Goal: Task Accomplishment & Management: Complete application form

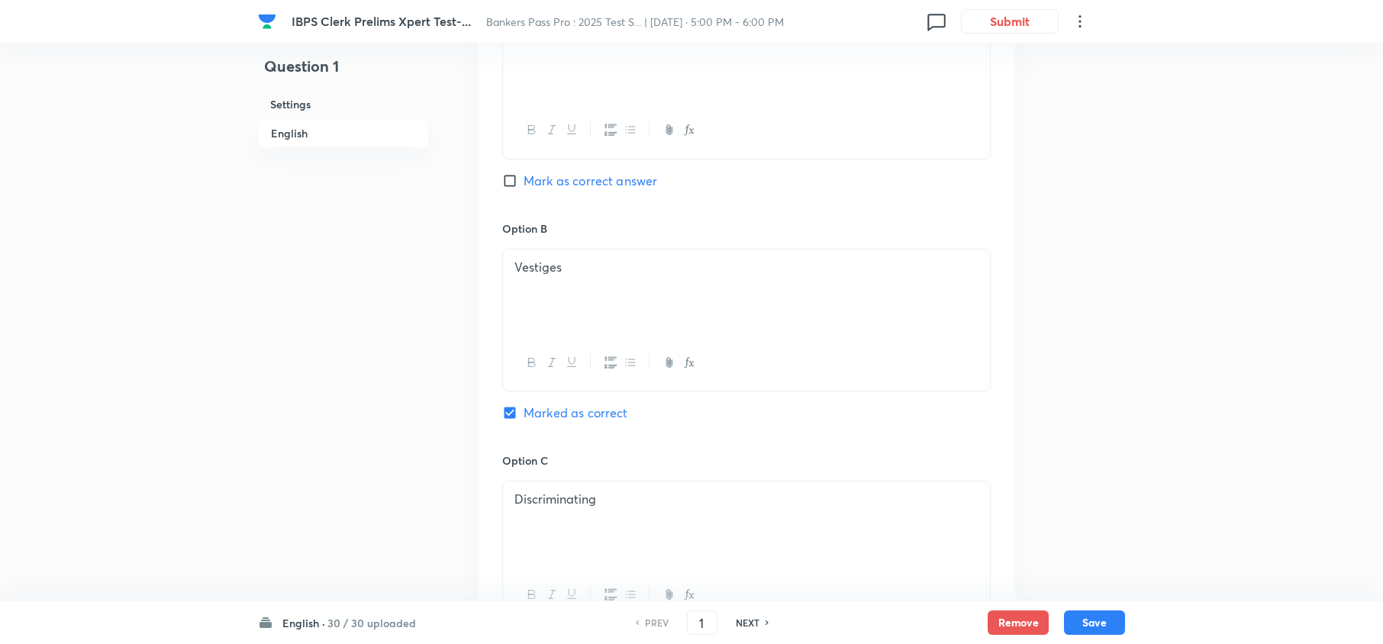
scroll to position [1685, 0]
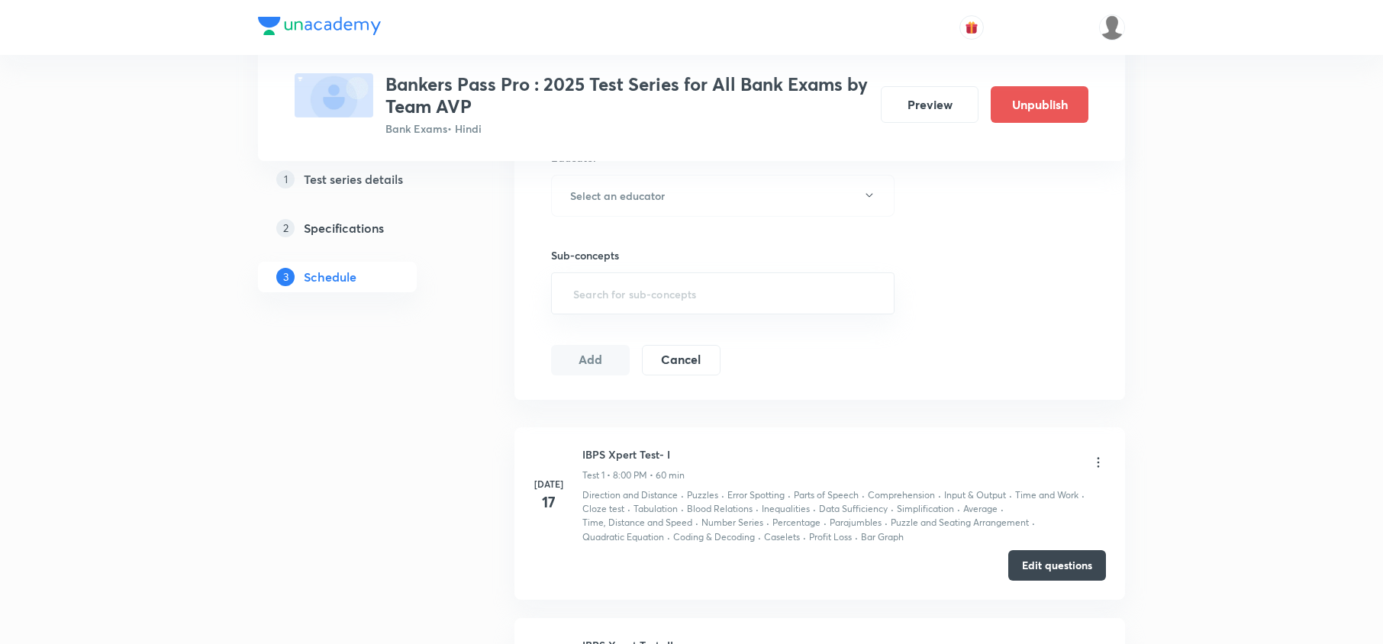
scroll to position [813, 0]
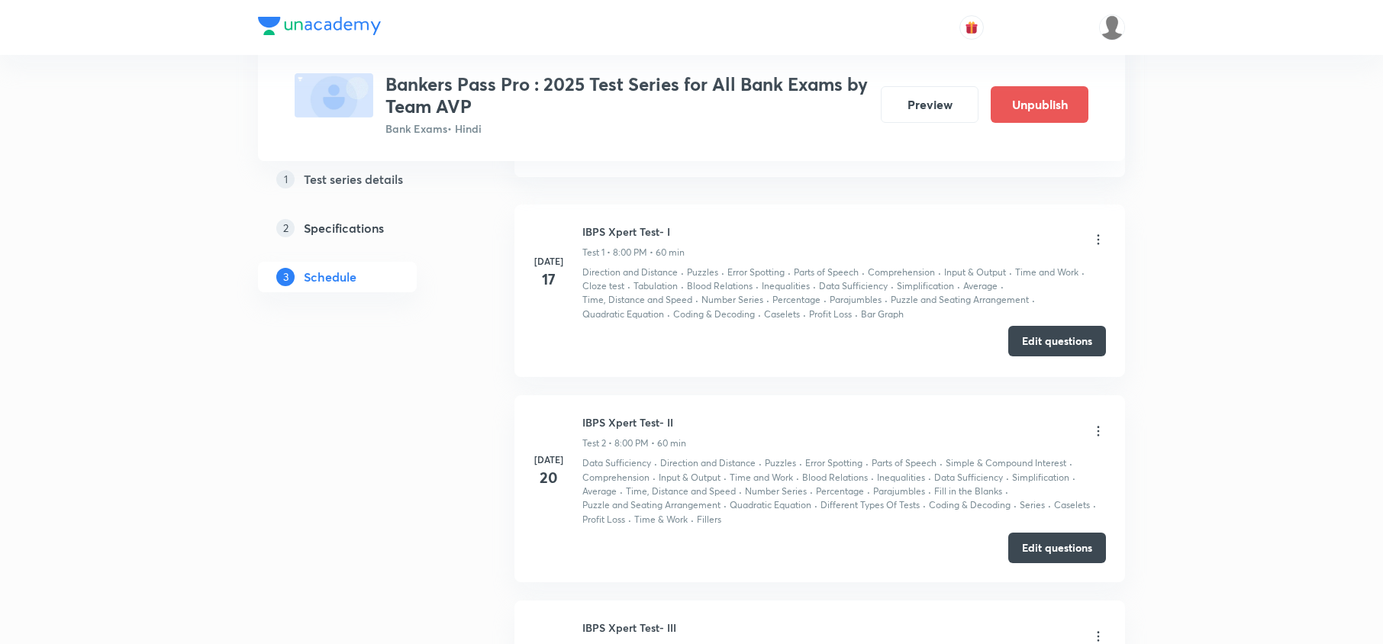
click at [1047, 346] on button "Edit questions" at bounding box center [1057, 341] width 98 height 31
click at [1027, 542] on button "Edit questions" at bounding box center [1057, 546] width 98 height 31
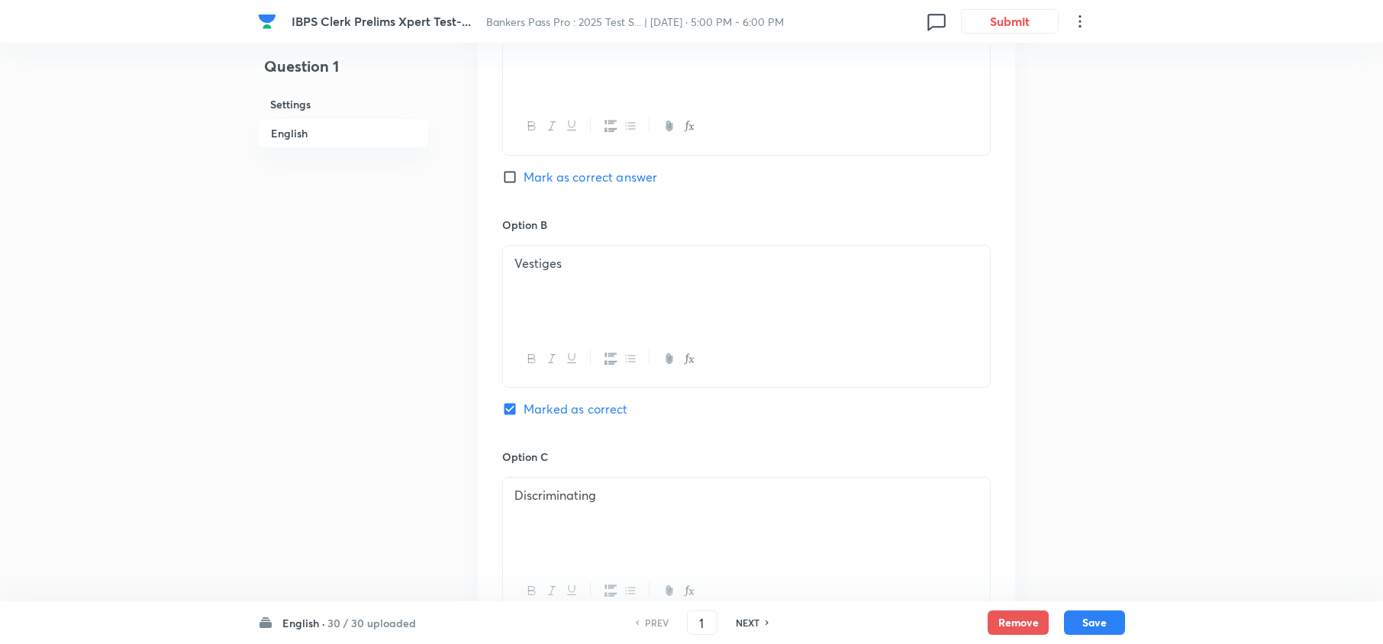
scroll to position [769, 0]
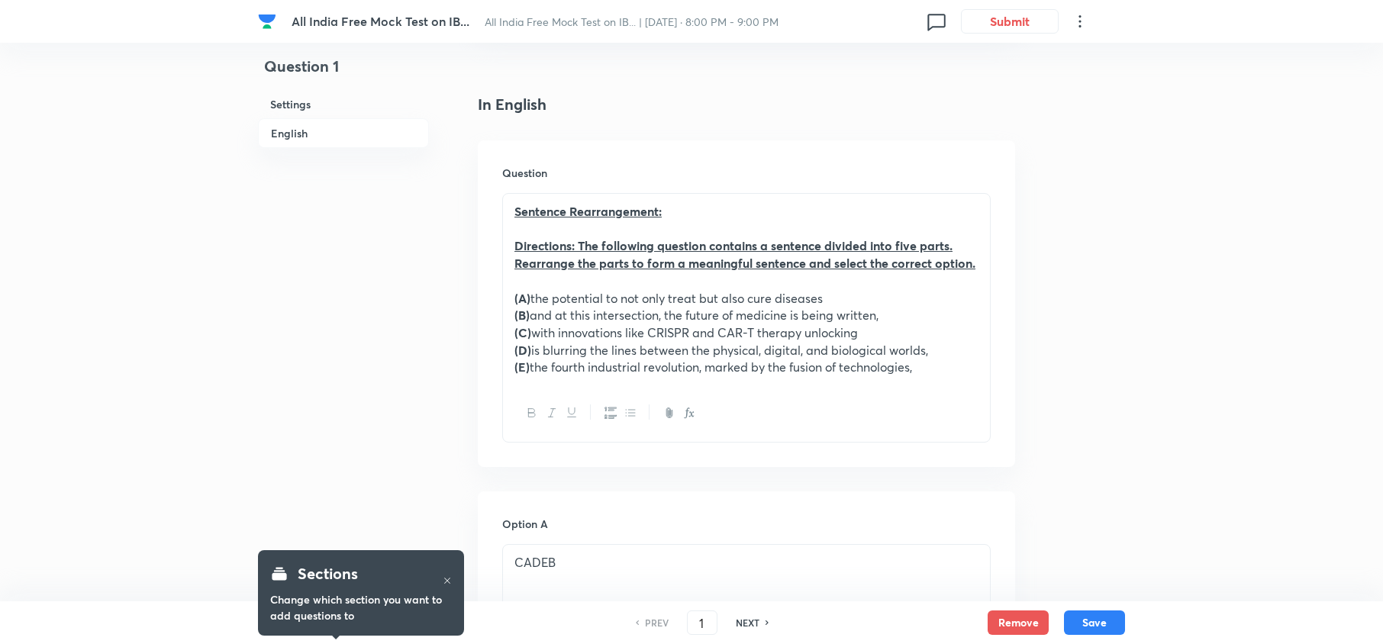
scroll to position [407, 0]
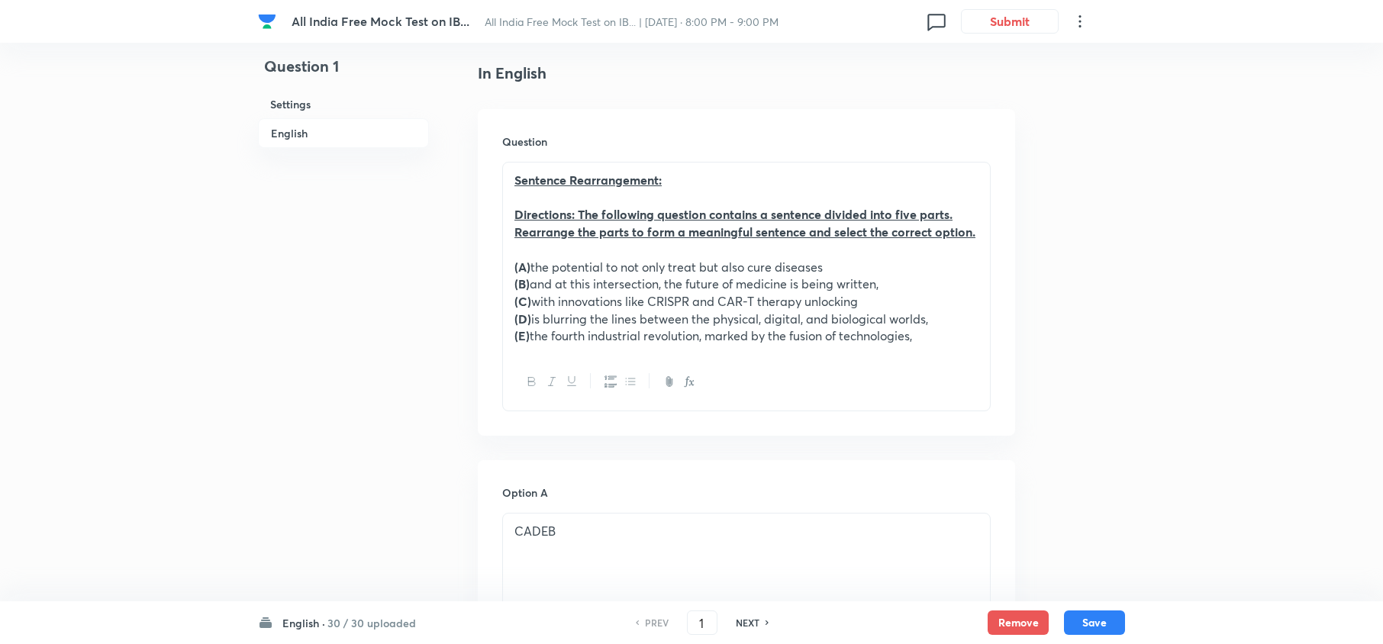
click at [383, 620] on h6 "30 / 30 uploaded" at bounding box center [371, 623] width 89 height 16
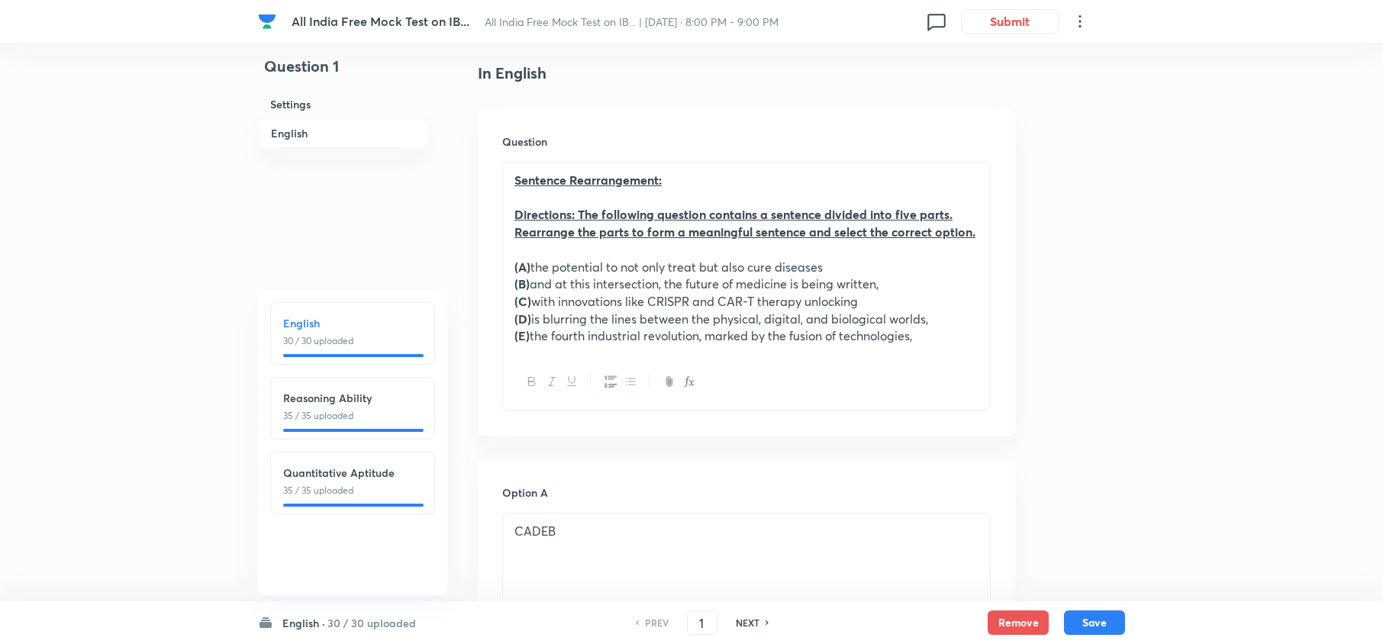
click at [374, 415] on p "35 / 35 uploaded" at bounding box center [352, 416] width 139 height 14
type input "31"
checkbox input "false"
checkbox input "true"
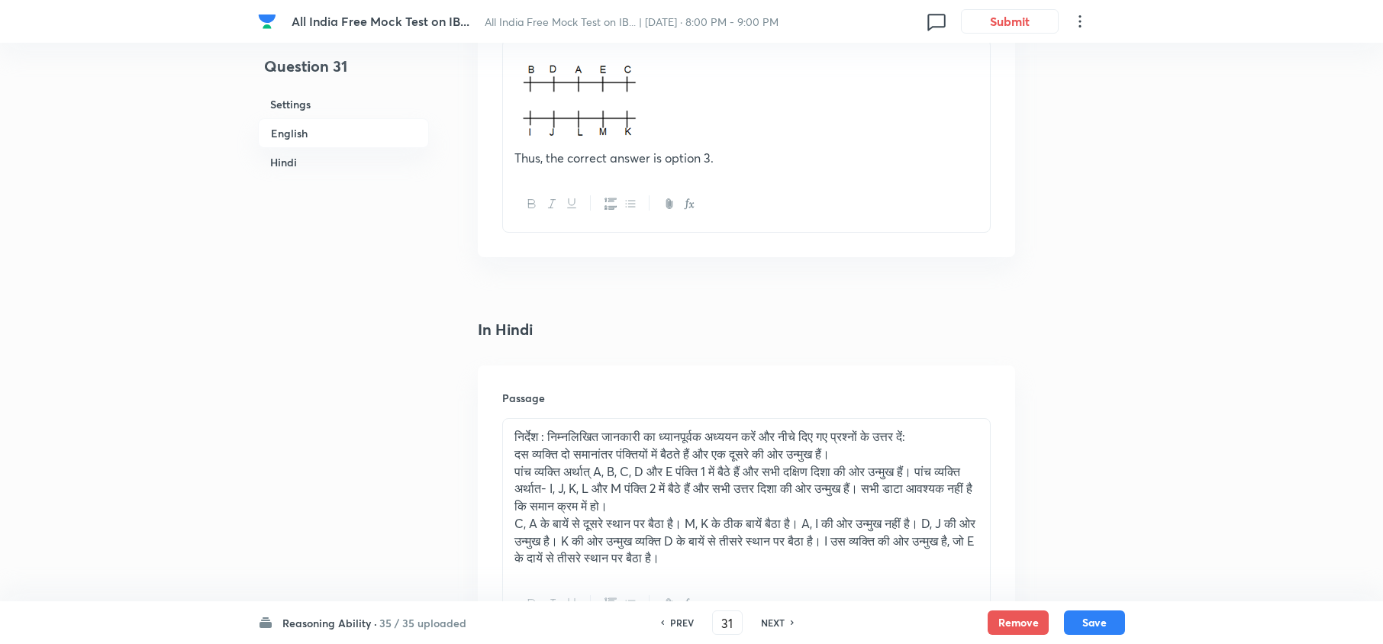
scroll to position [2645, 0]
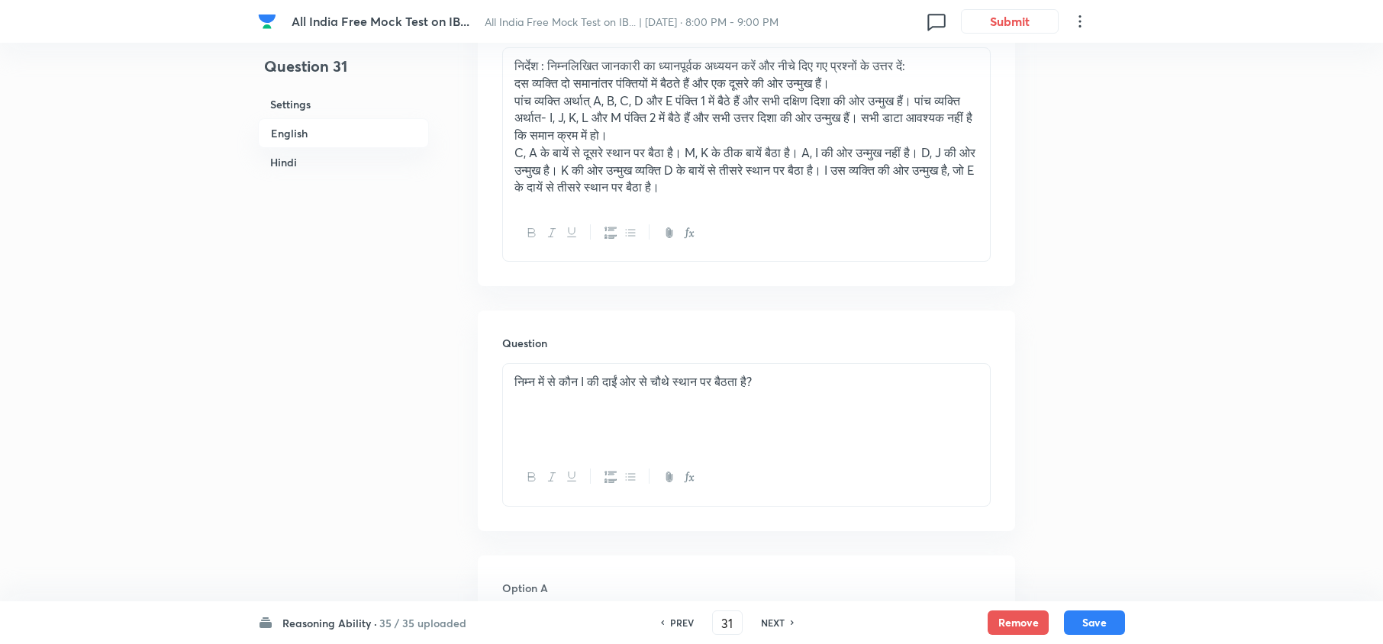
click at [781, 620] on h6 "NEXT" at bounding box center [773, 623] width 24 height 14
type input "32"
checkbox input "false"
type input "33"
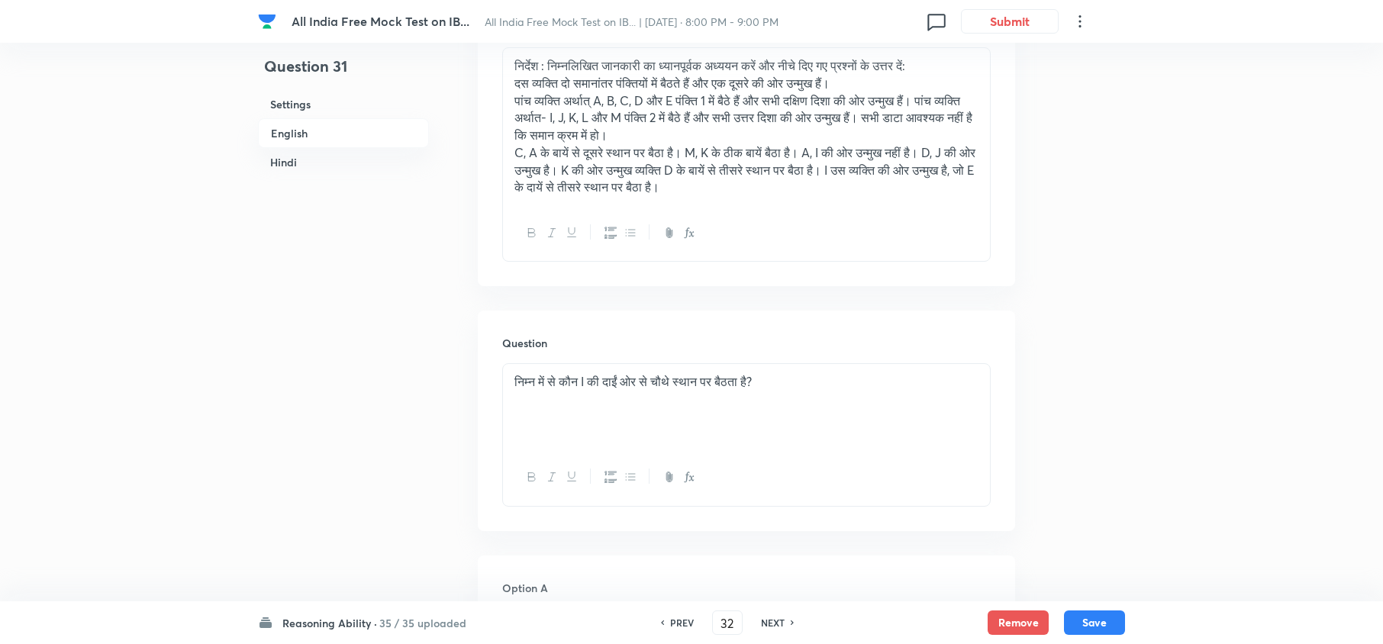
checkbox input "false"
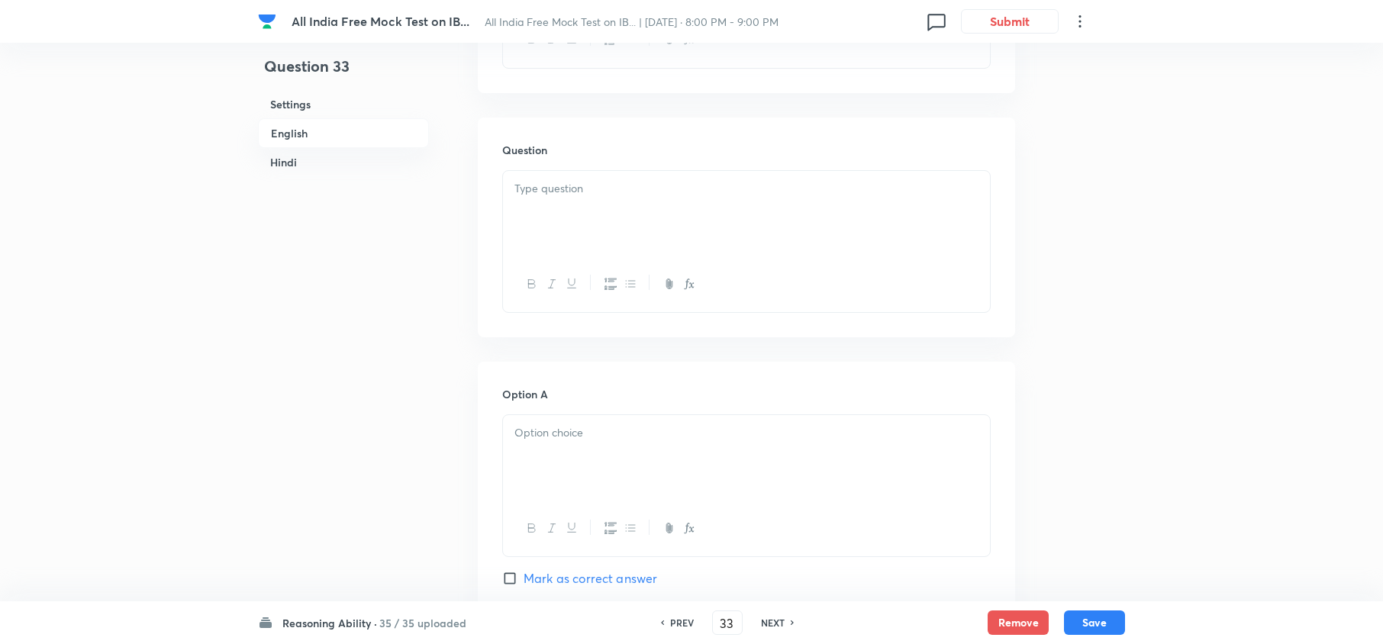
checkbox input "true"
click at [781, 620] on h6 "NEXT" at bounding box center [773, 623] width 24 height 14
type input "34"
checkbox input "false"
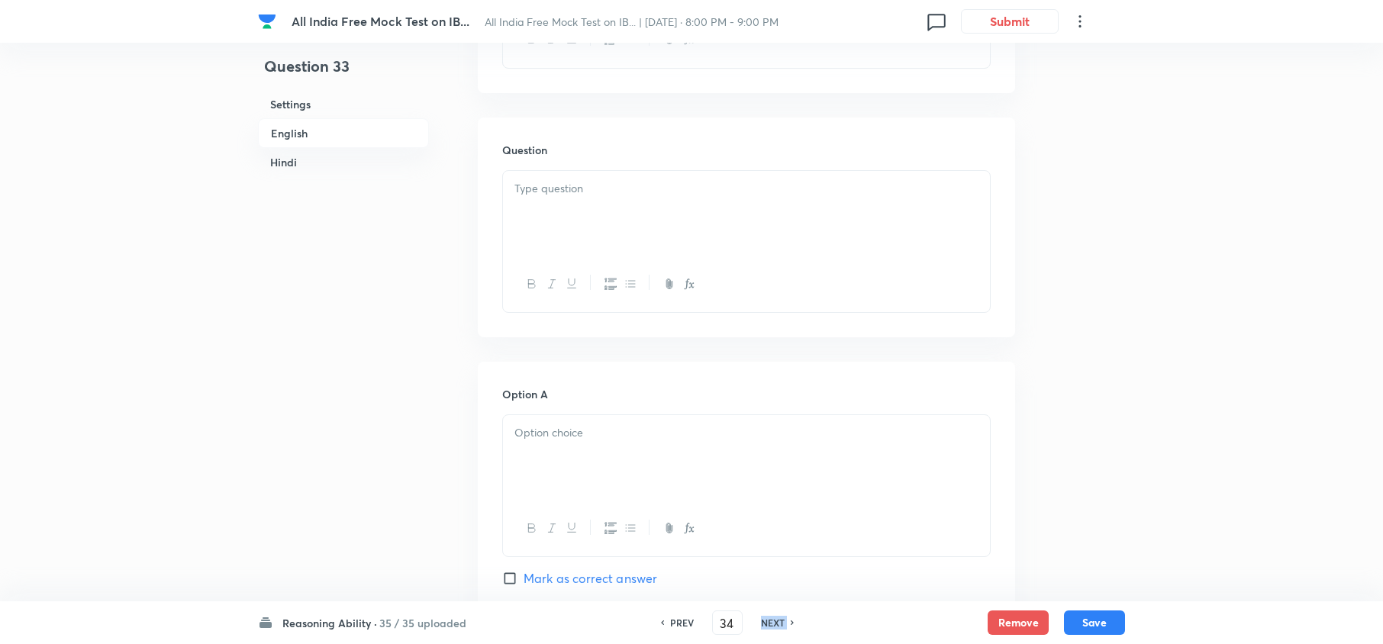
checkbox input "false"
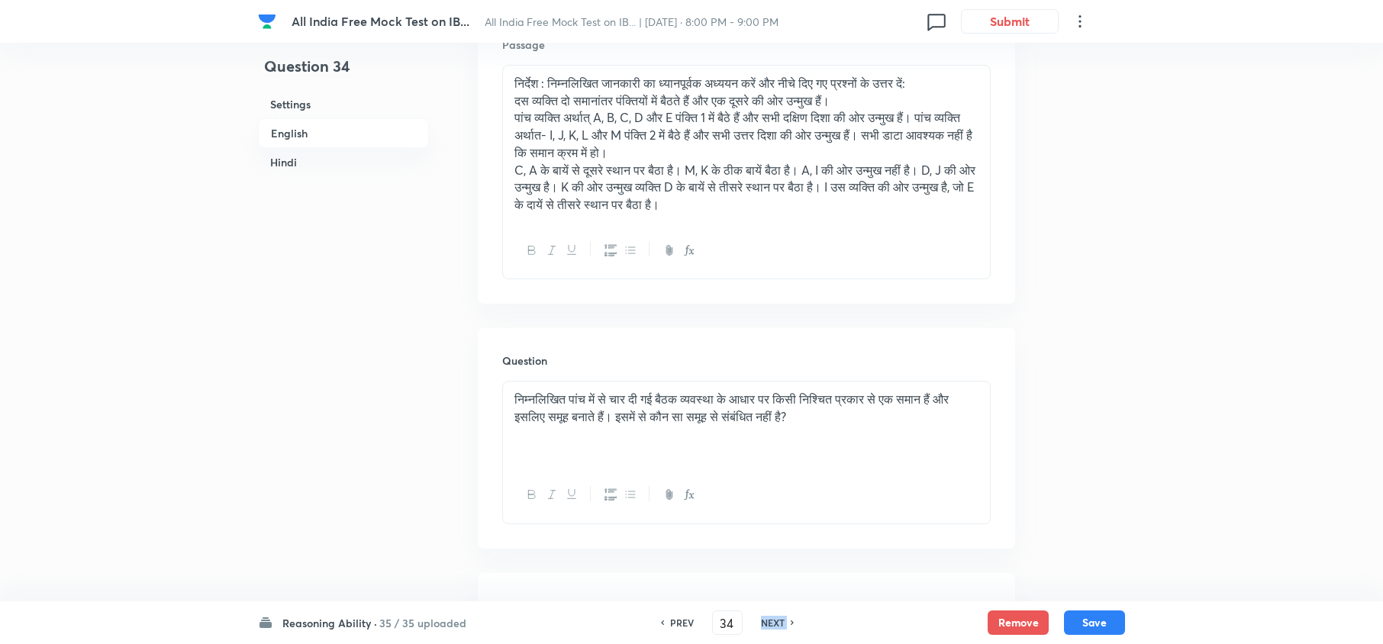
checkbox input "true"
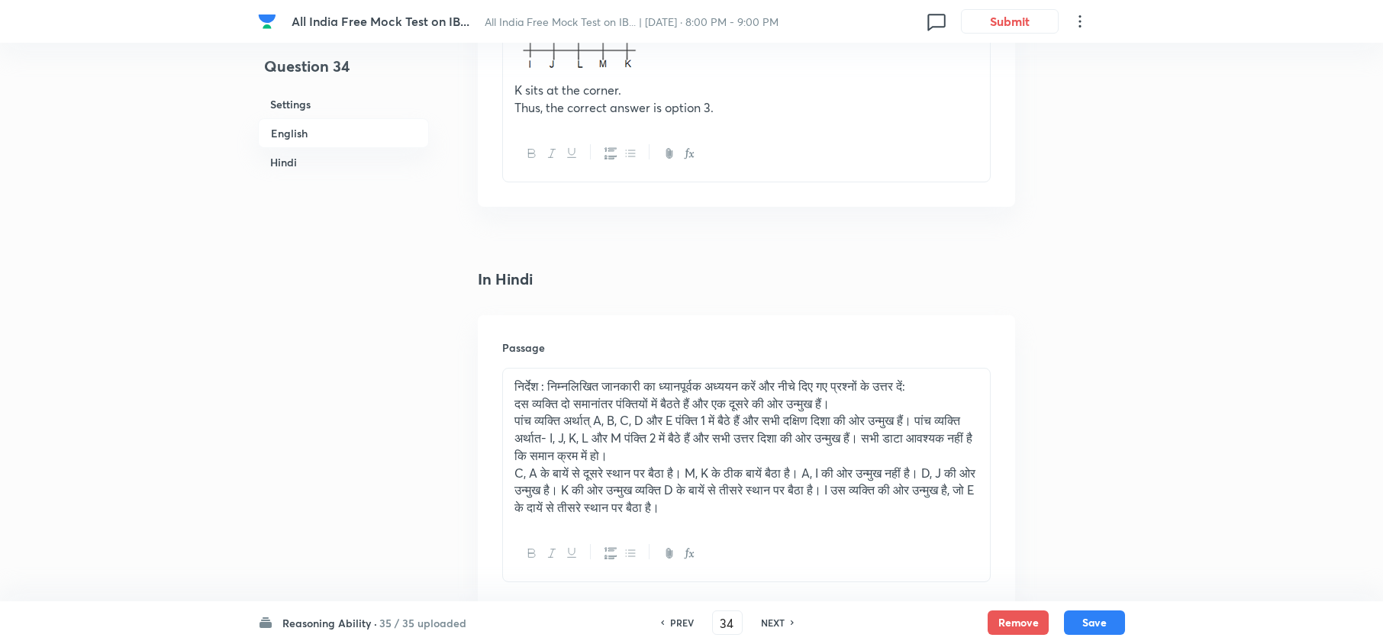
scroll to position [2339, 0]
click at [781, 620] on h6 "NEXT" at bounding box center [773, 623] width 24 height 14
type input "35"
checkbox input "false"
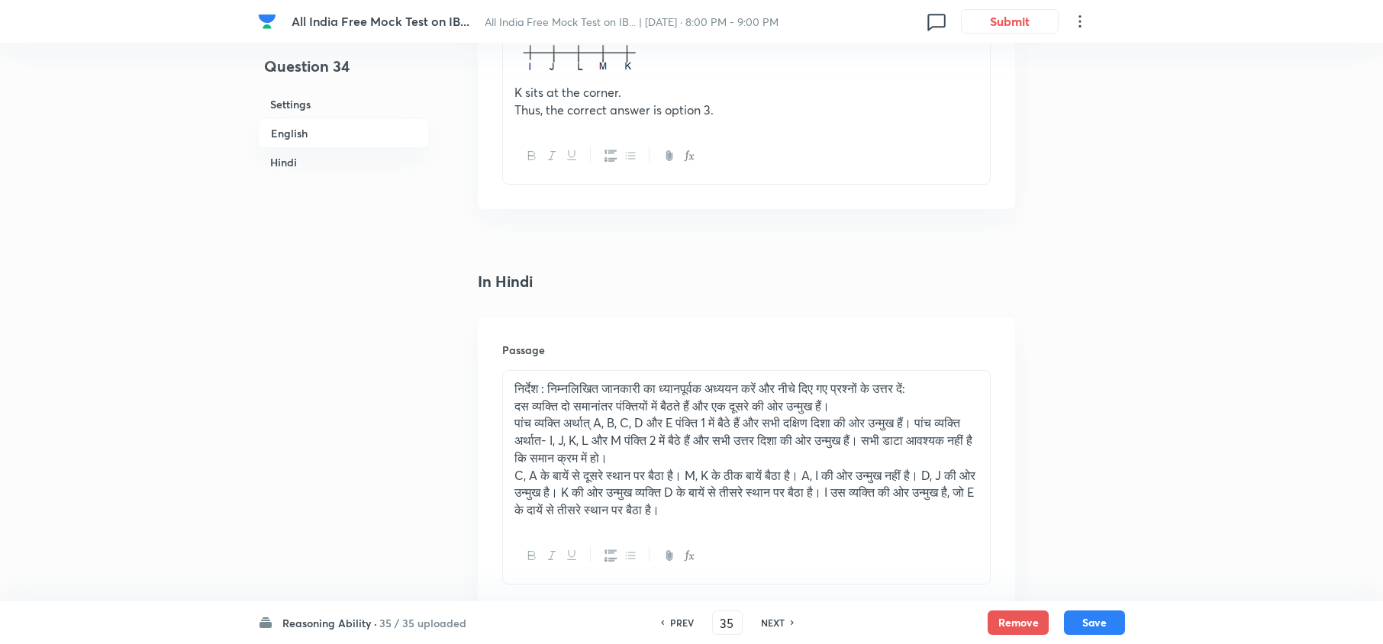
checkbox input "true"
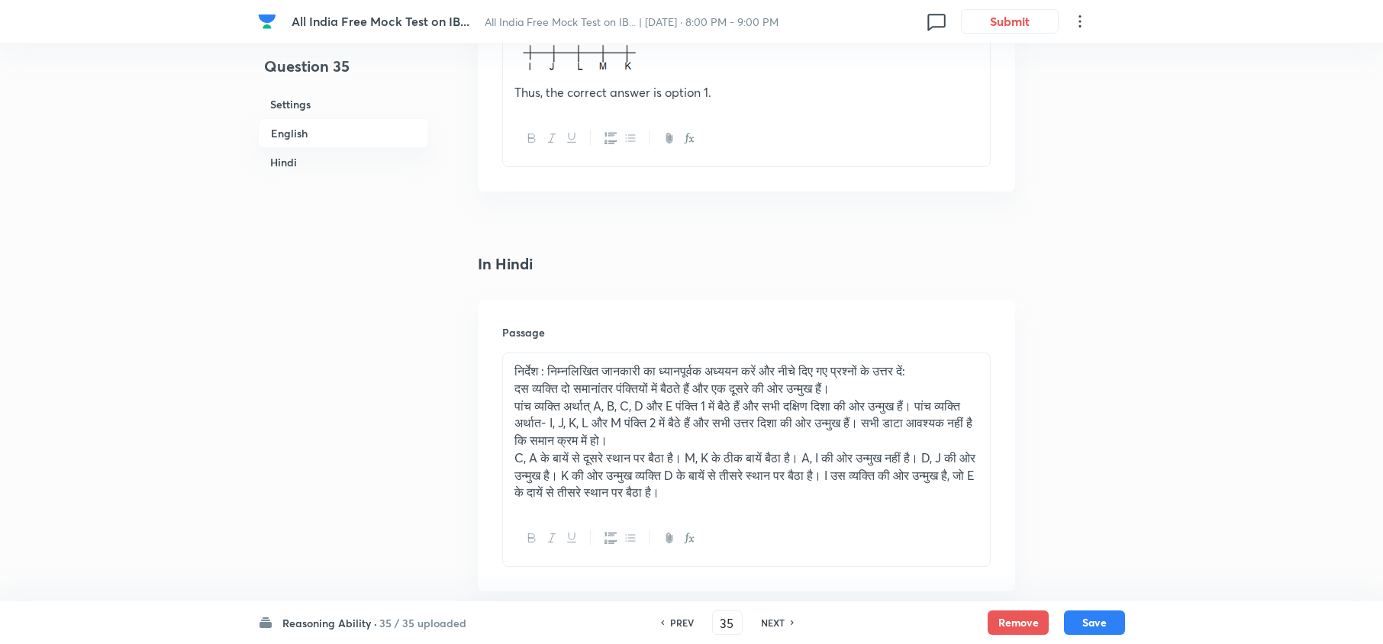
click at [781, 620] on h6 "NEXT" at bounding box center [773, 623] width 24 height 14
type input "36"
checkbox input "false"
checkbox input "true"
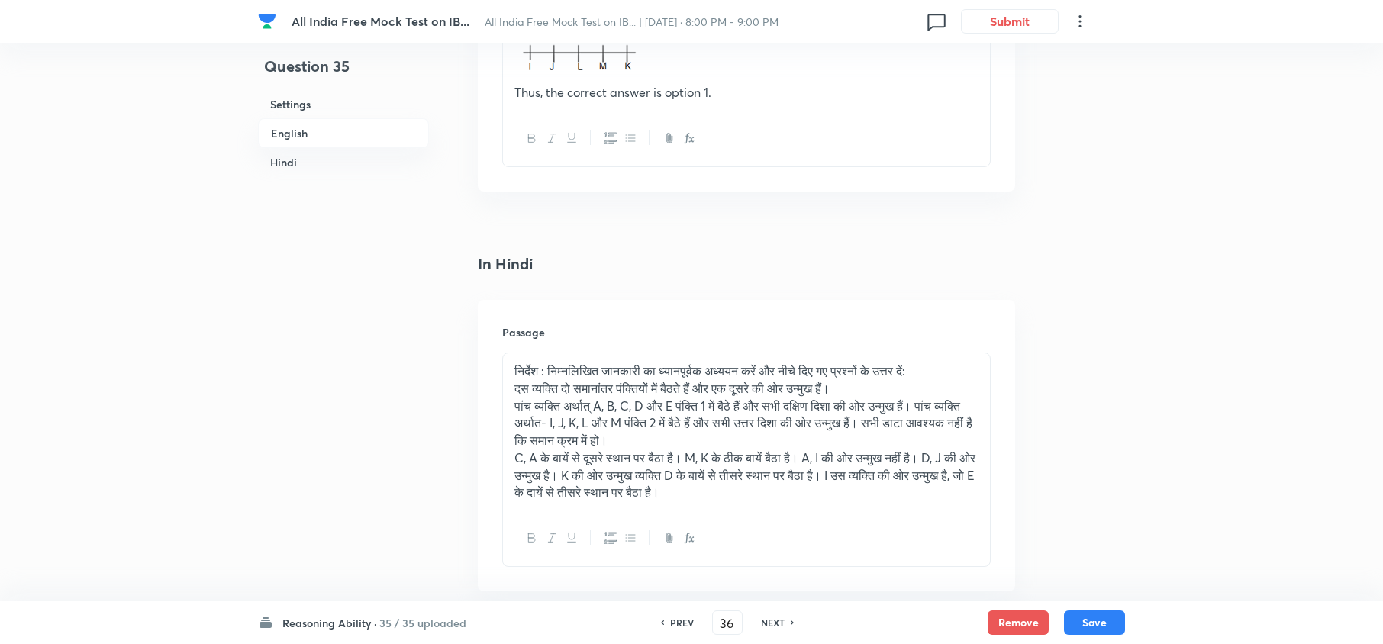
checkbox input "true"
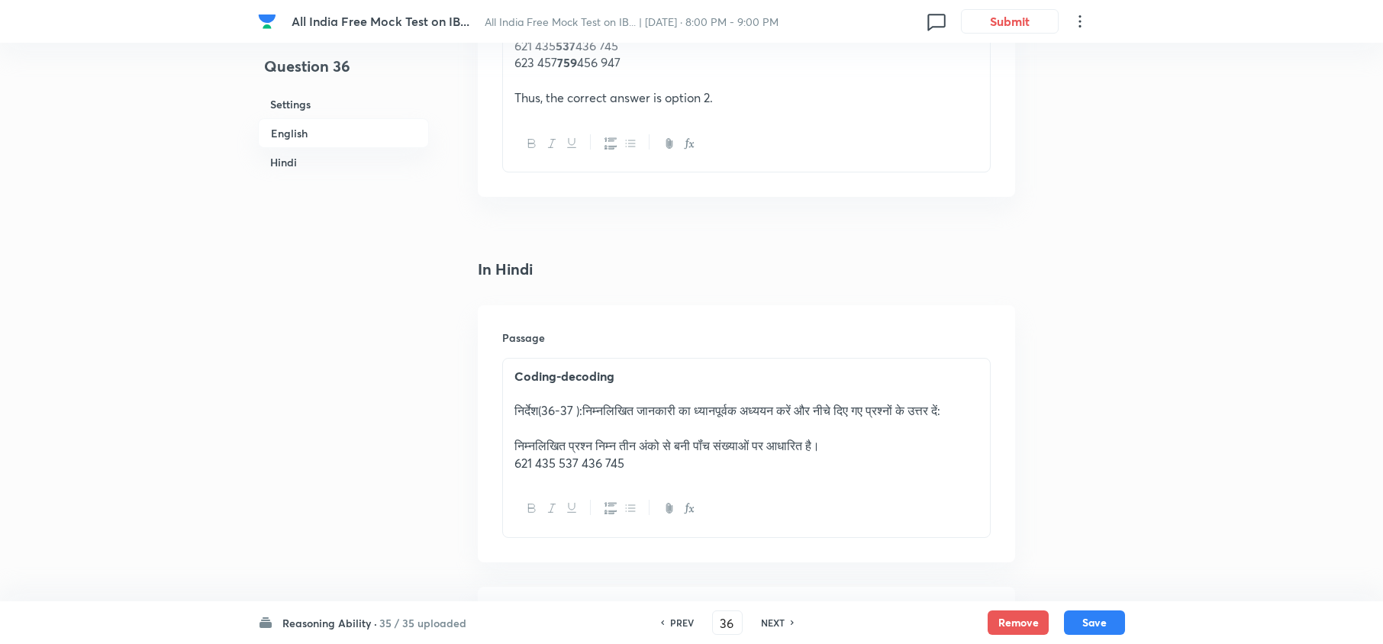
scroll to position [2238, 0]
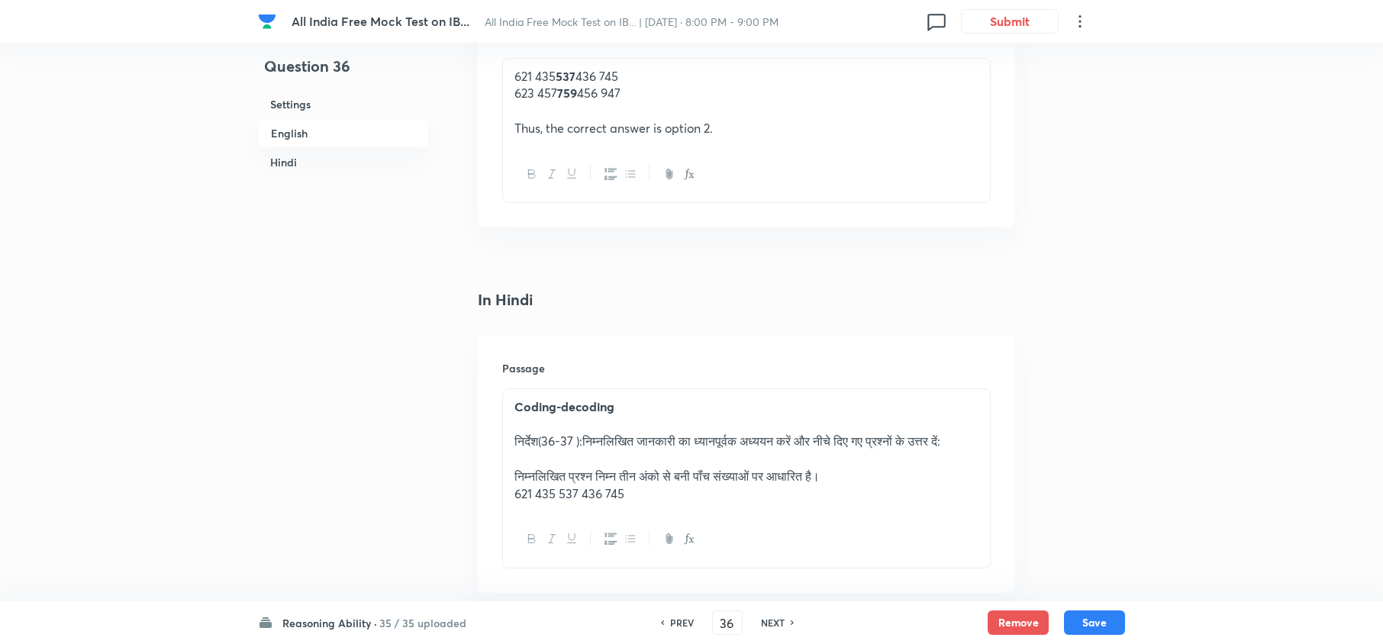
click at [781, 620] on h6 "NEXT" at bounding box center [773, 623] width 24 height 14
type input "37"
checkbox input "false"
checkbox input "true"
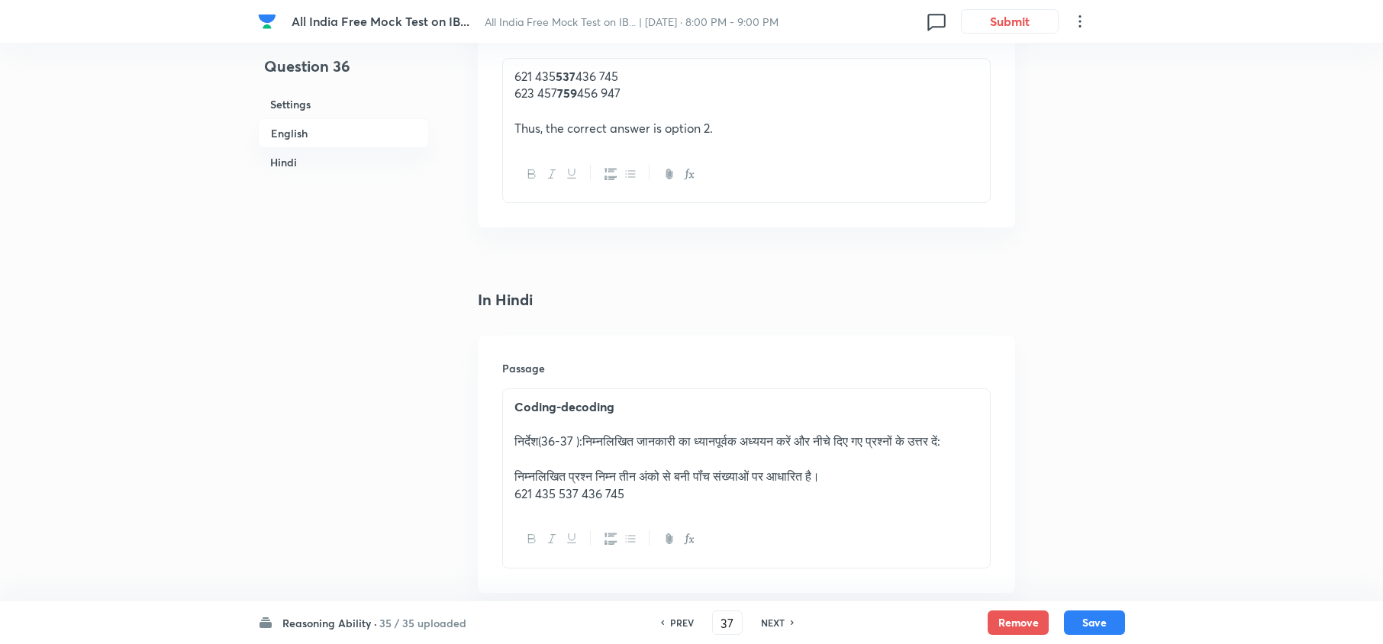
checkbox input "true"
click at [781, 620] on h6 "NEXT" at bounding box center [773, 623] width 24 height 14
type input "38"
checkbox input "false"
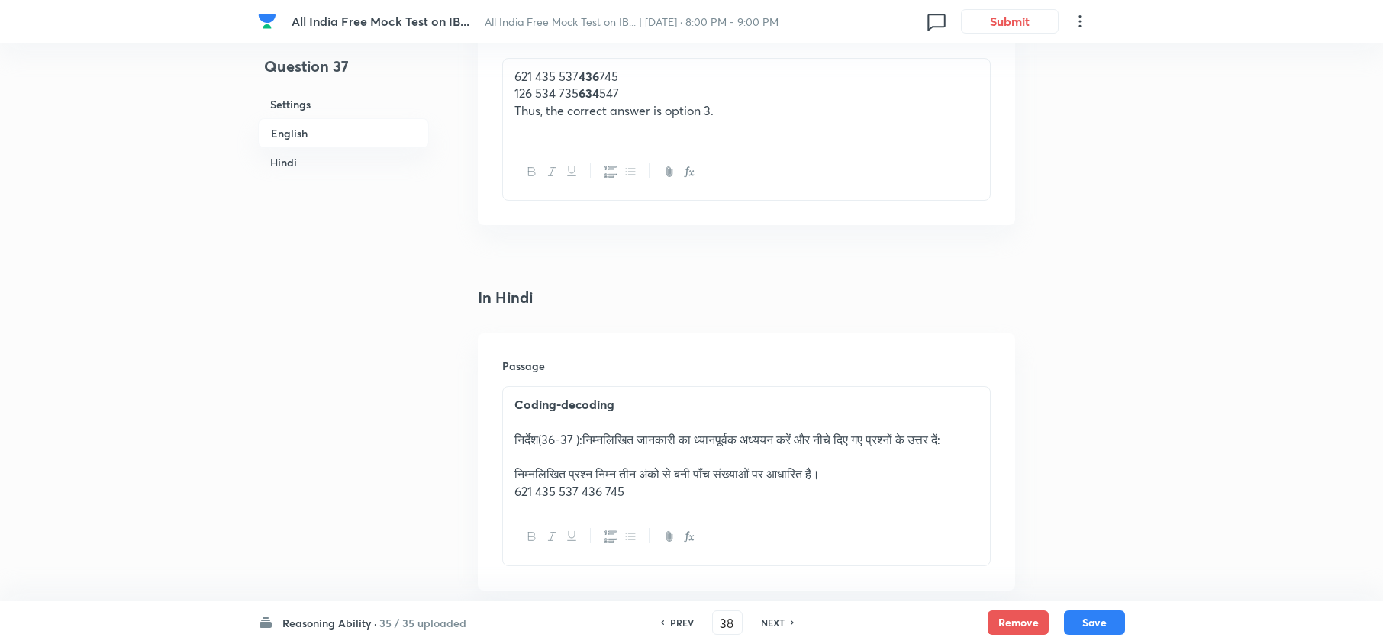
checkbox input "true"
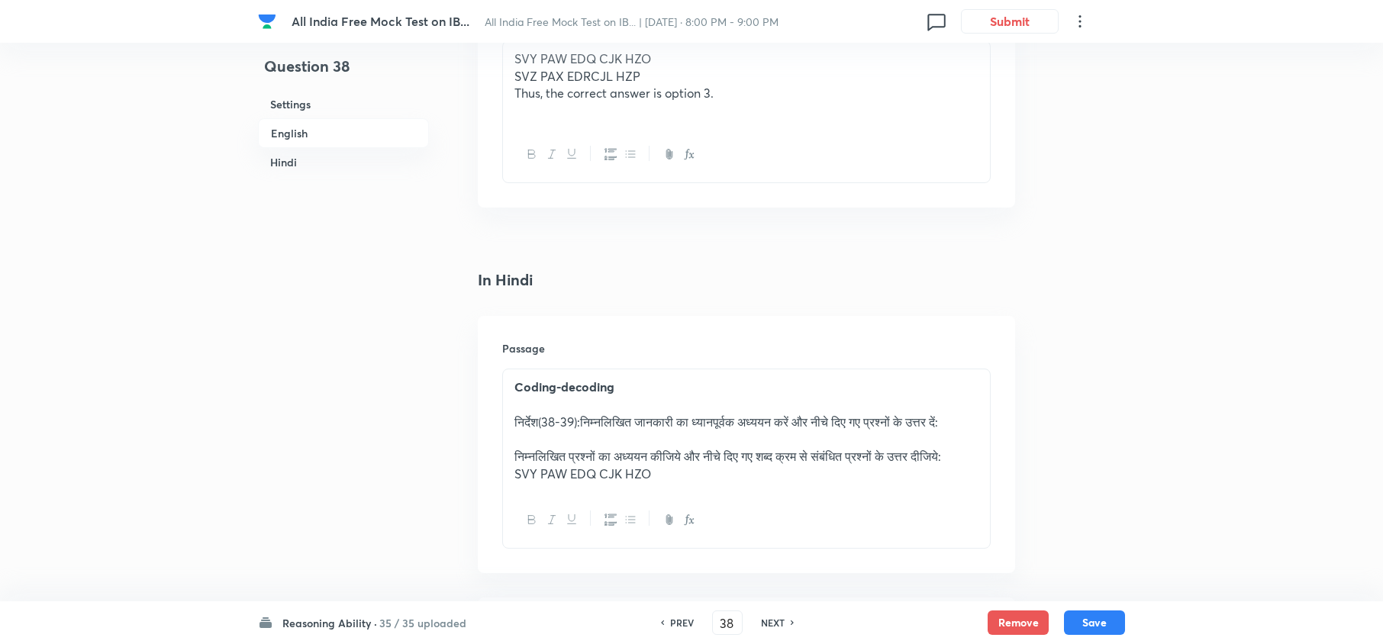
click at [781, 620] on h6 "NEXT" at bounding box center [773, 623] width 24 height 14
type input "39"
checkbox input "false"
checkbox input "true"
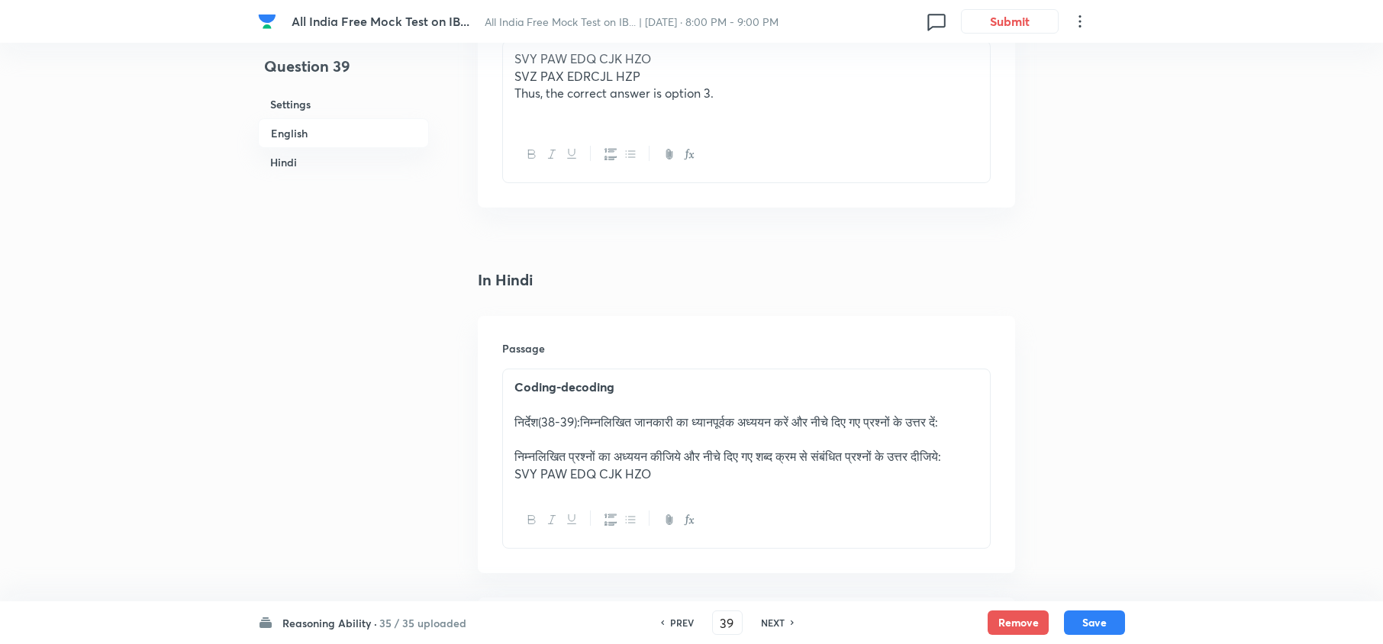
checkbox input "true"
click at [781, 620] on h6 "NEXT" at bounding box center [773, 623] width 24 height 14
type input "40"
checkbox input "false"
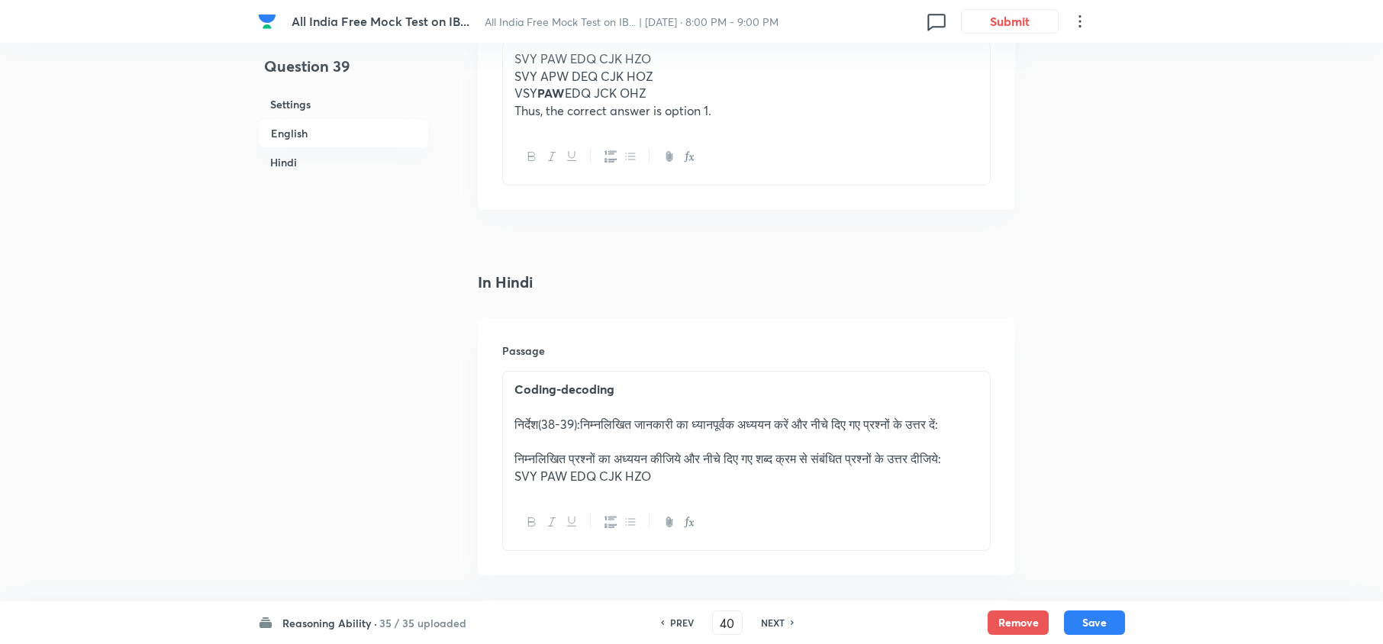
checkbox input "true"
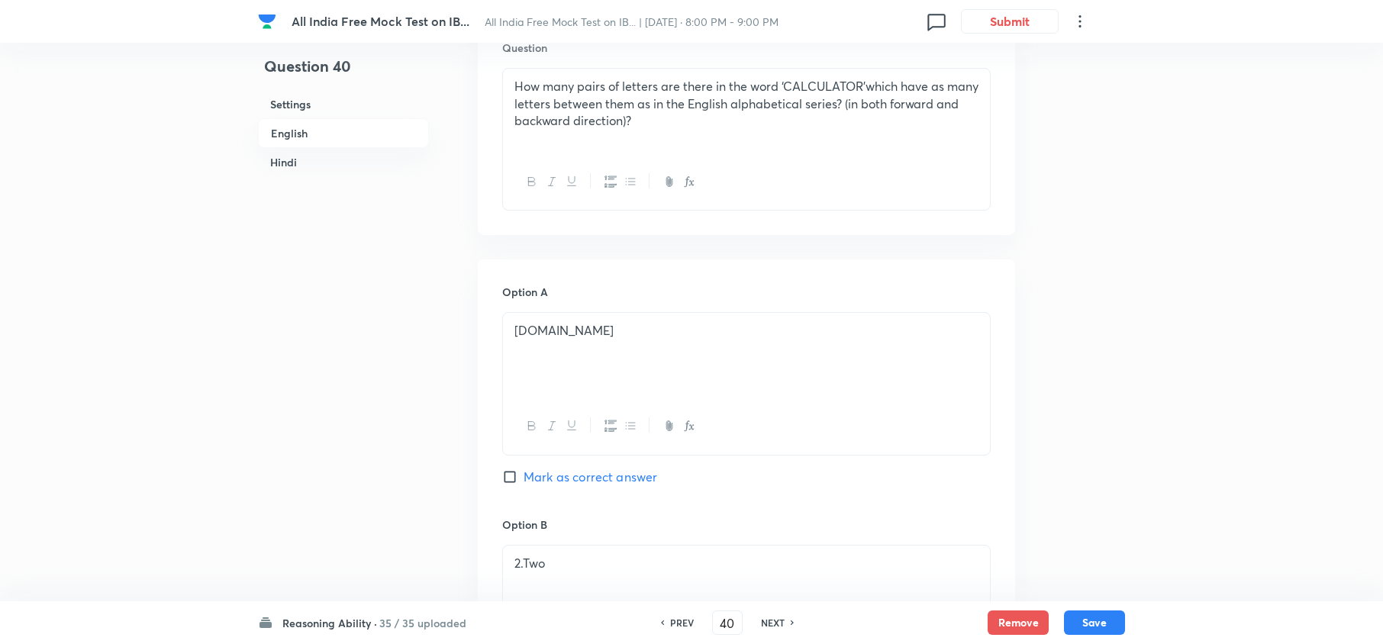
scroll to position [293, 0]
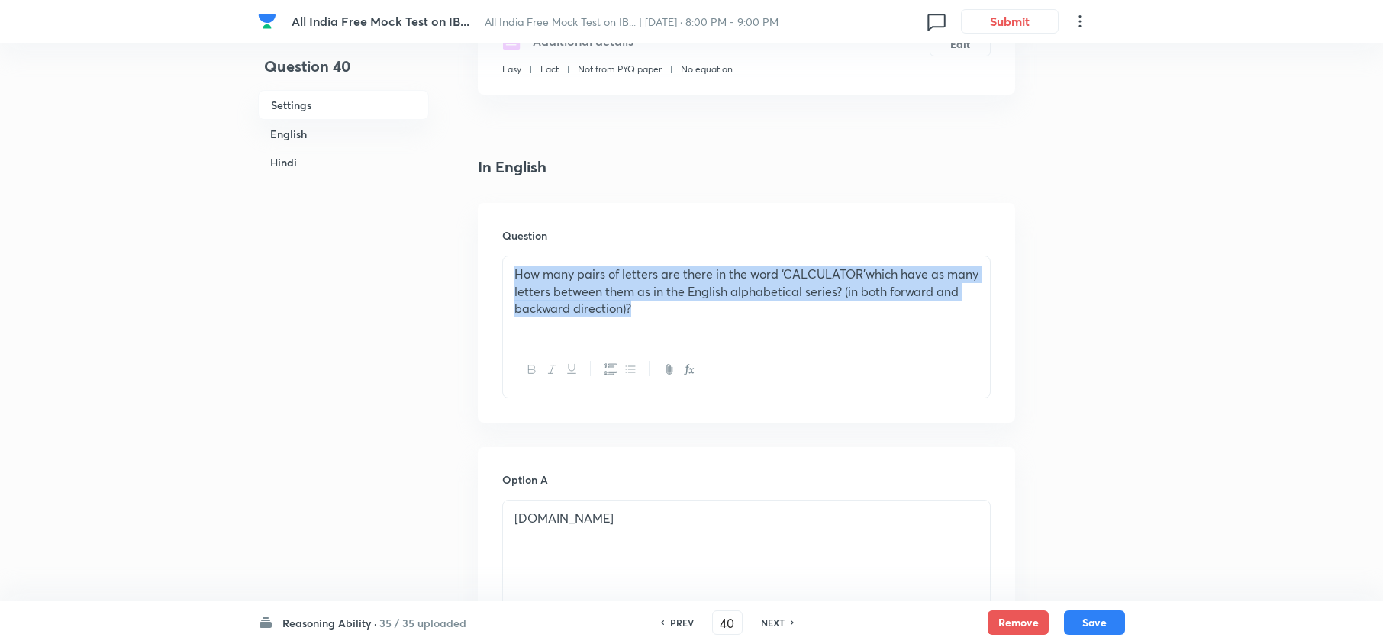
drag, startPoint x: 784, startPoint y: 327, endPoint x: 340, endPoint y: 215, distance: 458.0
copy p "How many pairs of letters are there in the word ‘CALCULATOR’which have as many …"
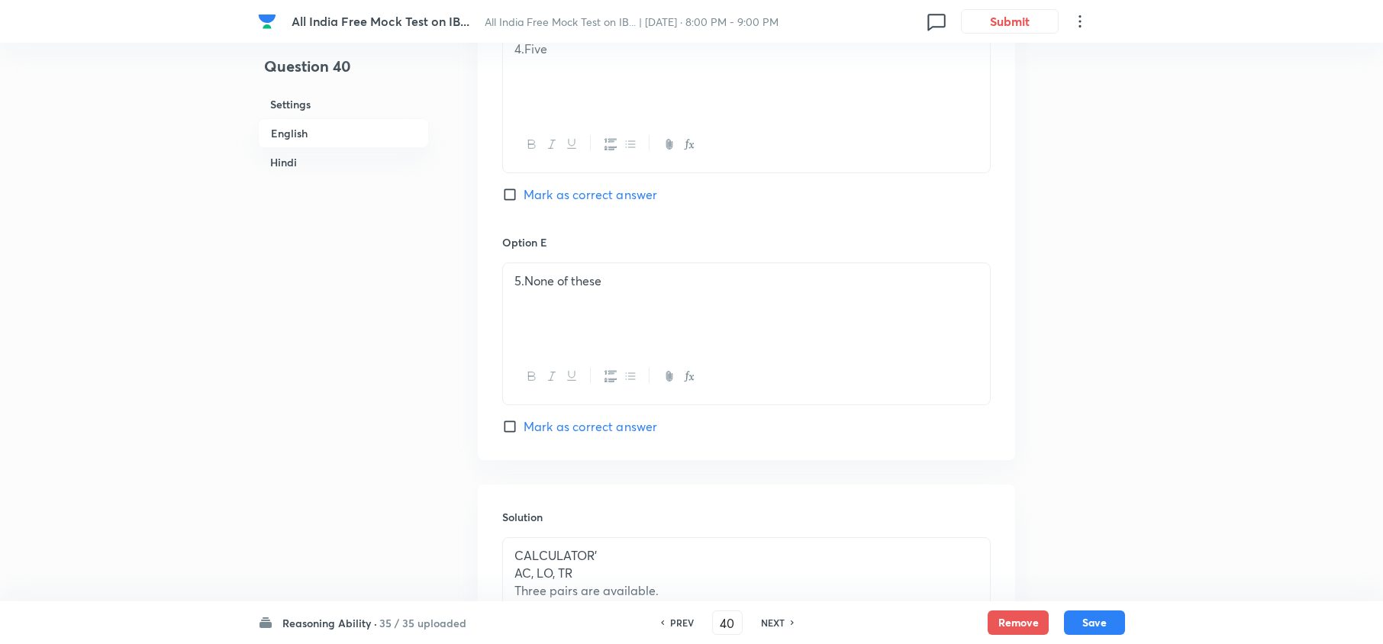
scroll to position [1615, 0]
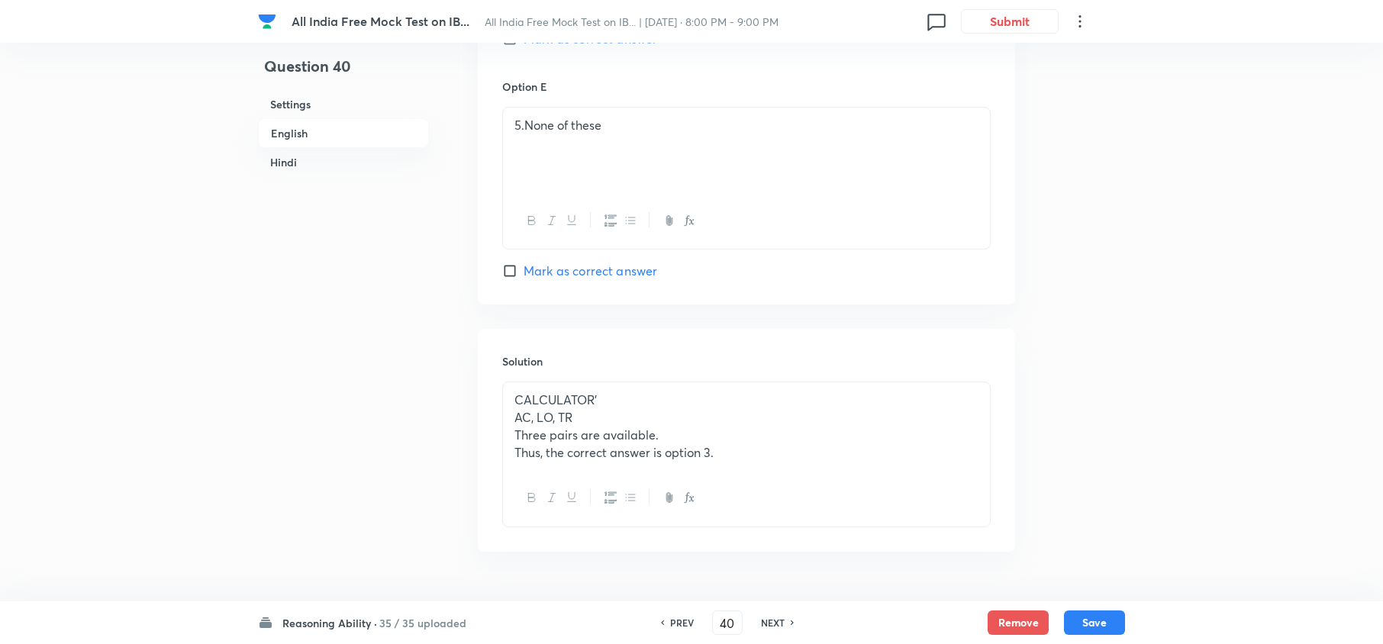
click at [765, 623] on h6 "NEXT" at bounding box center [773, 623] width 24 height 14
type input "41"
checkbox input "false"
checkbox input "true"
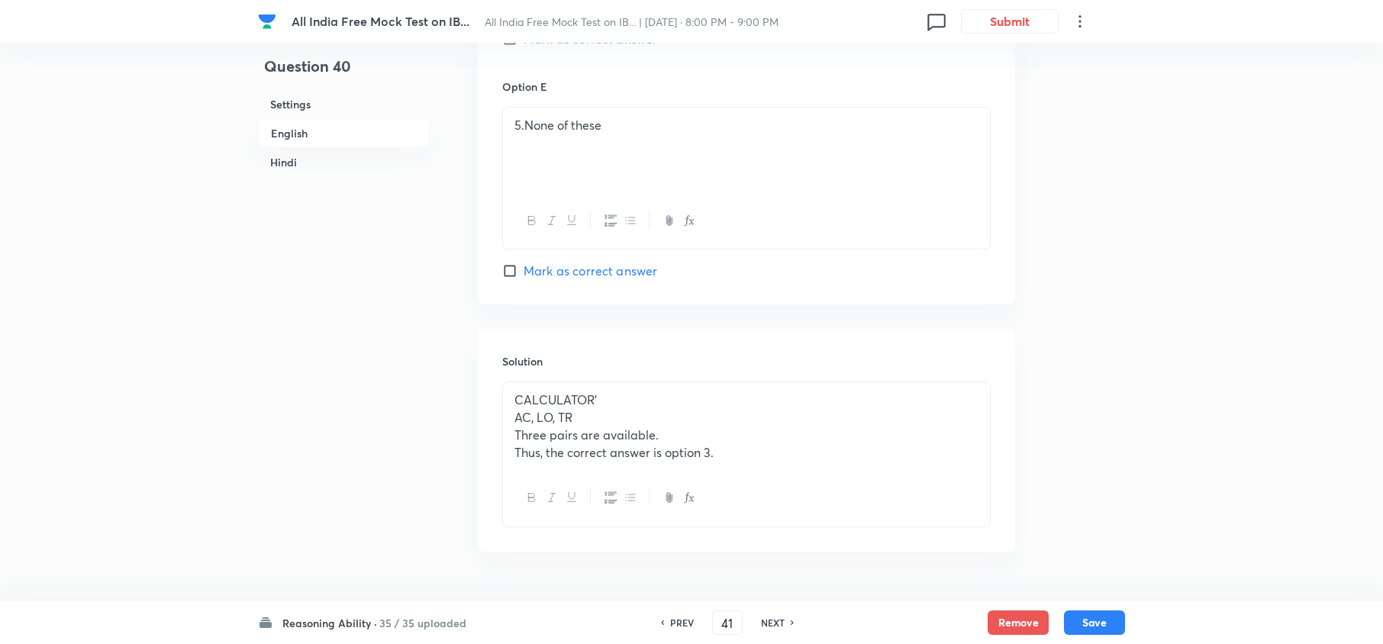
checkbox input "true"
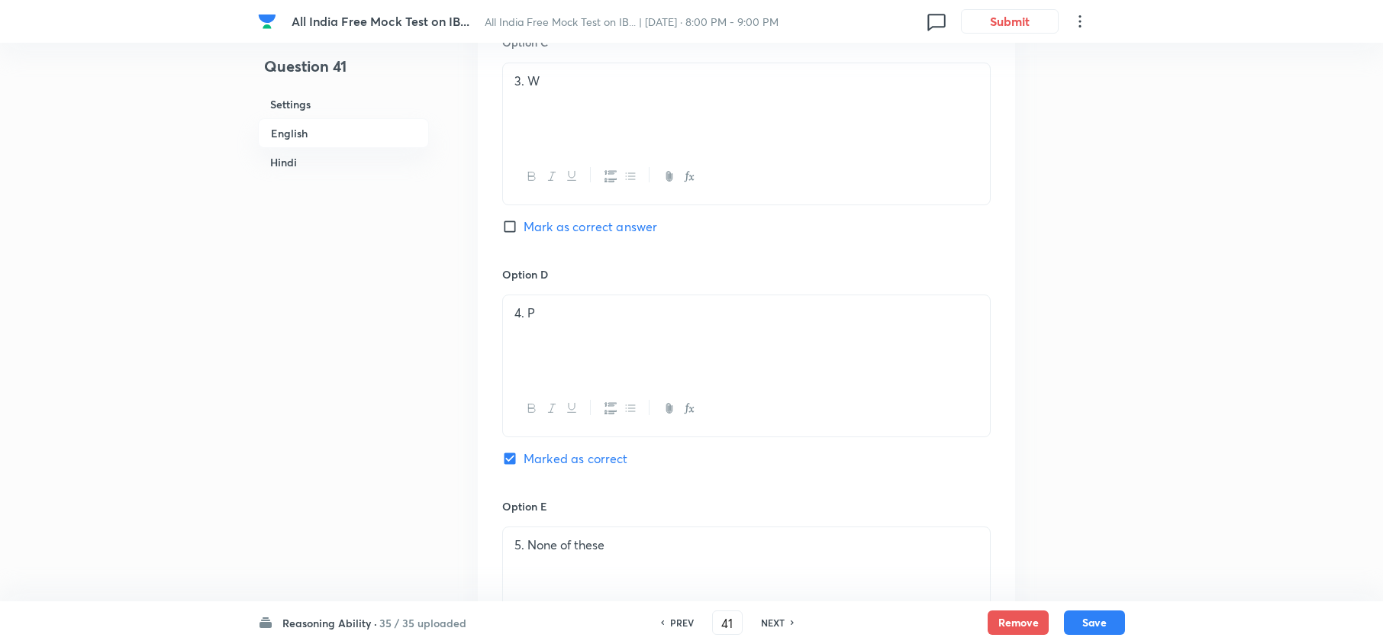
click at [765, 623] on h6 "NEXT" at bounding box center [773, 623] width 24 height 14
type input "42"
checkbox input "false"
checkbox input "true"
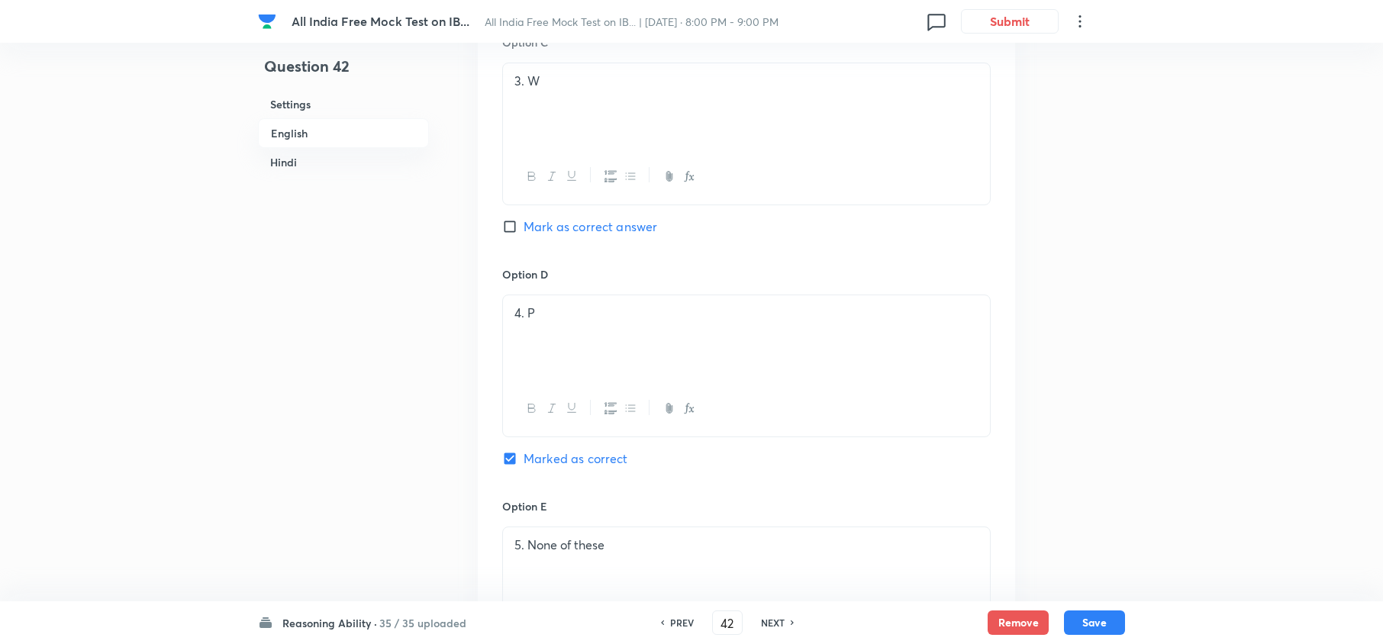
checkbox input "true"
click at [765, 623] on h6 "NEXT" at bounding box center [773, 623] width 24 height 14
type input "43"
checkbox input "false"
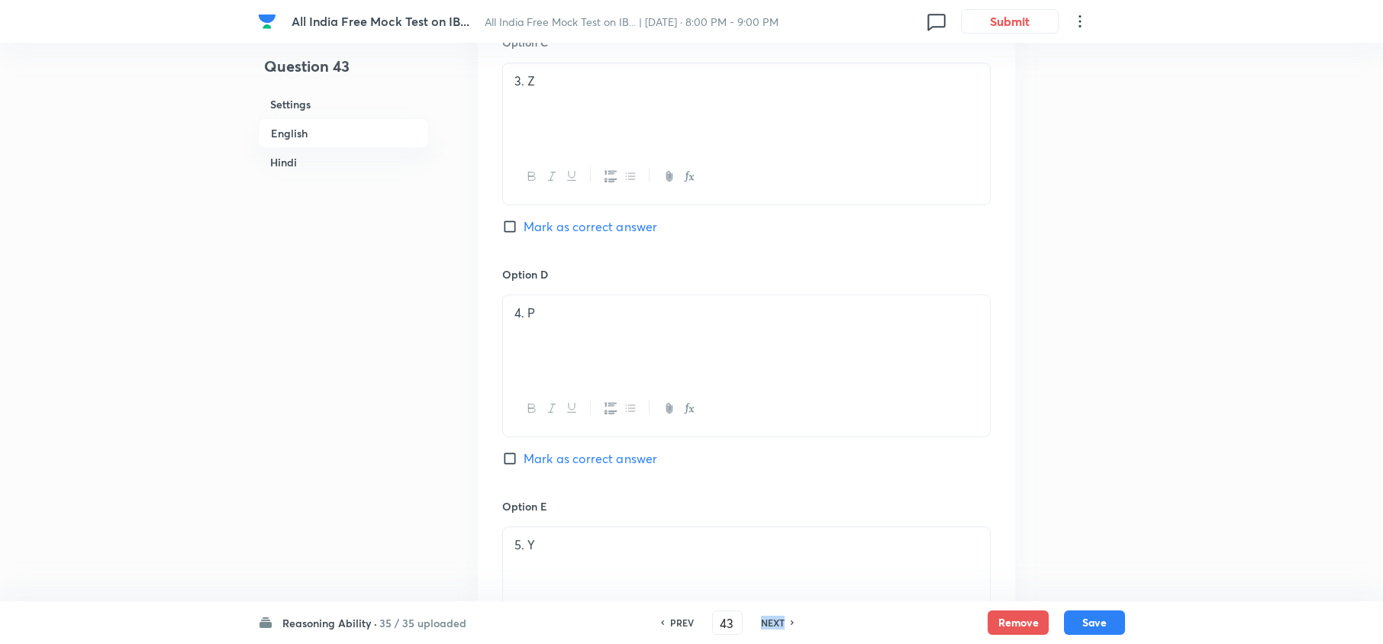
checkbox input "true"
click at [765, 623] on h6 "NEXT" at bounding box center [773, 623] width 24 height 14
type input "44"
checkbox input "false"
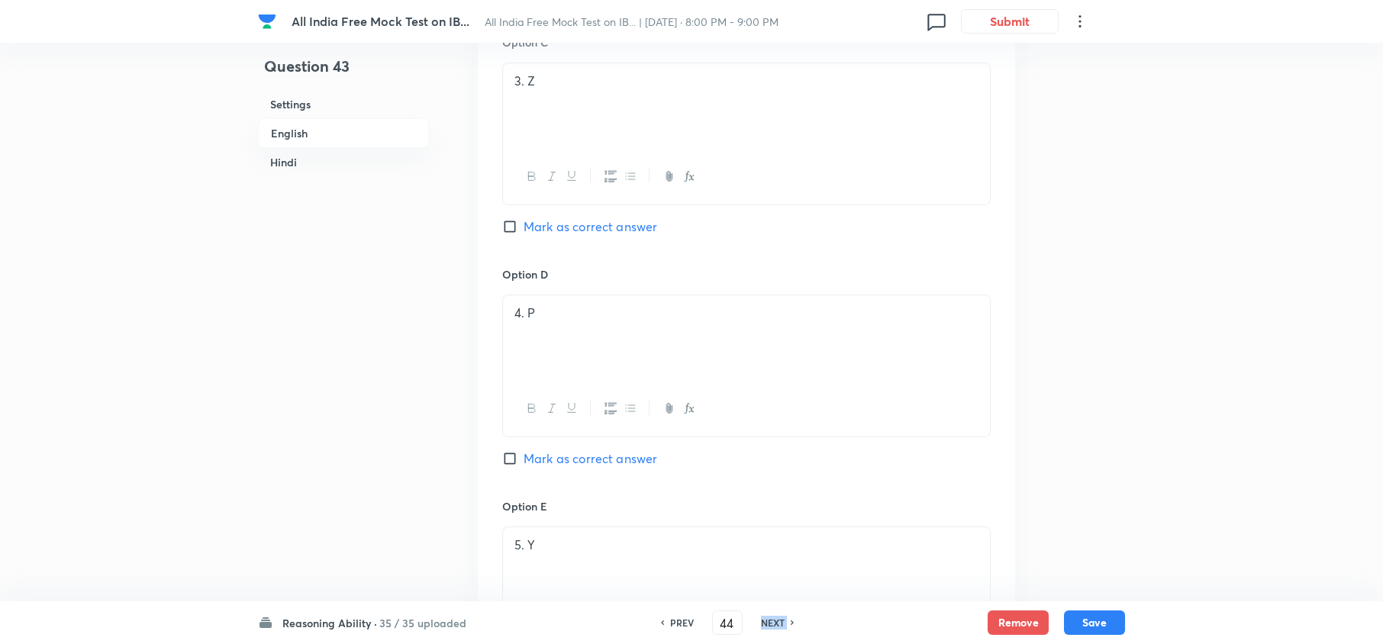
checkbox input "false"
checkbox input "true"
click at [765, 623] on h6 "NEXT" at bounding box center [773, 623] width 24 height 14
type input "45"
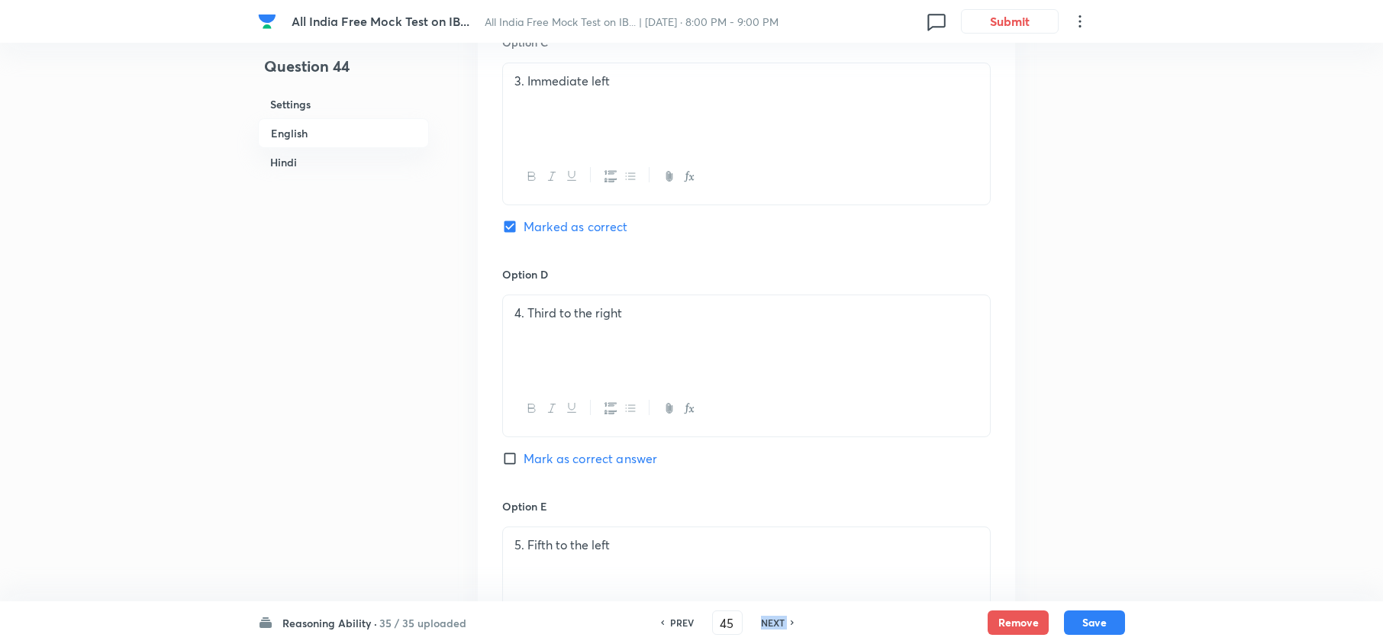
checkbox input "false"
checkbox input "true"
click at [765, 623] on h6 "NEXT" at bounding box center [773, 623] width 24 height 14
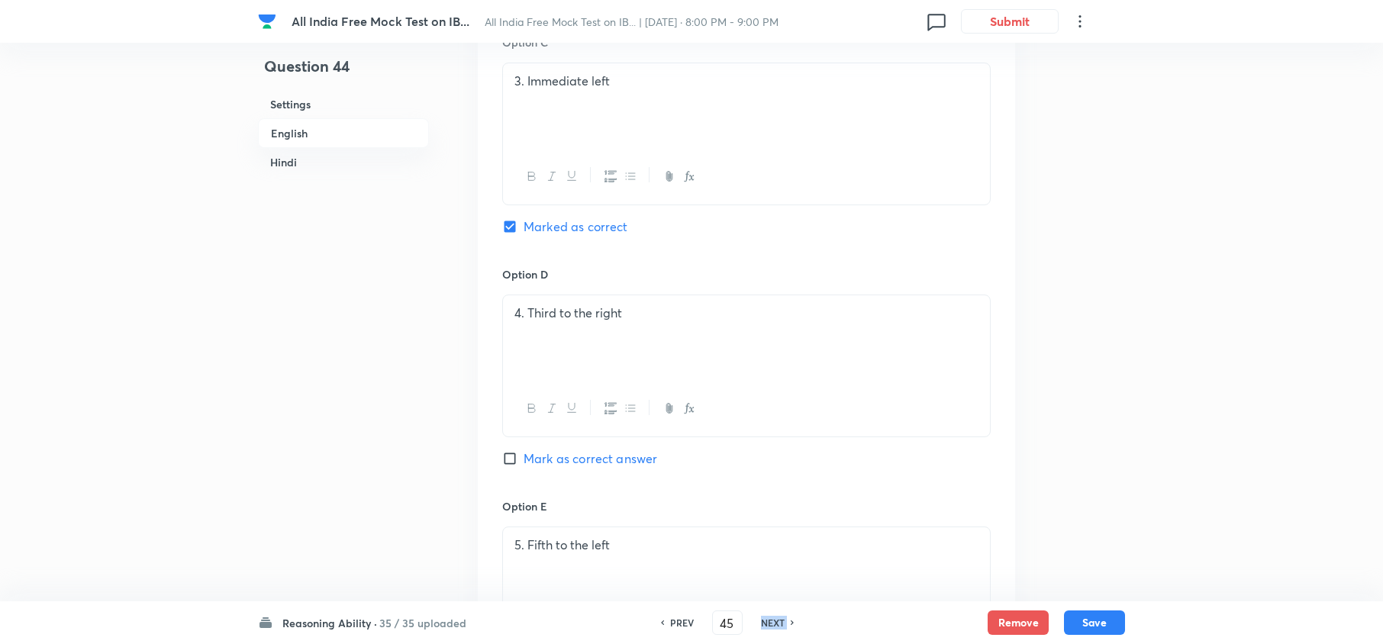
type input "46"
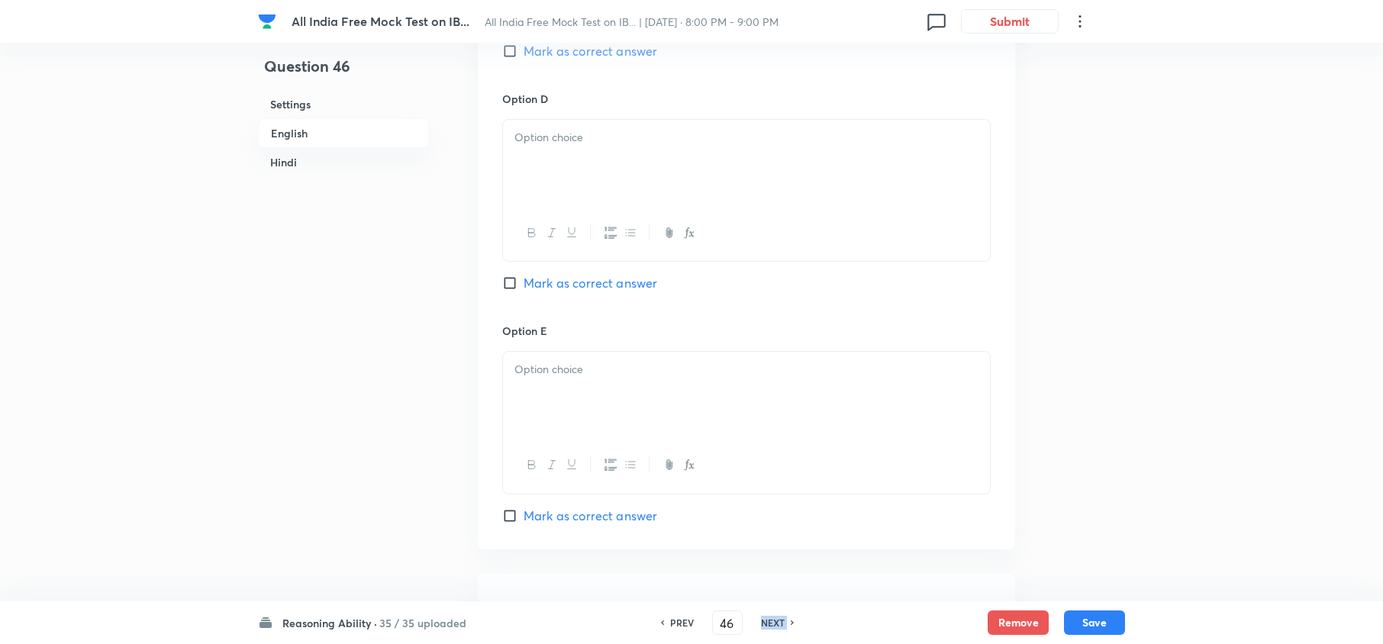
checkbox input "false"
checkbox input "true"
click at [765, 623] on h6 "NEXT" at bounding box center [773, 623] width 24 height 14
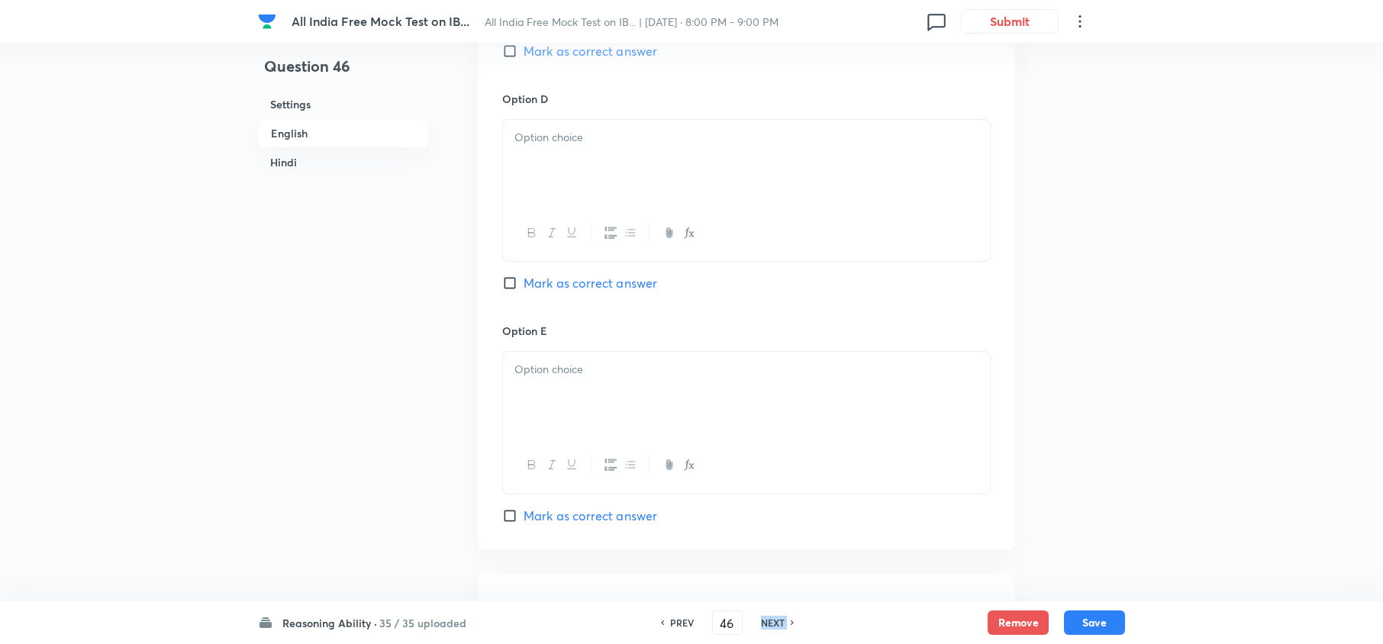
type input "47"
checkbox input "false"
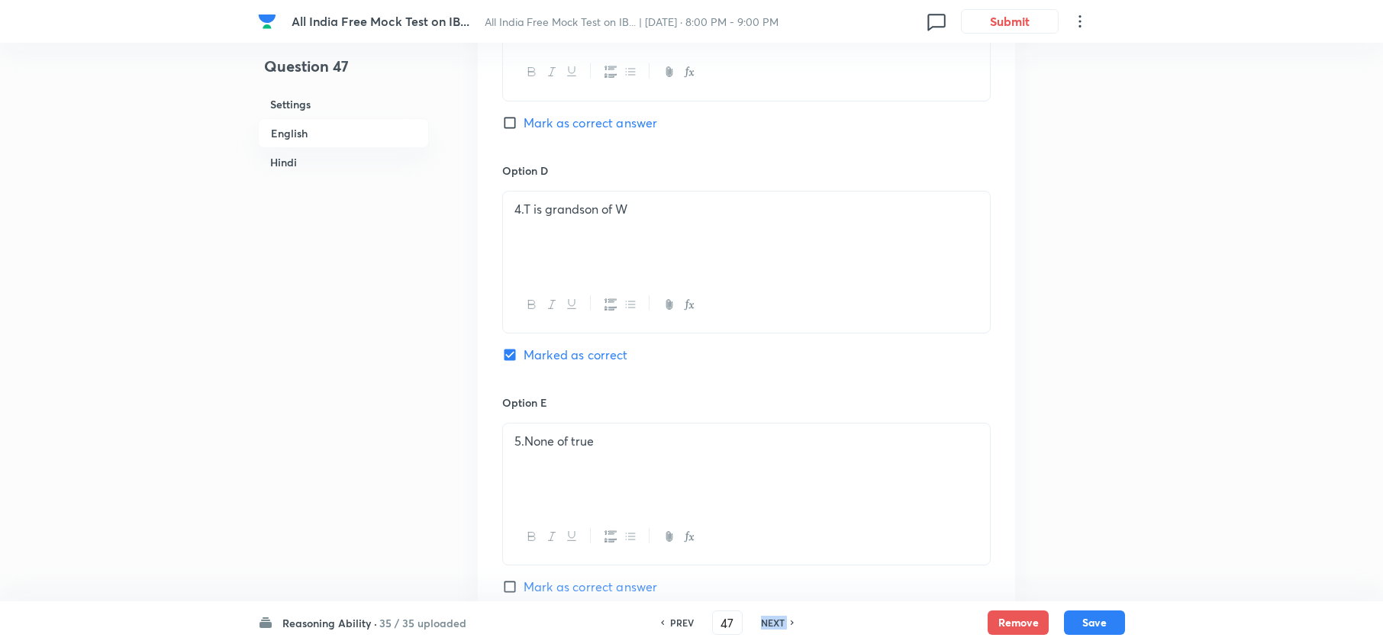
checkbox input "true"
click at [765, 623] on h6 "NEXT" at bounding box center [773, 623] width 24 height 14
type input "48"
checkbox input "false"
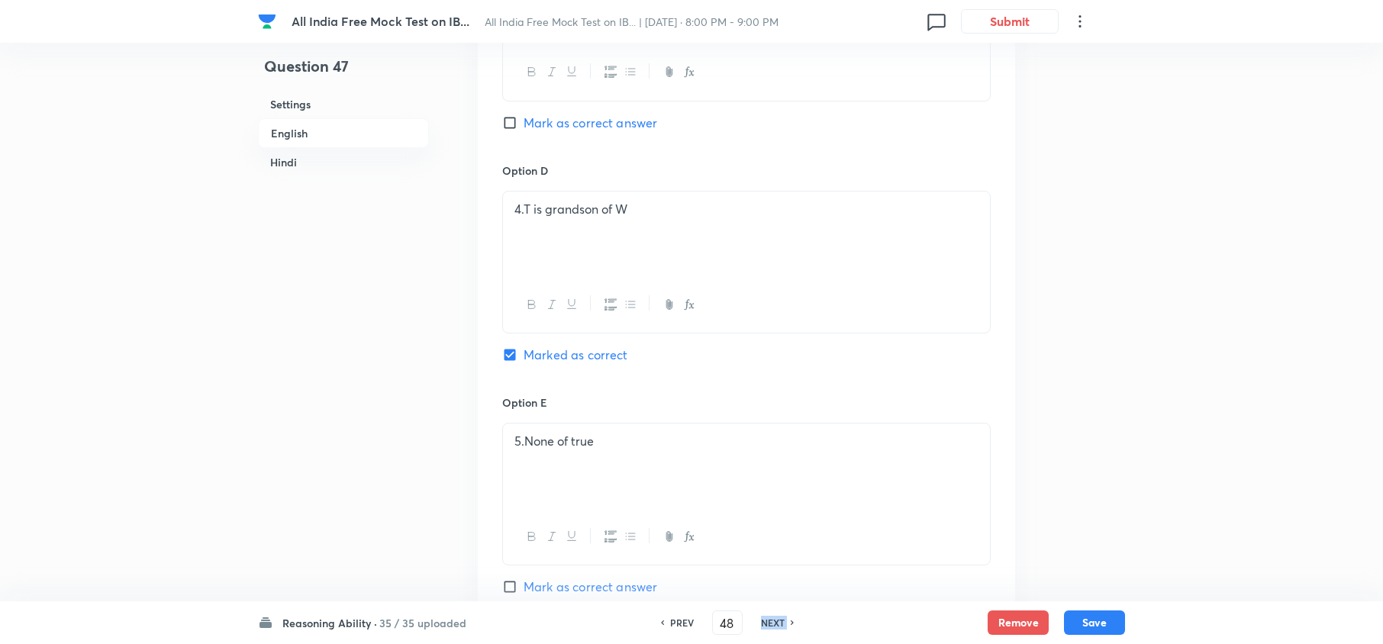
checkbox input "false"
checkbox input "true"
click at [765, 623] on h6 "NEXT" at bounding box center [773, 623] width 24 height 14
type input "49"
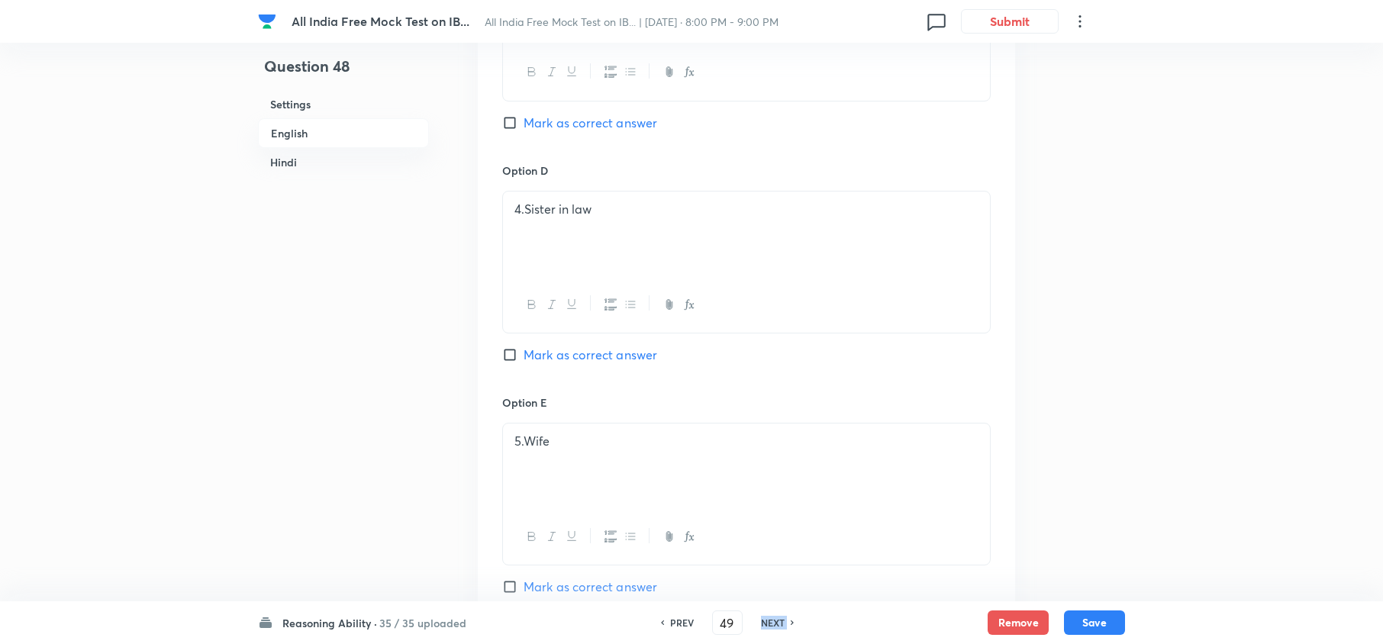
checkbox input "false"
checkbox input "true"
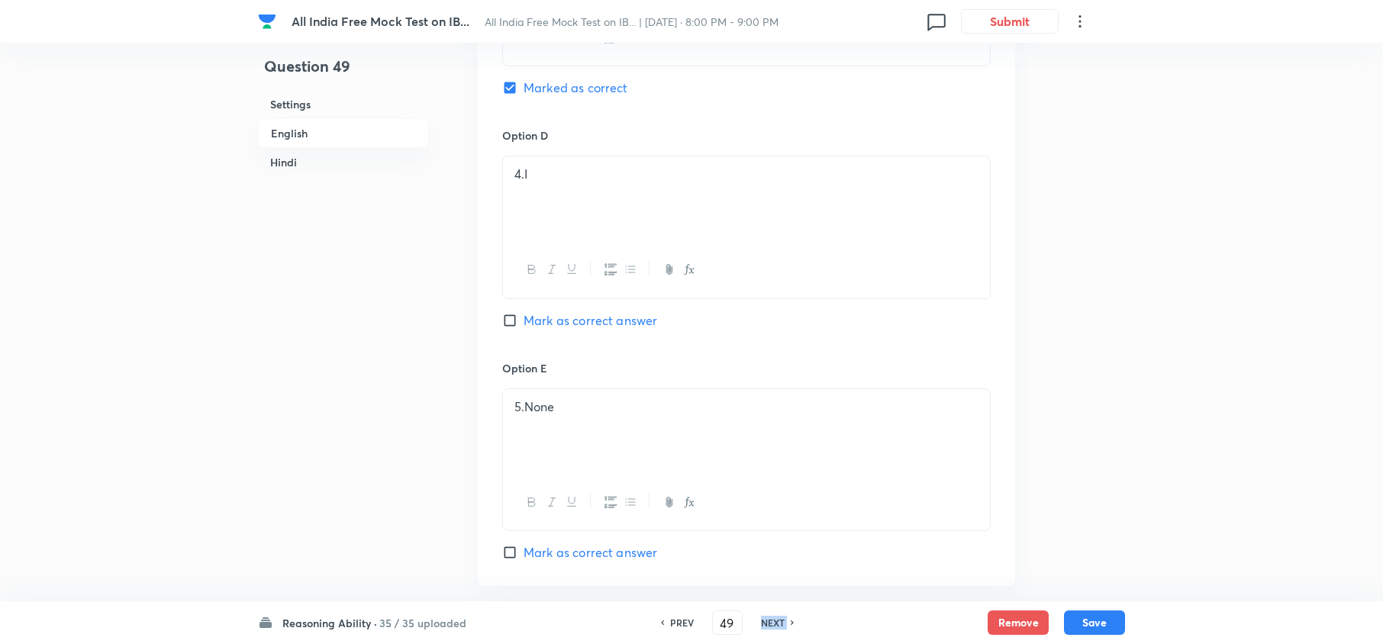
click at [765, 623] on h6 "NEXT" at bounding box center [773, 623] width 24 height 14
type input "50"
checkbox input "false"
checkbox input "true"
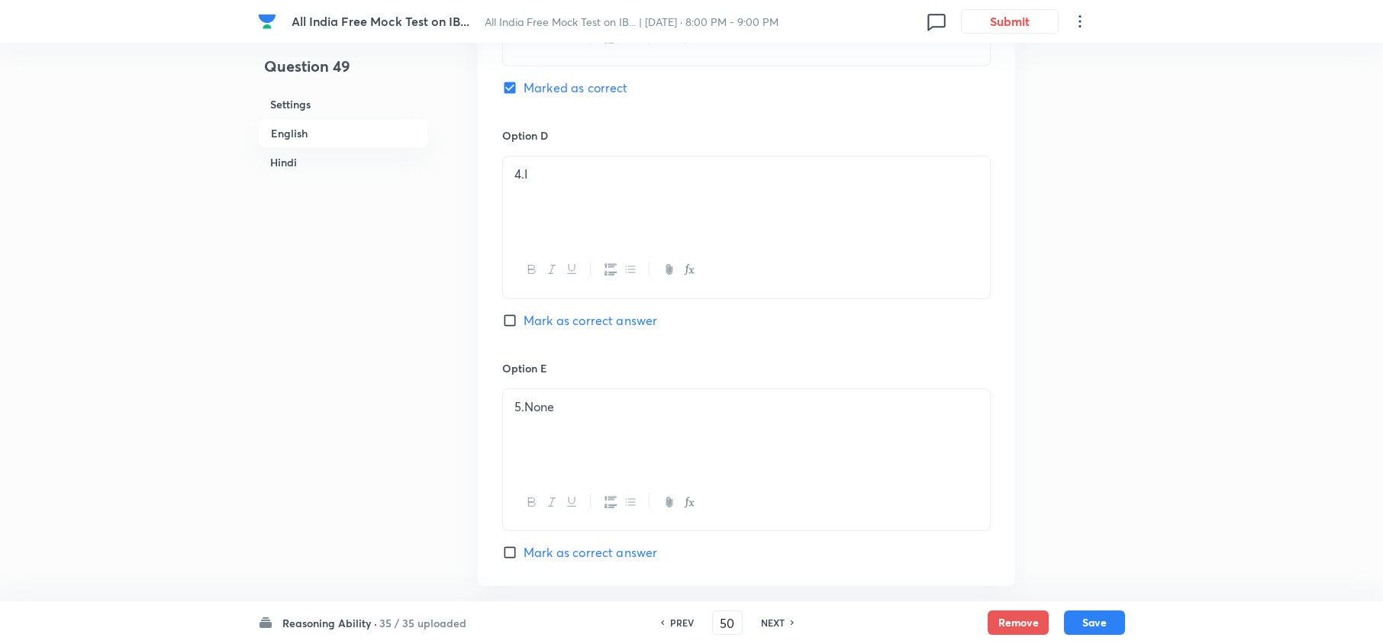
checkbox input "true"
click at [765, 623] on h6 "NEXT" at bounding box center [773, 623] width 24 height 14
type input "51"
checkbox input "false"
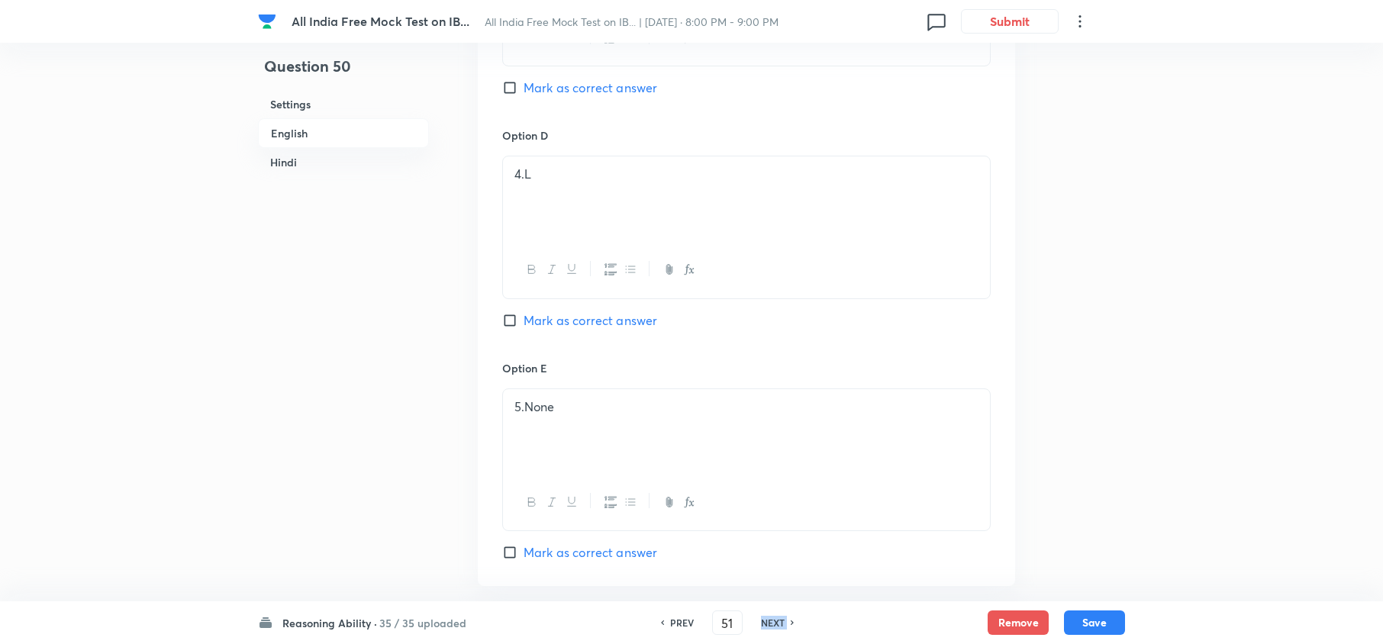
checkbox input "true"
click at [765, 623] on h6 "NEXT" at bounding box center [773, 623] width 24 height 14
type input "52"
checkbox input "false"
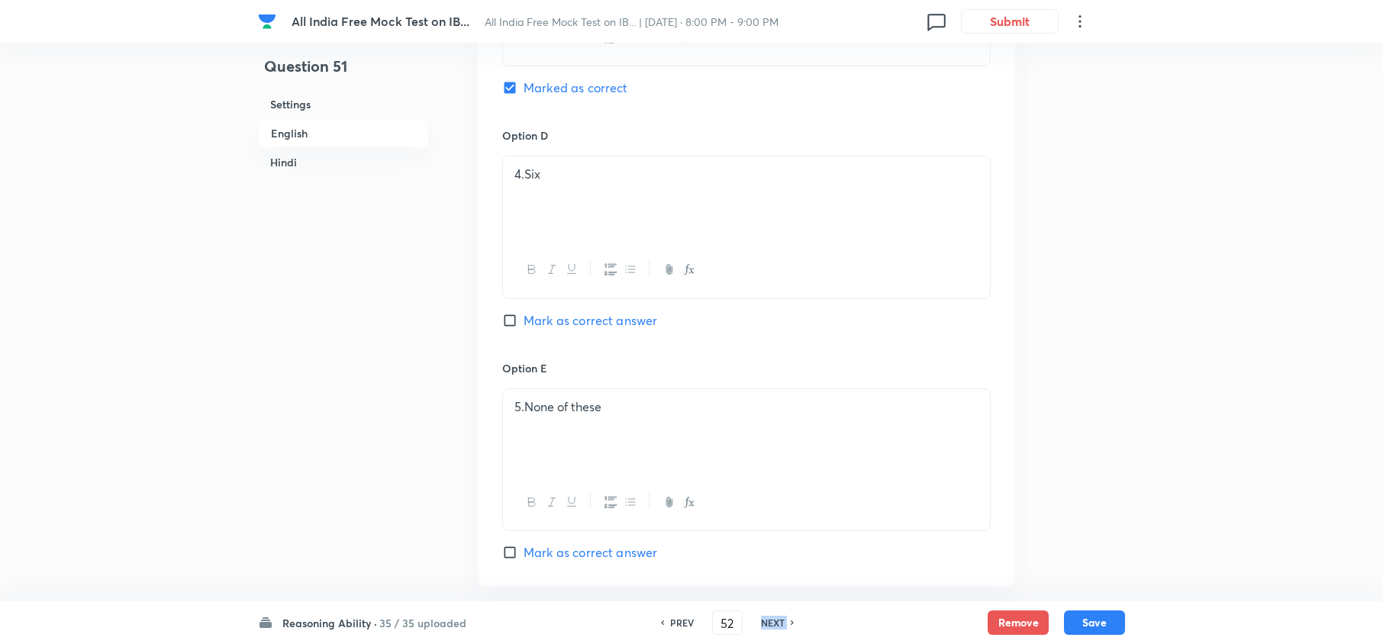
checkbox input "false"
checkbox input "true"
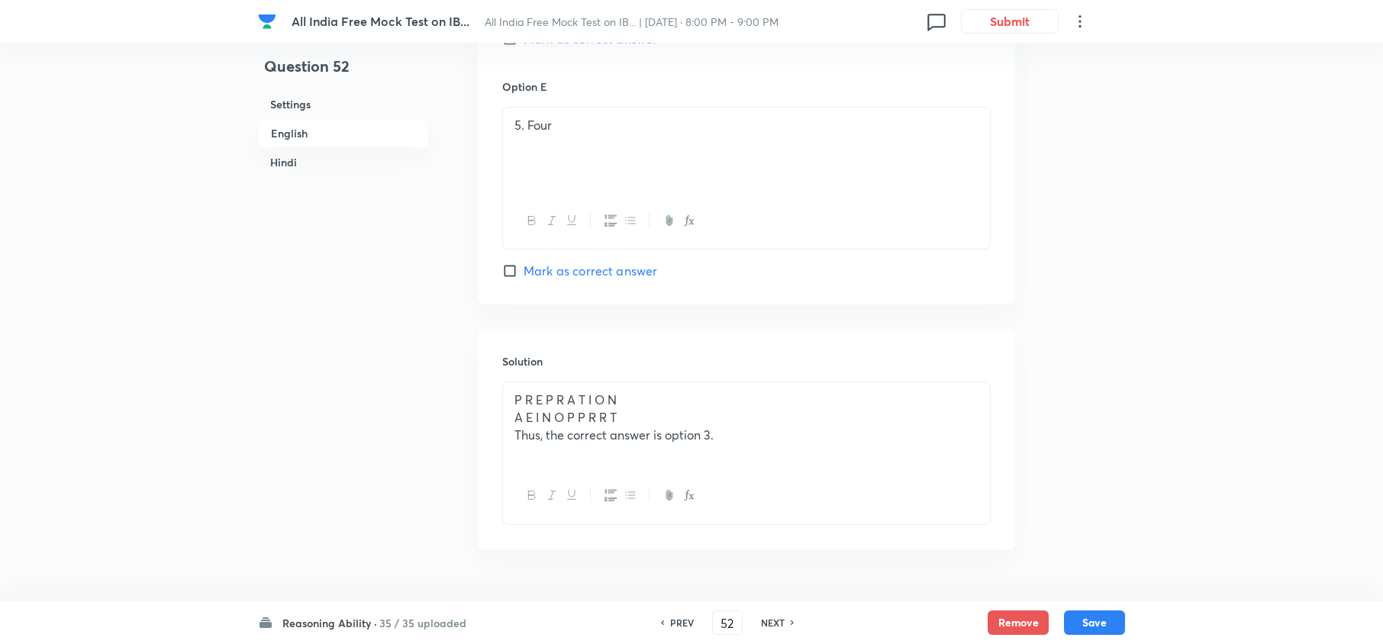
click at [765, 623] on h6 "NEXT" at bounding box center [773, 623] width 24 height 14
type input "53"
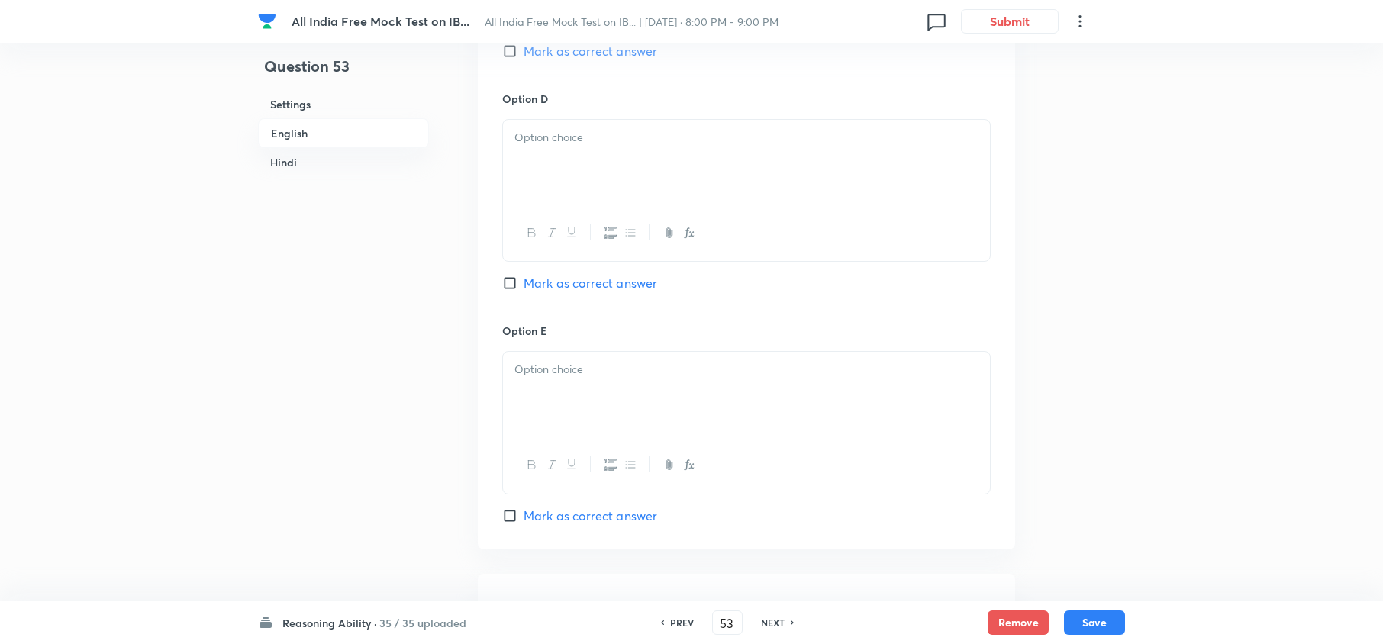
checkbox input "false"
checkbox input "true"
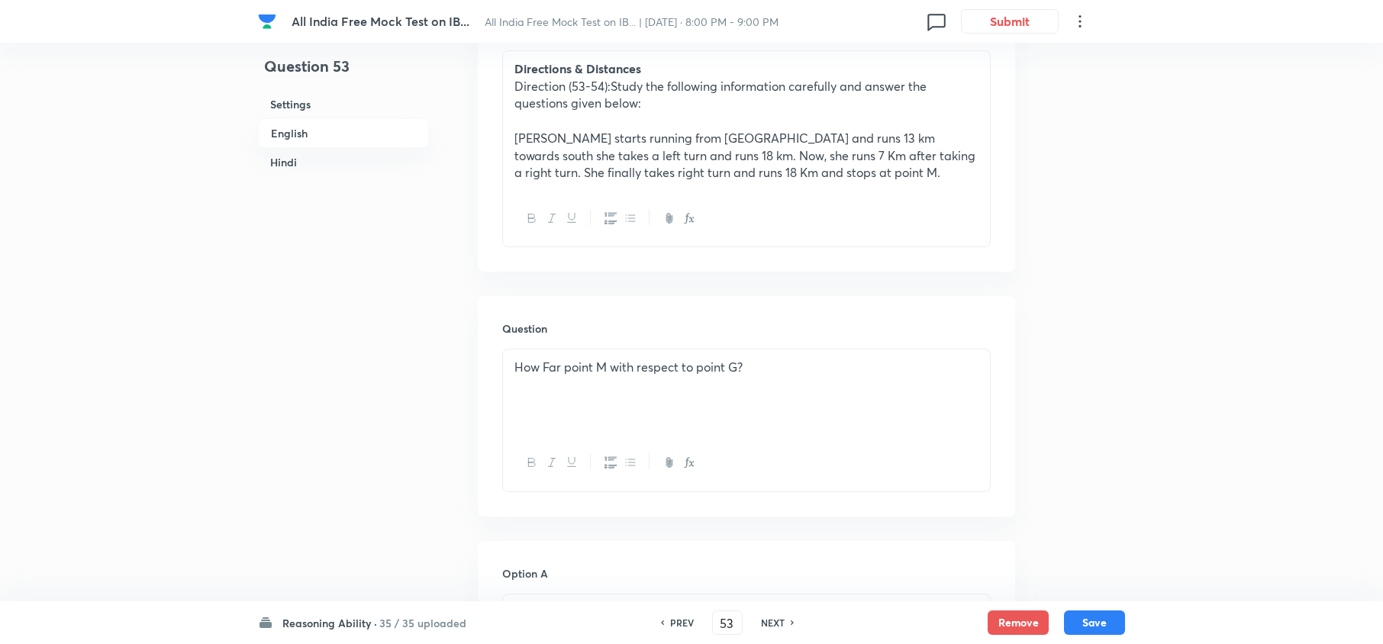
scroll to position [496, 0]
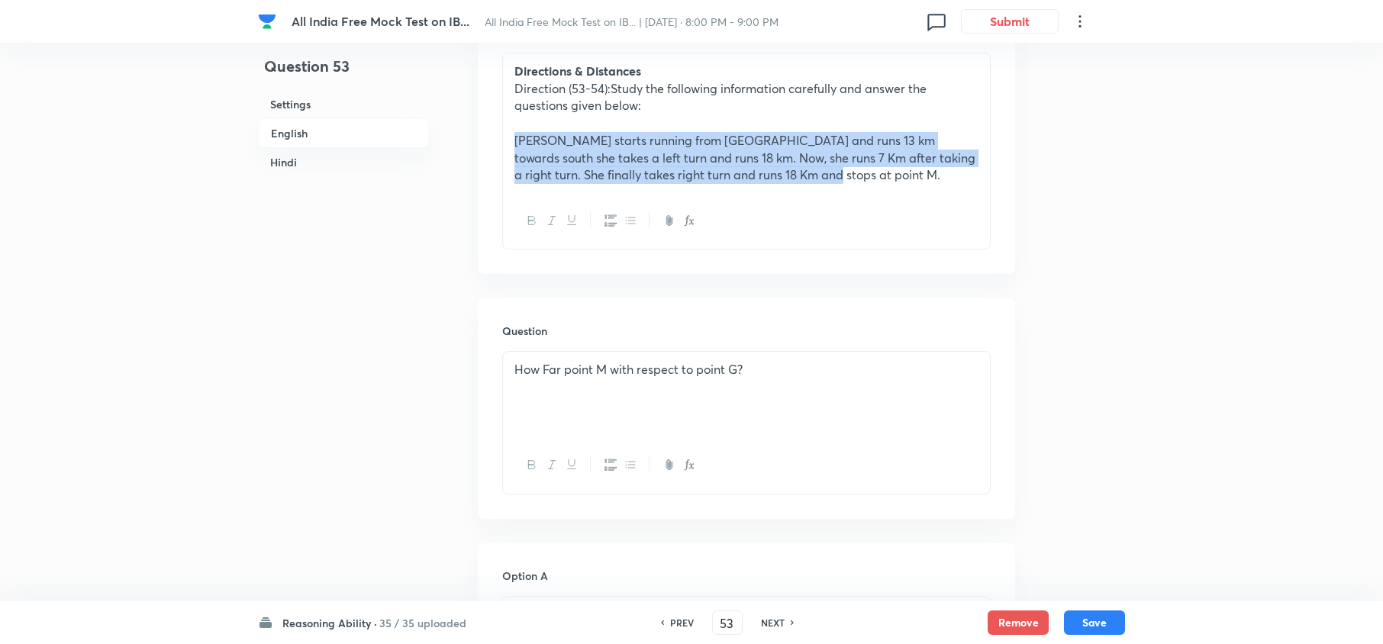
drag, startPoint x: 743, startPoint y: 172, endPoint x: 504, endPoint y: 146, distance: 240.1
click at [507, 143] on div "Directions & Distances Direction (53-54):Study the following information carefu…" at bounding box center [746, 123] width 487 height 140
copy p "Geeta starts running from point G and runs 13 km towards south she takes a left…"
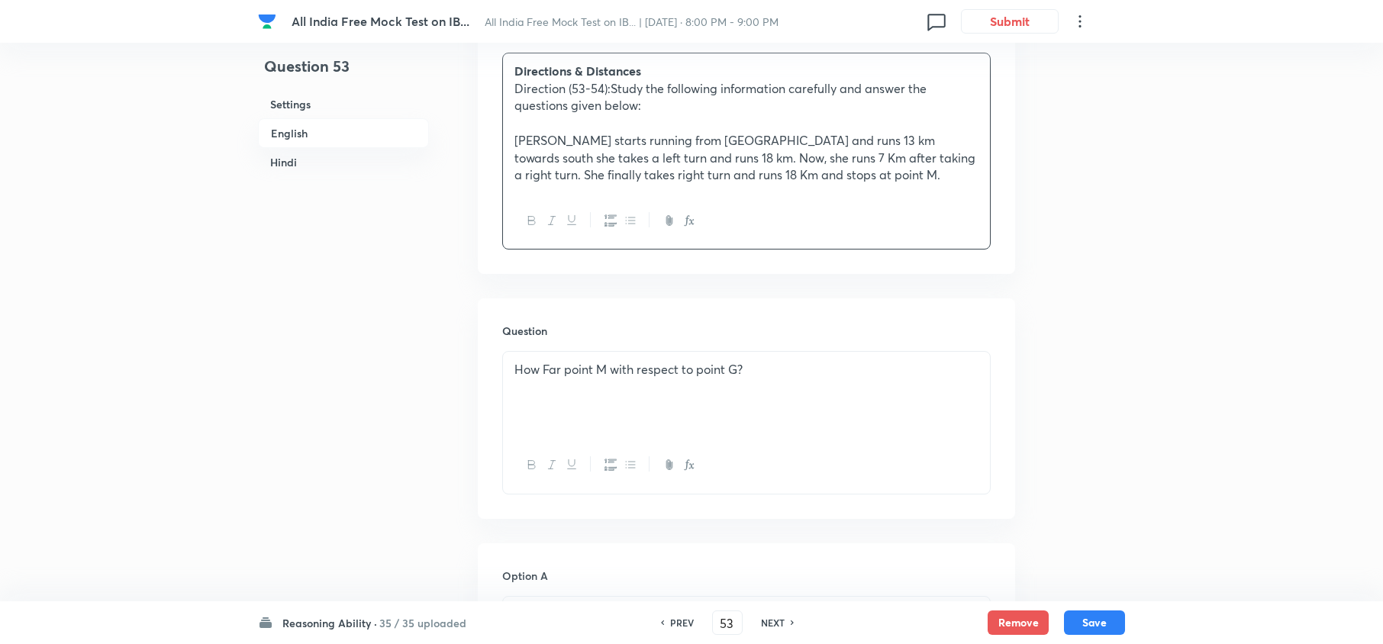
click at [777, 354] on div "How Far point M with respect to point G?" at bounding box center [746, 394] width 487 height 85
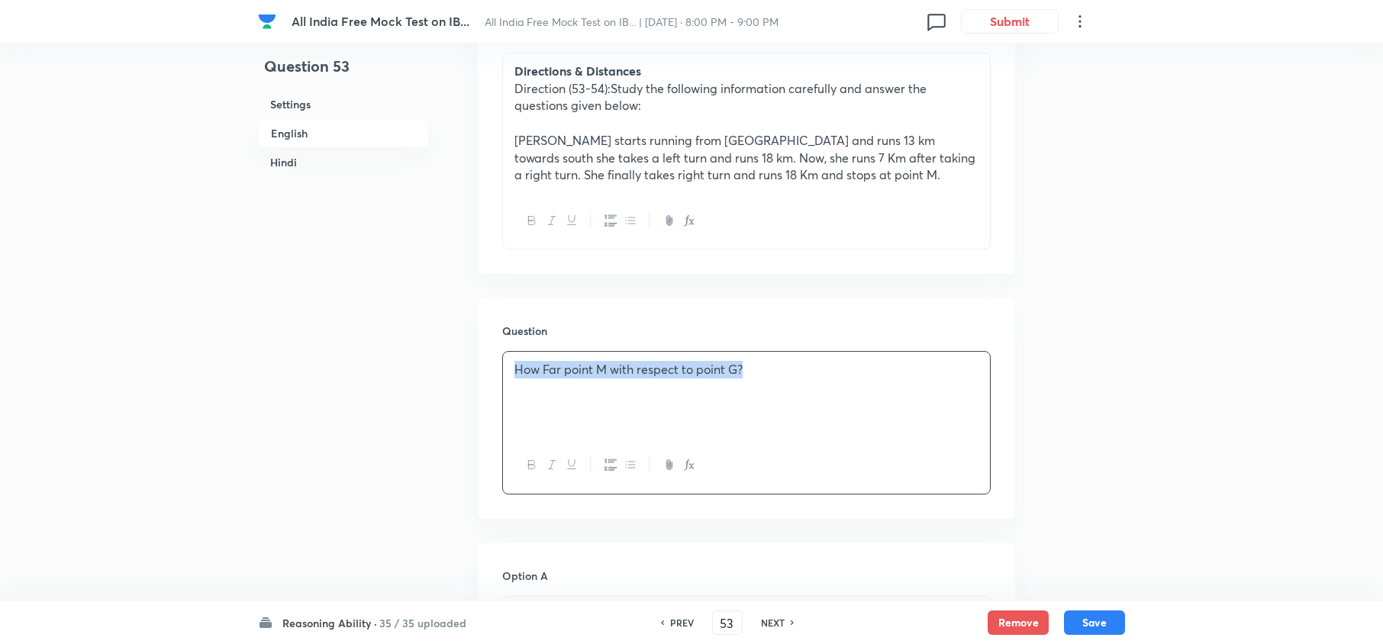
drag, startPoint x: 777, startPoint y: 370, endPoint x: 233, endPoint y: 364, distance: 543.3
copy p "How Far point M with respect to point G?"
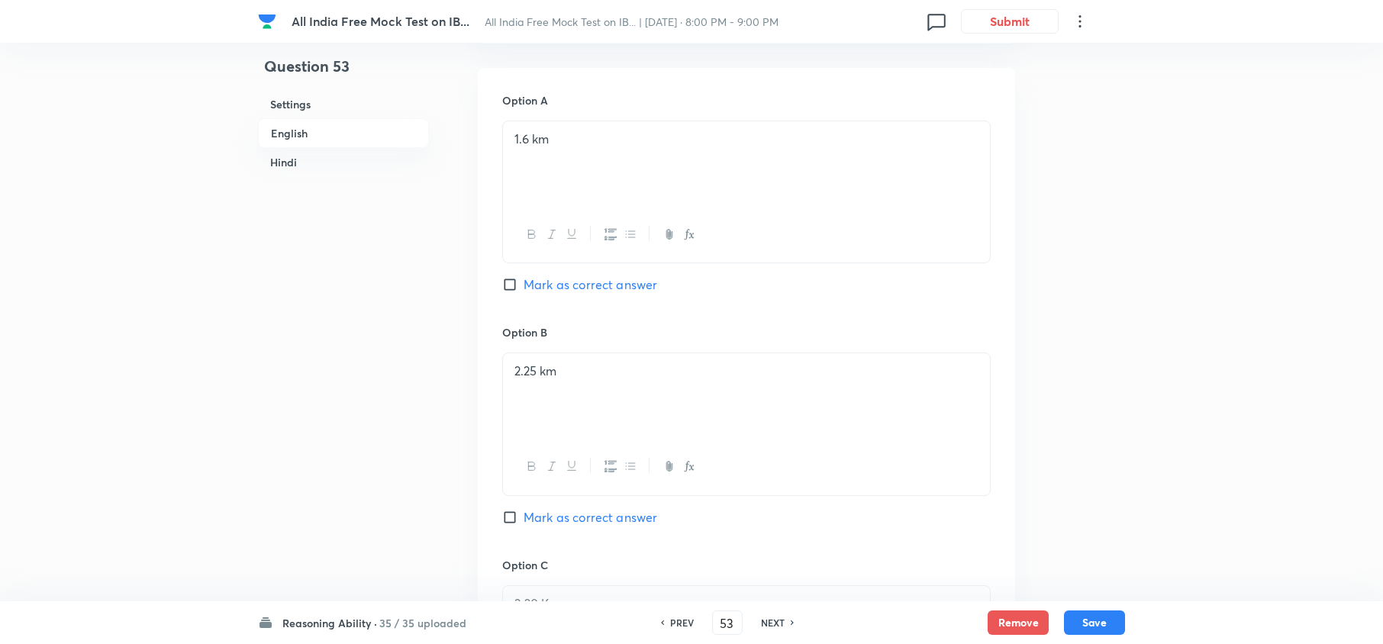
scroll to position [934, 0]
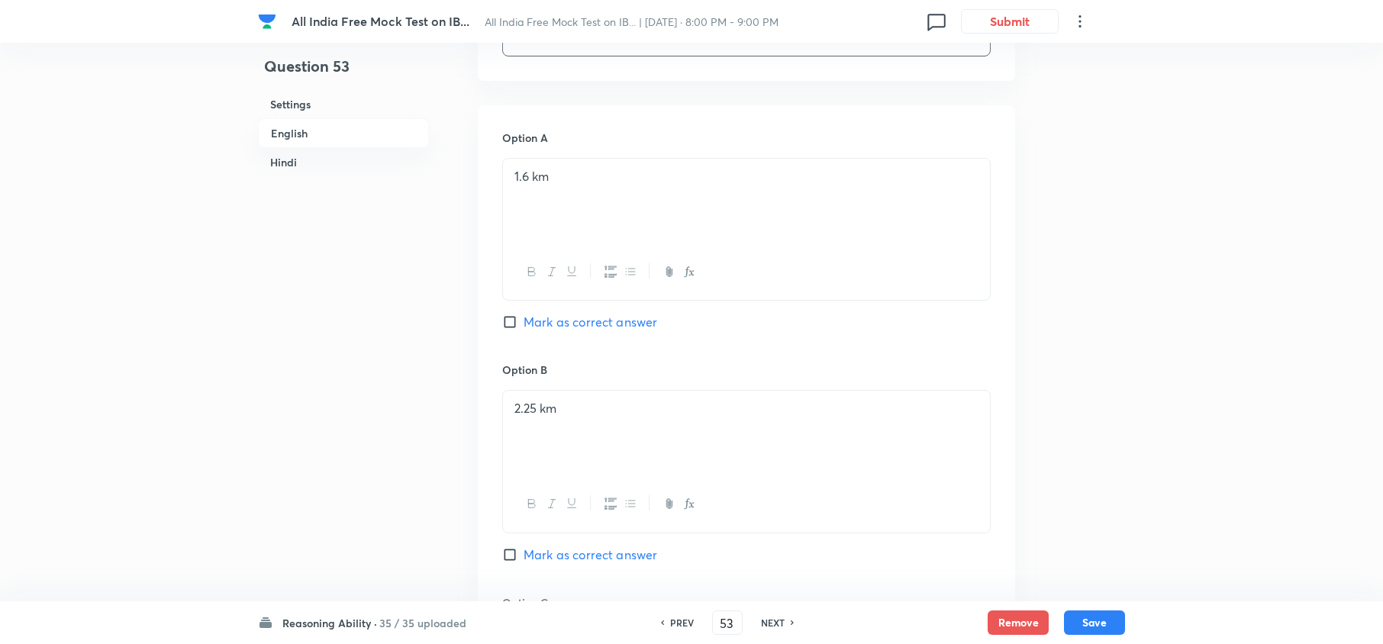
click at [771, 620] on h6 "NEXT" at bounding box center [773, 623] width 24 height 14
type input "54"
checkbox input "false"
checkbox input "true"
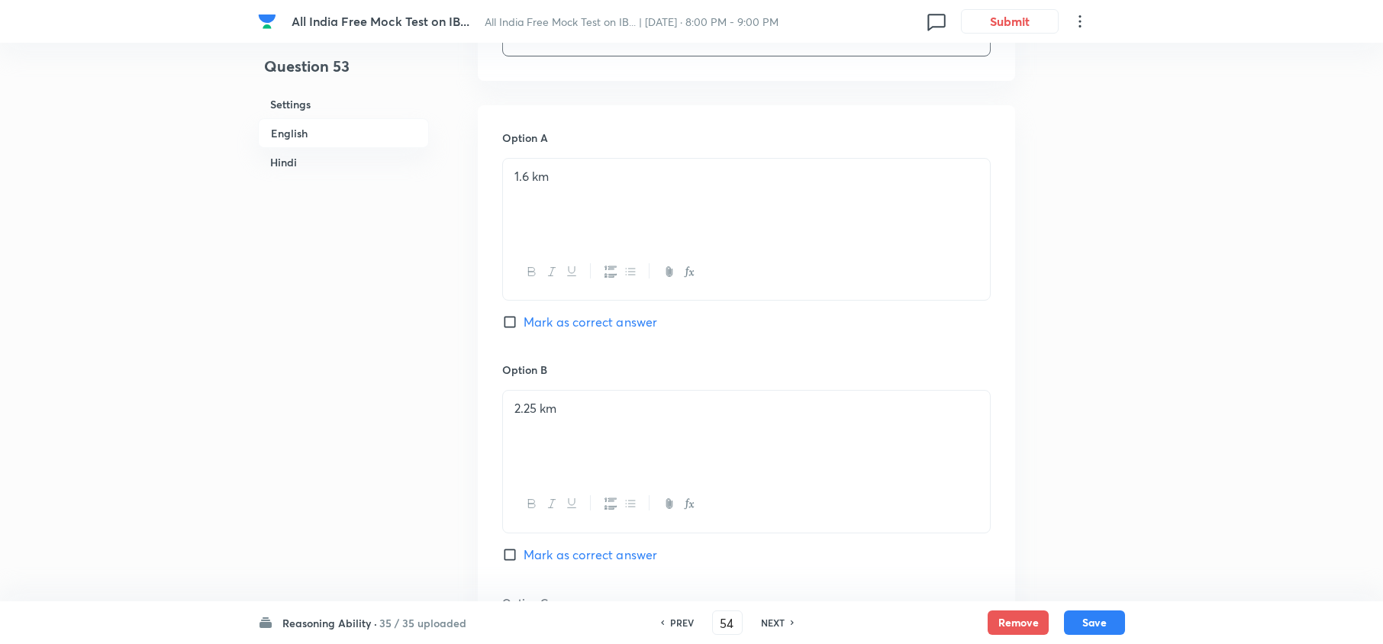
checkbox input "true"
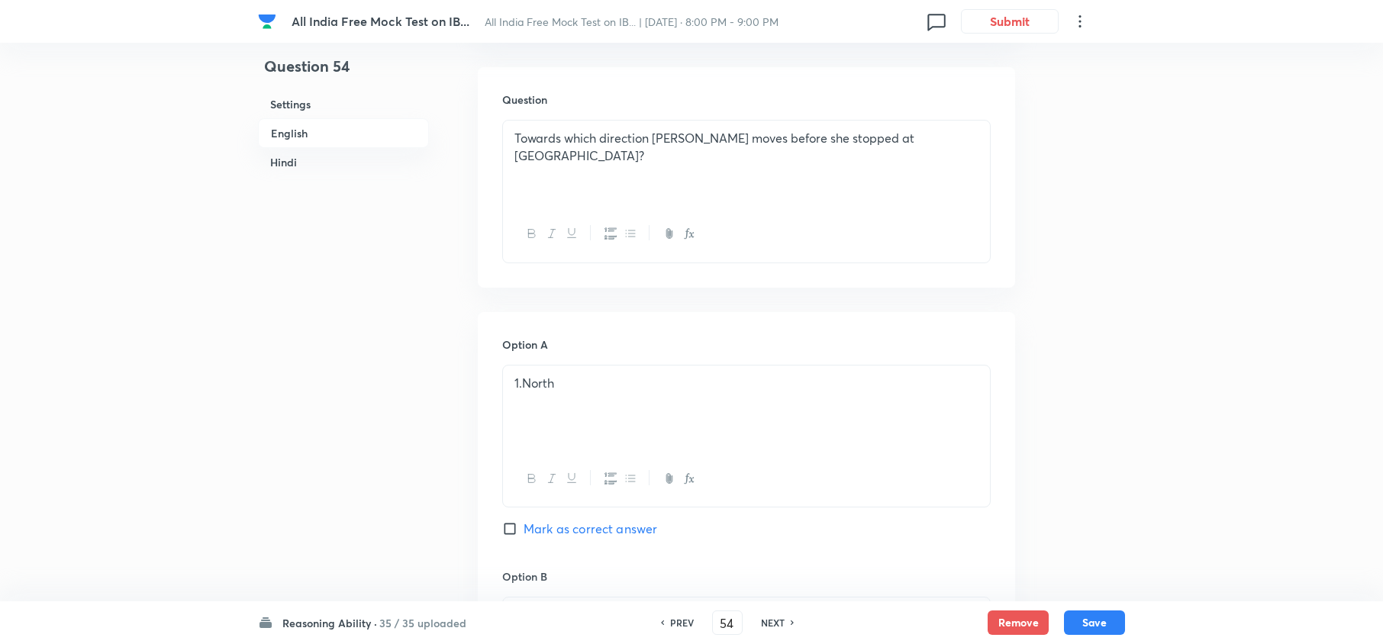
scroll to position [526, 0]
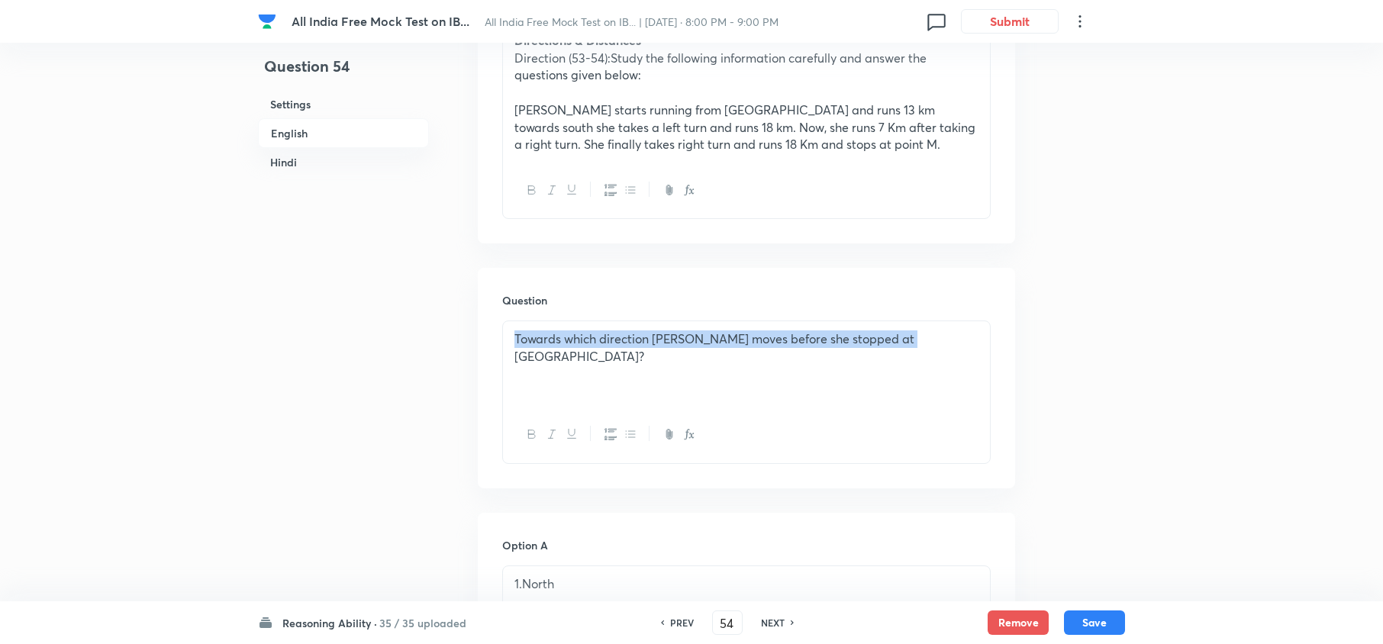
drag, startPoint x: 944, startPoint y: 336, endPoint x: 166, endPoint y: 324, distance: 777.6
copy p "Towards which direction Geeta moves before she stopped at point M?"
click at [772, 621] on h6 "NEXT" at bounding box center [773, 623] width 24 height 14
type input "55"
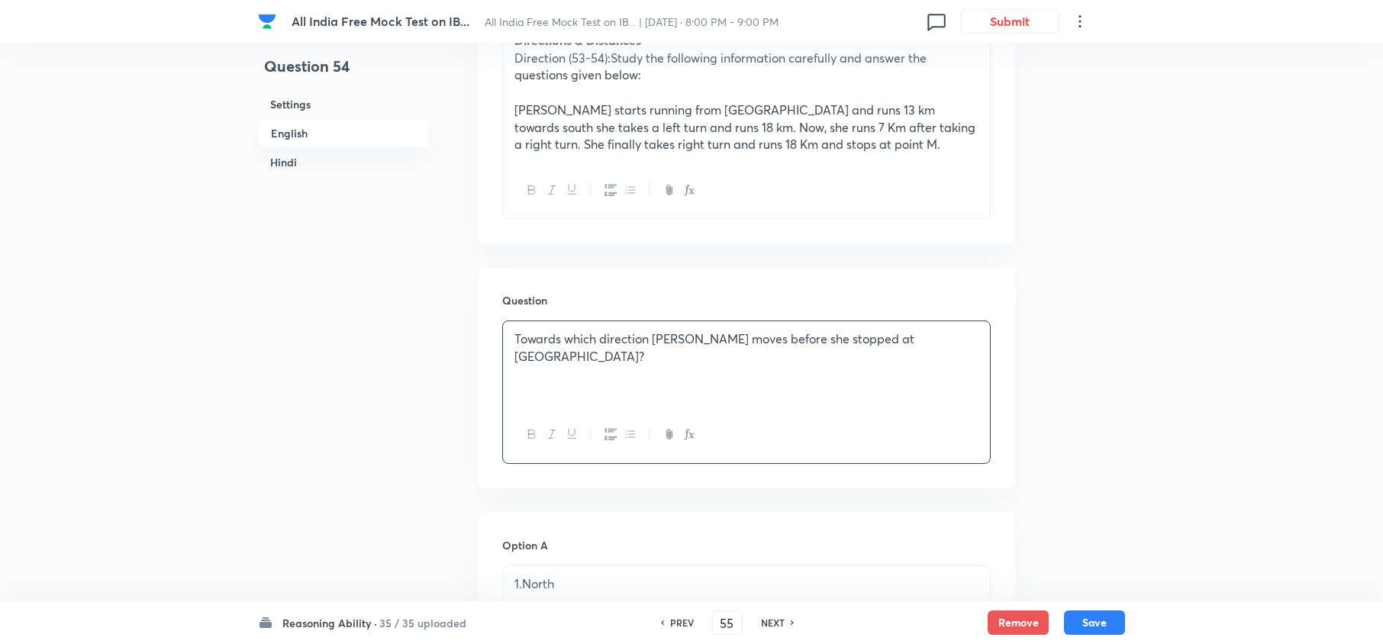
checkbox input "false"
checkbox input "true"
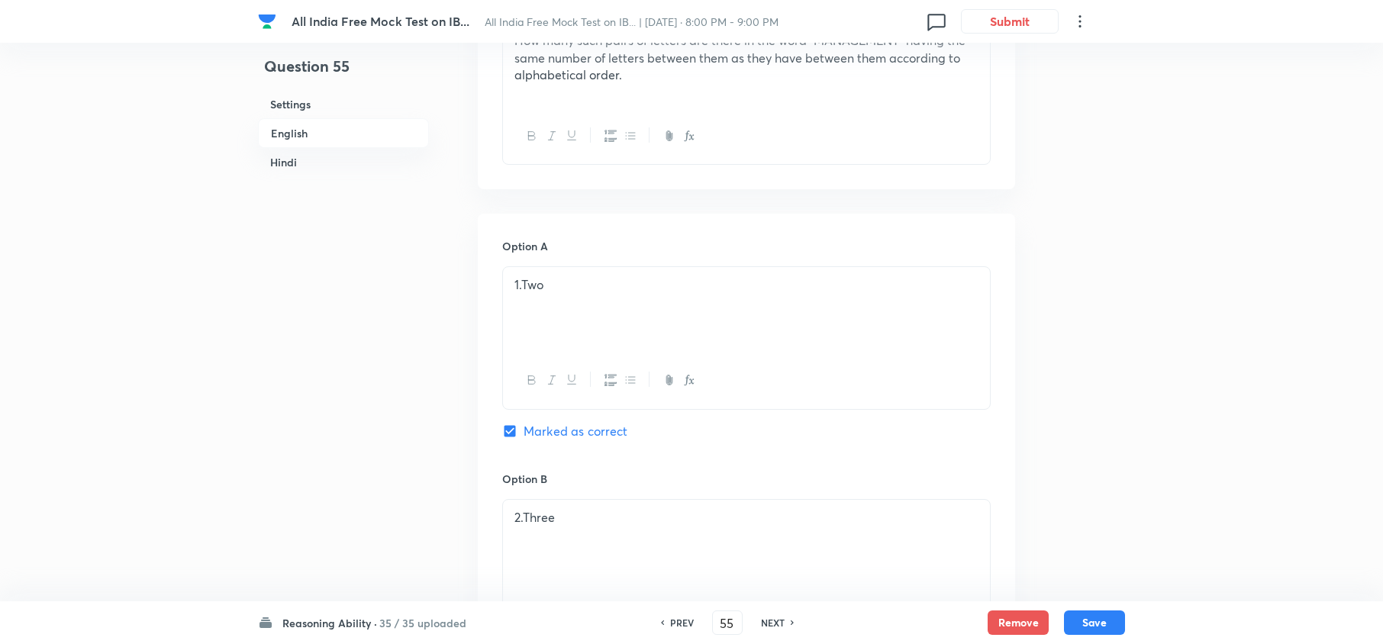
click at [772, 621] on h6 "NEXT" at bounding box center [773, 623] width 24 height 14
type input "56"
checkbox input "false"
checkbox input "true"
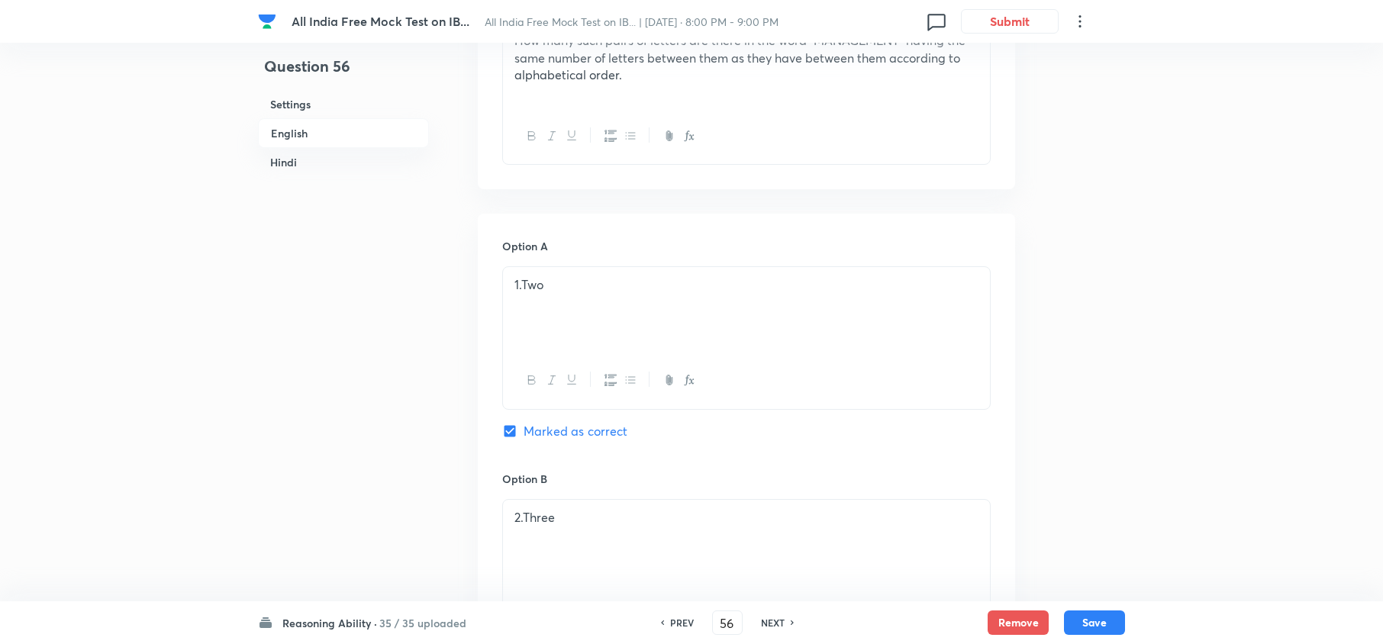
checkbox input "true"
click at [772, 621] on h6 "NEXT" at bounding box center [773, 623] width 24 height 14
type input "57"
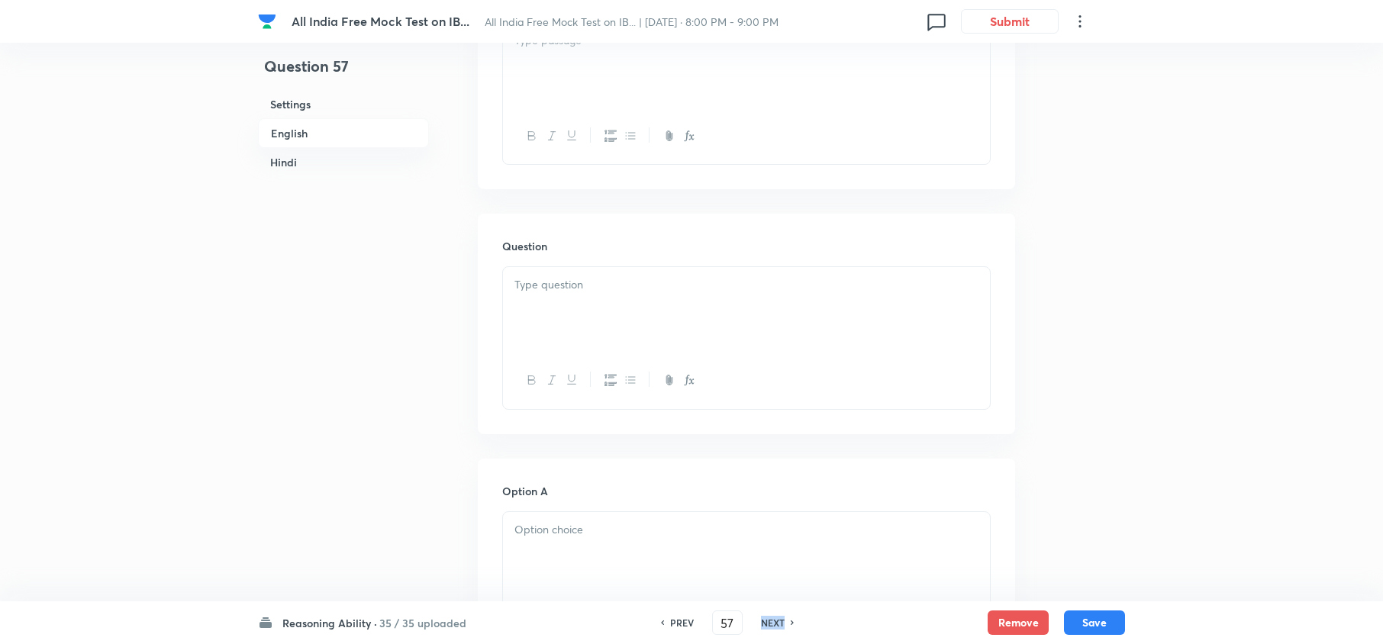
checkbox input "false"
checkbox input "true"
click at [772, 621] on h6 "NEXT" at bounding box center [773, 623] width 24 height 14
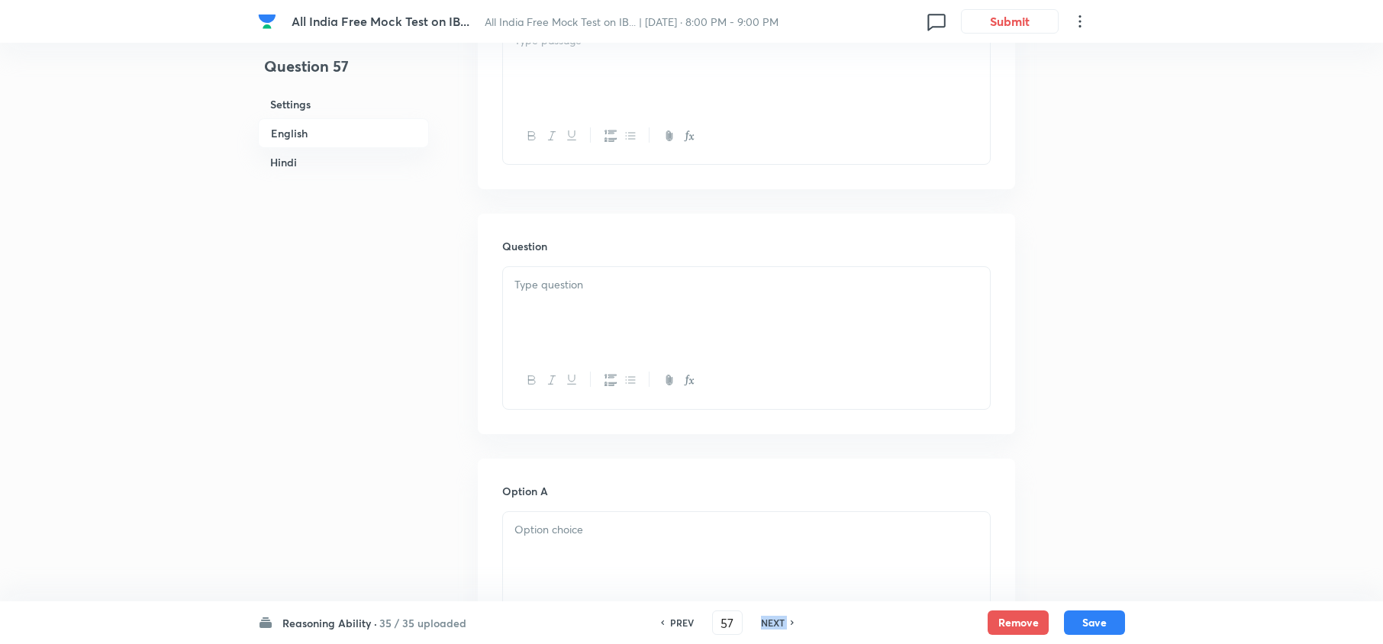
type input "58"
checkbox input "false"
checkbox input "true"
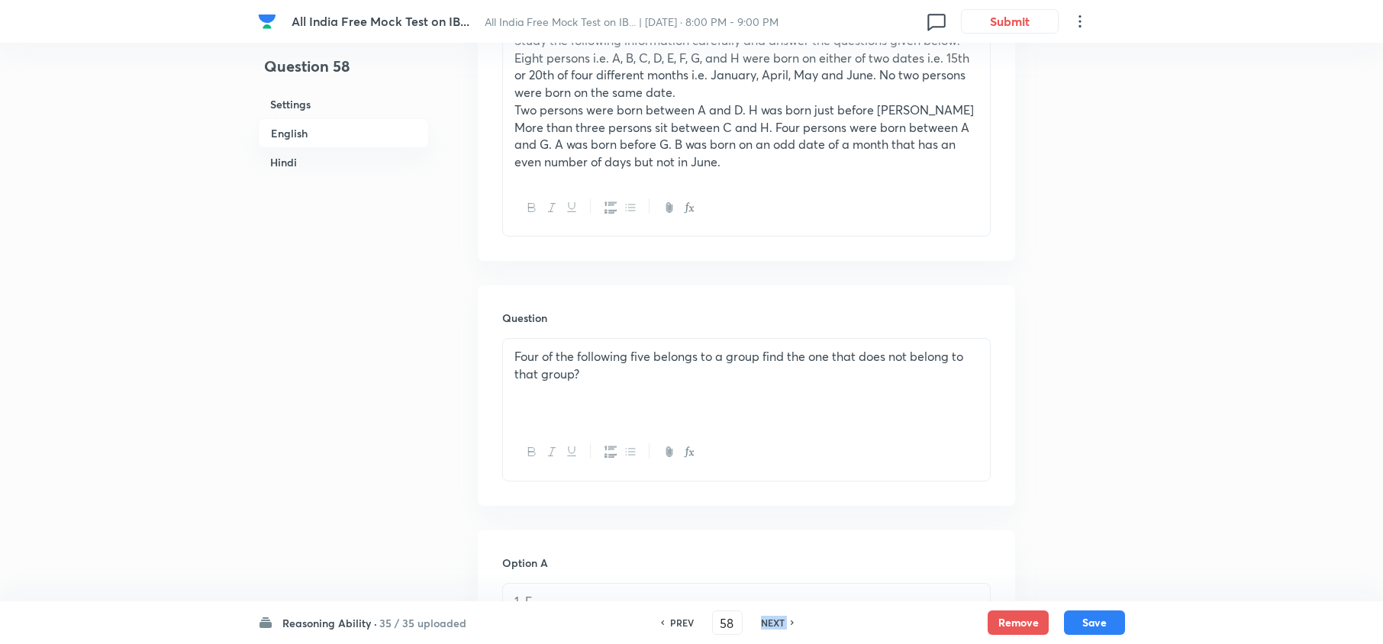
click at [772, 621] on h6 "NEXT" at bounding box center [773, 623] width 24 height 14
type input "59"
checkbox input "false"
checkbox input "true"
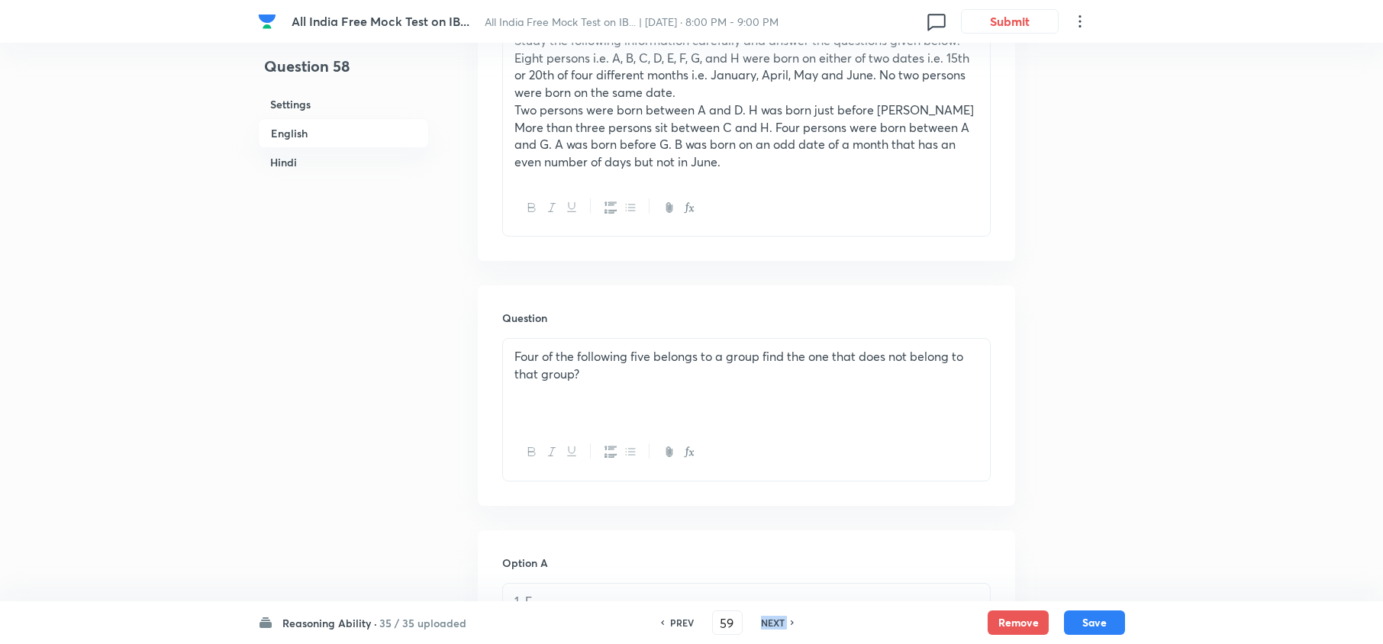
checkbox input "true"
click at [772, 621] on h6 "NEXT" at bounding box center [773, 623] width 24 height 14
type input "60"
checkbox input "false"
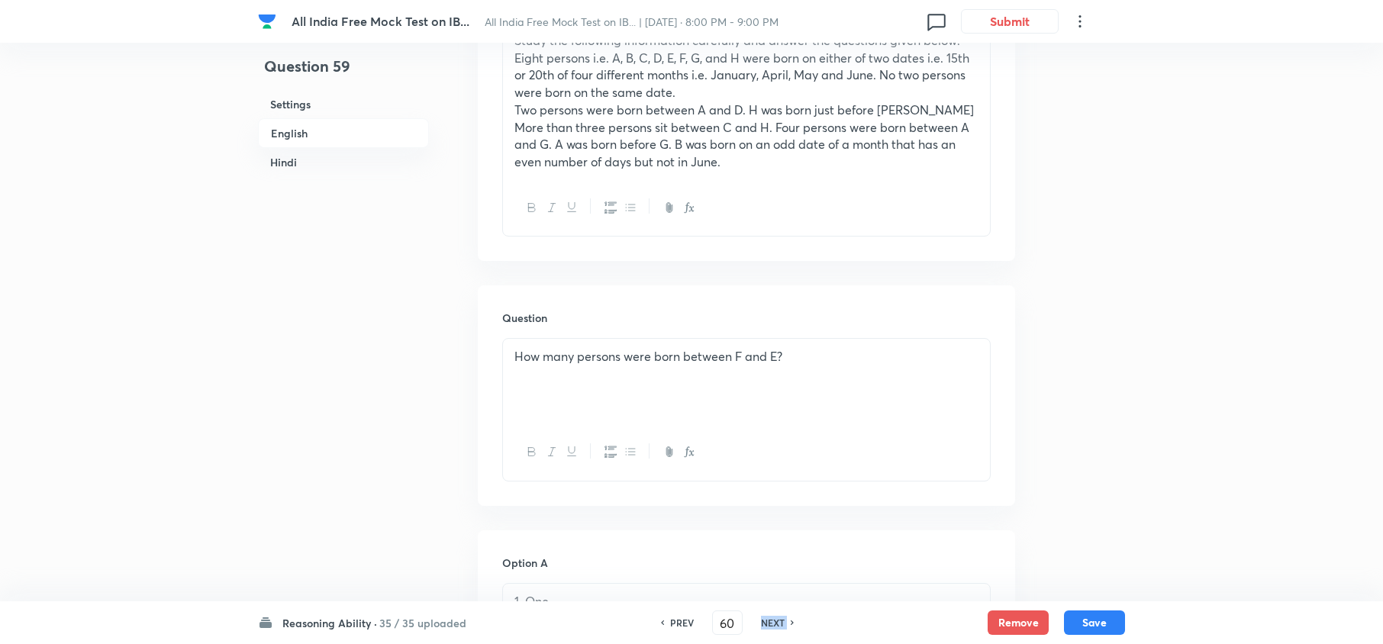
checkbox input "true"
click at [772, 621] on h6 "NEXT" at bounding box center [773, 623] width 24 height 14
type input "61"
checkbox input "false"
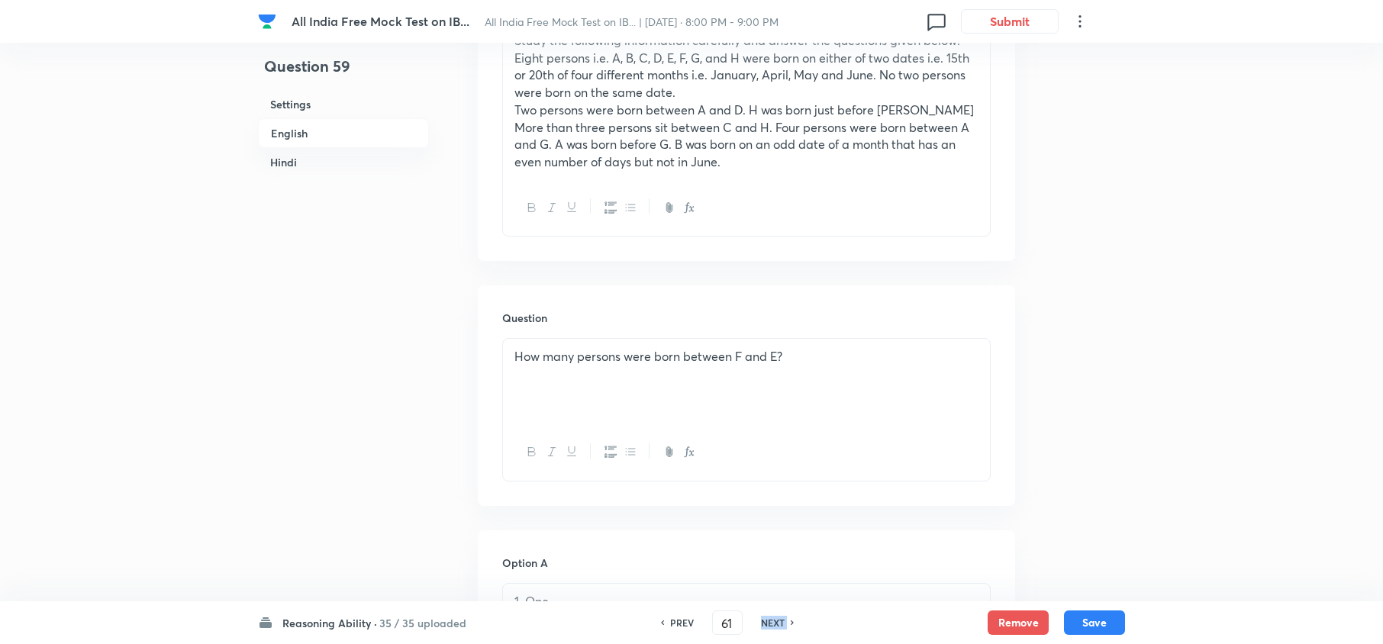
checkbox input "false"
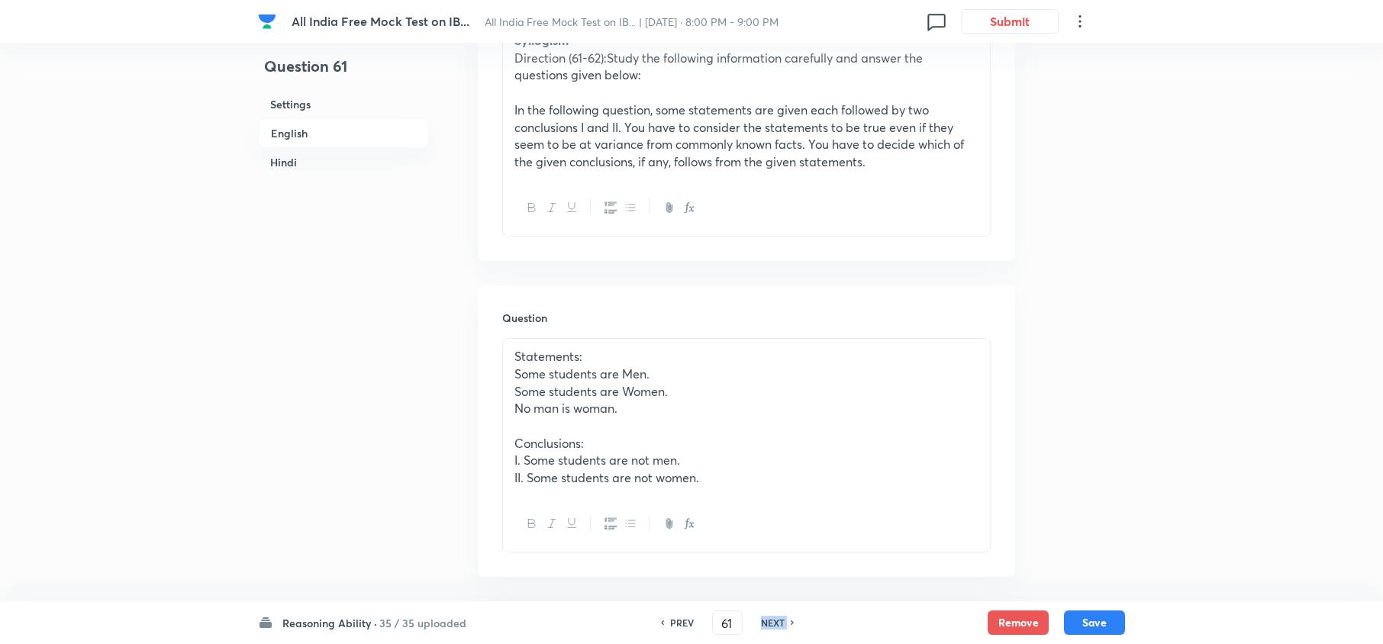
checkbox input "true"
click at [772, 621] on h6 "NEXT" at bounding box center [773, 623] width 24 height 14
type input "62"
checkbox input "false"
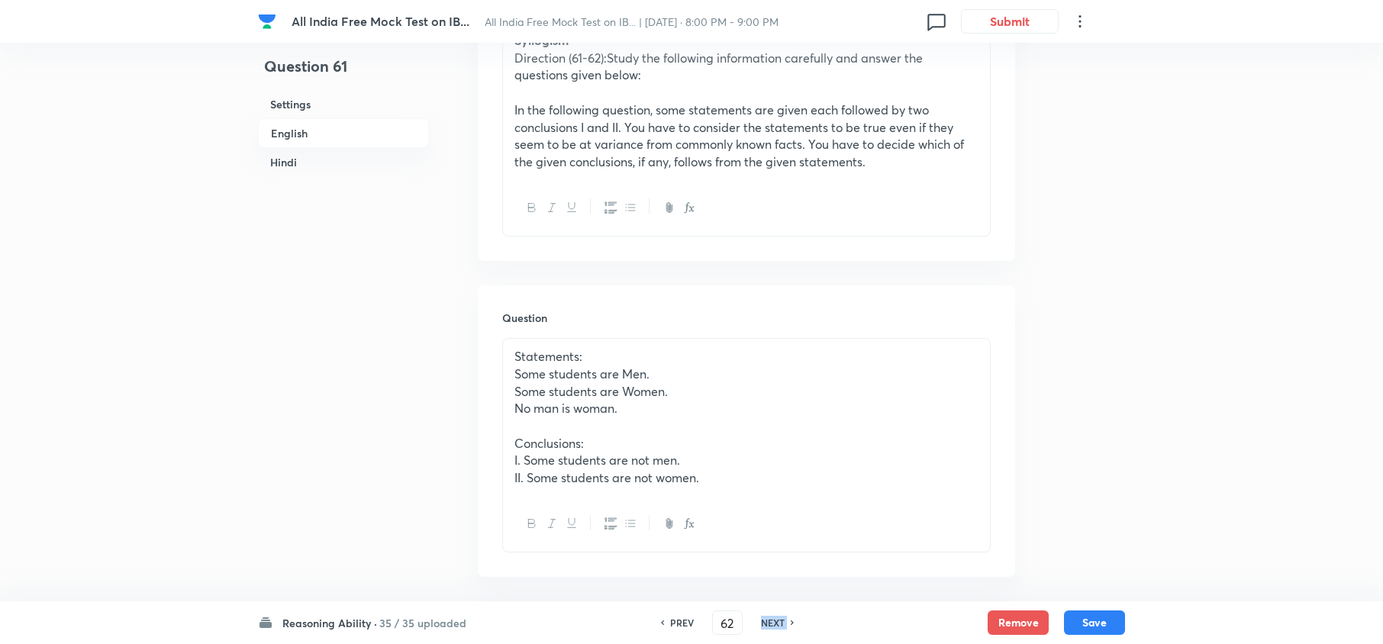
checkbox input "false"
checkbox input "true"
click at [772, 621] on h6 "NEXT" at bounding box center [773, 623] width 24 height 14
type input "63"
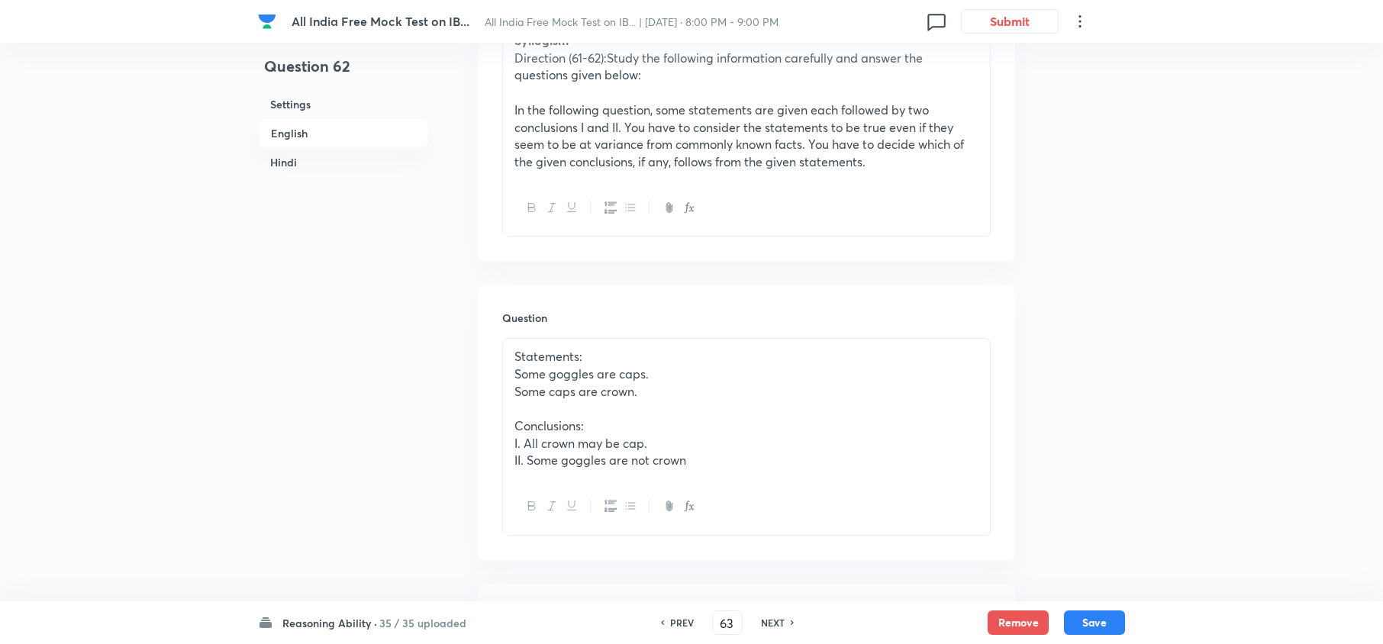
checkbox input "false"
checkbox input "true"
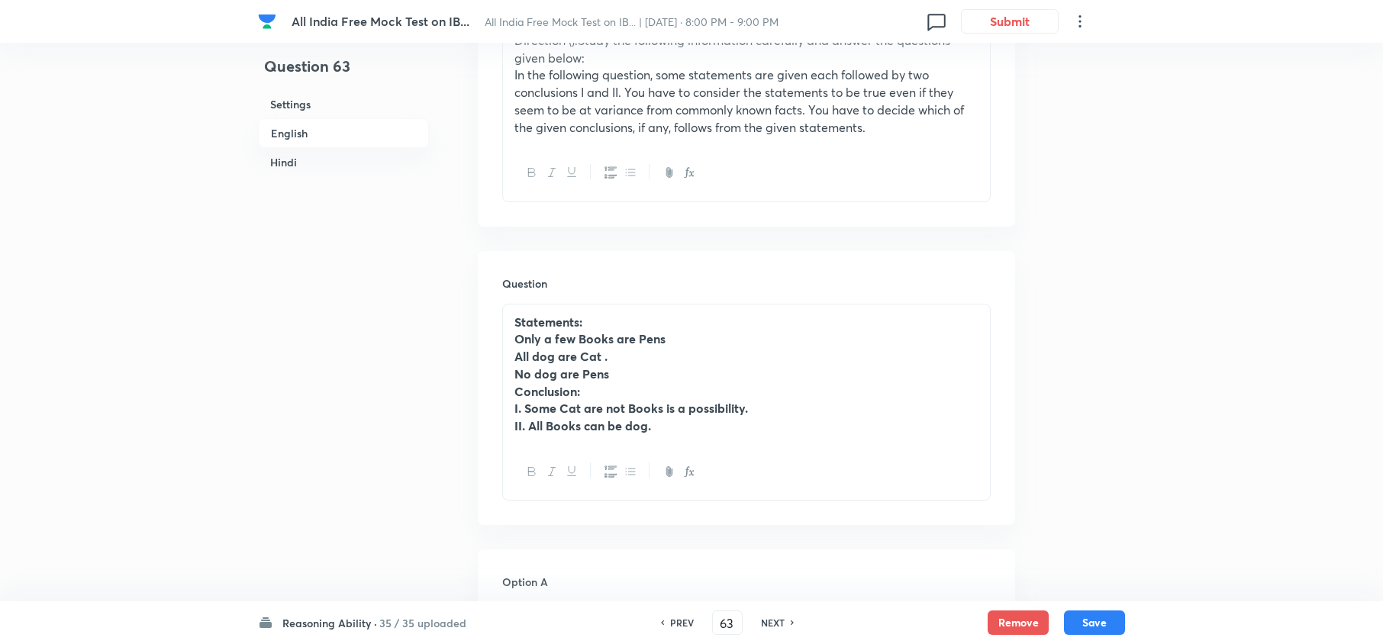
click at [772, 621] on h6 "NEXT" at bounding box center [773, 623] width 24 height 14
type input "64"
checkbox input "false"
checkbox input "true"
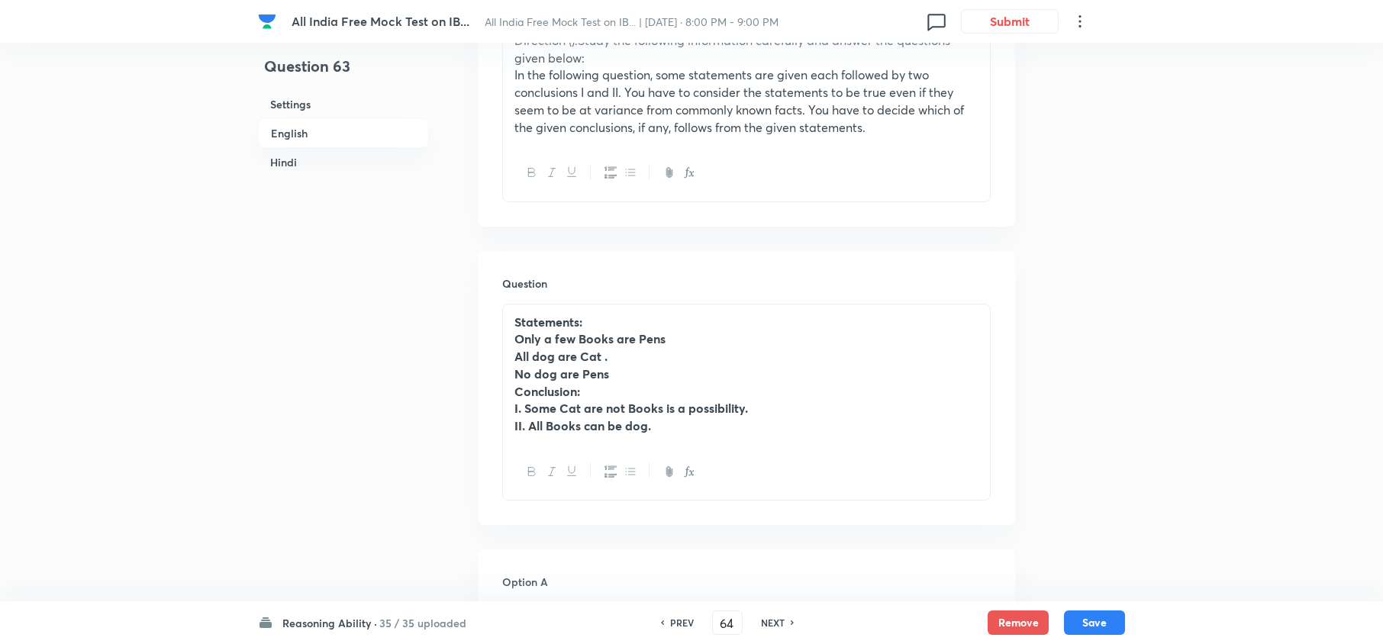
checkbox input "true"
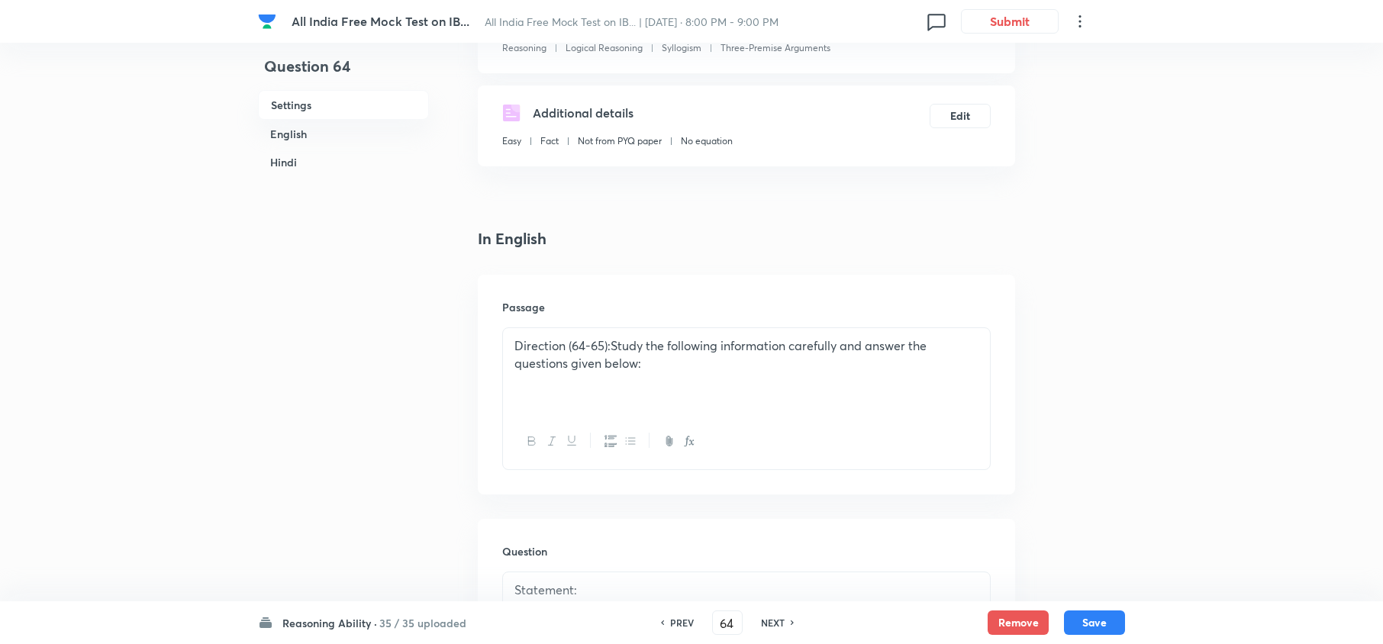
scroll to position [0, 0]
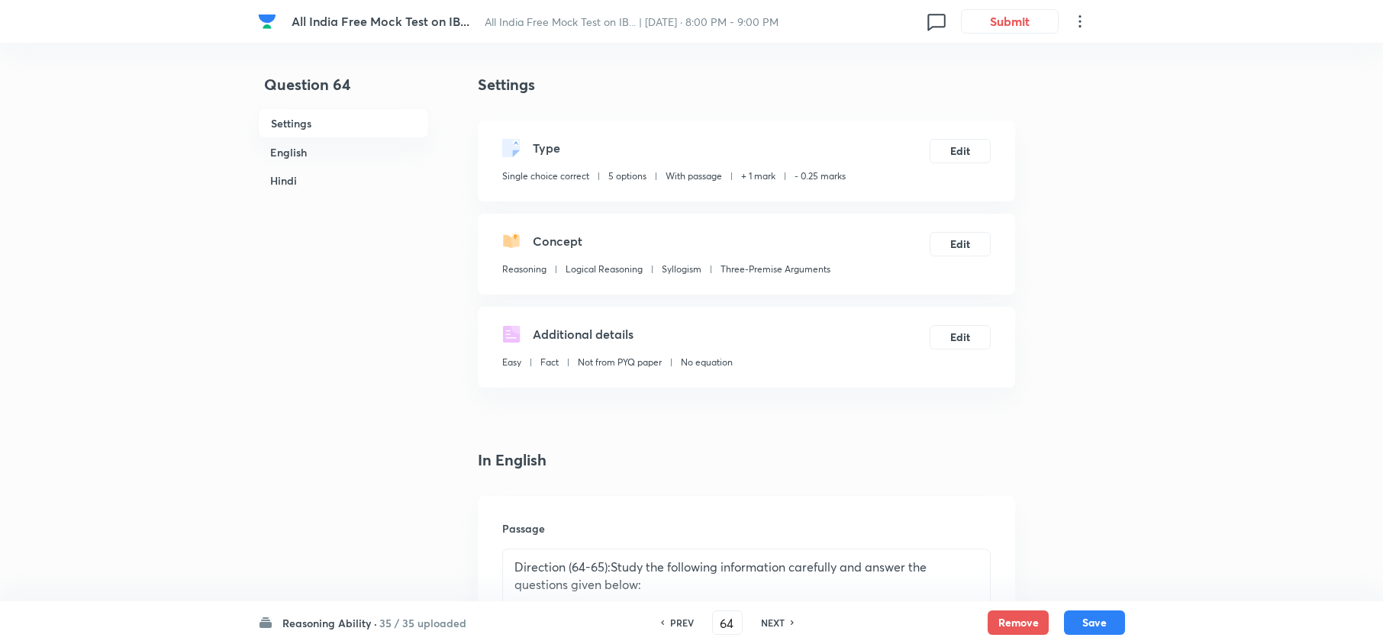
click at [685, 623] on h6 "PREV" at bounding box center [682, 623] width 24 height 14
type input "63"
checkbox input "false"
checkbox input "true"
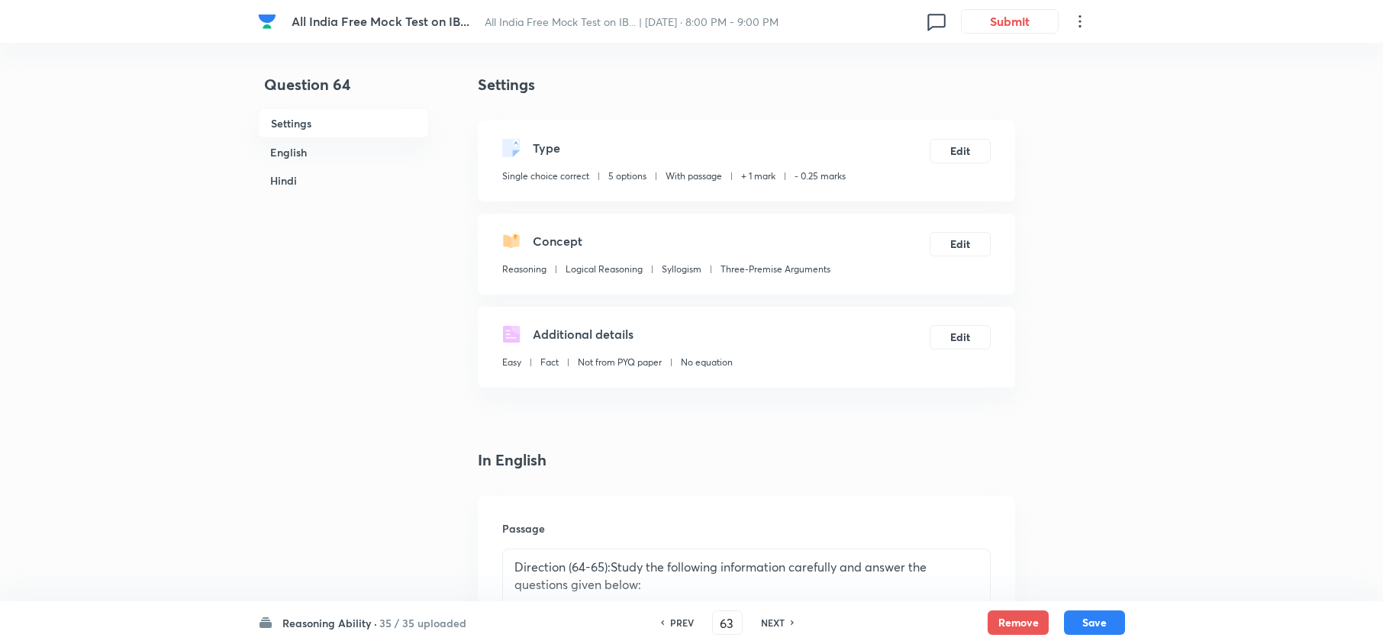
checkbox input "true"
click at [685, 623] on h6 "PREV" at bounding box center [682, 623] width 24 height 14
type input "62"
checkbox input "false"
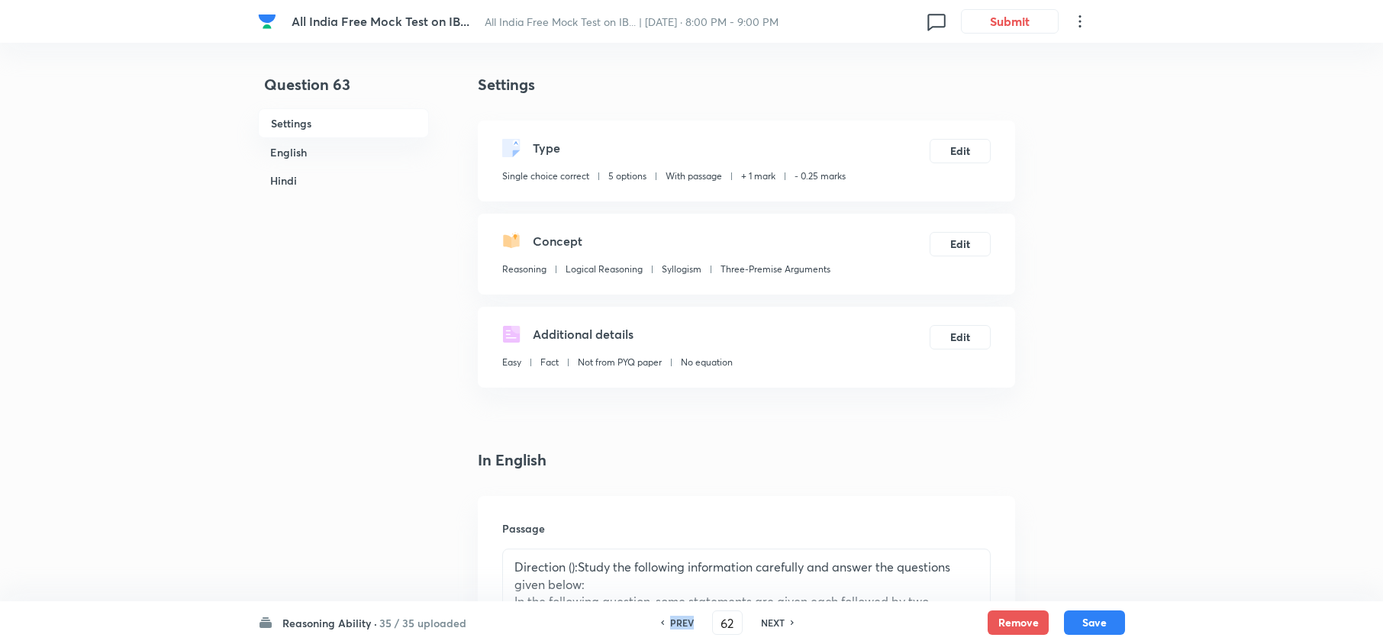
checkbox input "true"
click at [685, 623] on h6 "PREV" at bounding box center [682, 623] width 24 height 14
type input "61"
checkbox input "false"
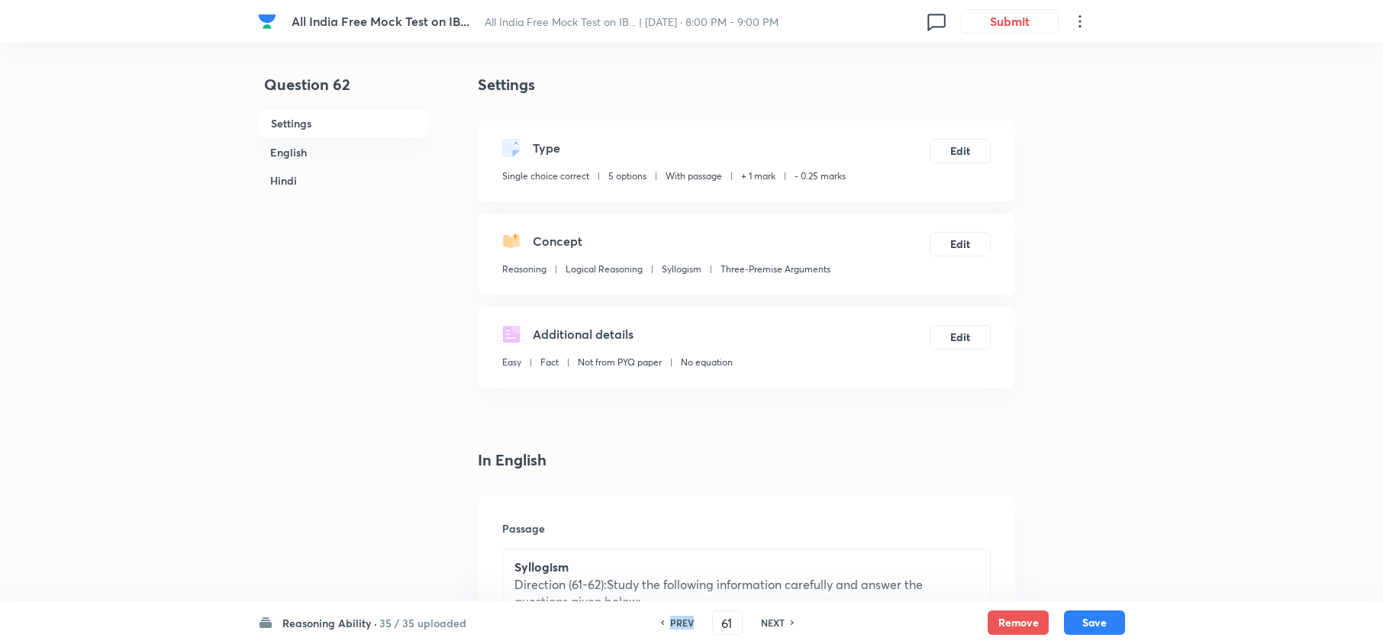
checkbox input "false"
checkbox input "true"
click at [685, 623] on h6 "PREV" at bounding box center [682, 623] width 24 height 14
type input "60"
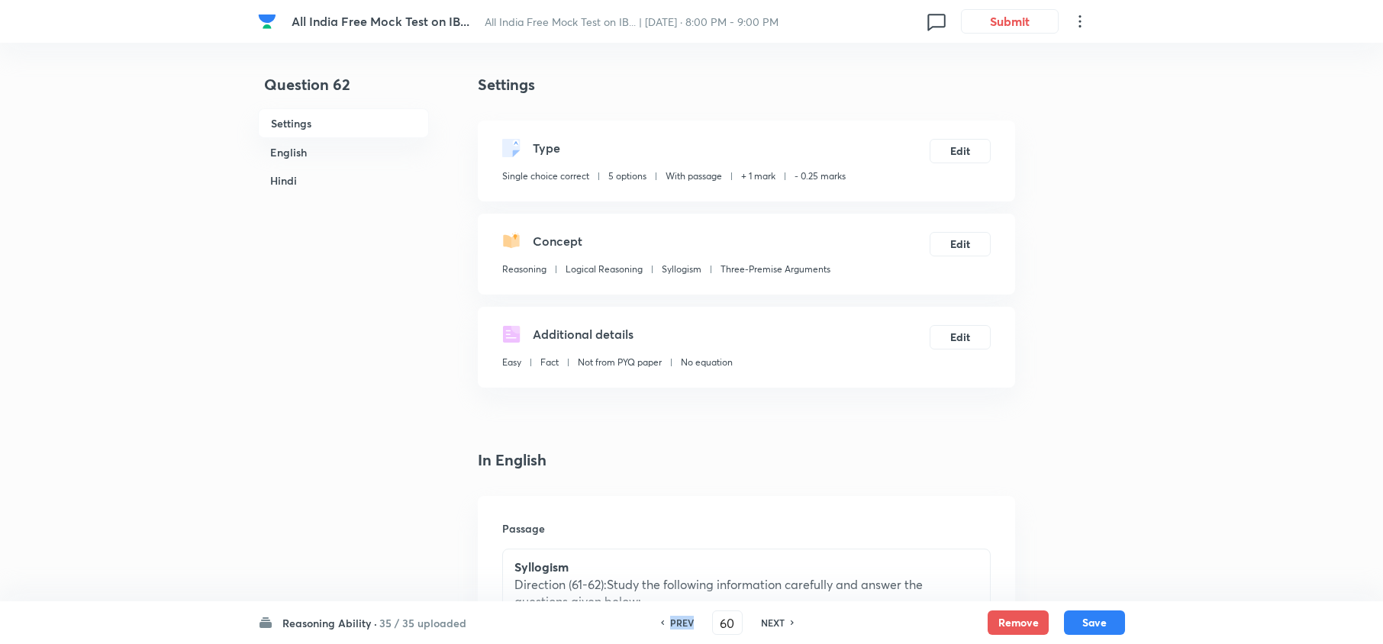
checkbox input "false"
checkbox input "true"
click at [685, 623] on h6 "PREV" at bounding box center [682, 623] width 24 height 14
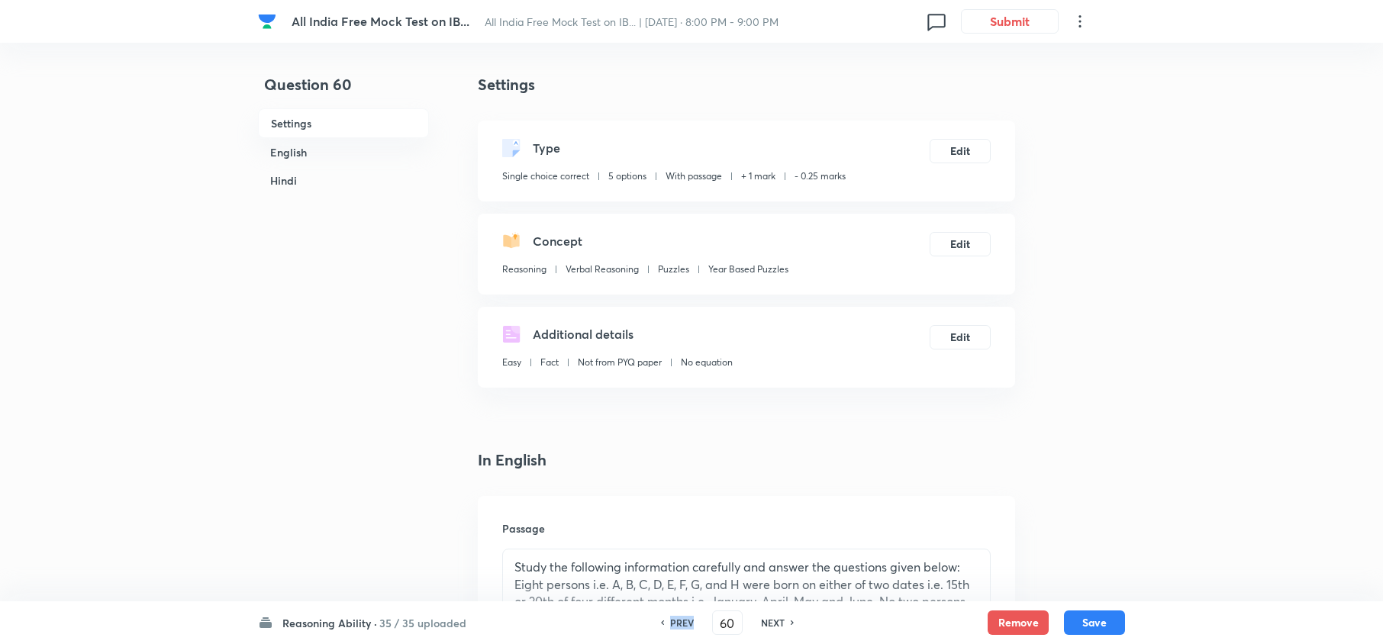
type input "59"
checkbox input "false"
checkbox input "true"
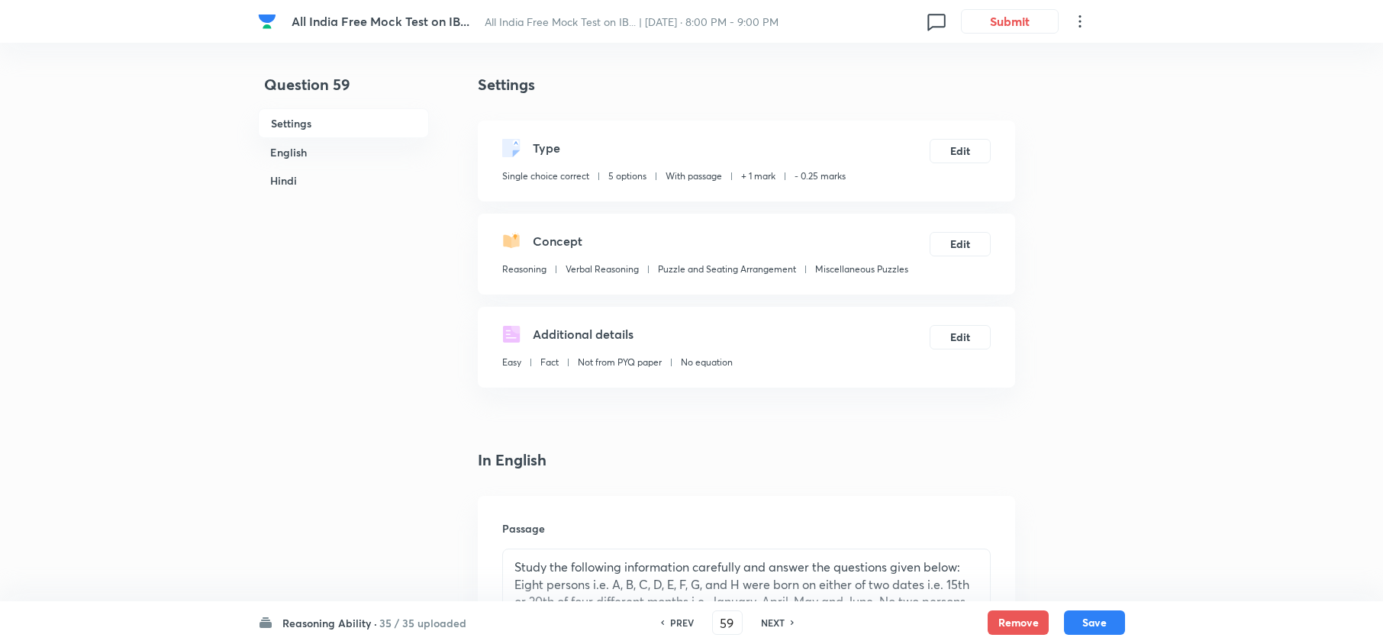
click at [685, 623] on h6 "PREV" at bounding box center [682, 623] width 24 height 14
type input "58"
checkbox input "false"
checkbox input "true"
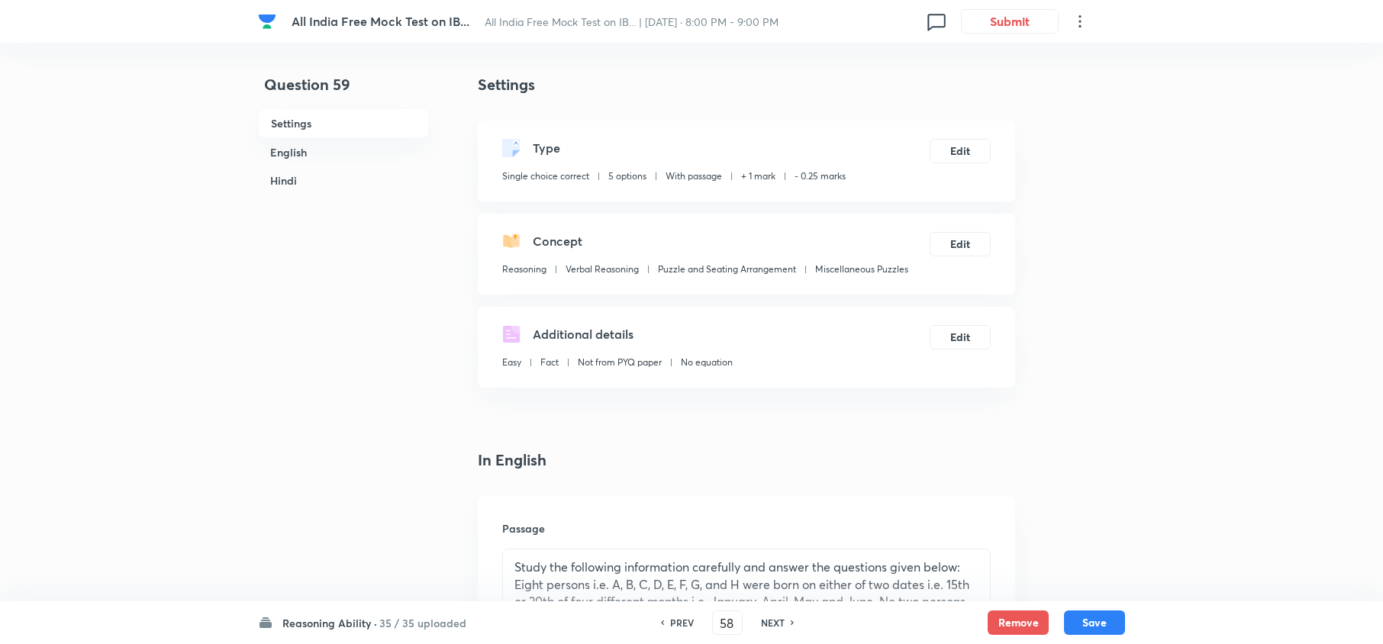
checkbox input "true"
click at [685, 623] on h6 "PREV" at bounding box center [682, 623] width 24 height 14
type input "57"
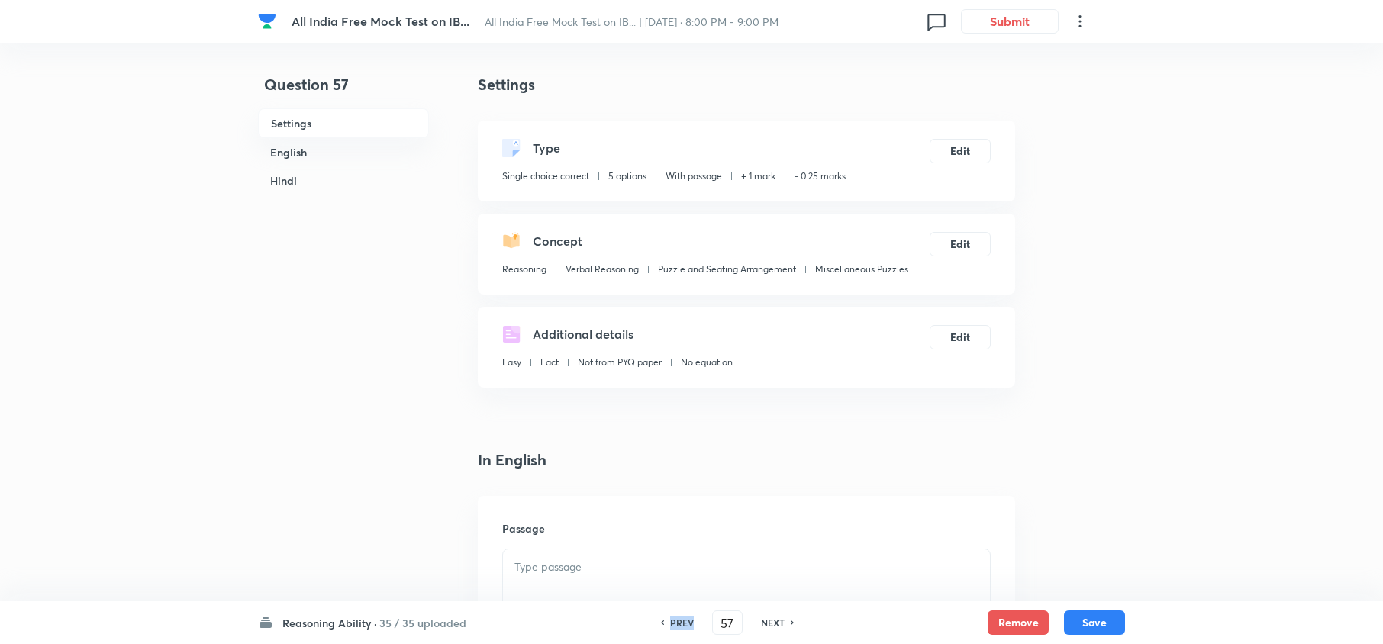
checkbox input "false"
checkbox input "true"
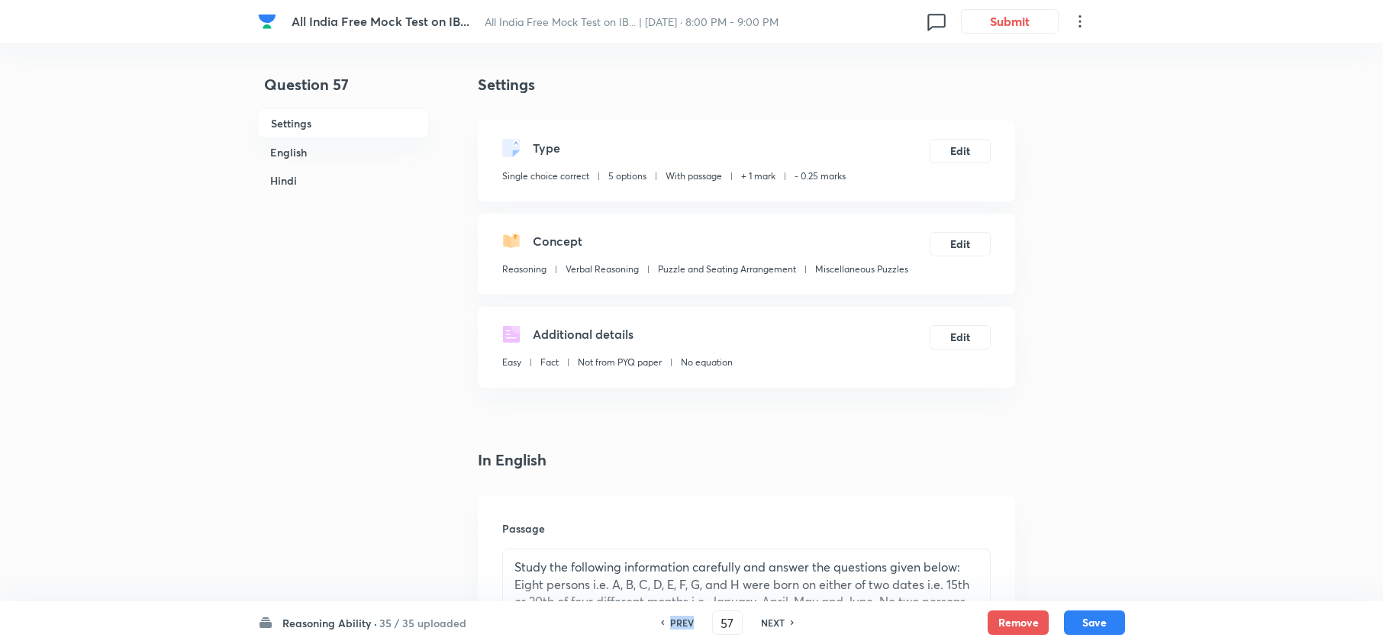
click at [685, 623] on h6 "PREV" at bounding box center [682, 623] width 24 height 14
type input "56"
click at [685, 623] on h6 "PREV" at bounding box center [682, 623] width 24 height 14
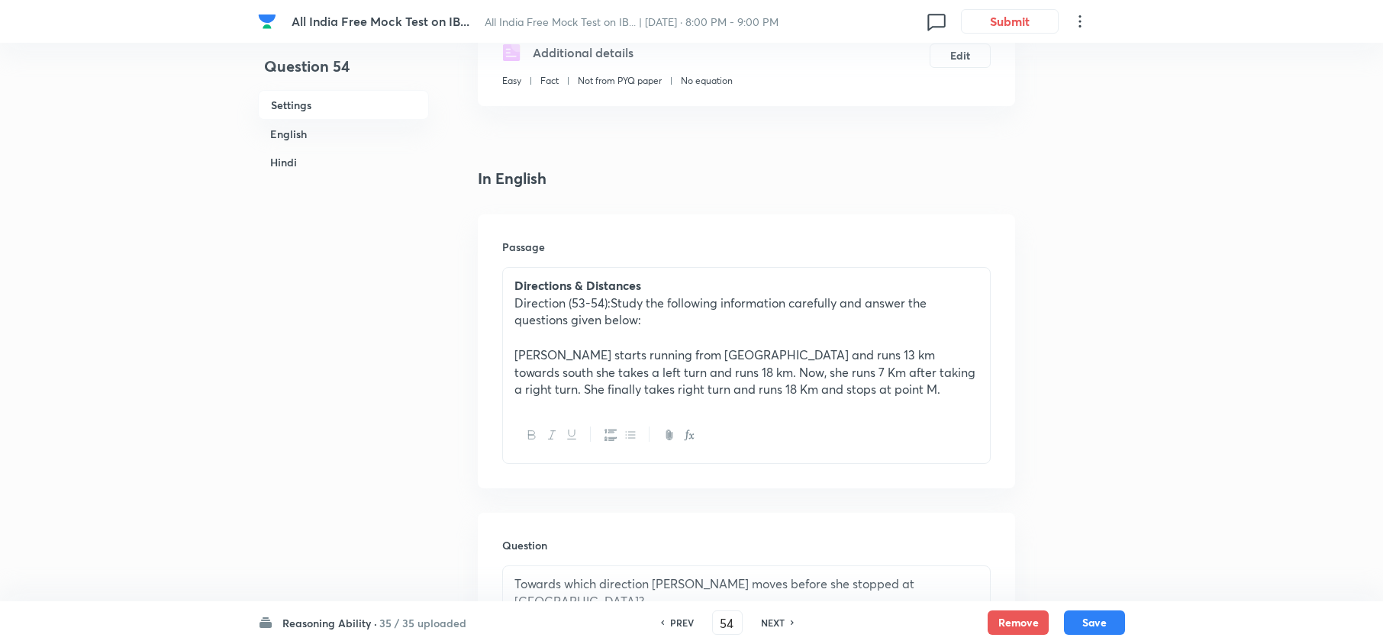
scroll to position [305, 0]
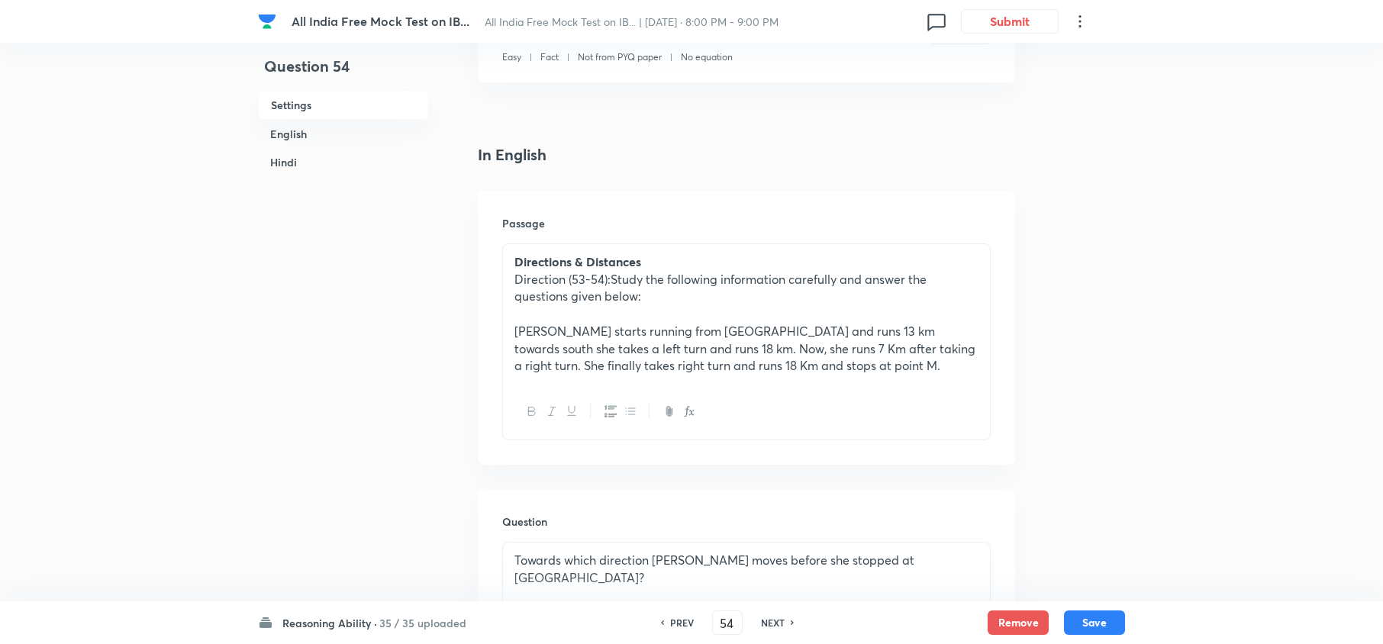
click at [685, 623] on h6 "PREV" at bounding box center [682, 623] width 24 height 14
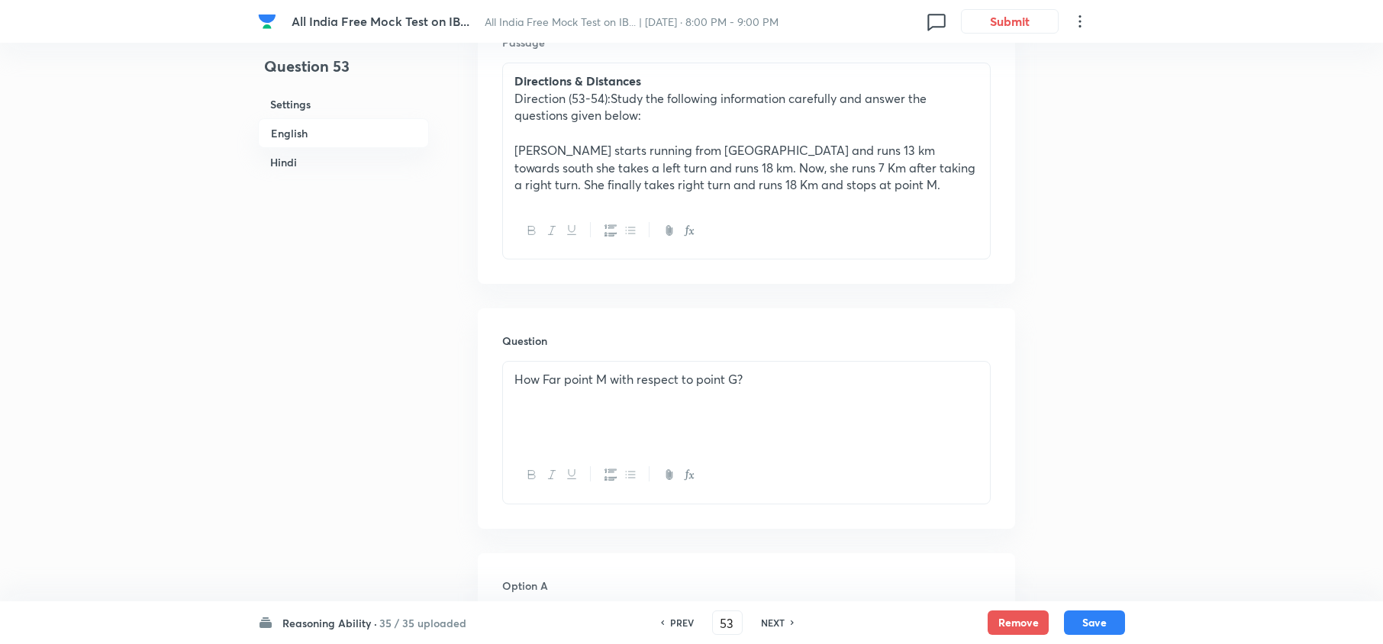
scroll to position [508, 0]
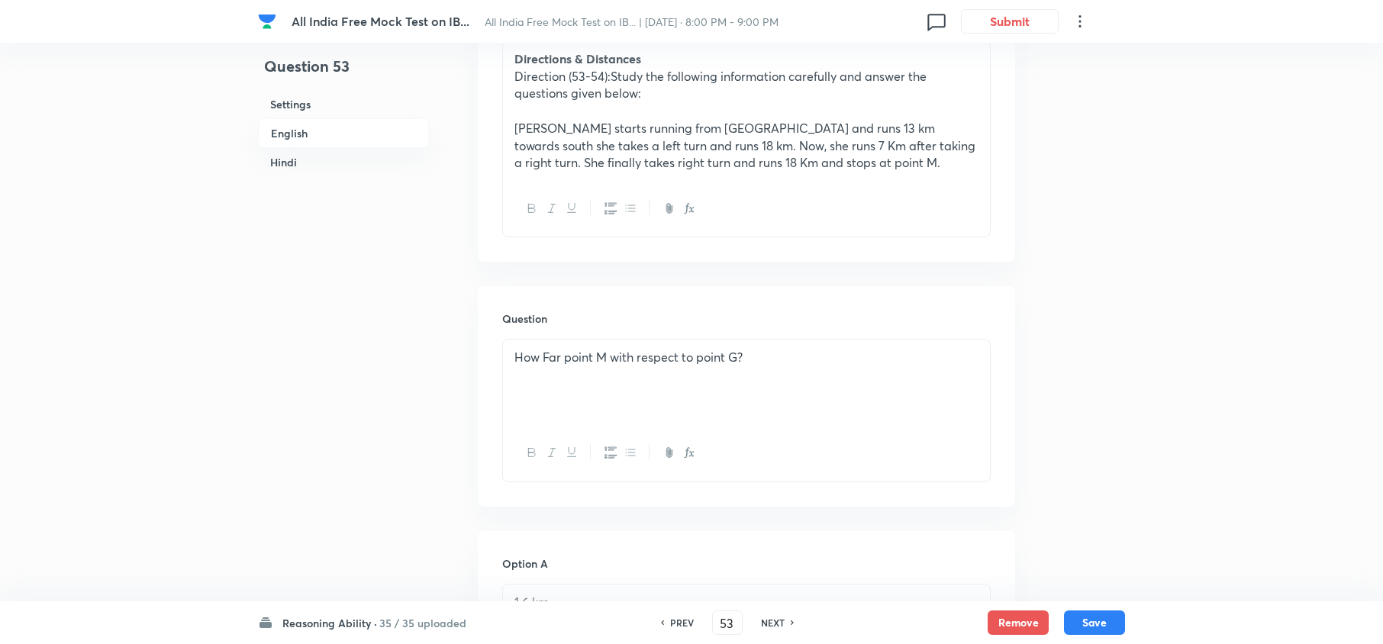
click at [770, 623] on h6 "NEXT" at bounding box center [773, 623] width 24 height 14
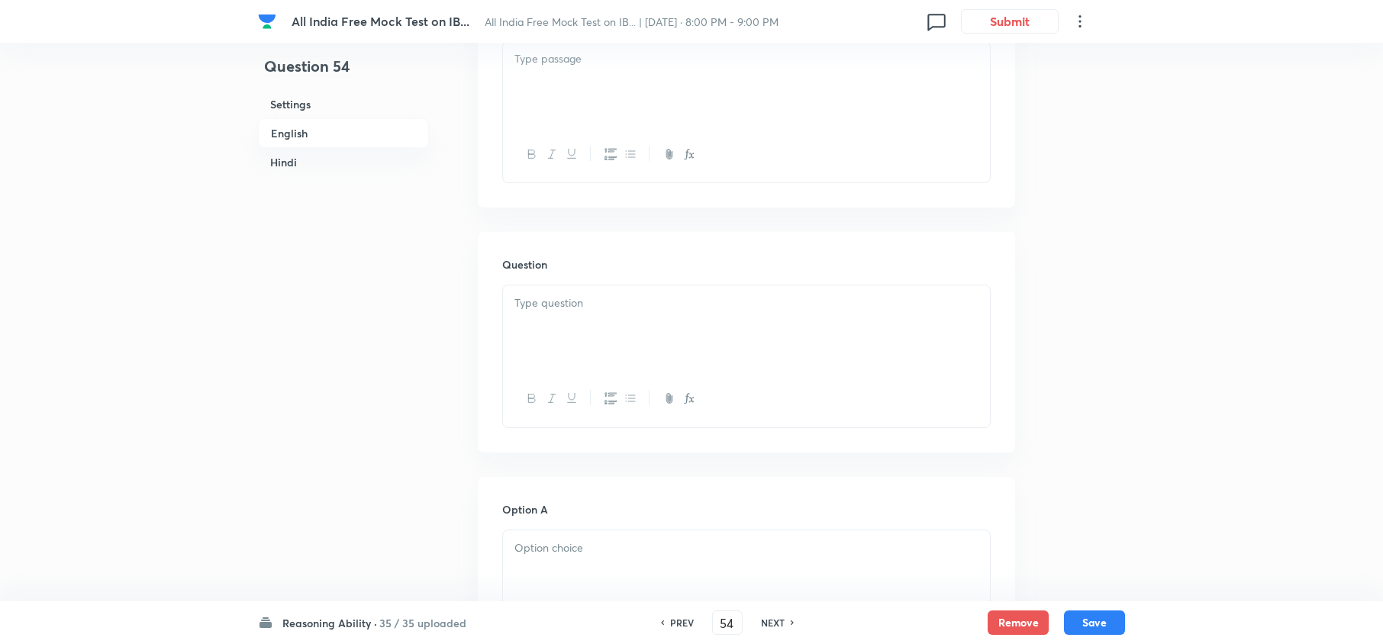
click at [770, 623] on h6 "NEXT" at bounding box center [773, 623] width 24 height 14
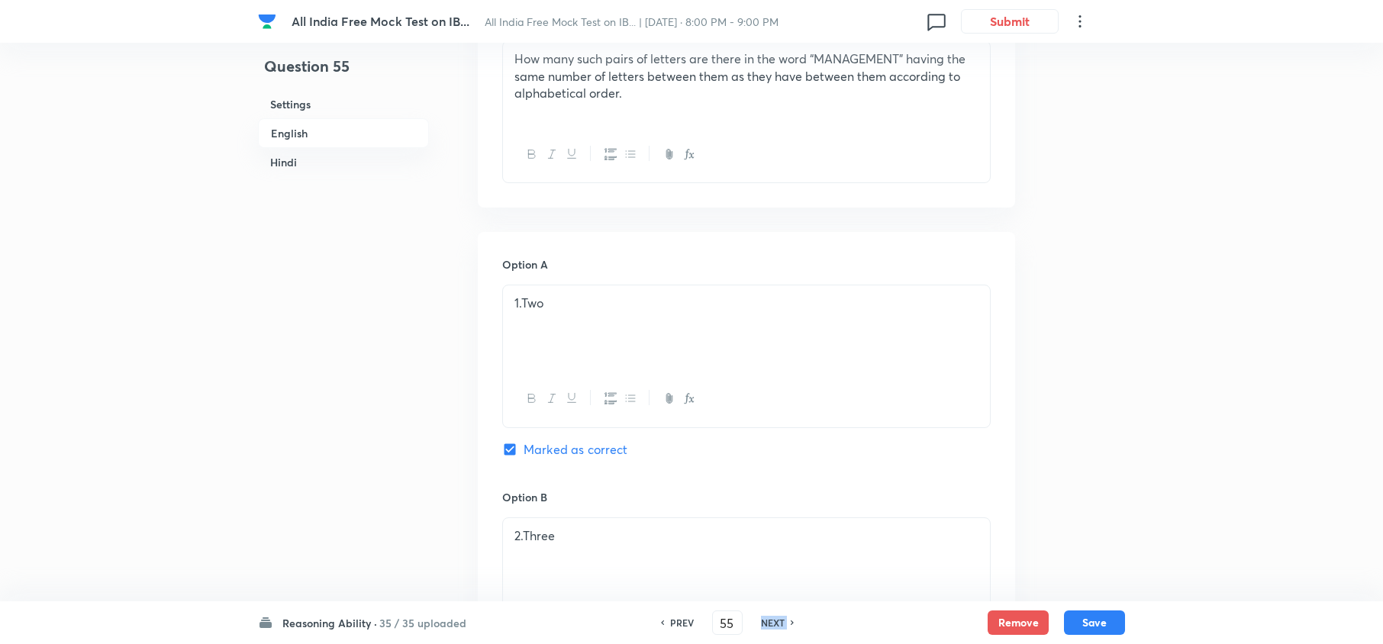
click at [770, 623] on h6 "NEXT" at bounding box center [773, 623] width 24 height 14
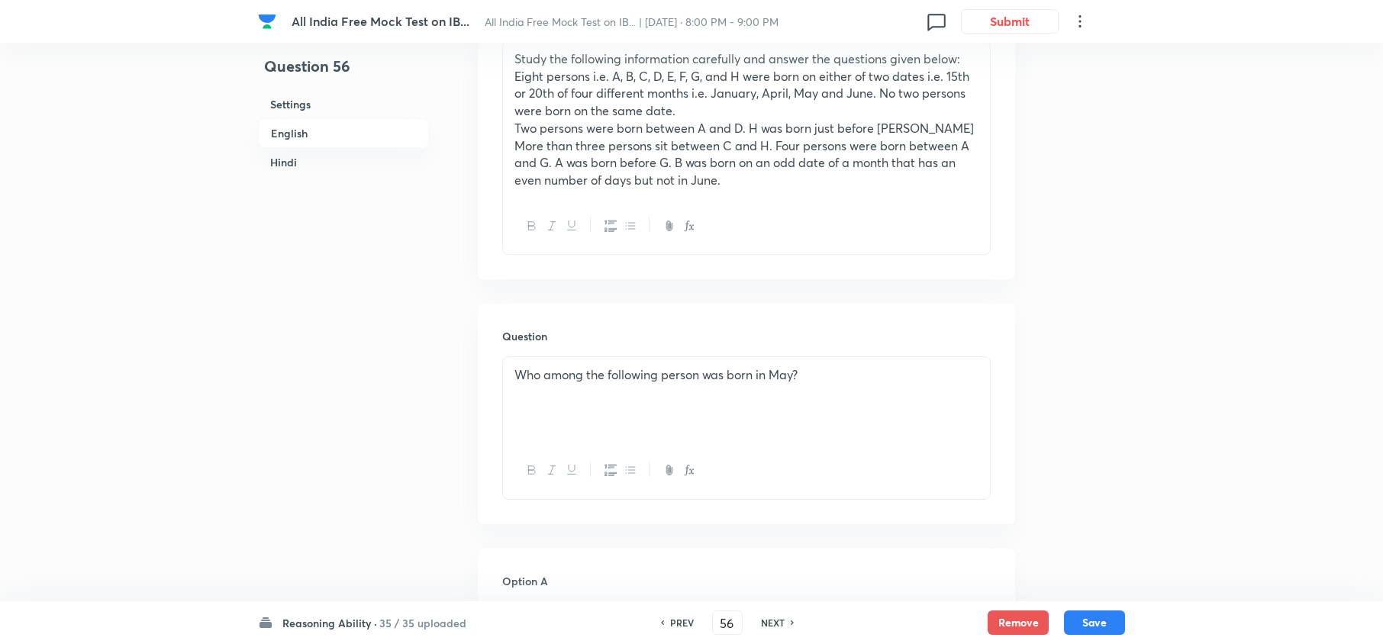
click at [770, 623] on h6 "NEXT" at bounding box center [773, 623] width 24 height 14
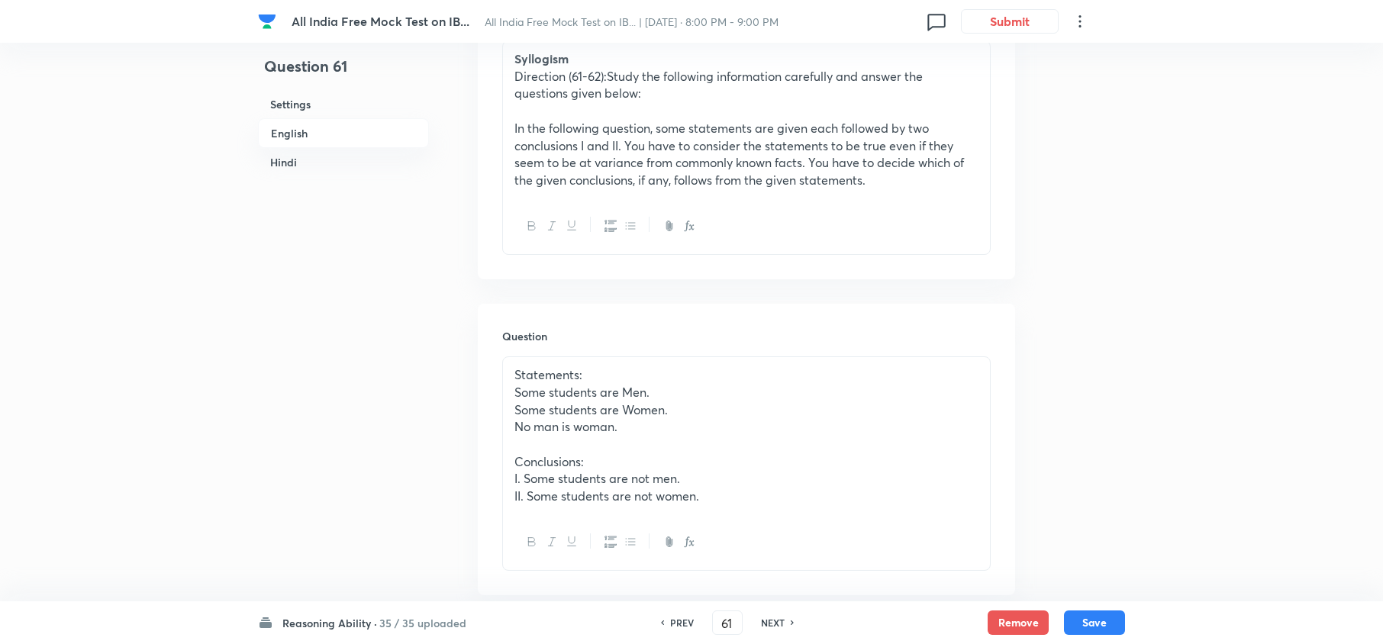
click at [684, 624] on h6 "PREV" at bounding box center [682, 623] width 24 height 14
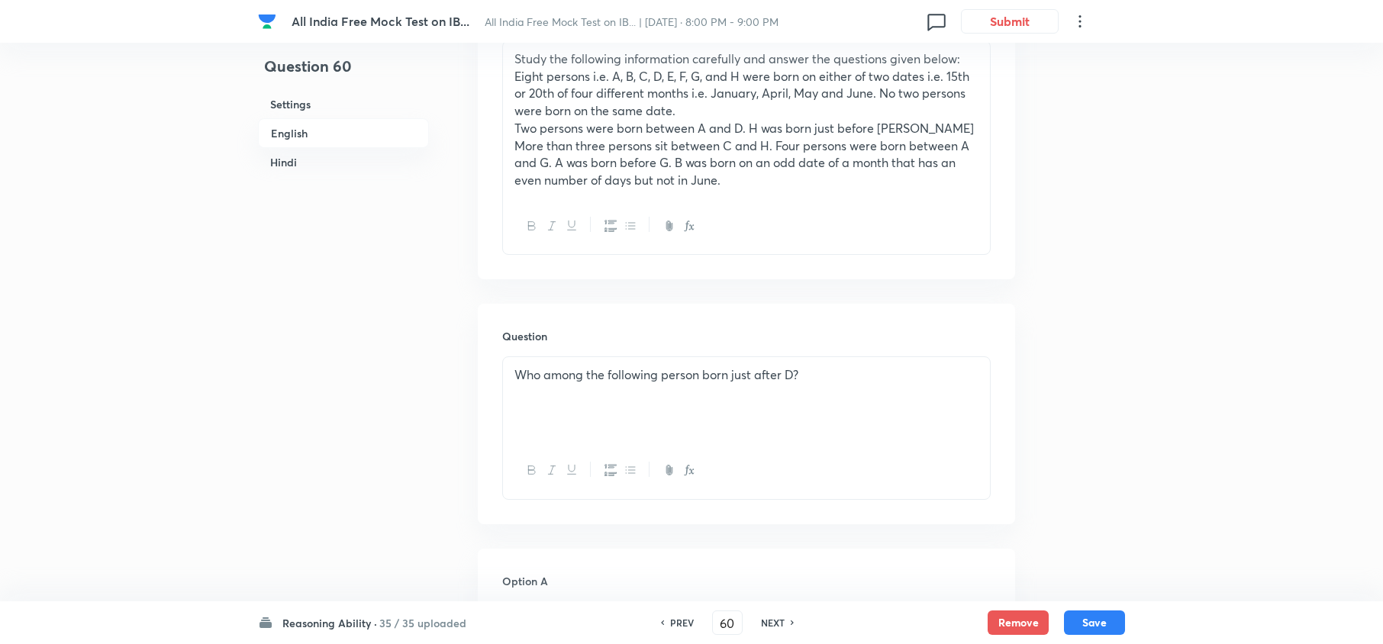
click at [777, 623] on h6 "NEXT" at bounding box center [773, 623] width 24 height 14
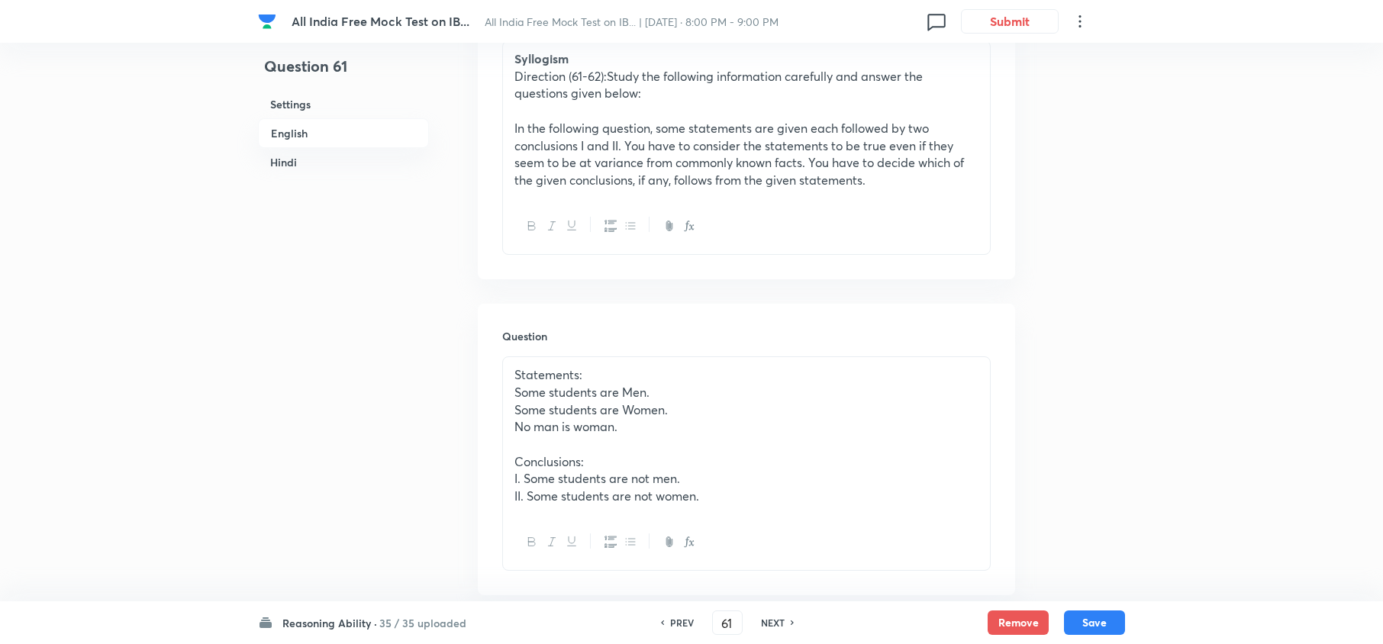
click at [765, 620] on h6 "NEXT" at bounding box center [773, 623] width 24 height 14
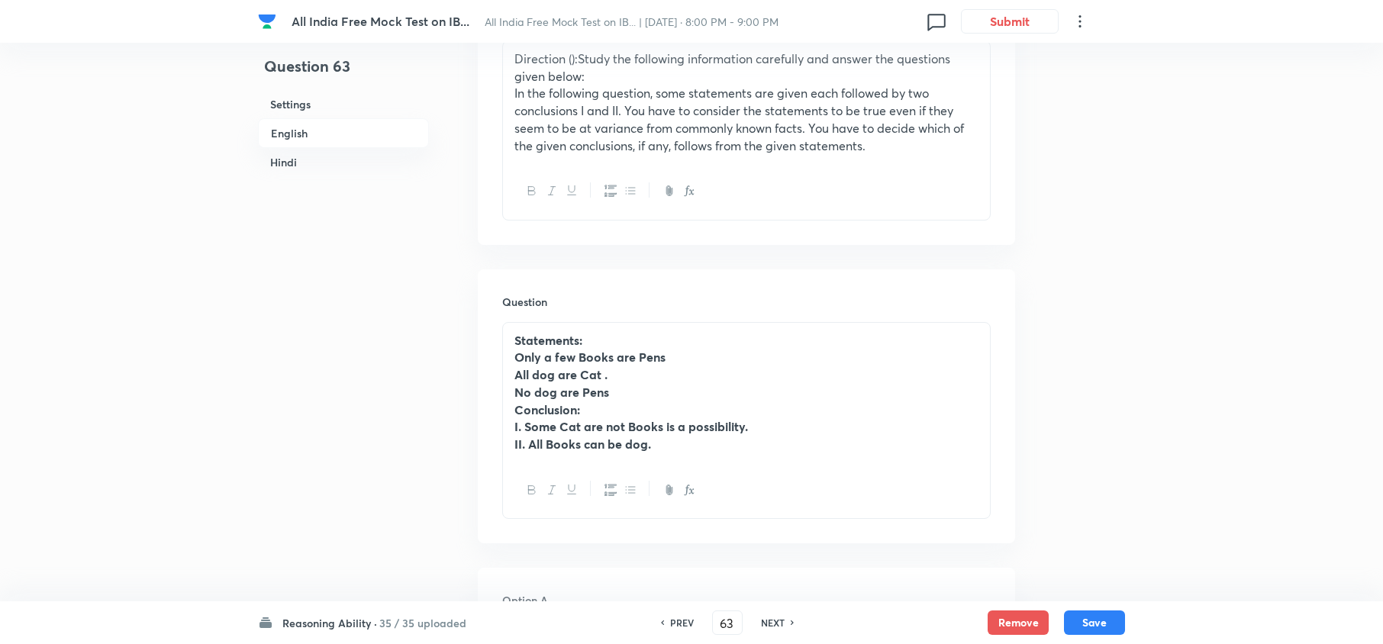
click at [691, 618] on h6 "PREV" at bounding box center [682, 623] width 24 height 14
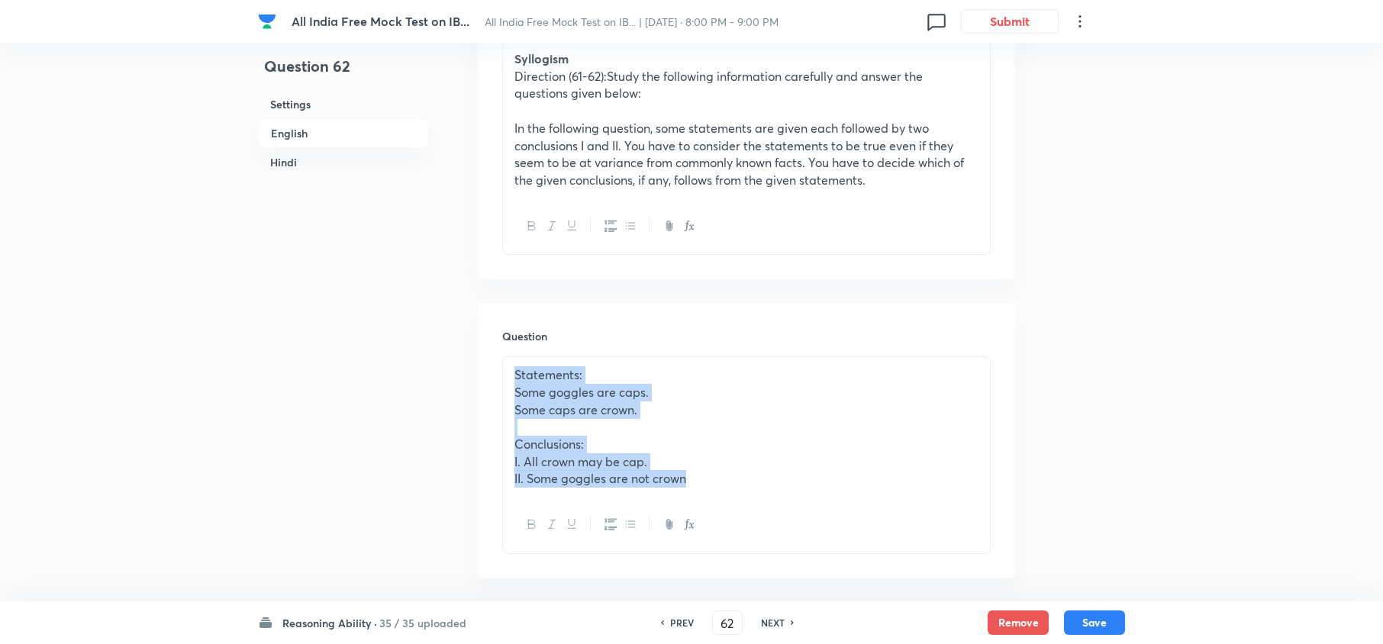
drag, startPoint x: 711, startPoint y: 488, endPoint x: 391, endPoint y: 318, distance: 362.2
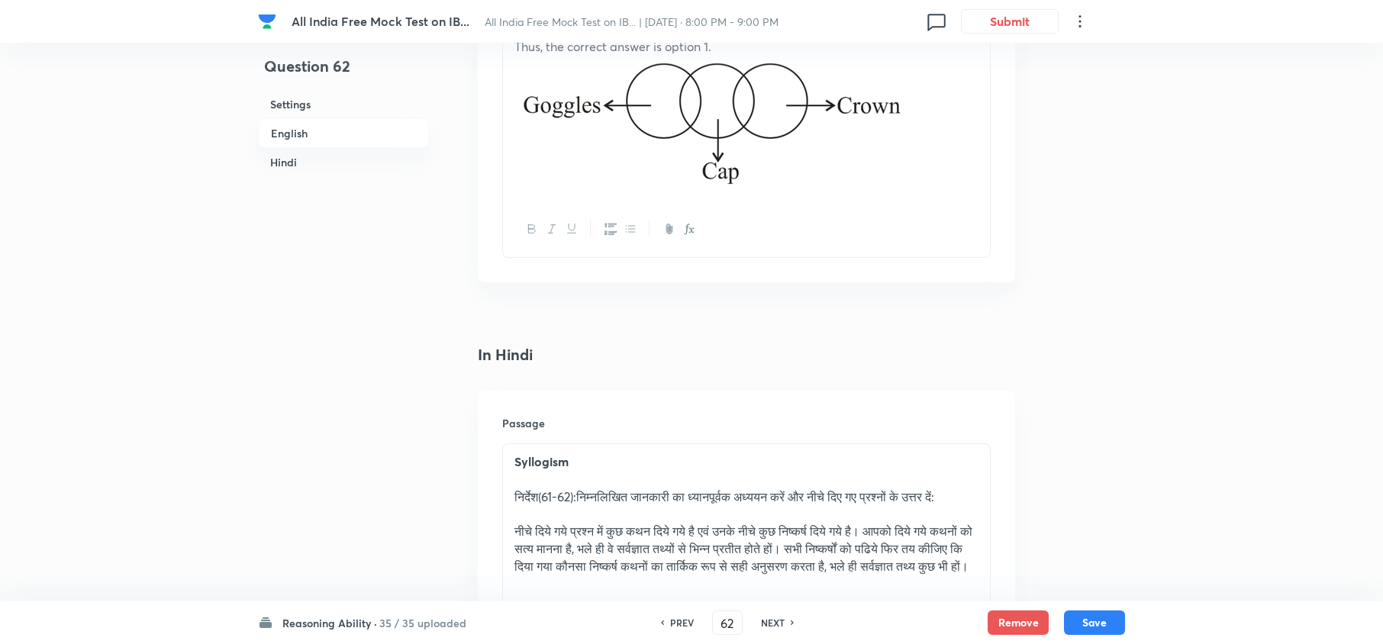
scroll to position [2645, 0]
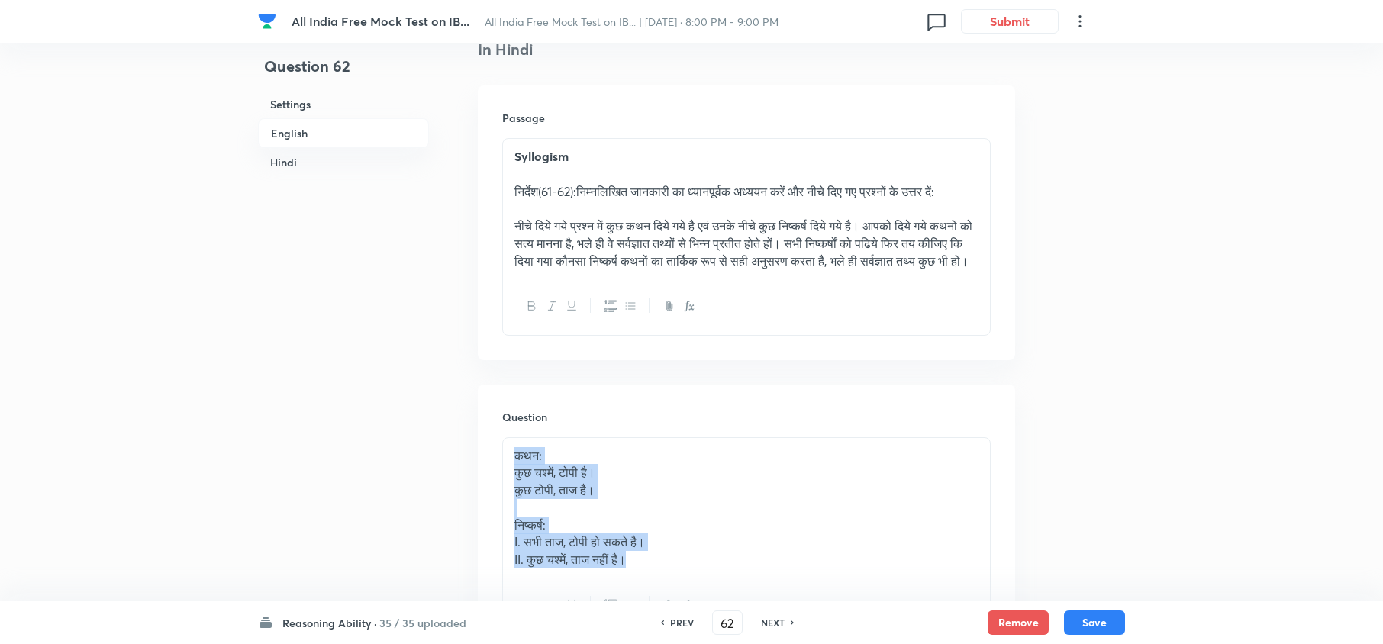
drag, startPoint x: 678, startPoint y: 592, endPoint x: 358, endPoint y: 419, distance: 364.3
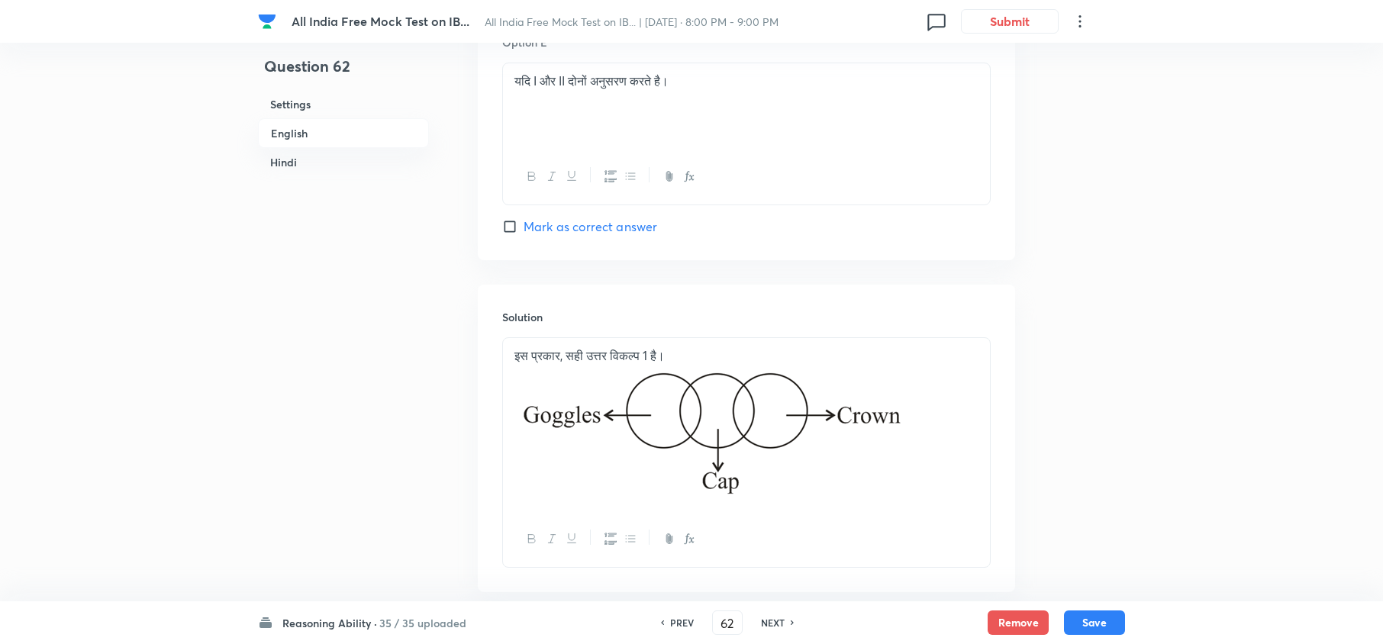
scroll to position [4358, 0]
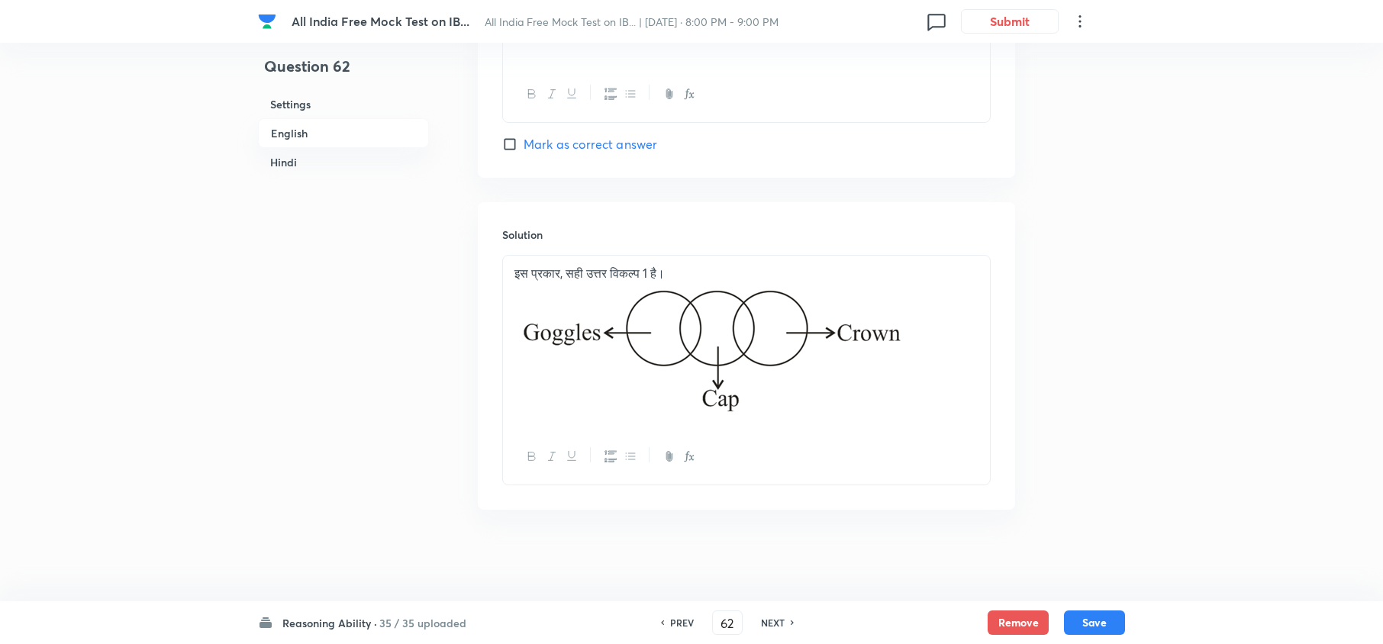
drag, startPoint x: 846, startPoint y: 395, endPoint x: 391, endPoint y: 340, distance: 458.1
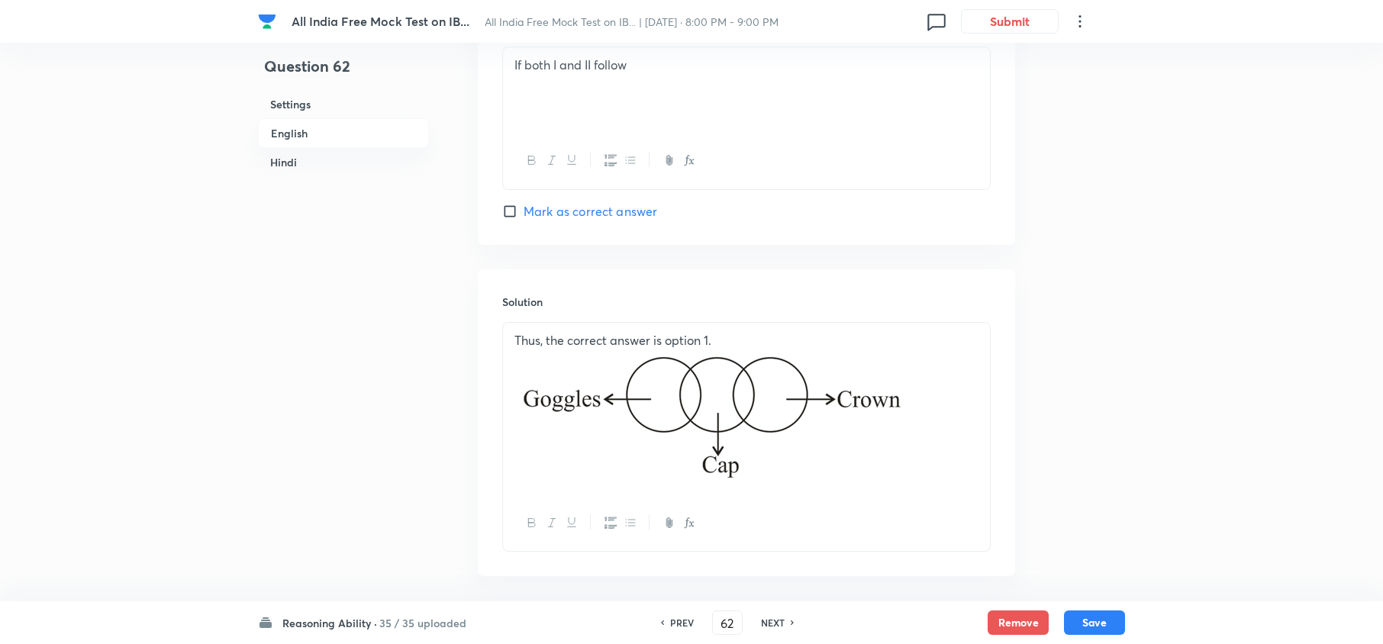
scroll to position [2033, 0]
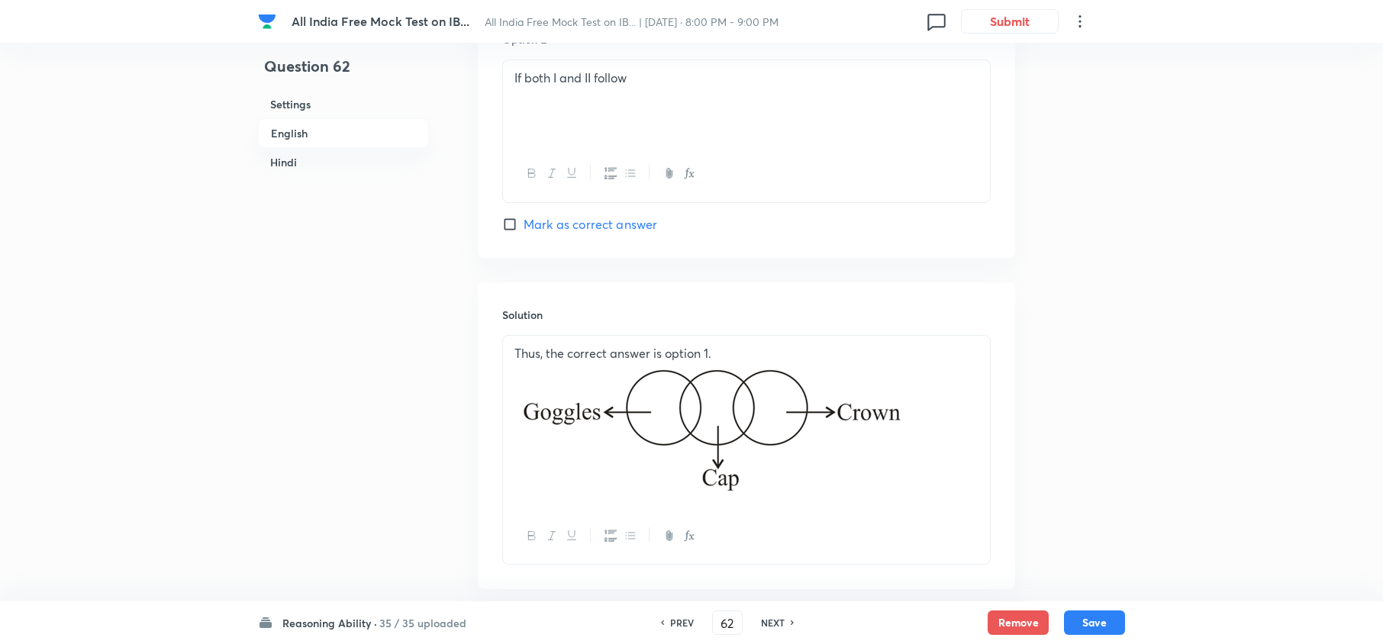
drag, startPoint x: 902, startPoint y: 410, endPoint x: 605, endPoint y: 418, distance: 296.9
click at [605, 418] on p at bounding box center [746, 430] width 464 height 137
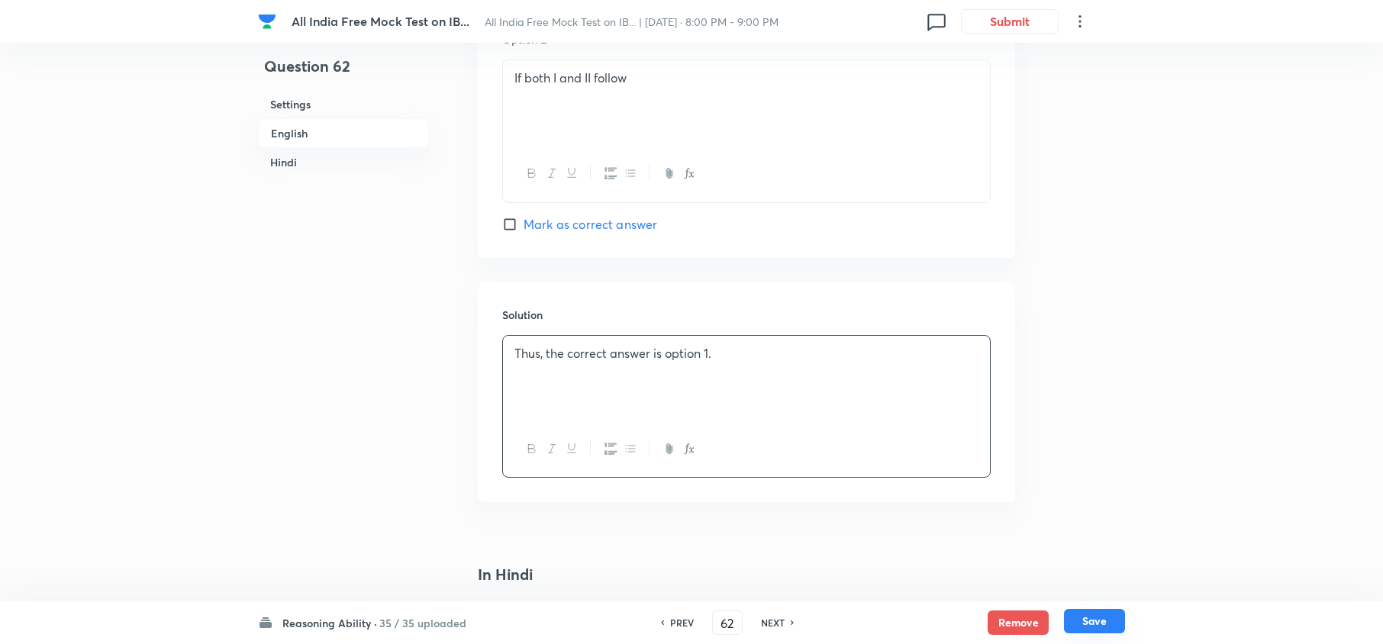
click at [1083, 627] on button "Save" at bounding box center [1094, 621] width 61 height 24
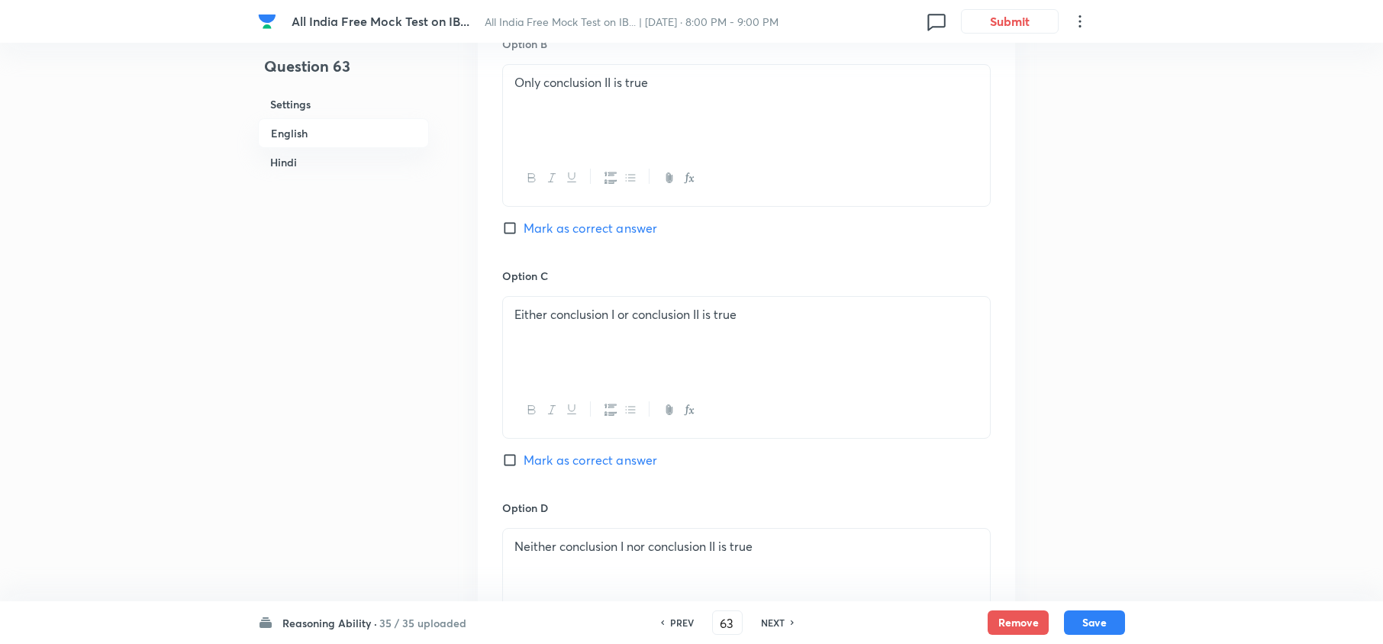
scroll to position [788, 0]
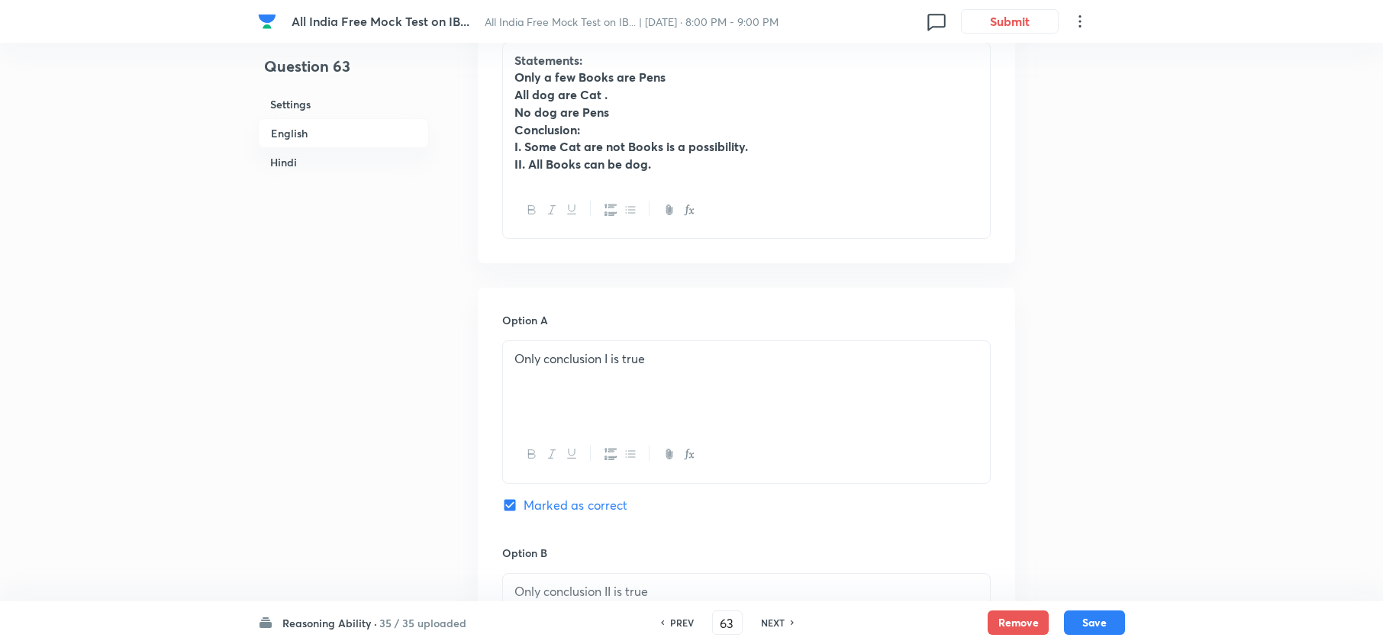
click at [672, 621] on h6 "PREV" at bounding box center [682, 623] width 24 height 14
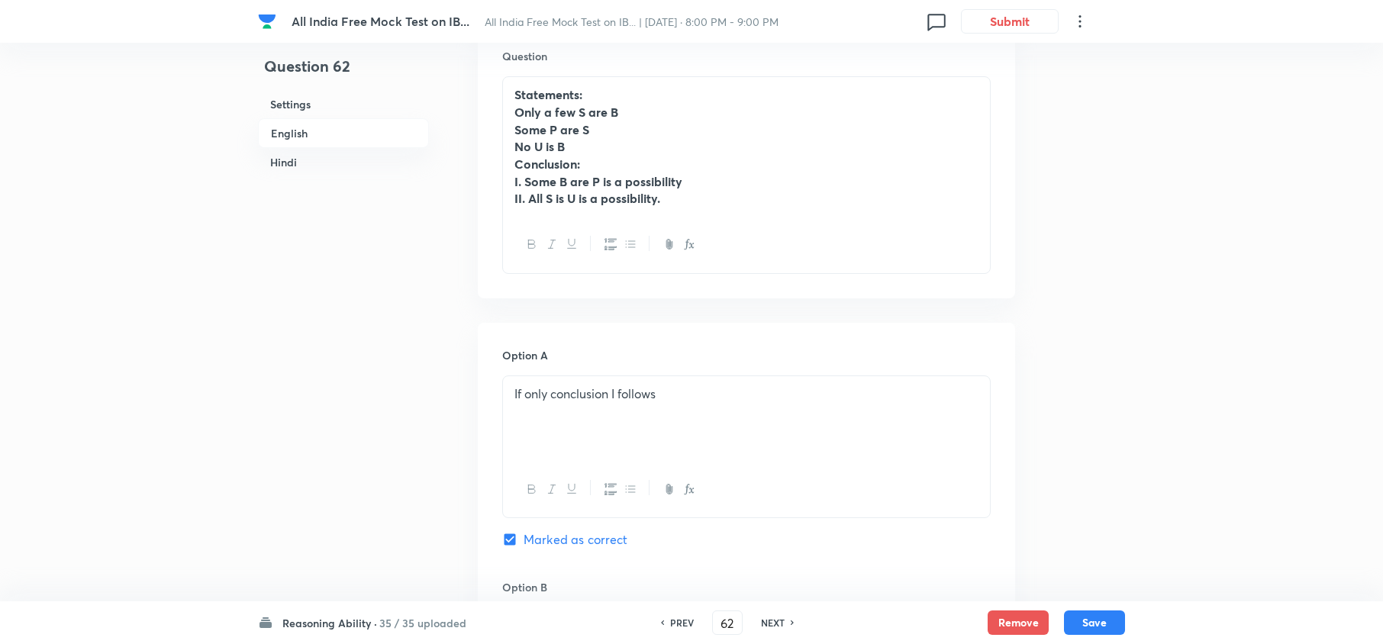
click at [672, 621] on h6 "PREV" at bounding box center [682, 623] width 24 height 14
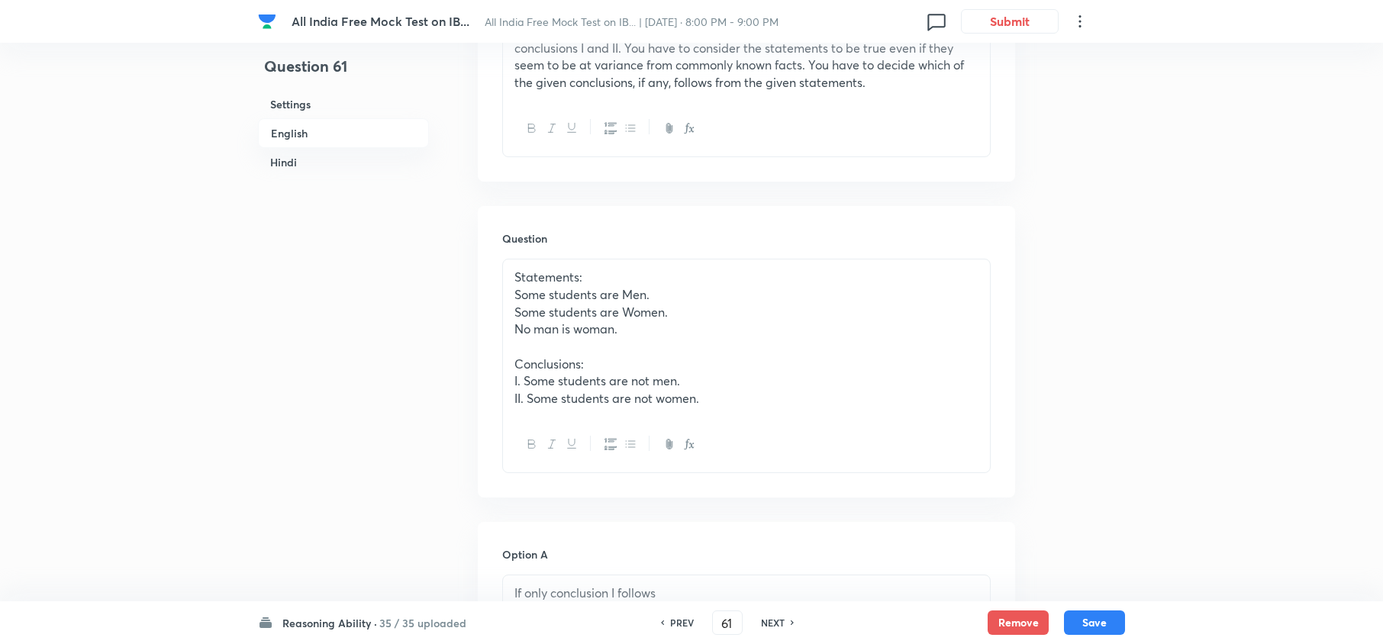
scroll to position [584, 0]
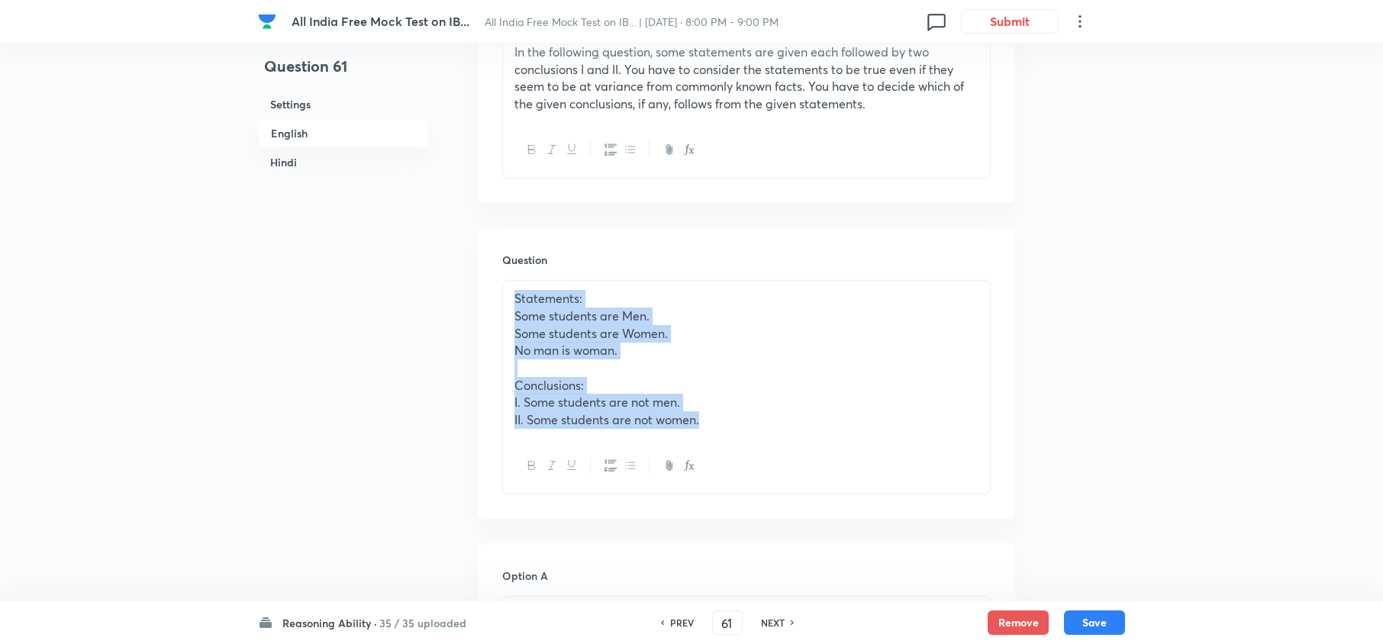
drag, startPoint x: 711, startPoint y: 435, endPoint x: 409, endPoint y: 288, distance: 336.1
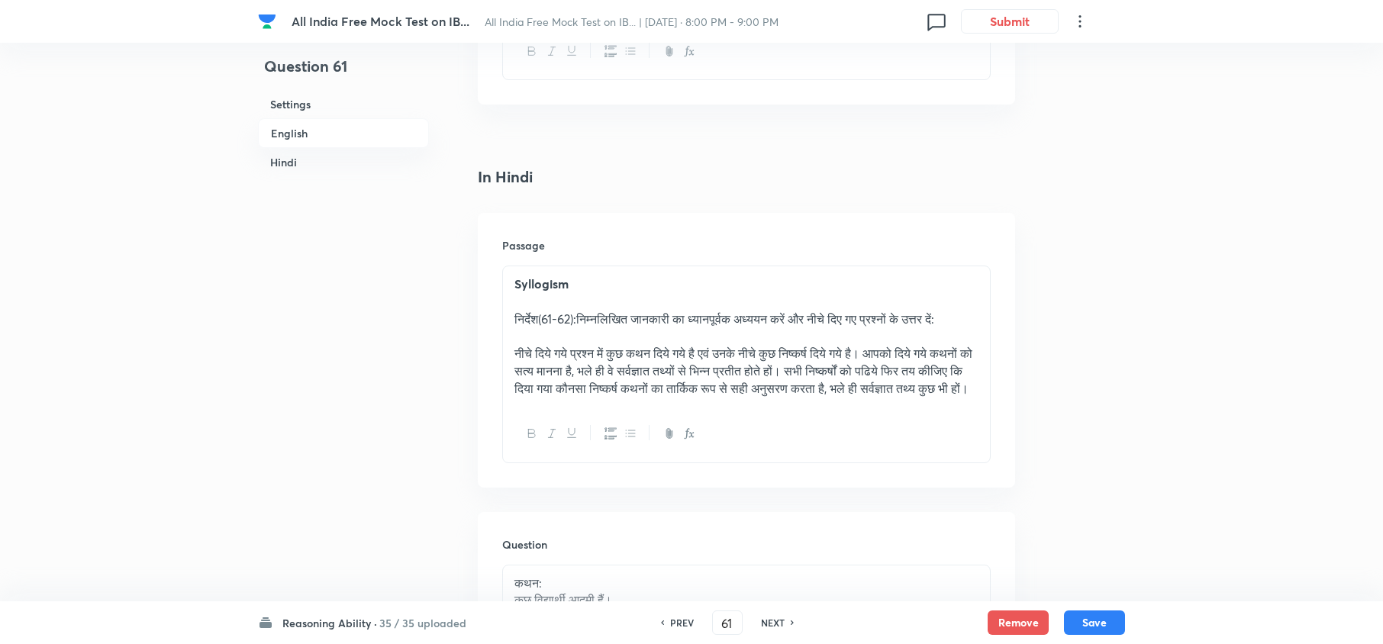
scroll to position [2823, 0]
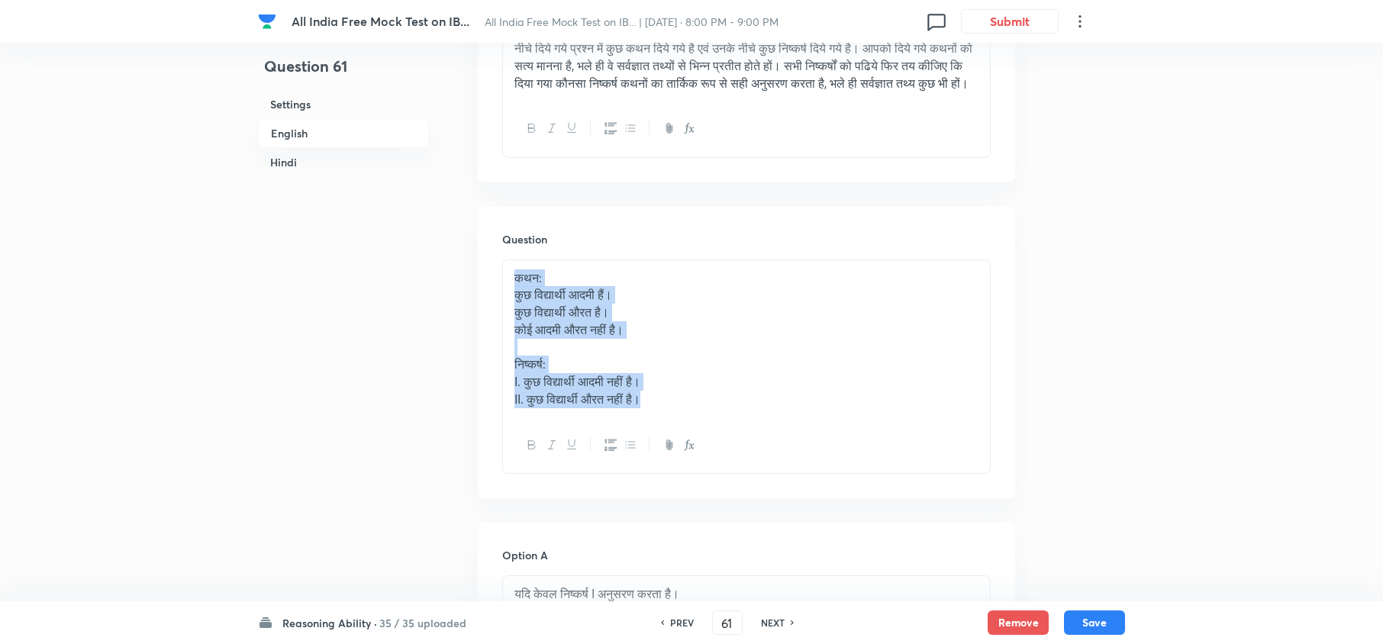
drag, startPoint x: 674, startPoint y: 418, endPoint x: 368, endPoint y: 270, distance: 340.6
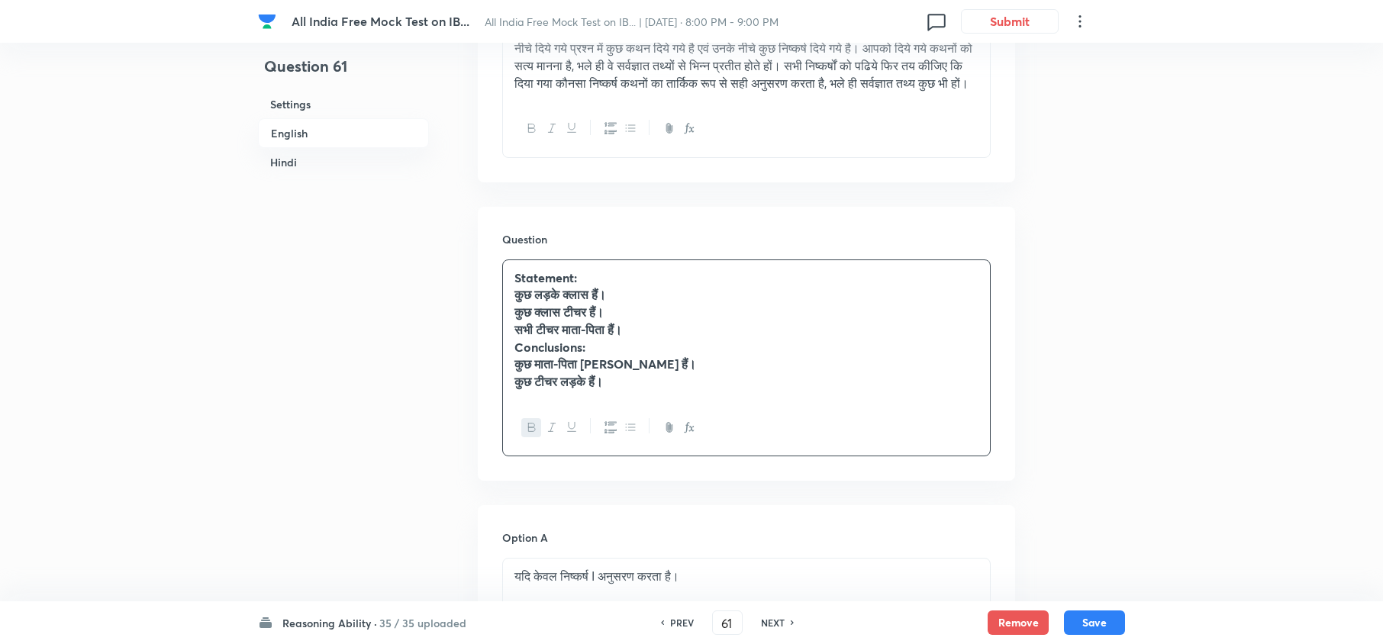
scroll to position [3128, 0]
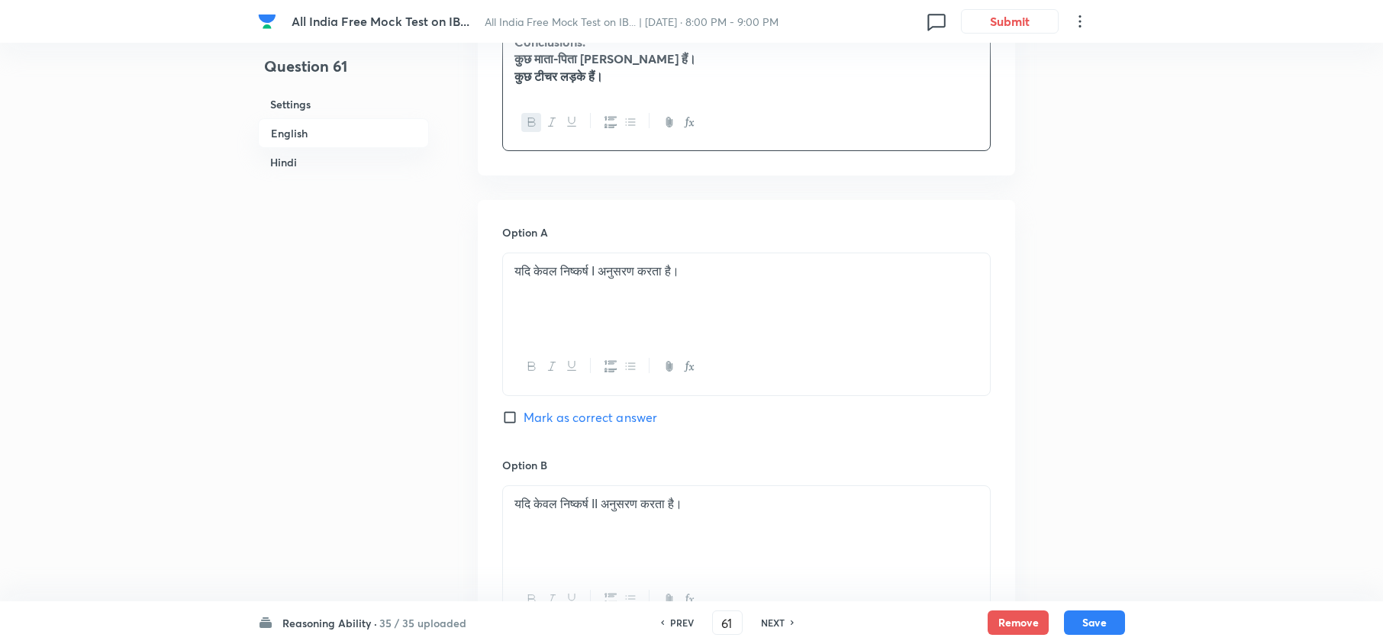
click at [539, 427] on span "Mark as correct answer" at bounding box center [590, 417] width 134 height 18
click at [523, 425] on input "Mark as correct answer" at bounding box center [512, 417] width 21 height 15
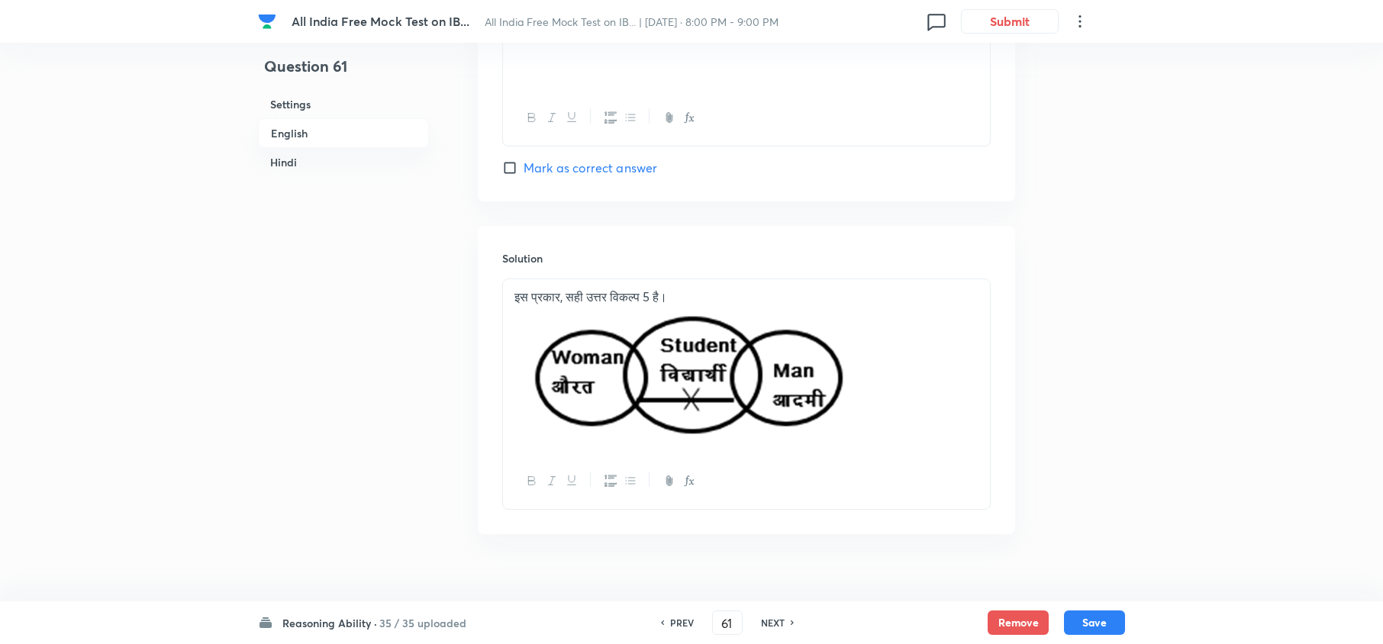
scroll to position [4359, 0]
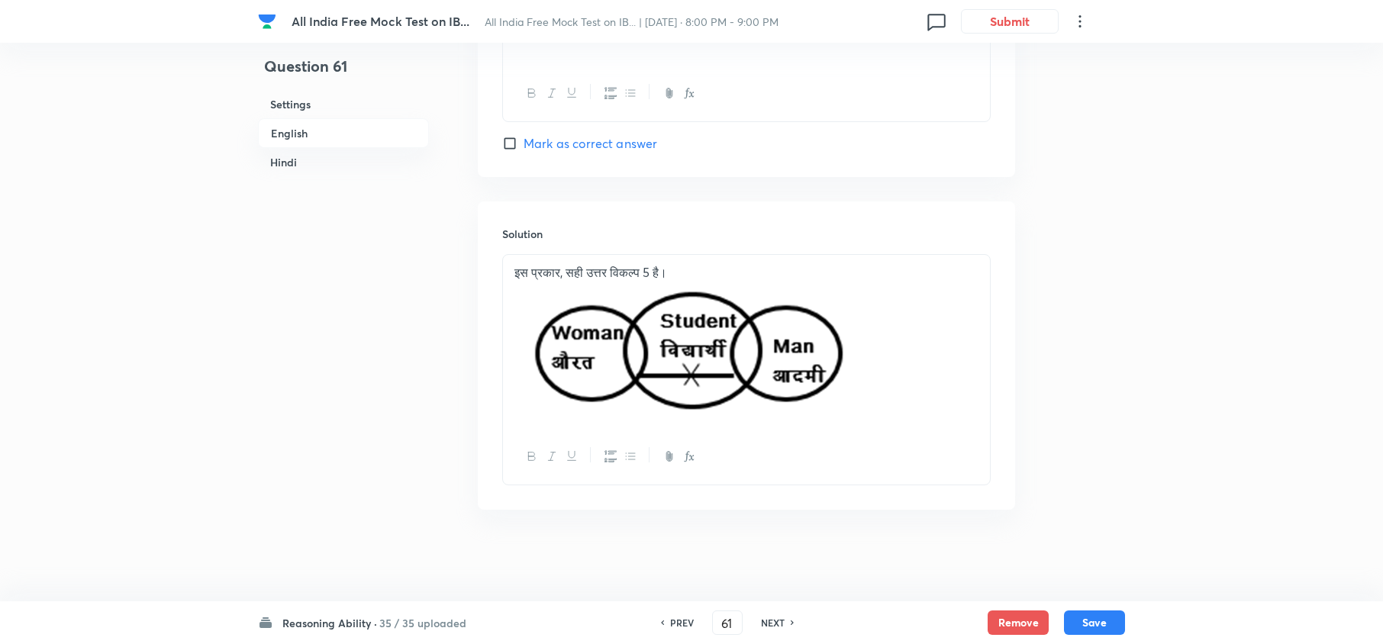
drag, startPoint x: 877, startPoint y: 348, endPoint x: 377, endPoint y: 343, distance: 499.8
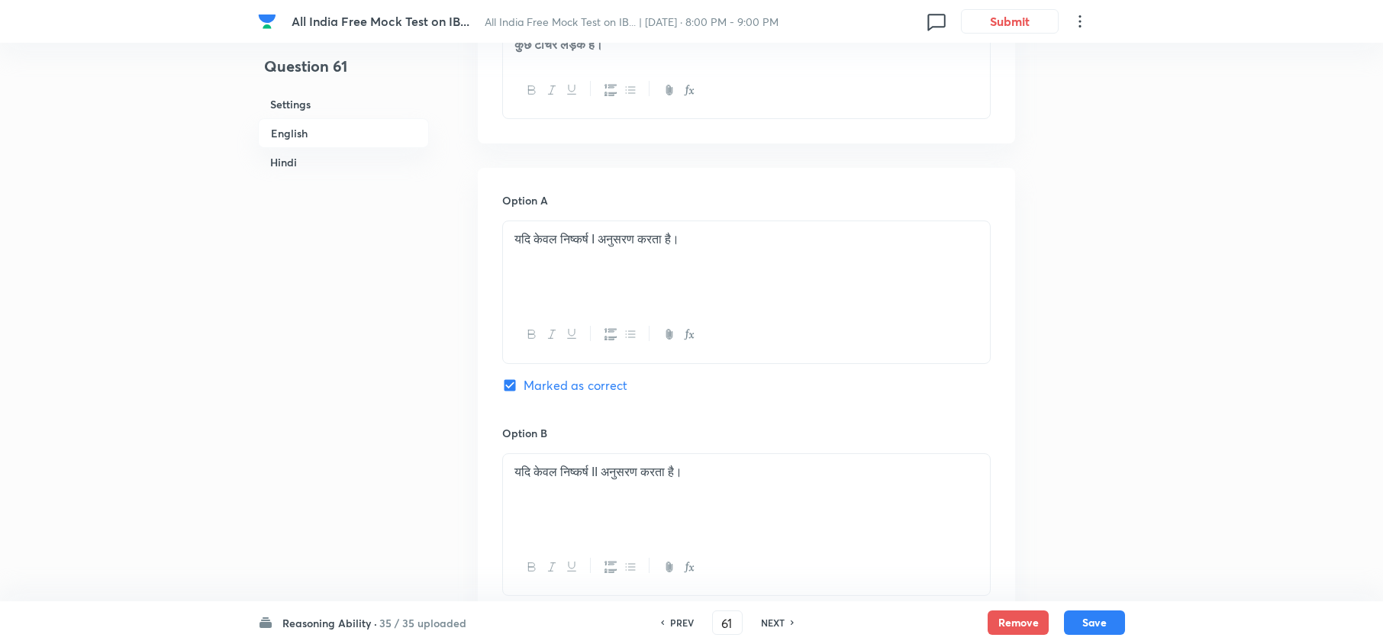
scroll to position [3050, 0]
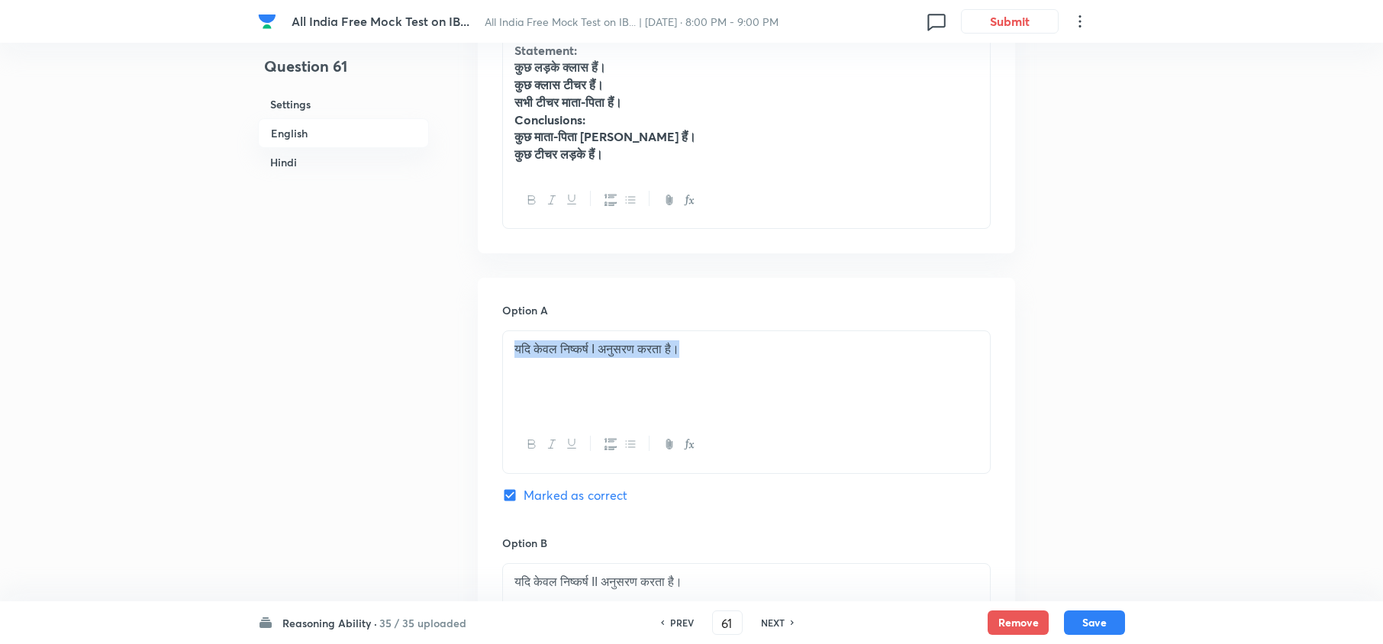
drag, startPoint x: 716, startPoint y: 365, endPoint x: 348, endPoint y: 358, distance: 367.8
copy p "यदि केवल निष्कर्ष I अनुसरण करता है।"
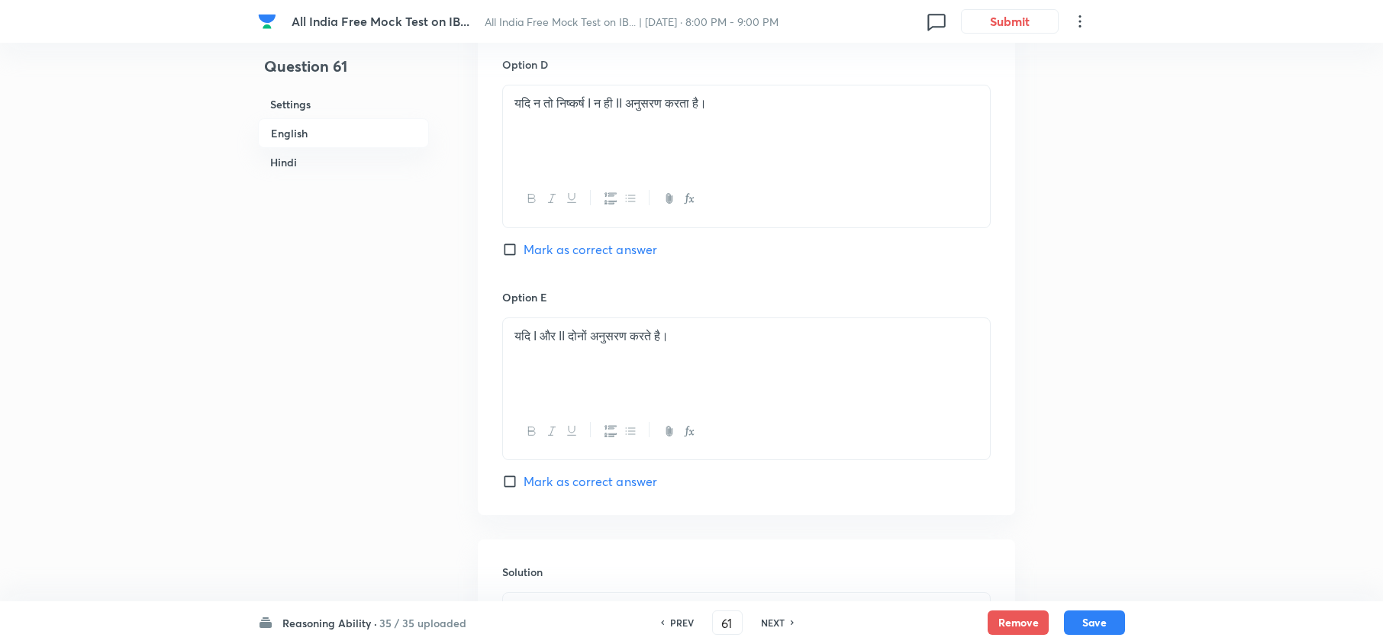
scroll to position [4271, 0]
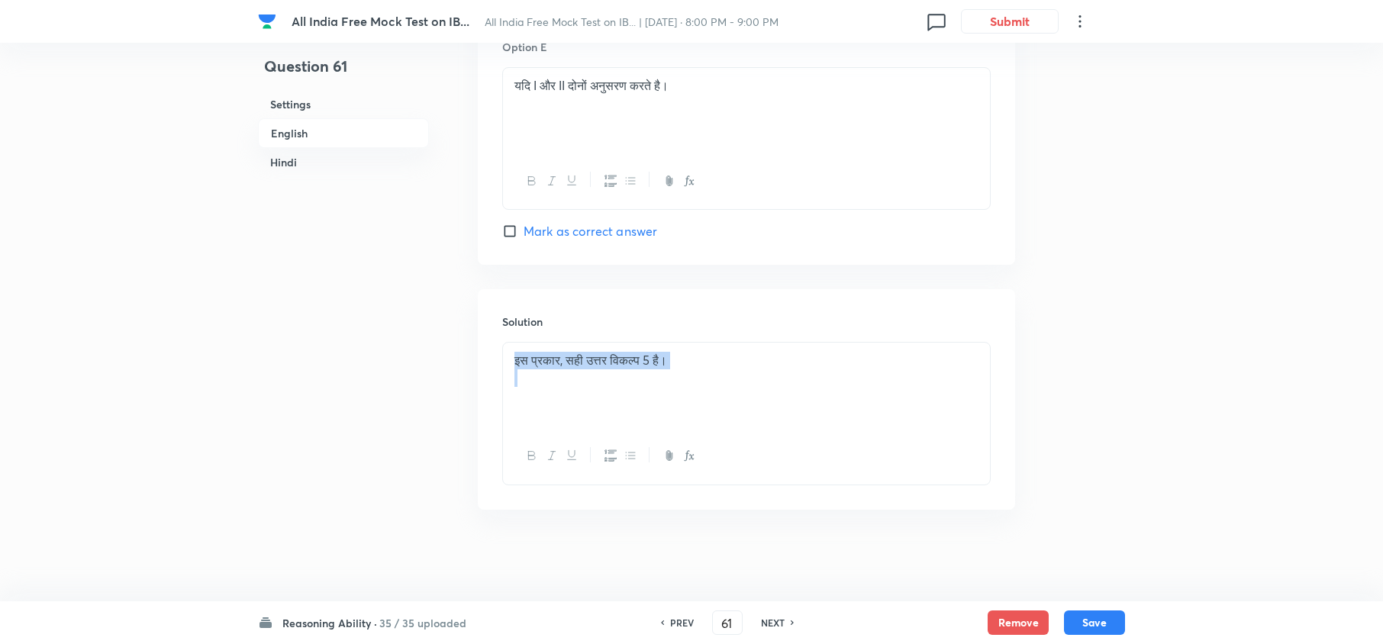
drag, startPoint x: 251, startPoint y: 363, endPoint x: 130, endPoint y: 363, distance: 121.3
drag, startPoint x: 779, startPoint y: 357, endPoint x: 307, endPoint y: 357, distance: 472.3
drag, startPoint x: 531, startPoint y: 364, endPoint x: 458, endPoint y: 362, distance: 73.3
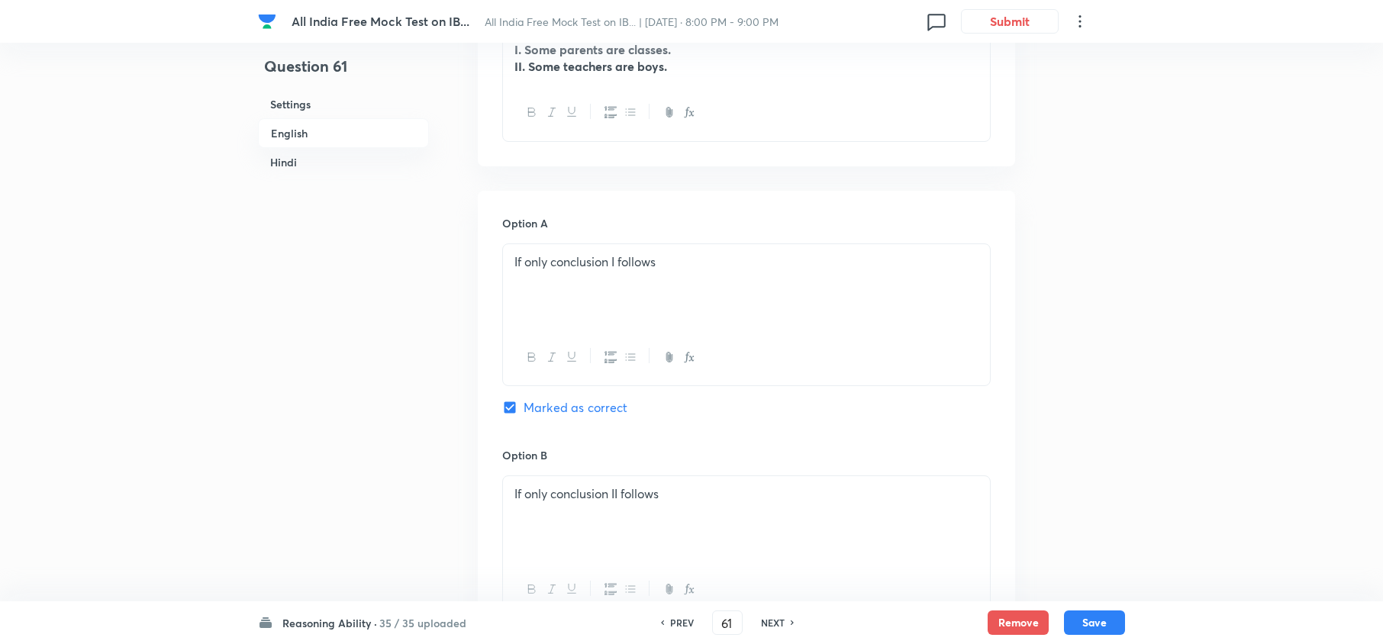
scroll to position [711, 0]
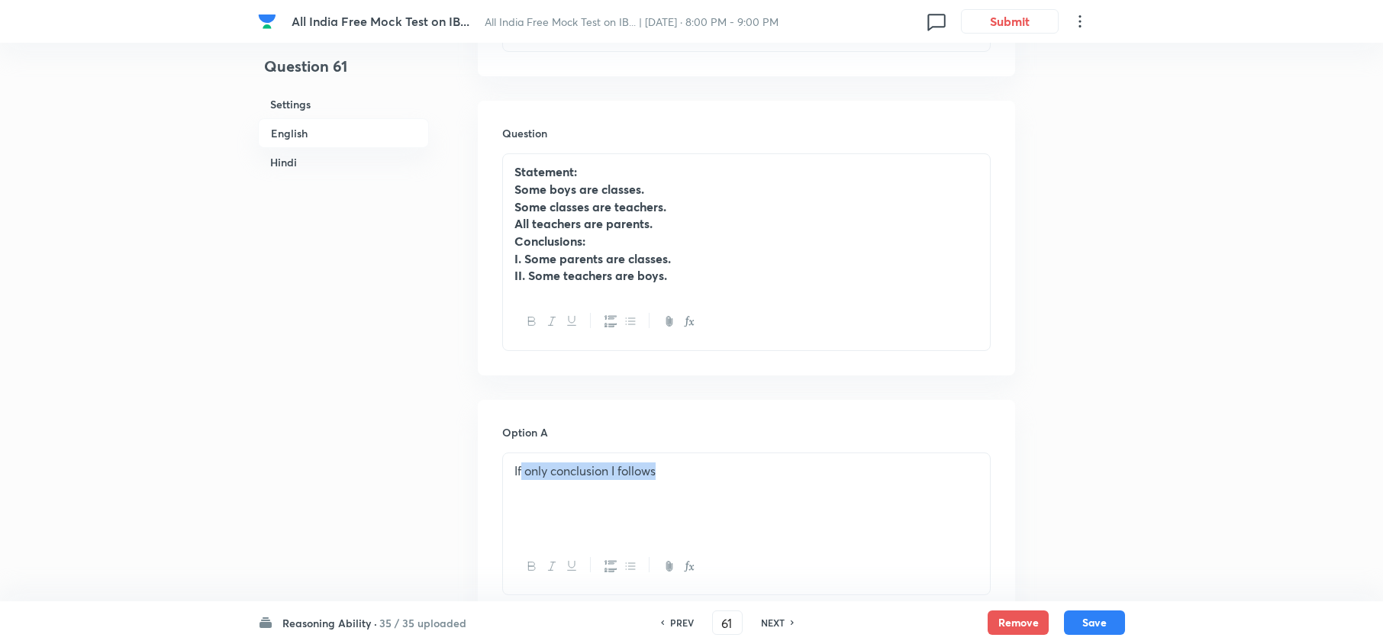
drag, startPoint x: 523, startPoint y: 472, endPoint x: 748, endPoint y: 471, distance: 225.1
click at [745, 471] on p "If only conclusion I follows" at bounding box center [746, 471] width 464 height 18
copy p "only conclusion I follows"
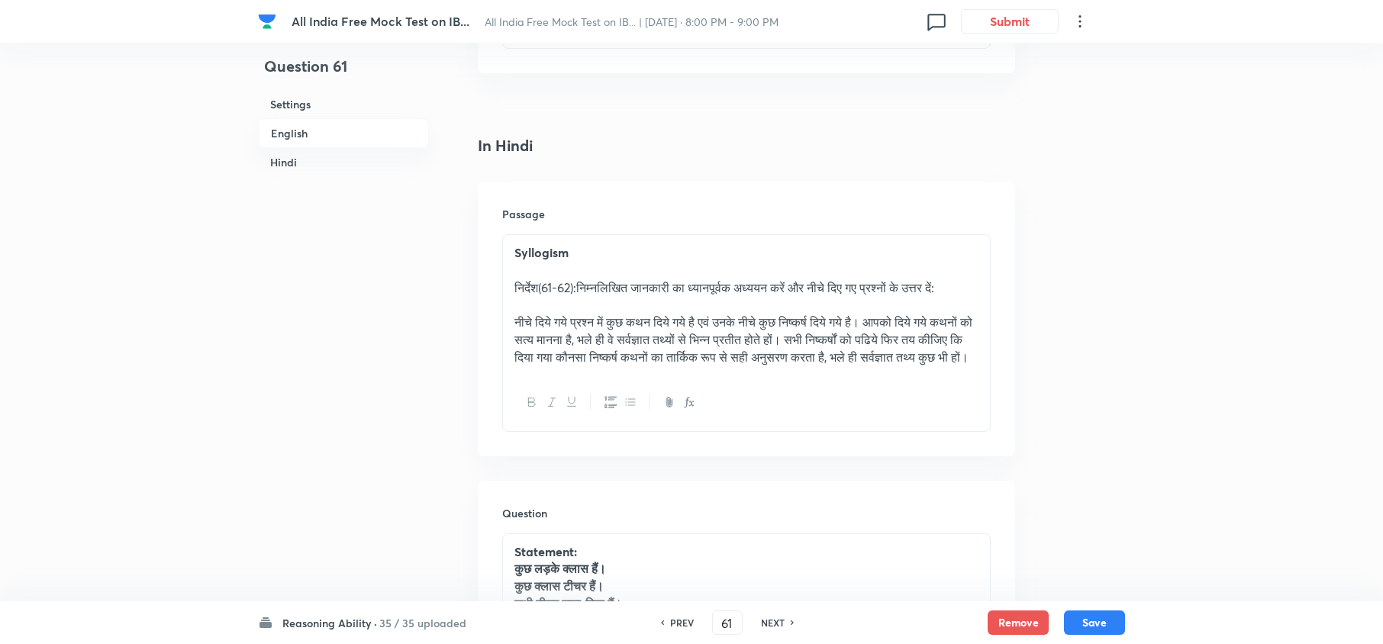
scroll to position [2339, 0]
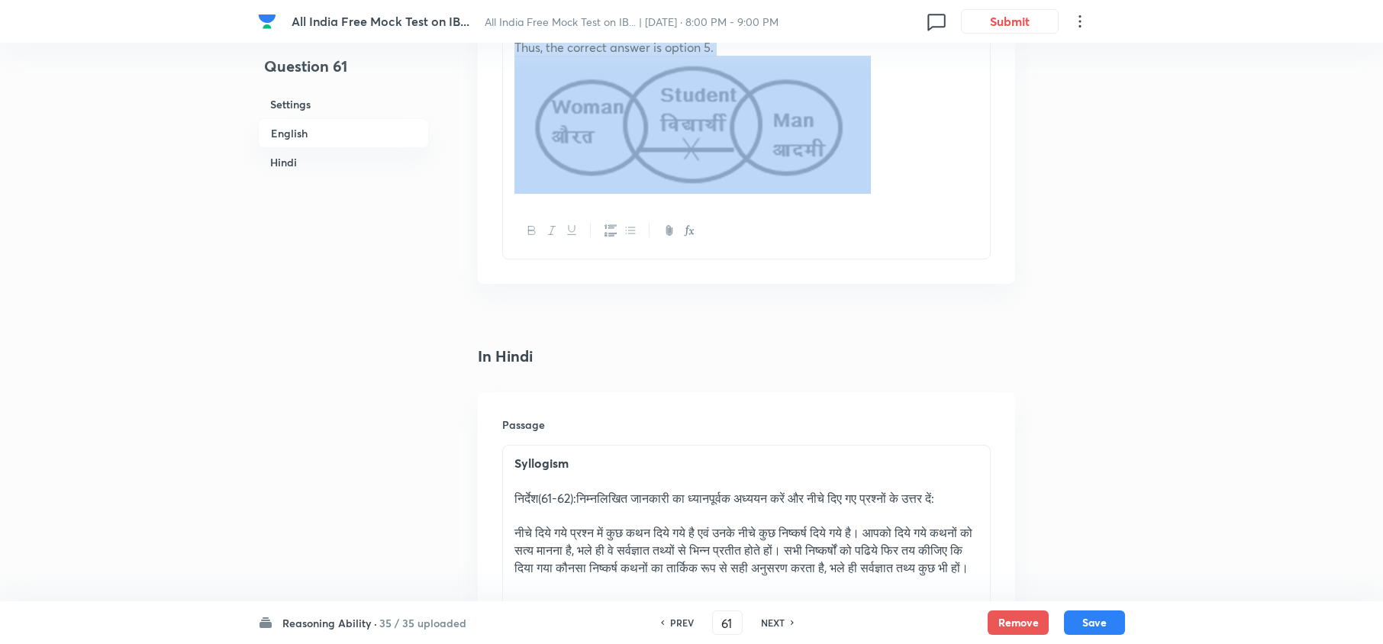
drag, startPoint x: 906, startPoint y: 169, endPoint x: 297, endPoint y: 53, distance: 620.7
click at [290, 50] on div "Question 61 Settings English Hindi Settings Type Single choice correct 5 option…" at bounding box center [691, 105] width 867 height 4740
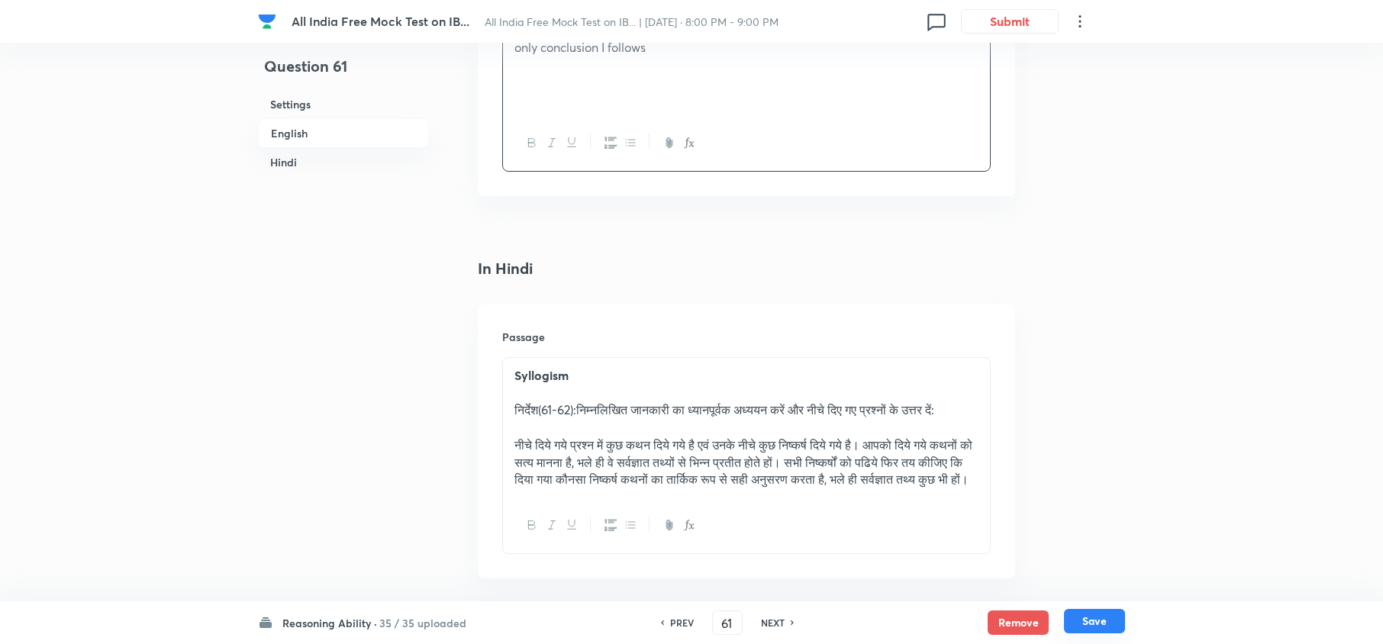
click at [1093, 623] on button "Save" at bounding box center [1094, 621] width 61 height 24
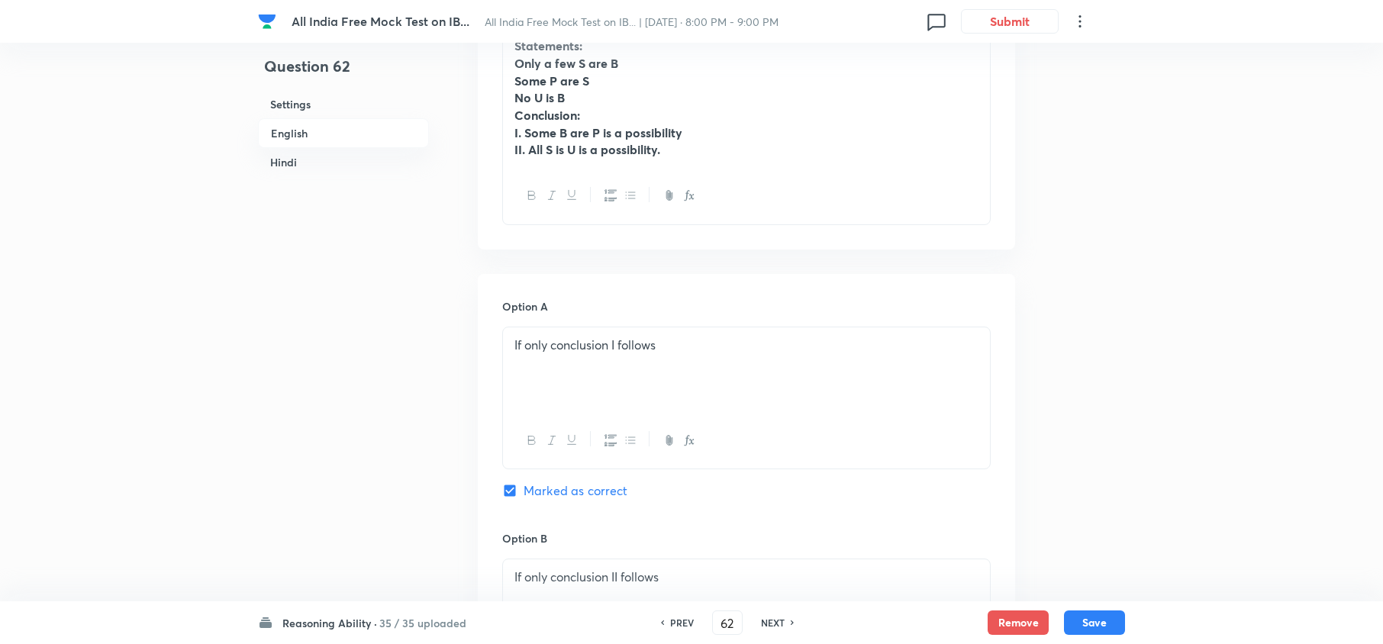
scroll to position [836, 0]
click at [684, 623] on h6 "PREV" at bounding box center [682, 623] width 24 height 14
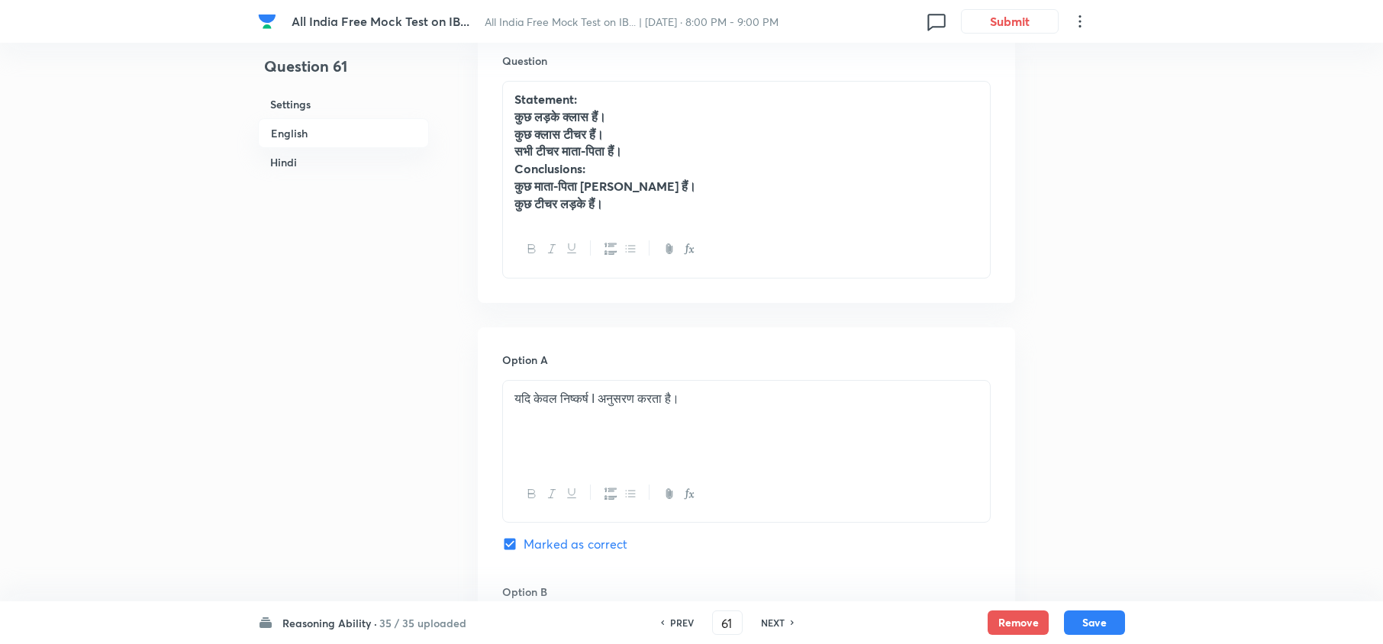
scroll to position [2950, 0]
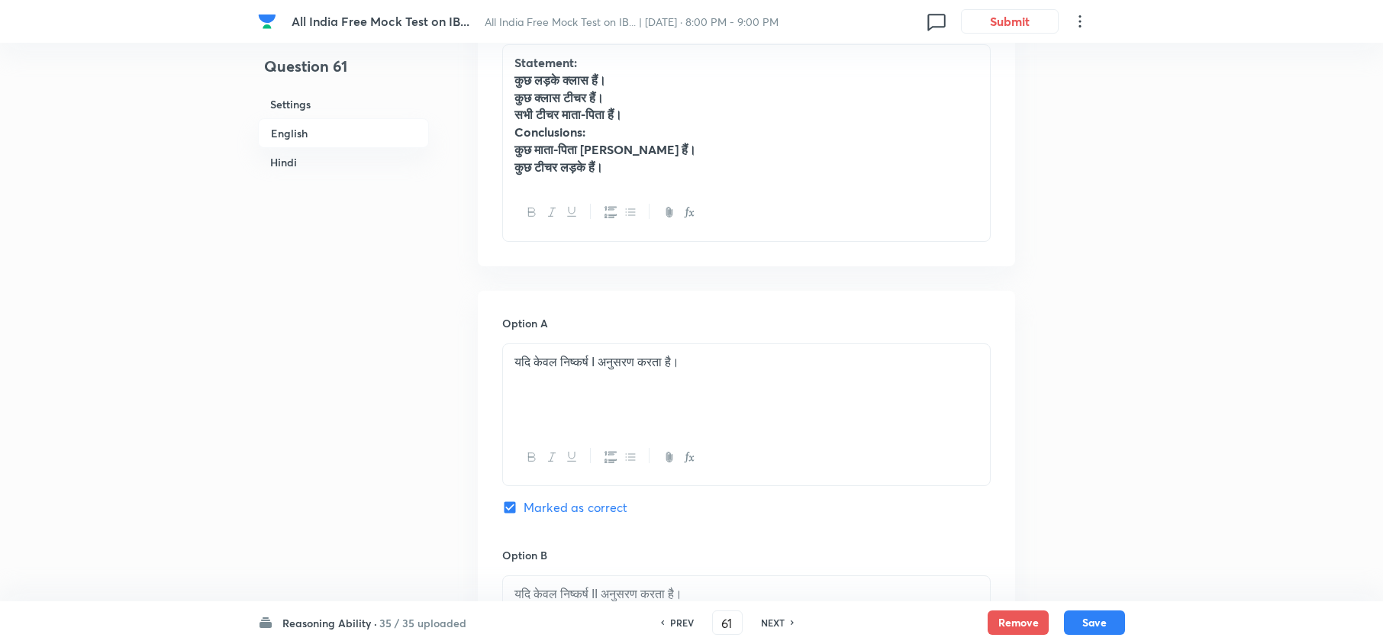
drag, startPoint x: 626, startPoint y: 199, endPoint x: 489, endPoint y: 78, distance: 183.2
click at [485, 80] on div "Question Statement: कुछ लड़के क्लास हैं। कुछ क्लास टीचर हैं। सभी टीचर माता-पिता…" at bounding box center [746, 129] width 537 height 274
copy div "Statement: कुछ लड़के क्लास हैं। कुछ क्लास टीचर हैं। सभी टीचर माता-पिता हैं। Con…"
click at [670, 620] on h6 "PREV" at bounding box center [682, 623] width 24 height 14
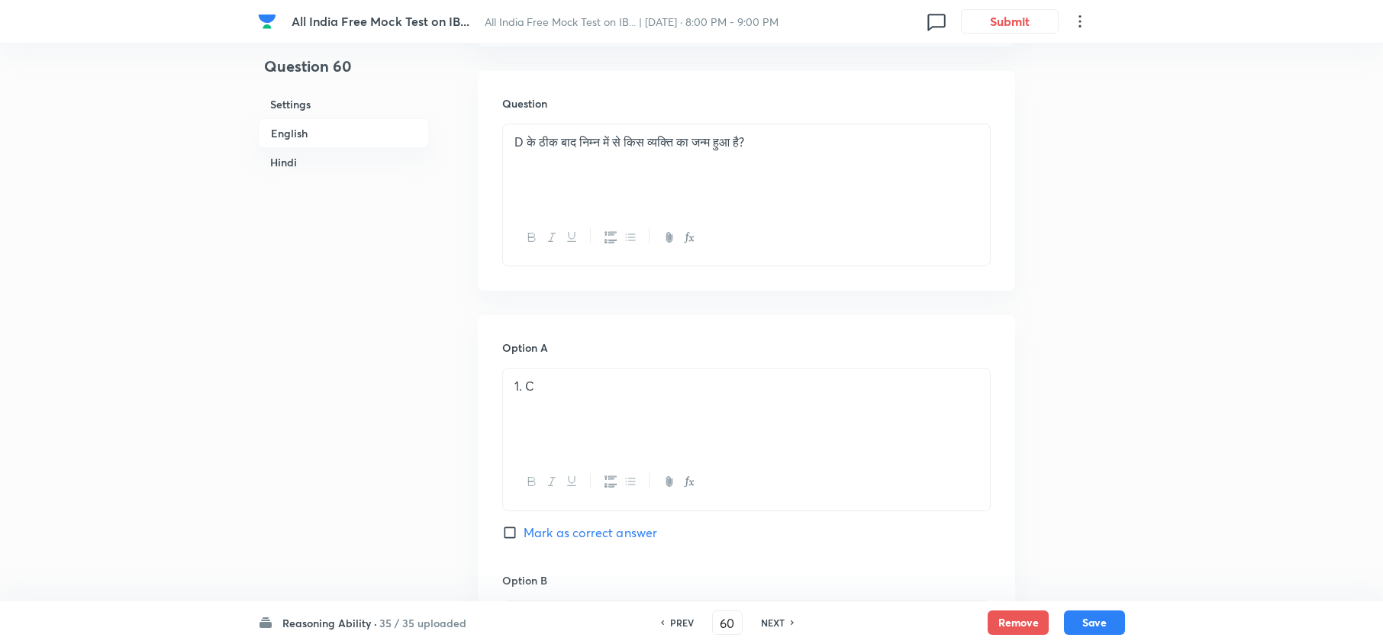
scroll to position [2747, 0]
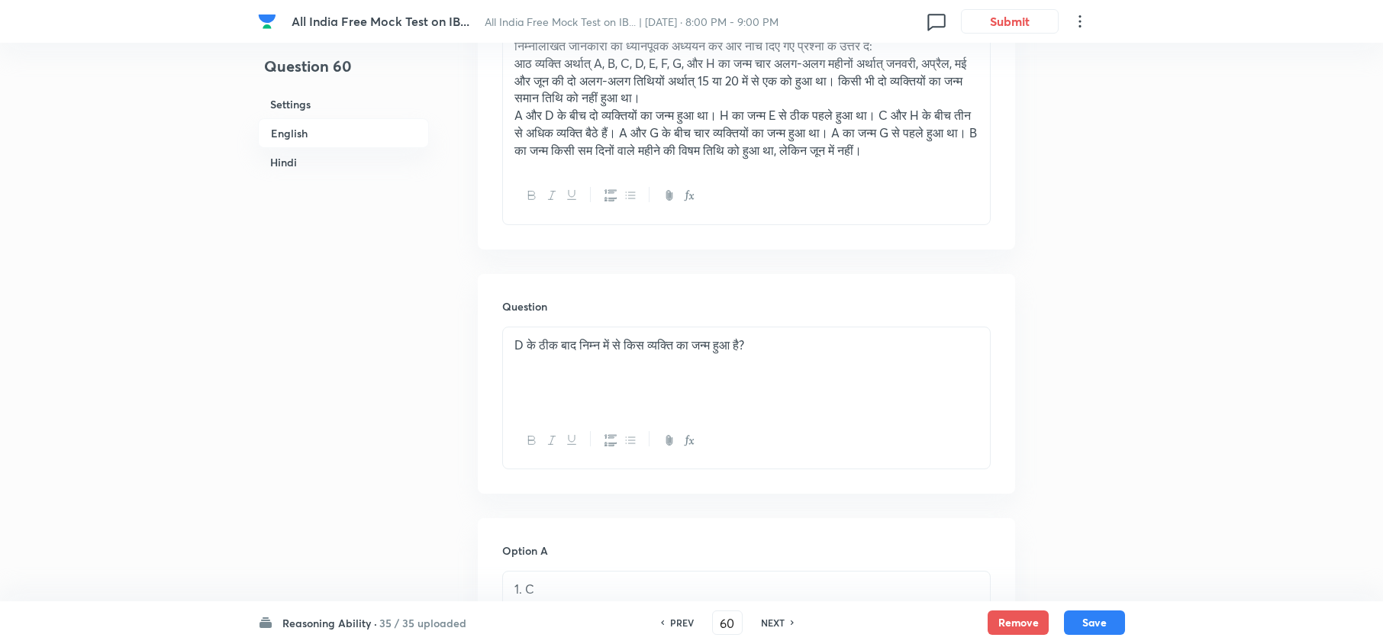
click at [778, 620] on h6 "NEXT" at bounding box center [773, 623] width 24 height 14
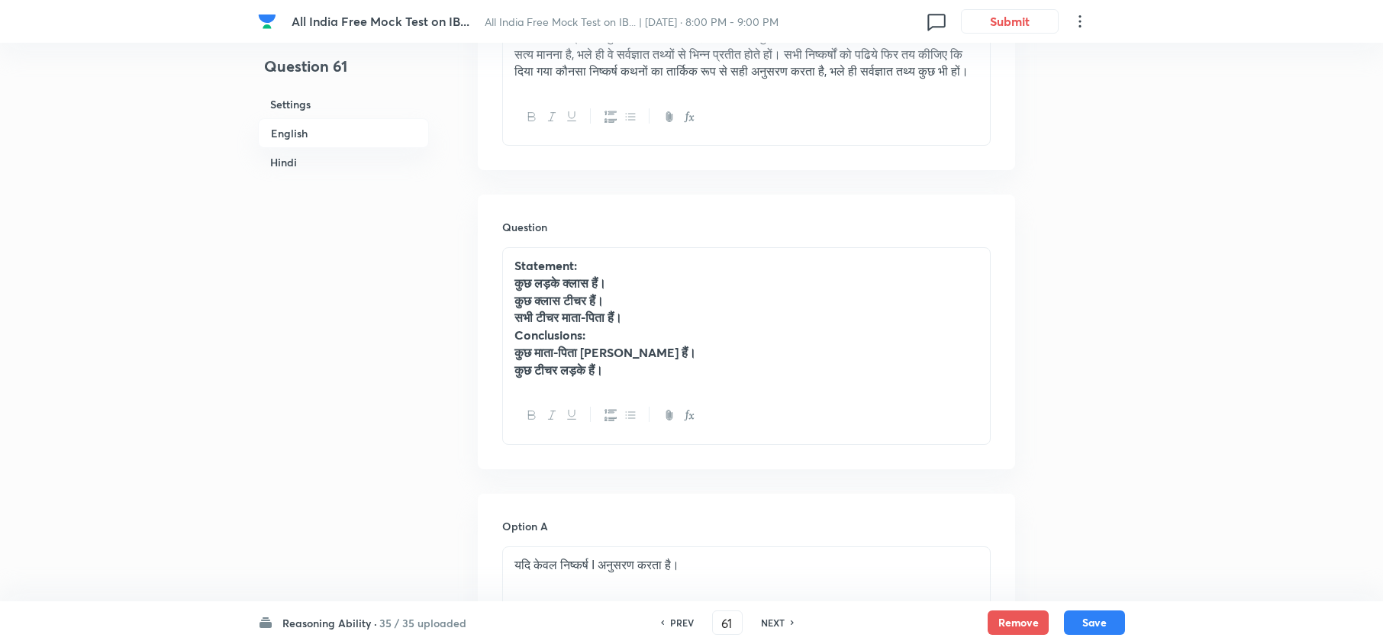
click at [846, 379] on p "कुछ टीचर लड़के हैं।" at bounding box center [746, 371] width 464 height 18
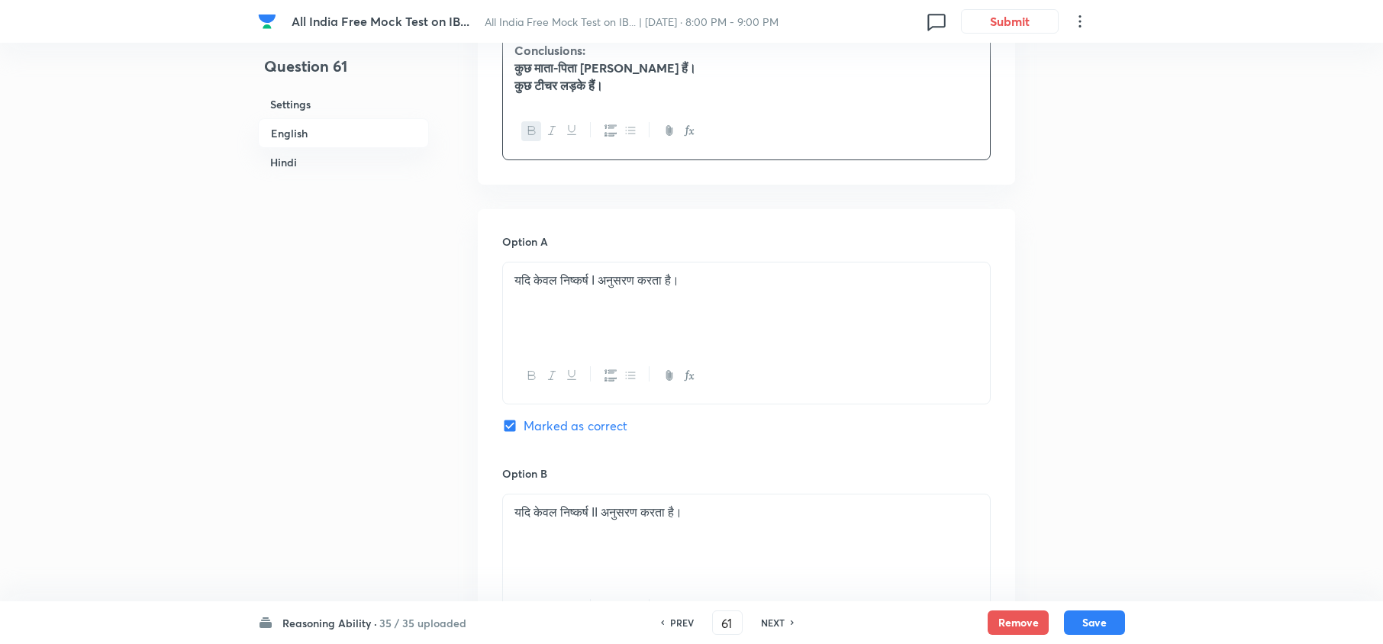
scroll to position [3153, 0]
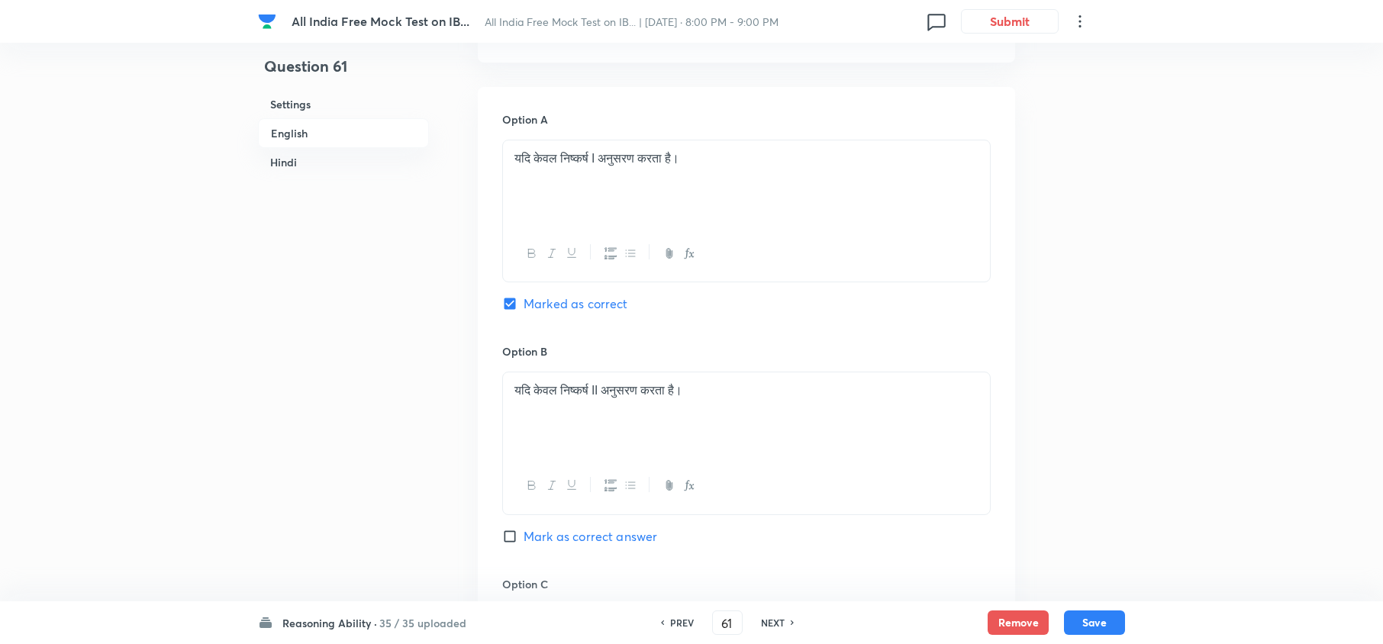
click at [764, 623] on h6 "NEXT" at bounding box center [773, 623] width 24 height 14
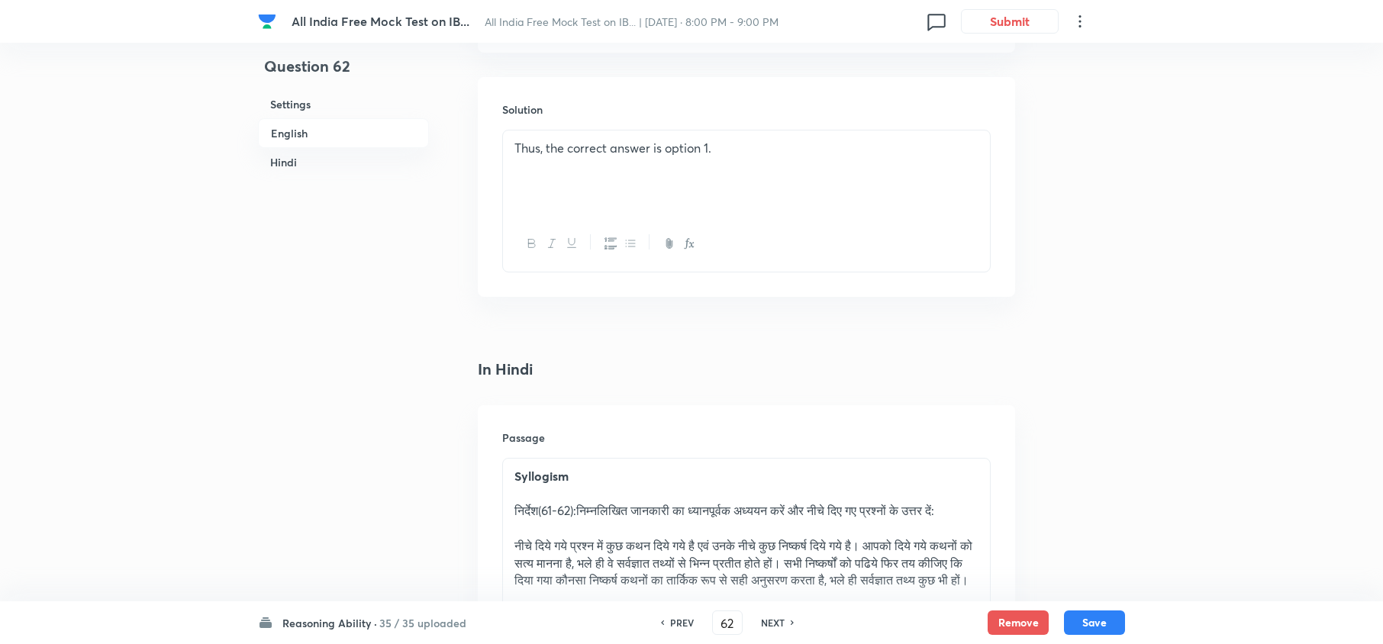
scroll to position [2848, 0]
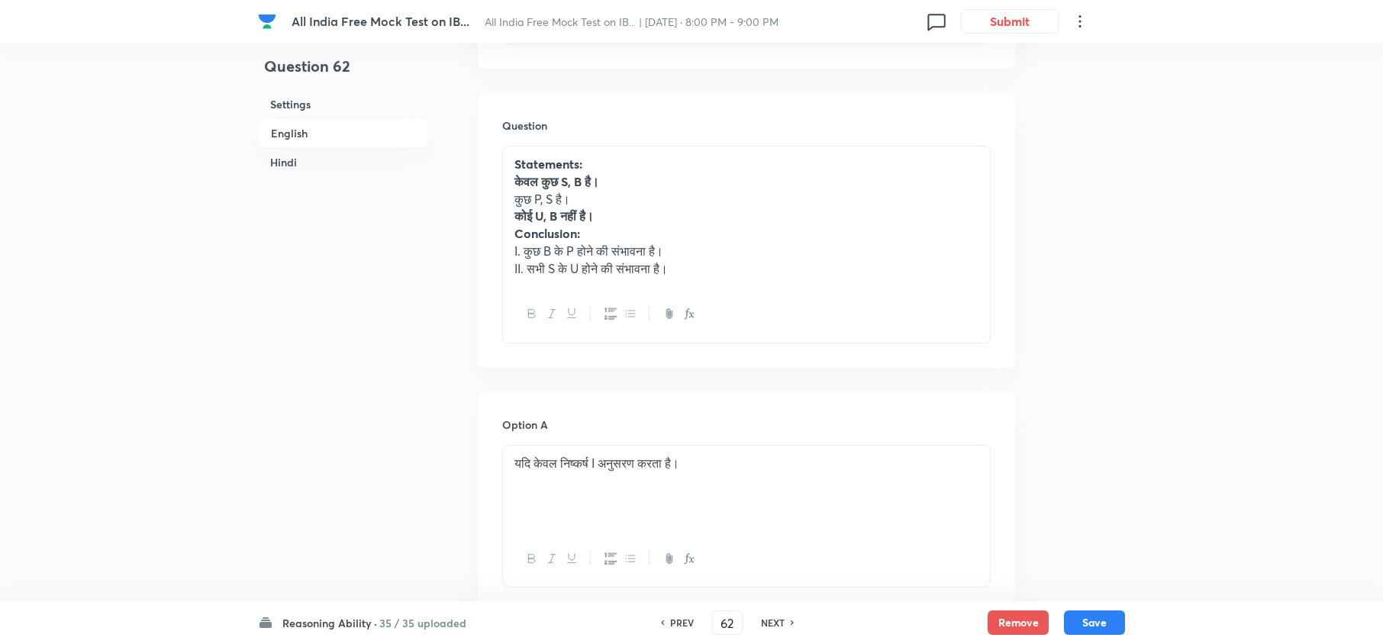
click at [761, 620] on h6 "NEXT" at bounding box center [773, 623] width 24 height 14
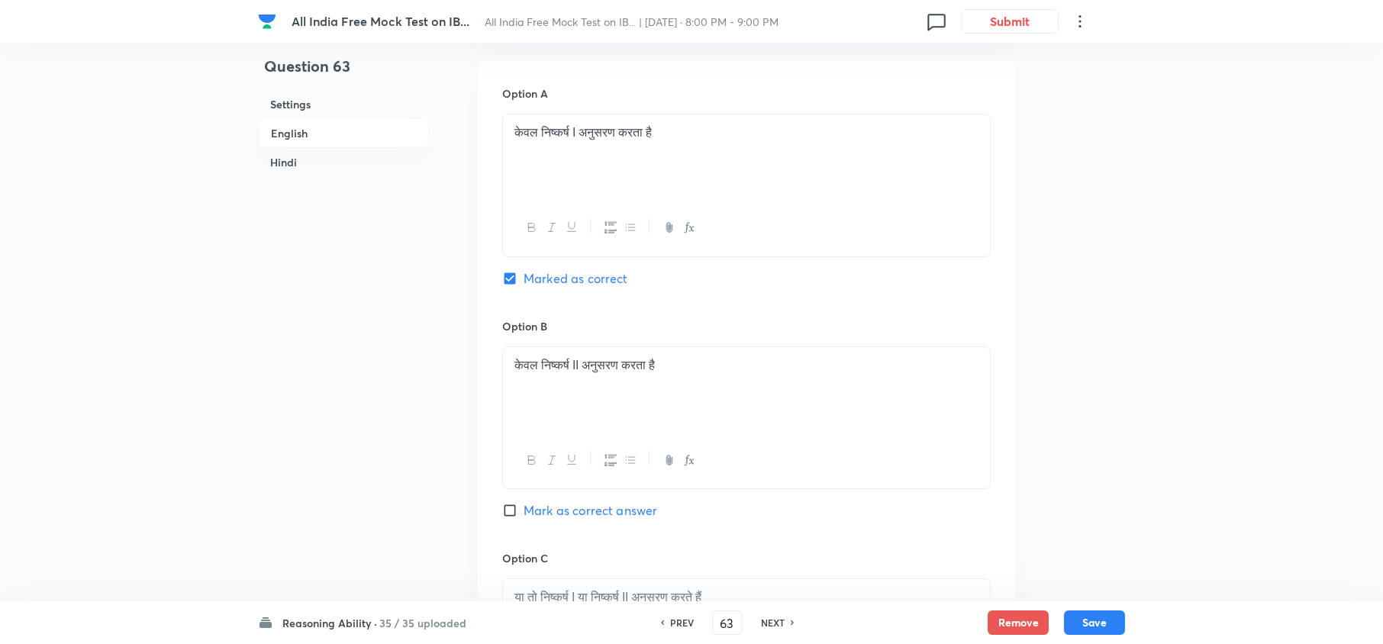
scroll to position [3284, 0]
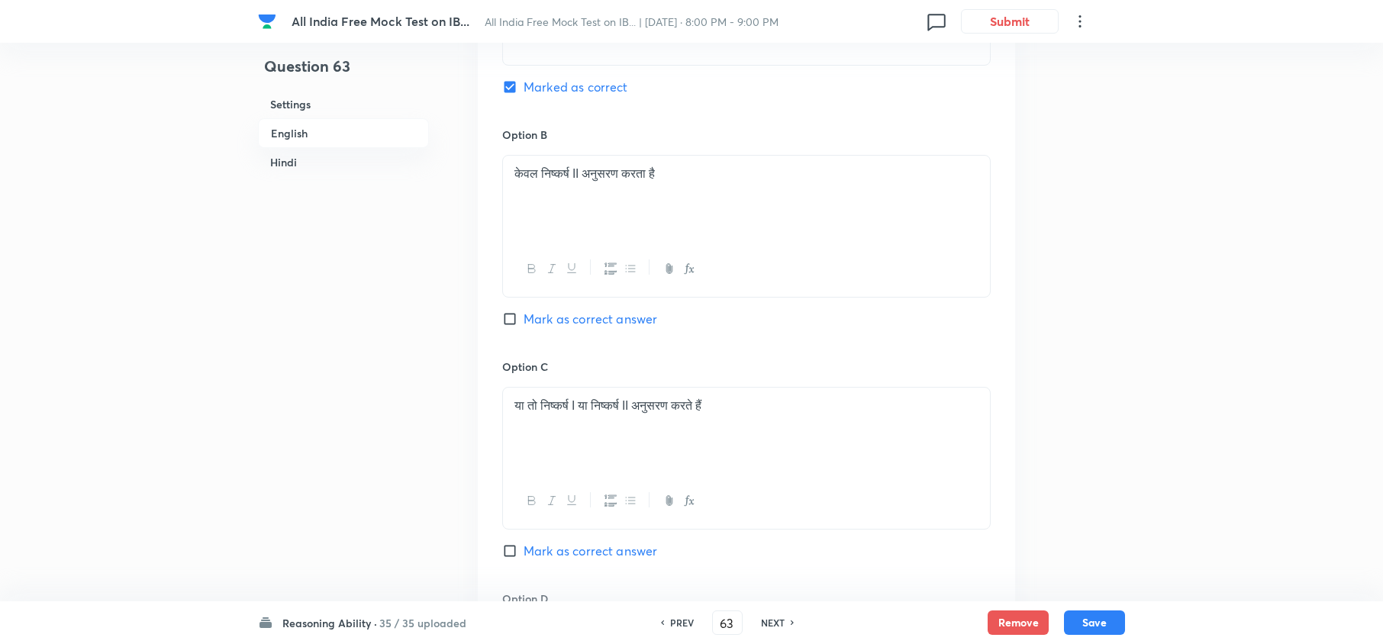
click at [770, 620] on h6 "NEXT" at bounding box center [773, 623] width 24 height 14
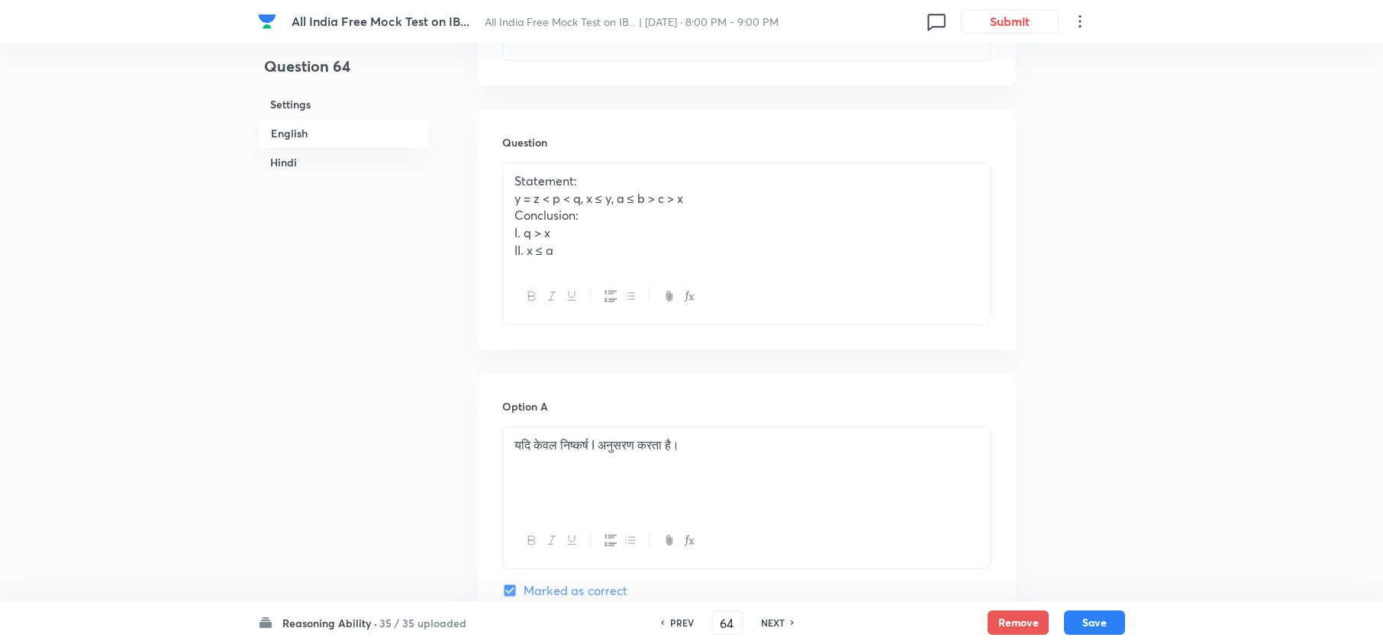
scroll to position [2571, 0]
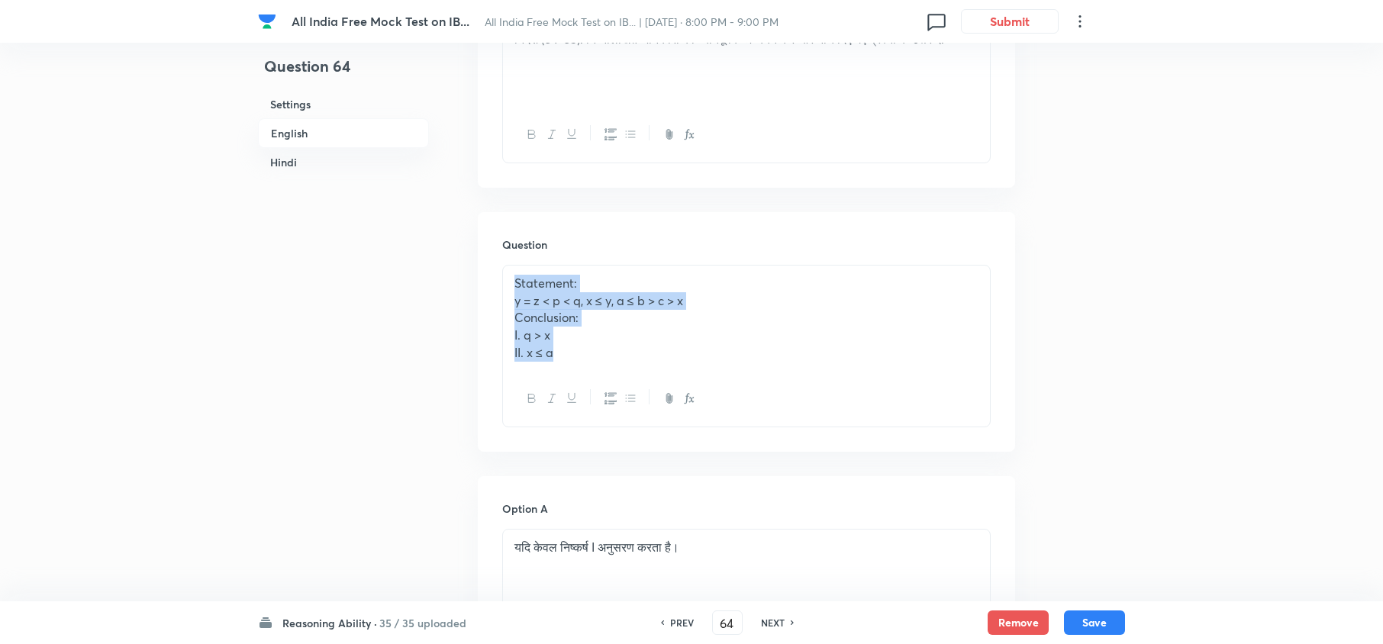
drag, startPoint x: 569, startPoint y: 360, endPoint x: 436, endPoint y: 266, distance: 163.0
copy div "Statement: y = z < p < q, x ≤ y, a ≤ b > c > x Conclusion: I. q > x II. x ≤ a"
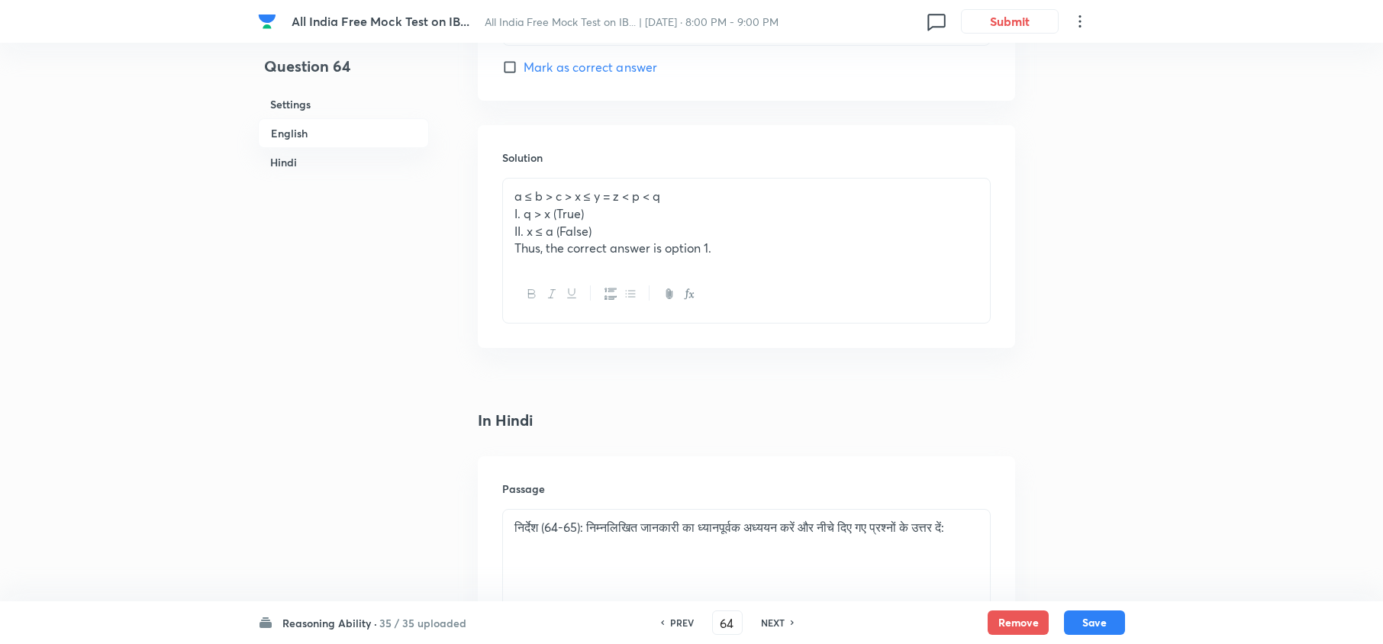
scroll to position [2063, 0]
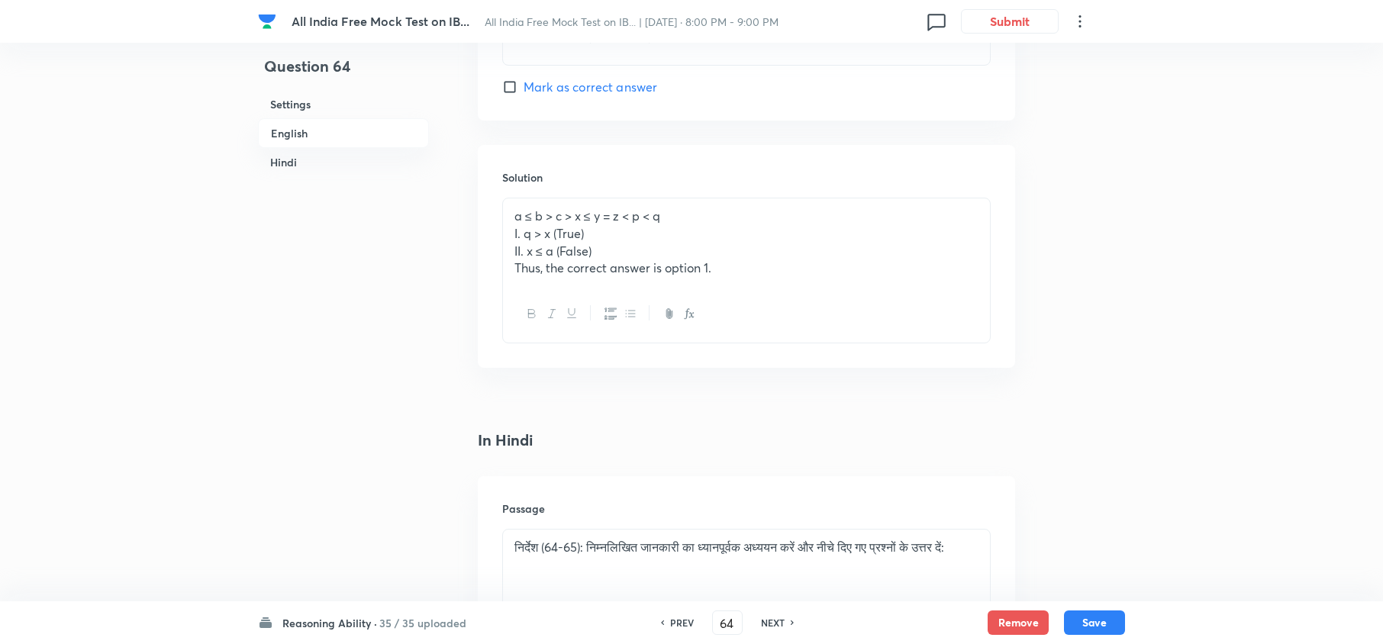
click at [765, 626] on h6 "NEXT" at bounding box center [773, 623] width 24 height 14
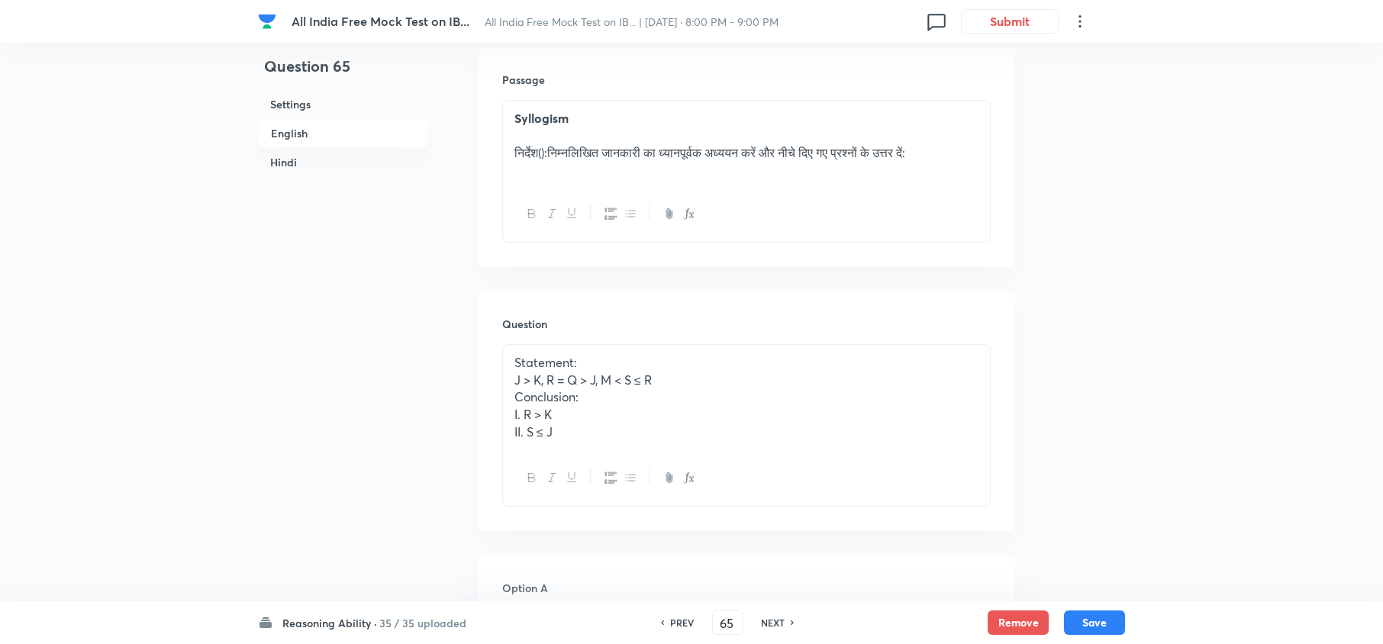
scroll to position [2368, 0]
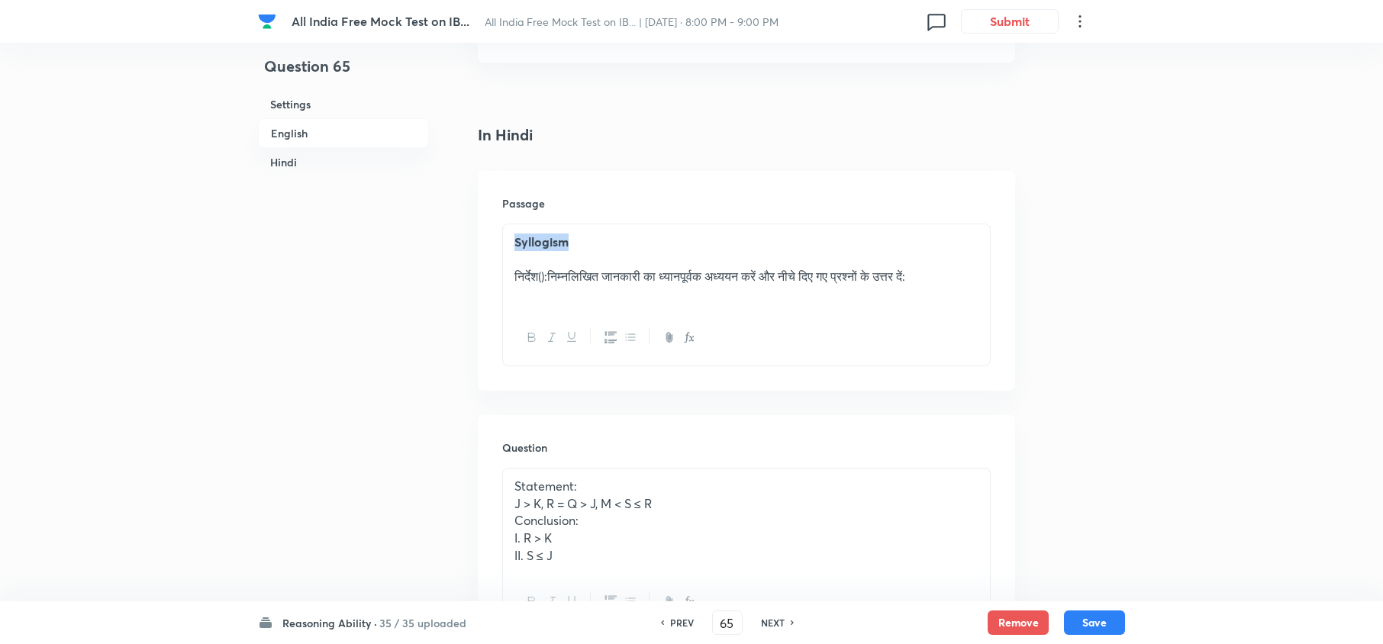
drag, startPoint x: 624, startPoint y: 250, endPoint x: 403, endPoint y: 249, distance: 221.3
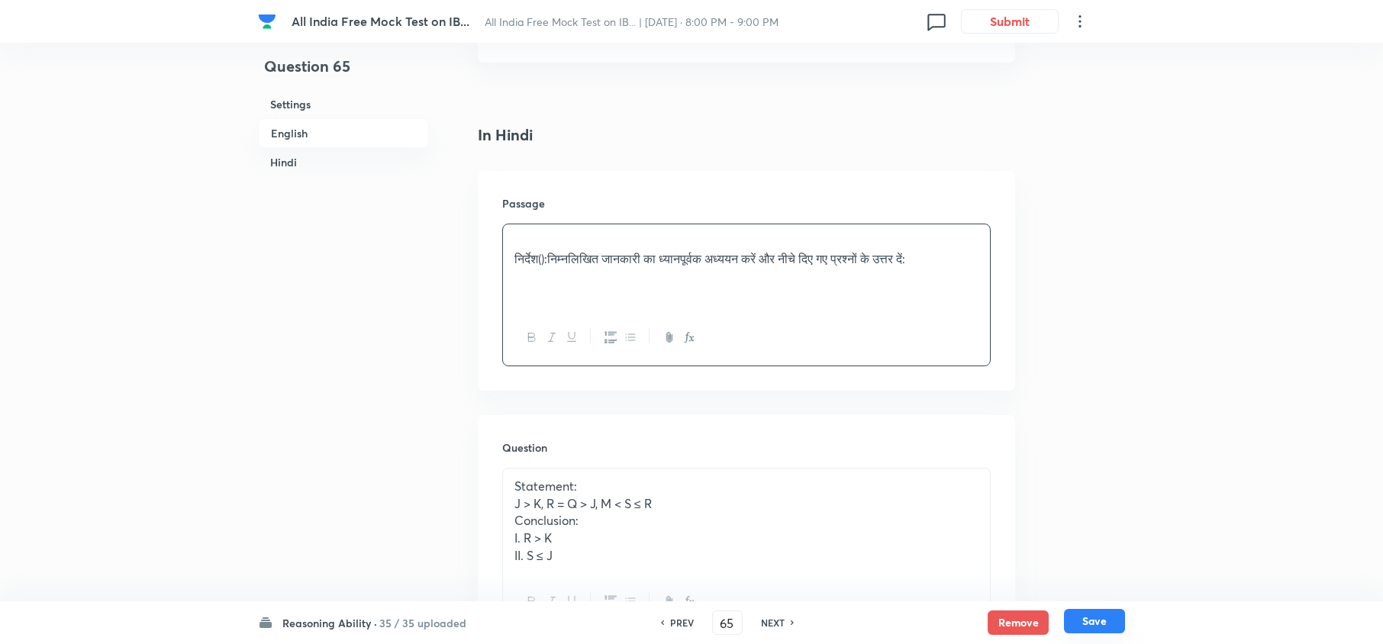
click at [1117, 620] on button "Save" at bounding box center [1094, 621] width 61 height 24
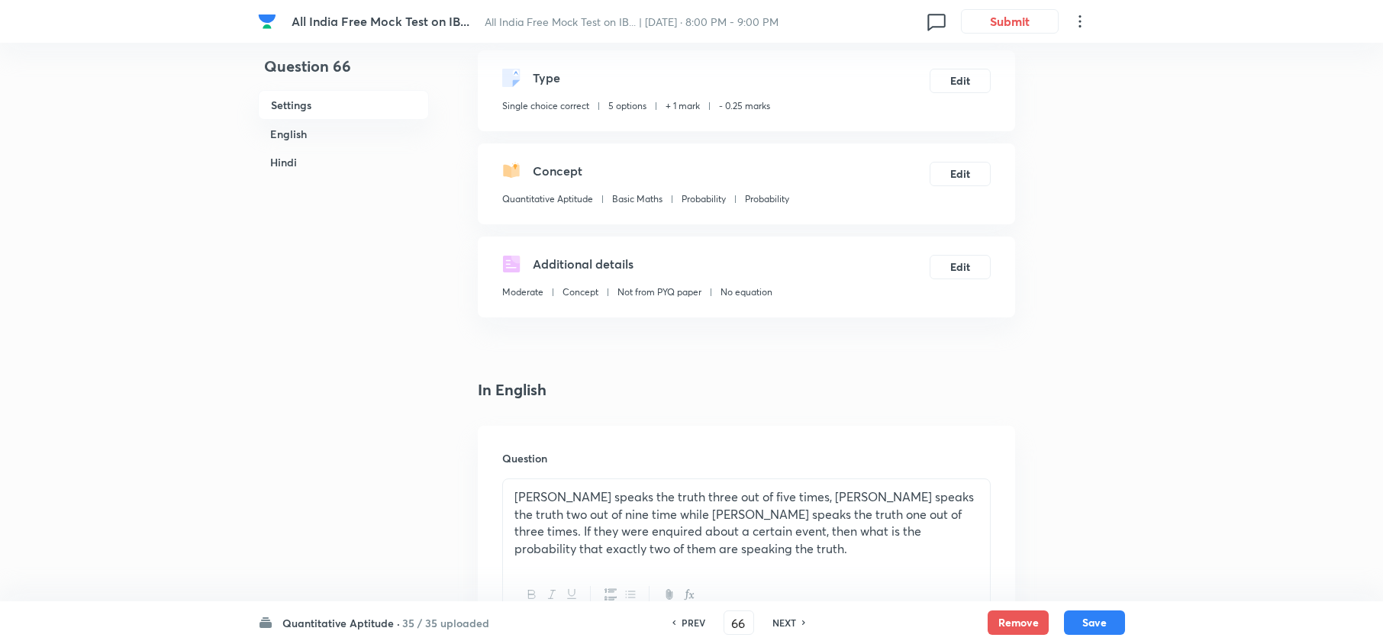
scroll to position [407, 0]
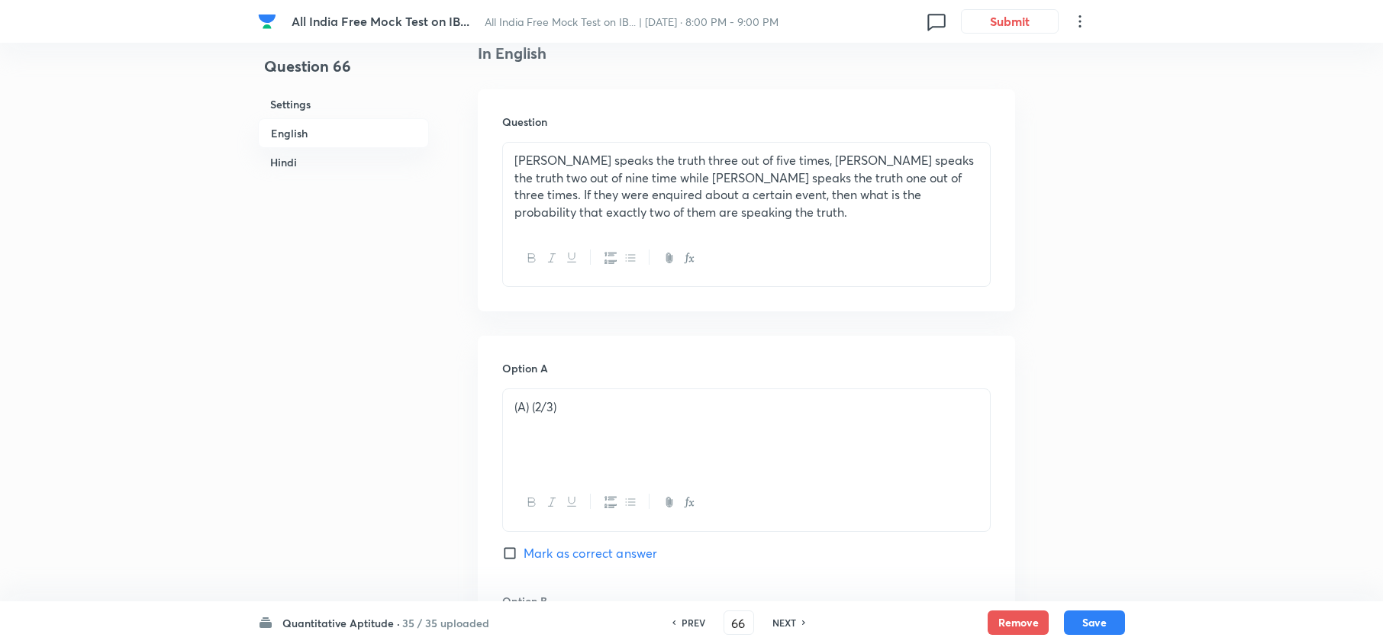
click at [696, 623] on h6 "PREV" at bounding box center [693, 623] width 24 height 14
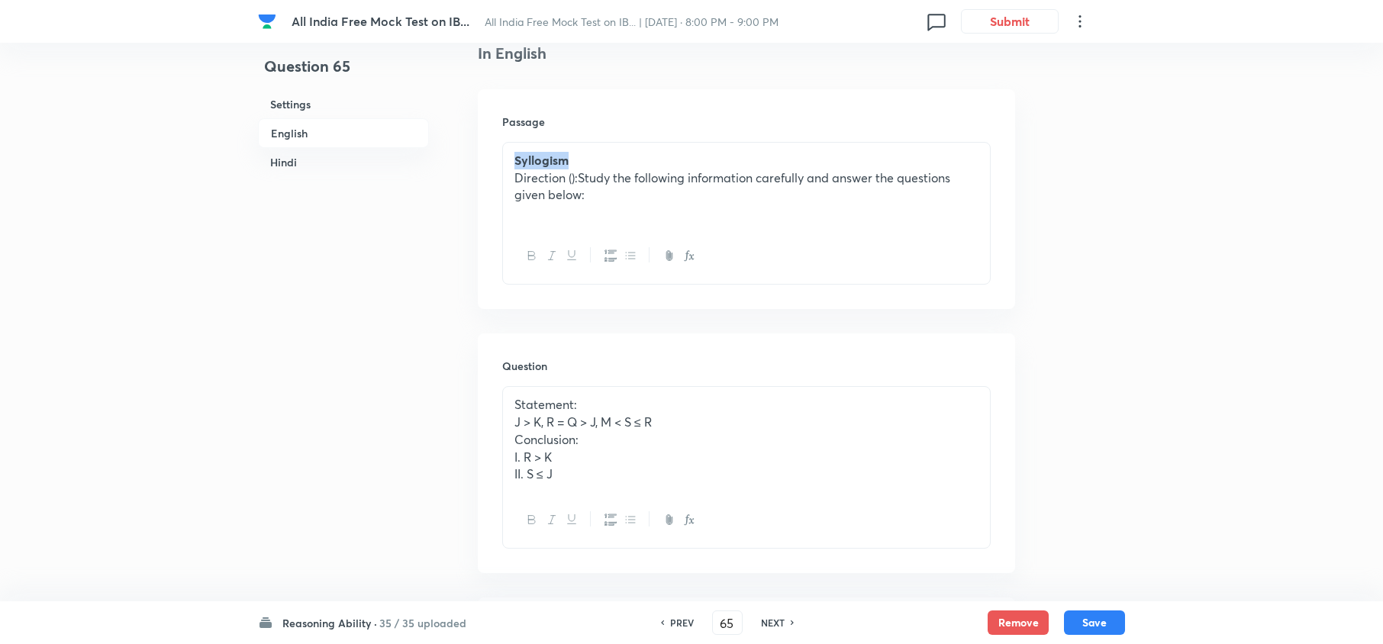
drag, startPoint x: 639, startPoint y: 166, endPoint x: 450, endPoint y: 166, distance: 188.5
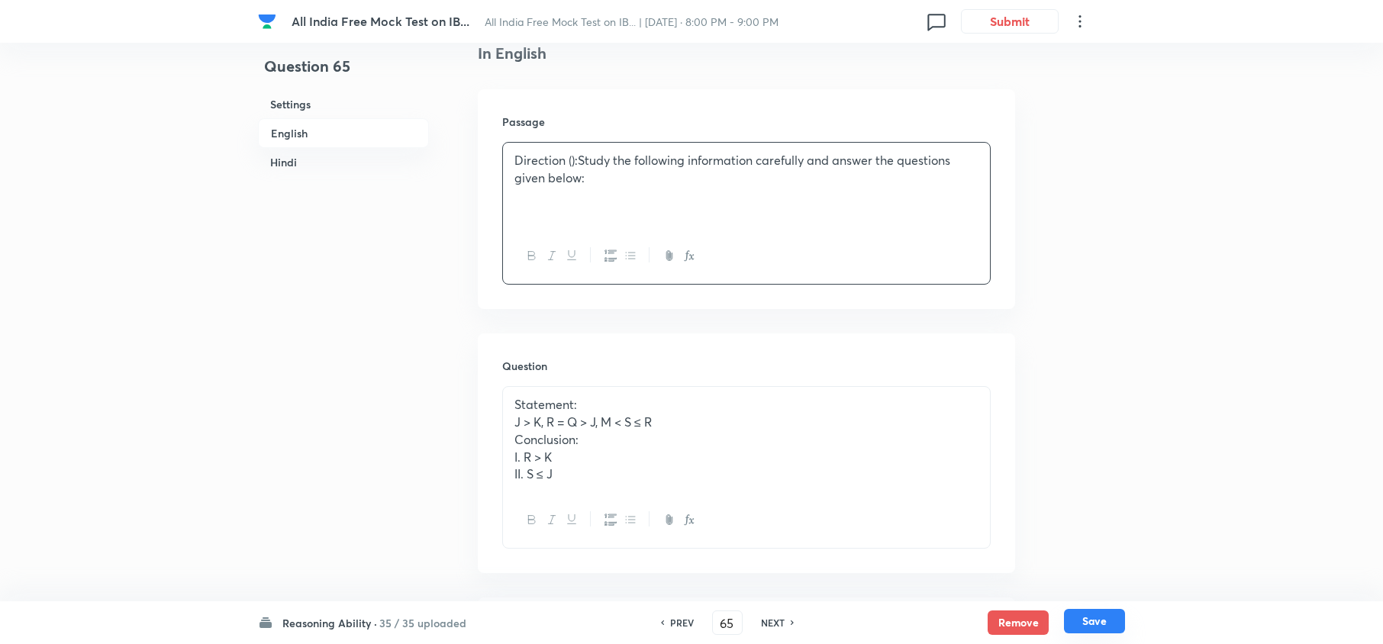
click at [1093, 626] on button "Save" at bounding box center [1094, 621] width 61 height 24
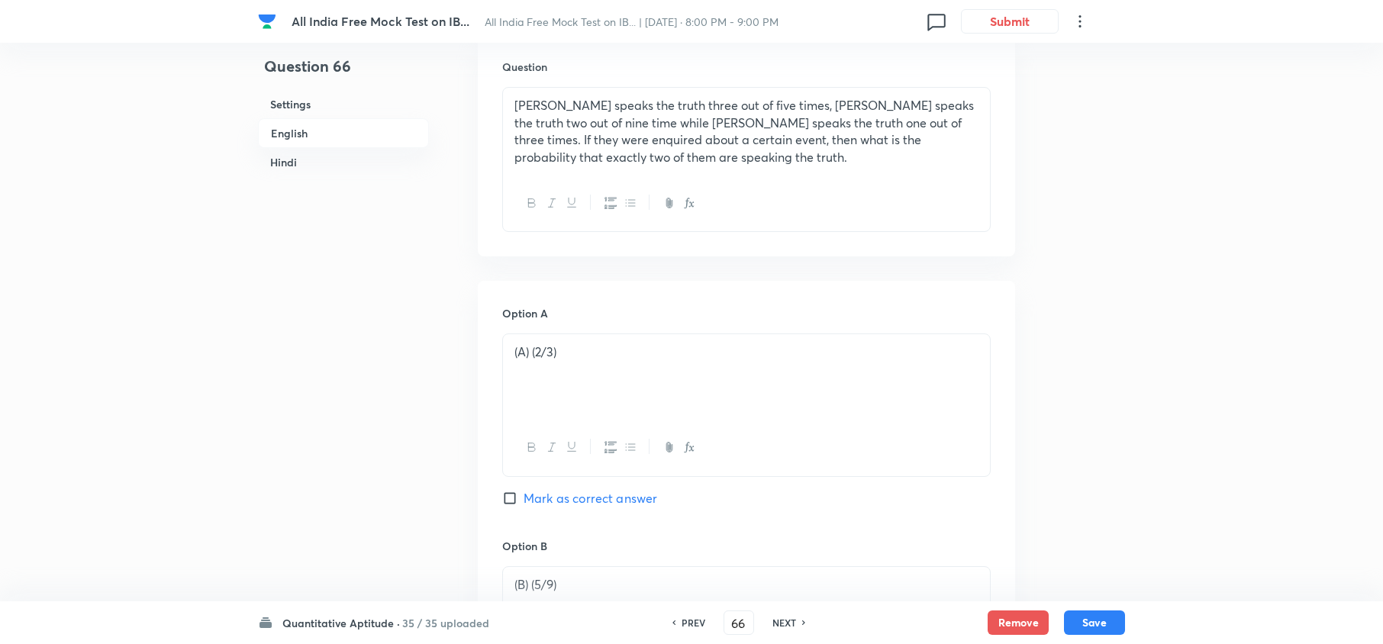
scroll to position [508, 0]
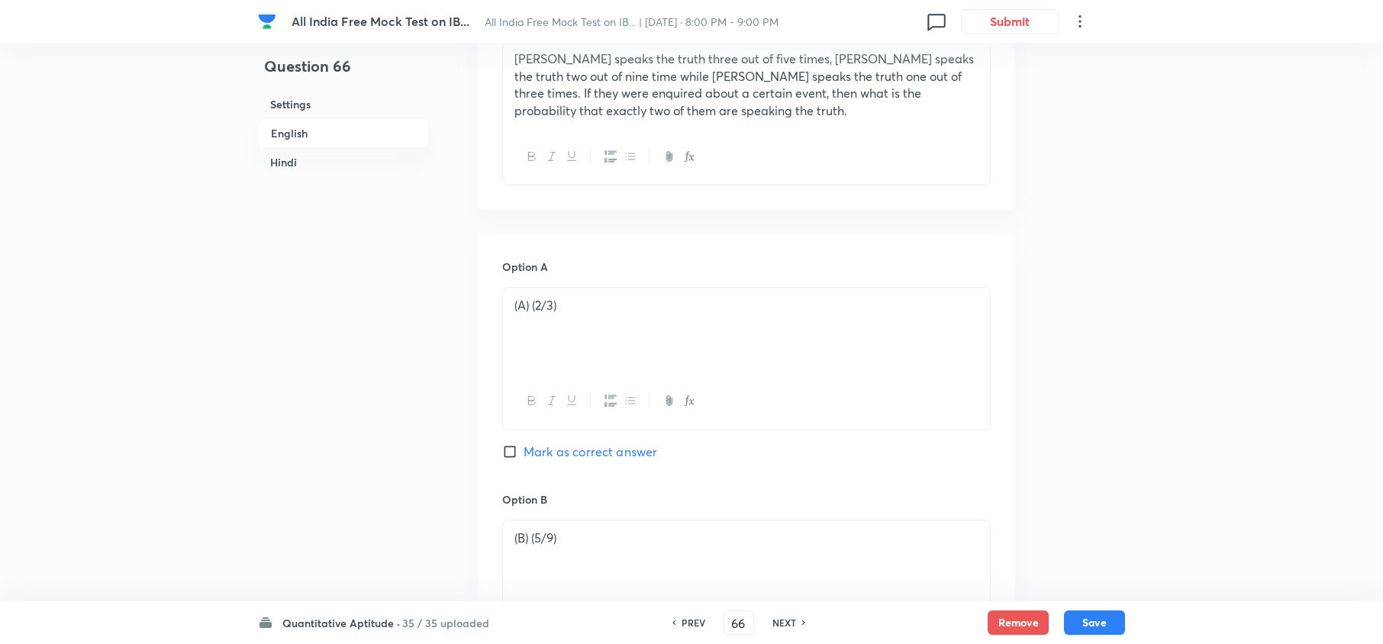
click at [703, 626] on div "PREV" at bounding box center [691, 623] width 40 height 14
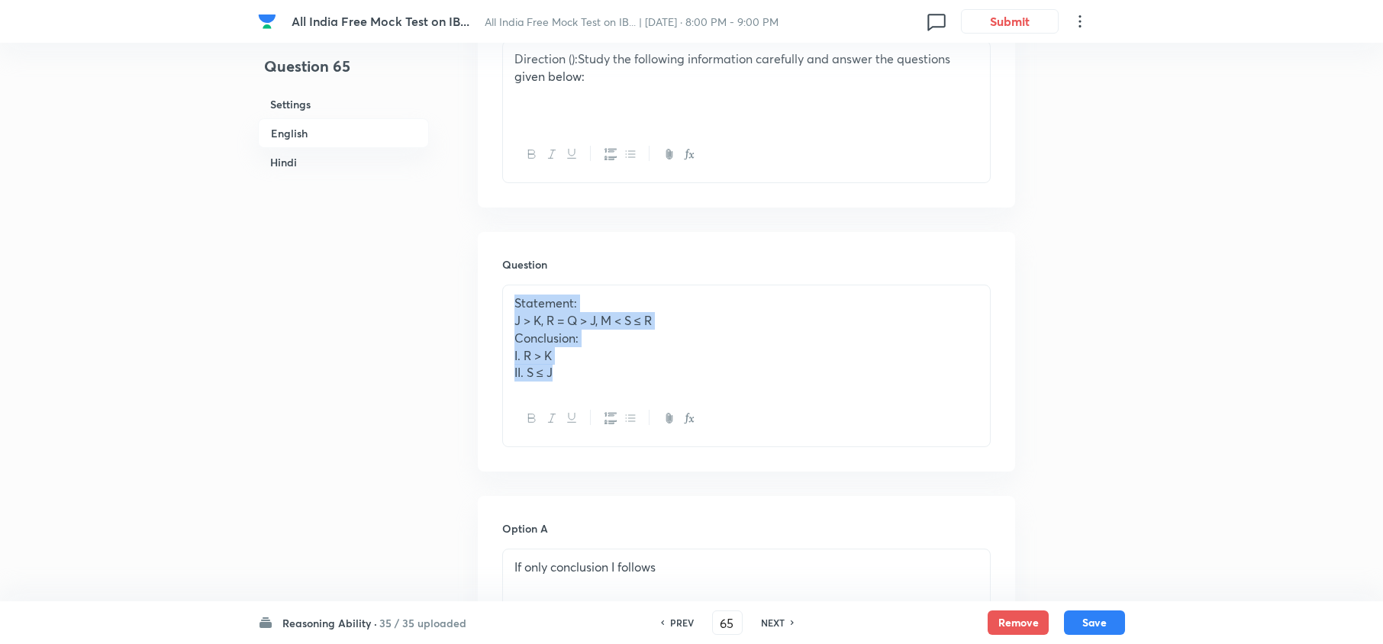
drag, startPoint x: 617, startPoint y: 367, endPoint x: 395, endPoint y: 247, distance: 251.6
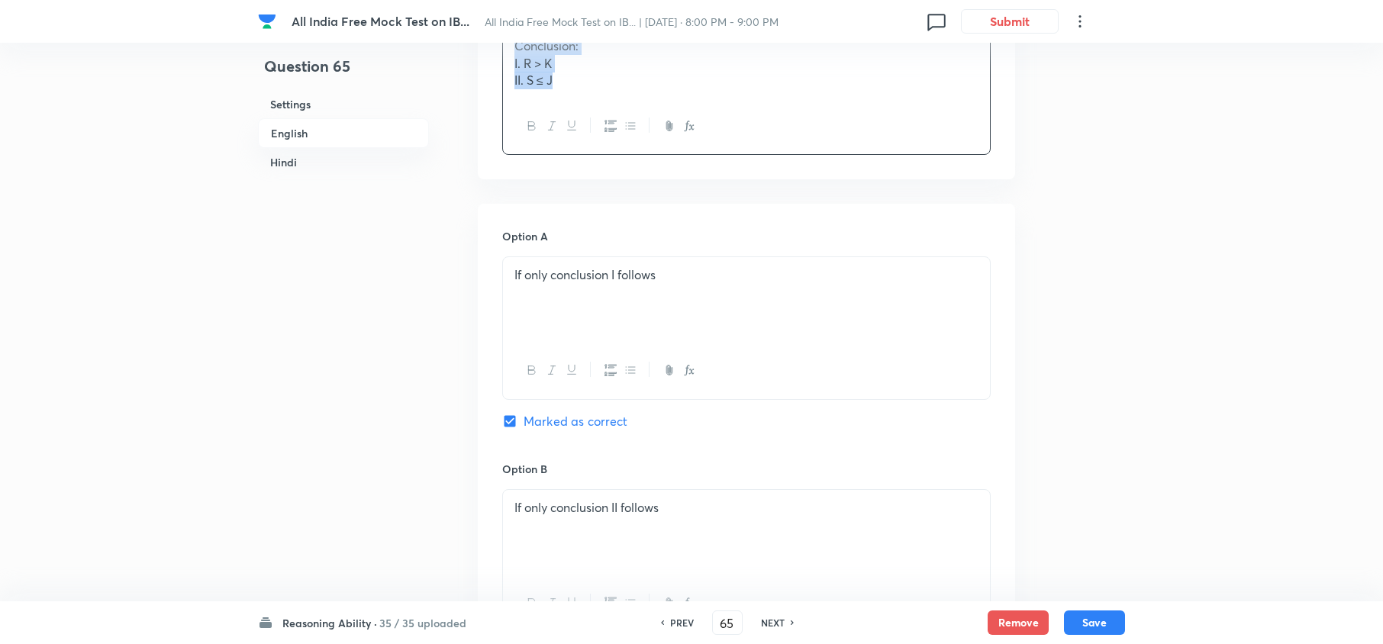
scroll to position [813, 0]
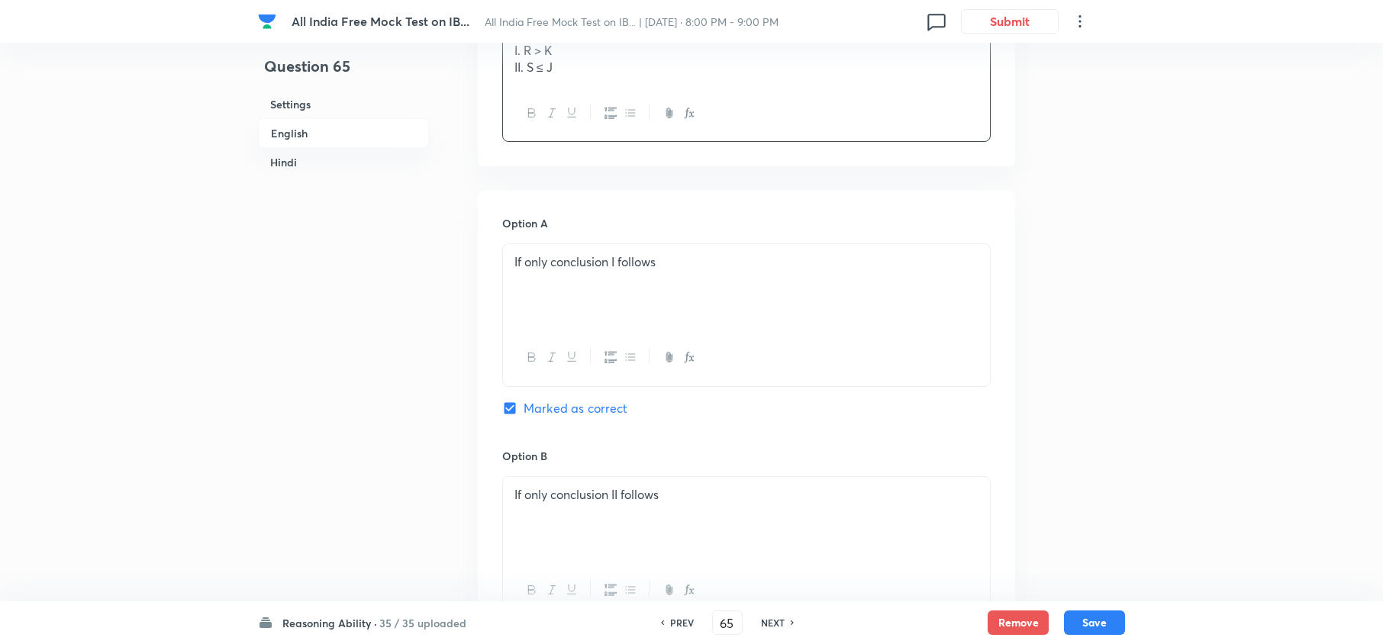
click at [681, 623] on h6 "PREV" at bounding box center [682, 623] width 24 height 14
click at [679, 620] on h6 "PREV" at bounding box center [682, 623] width 24 height 14
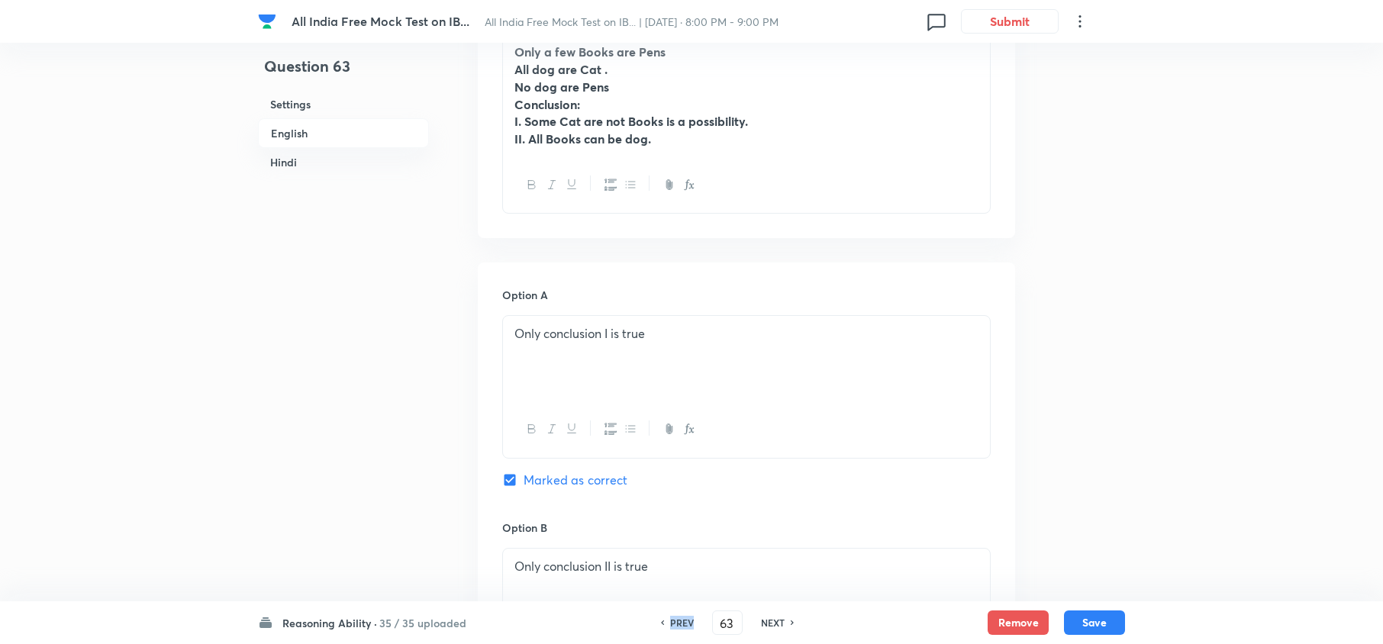
click at [679, 620] on h6 "PREV" at bounding box center [682, 623] width 24 height 14
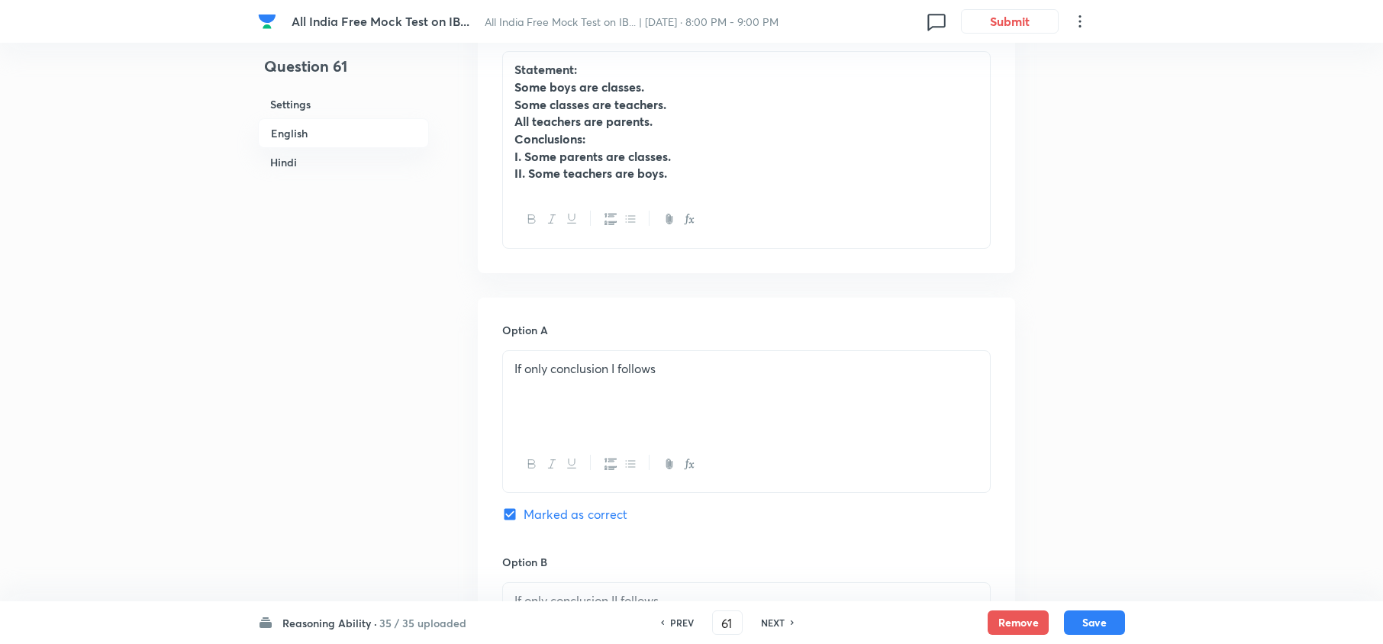
click at [679, 620] on h6 "PREV" at bounding box center [682, 623] width 24 height 14
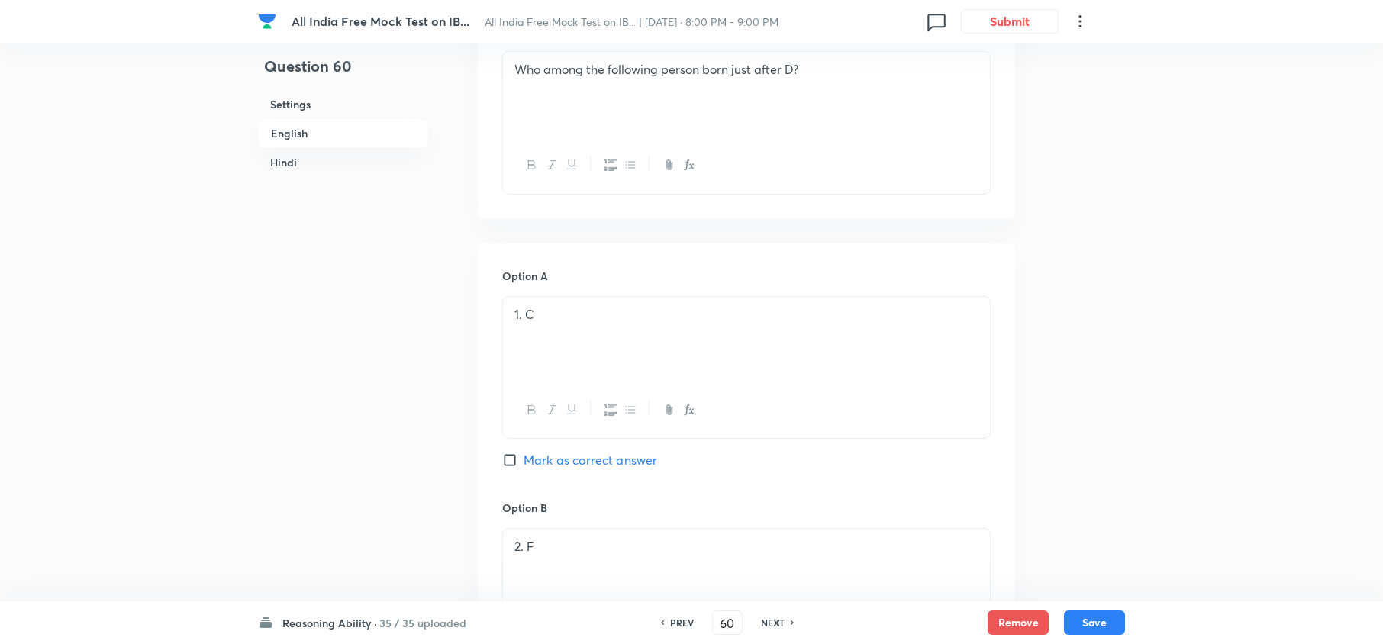
click at [679, 620] on h6 "PREV" at bounding box center [682, 623] width 24 height 14
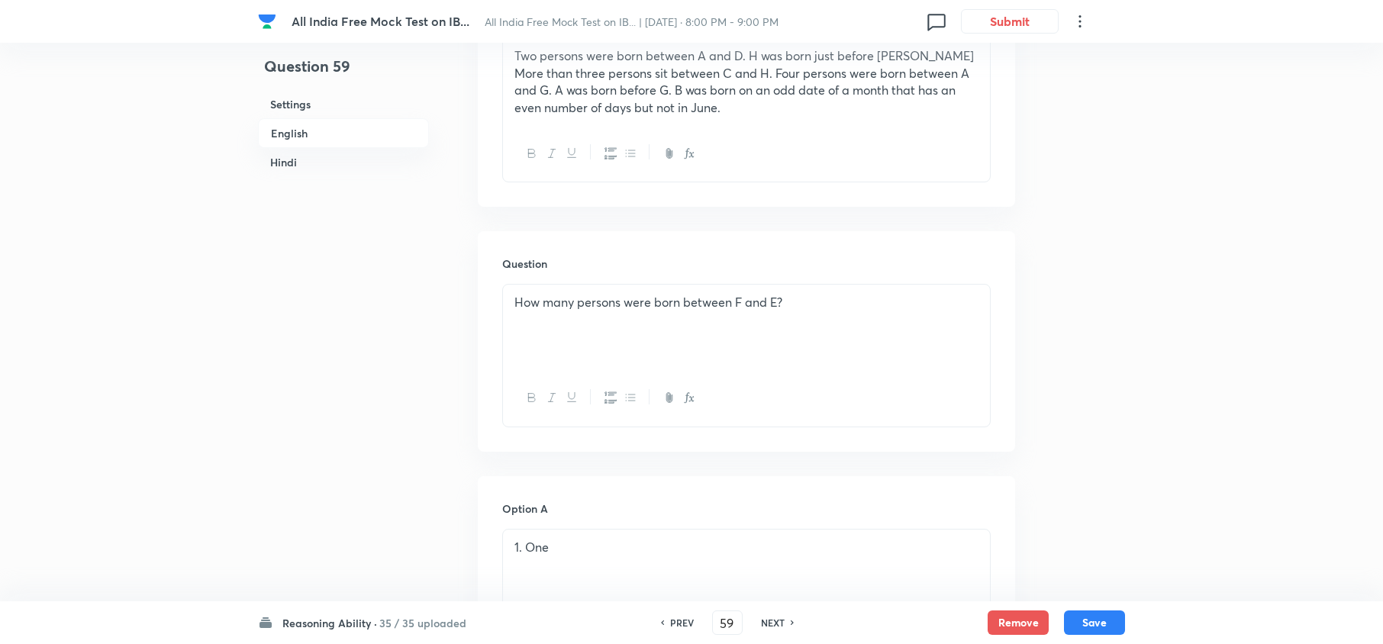
scroll to position [508, 0]
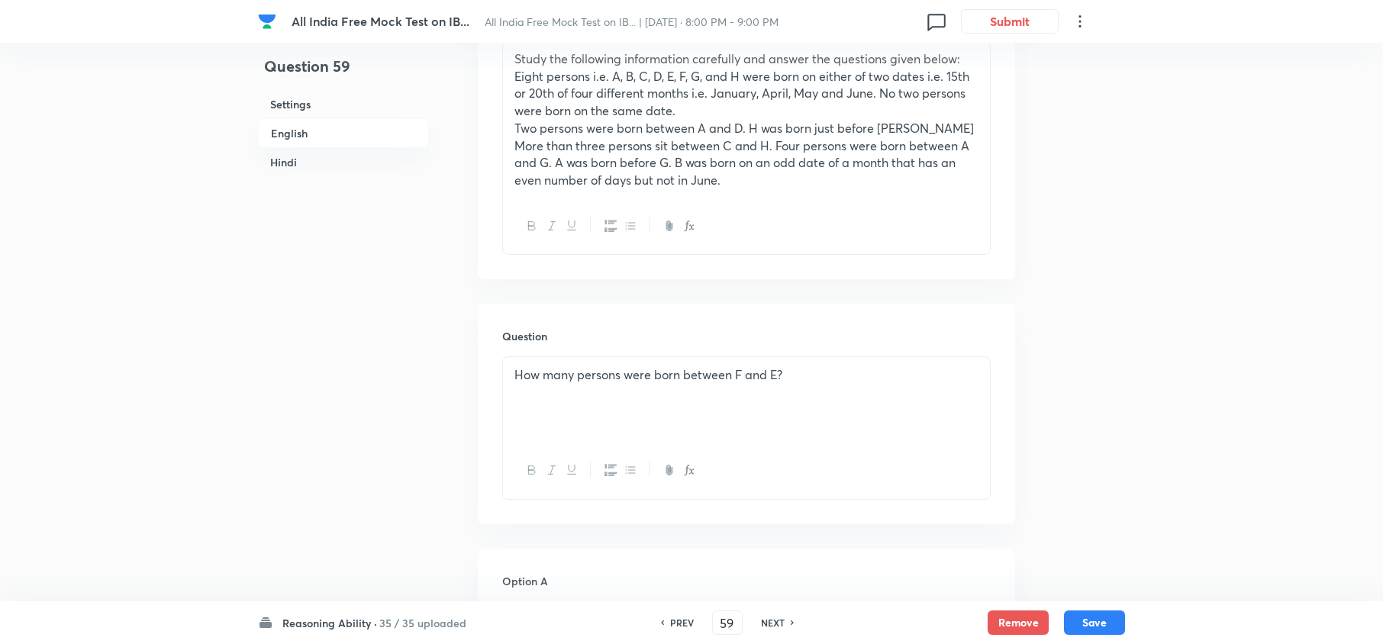
click at [679, 620] on h6 "PREV" at bounding box center [682, 623] width 24 height 14
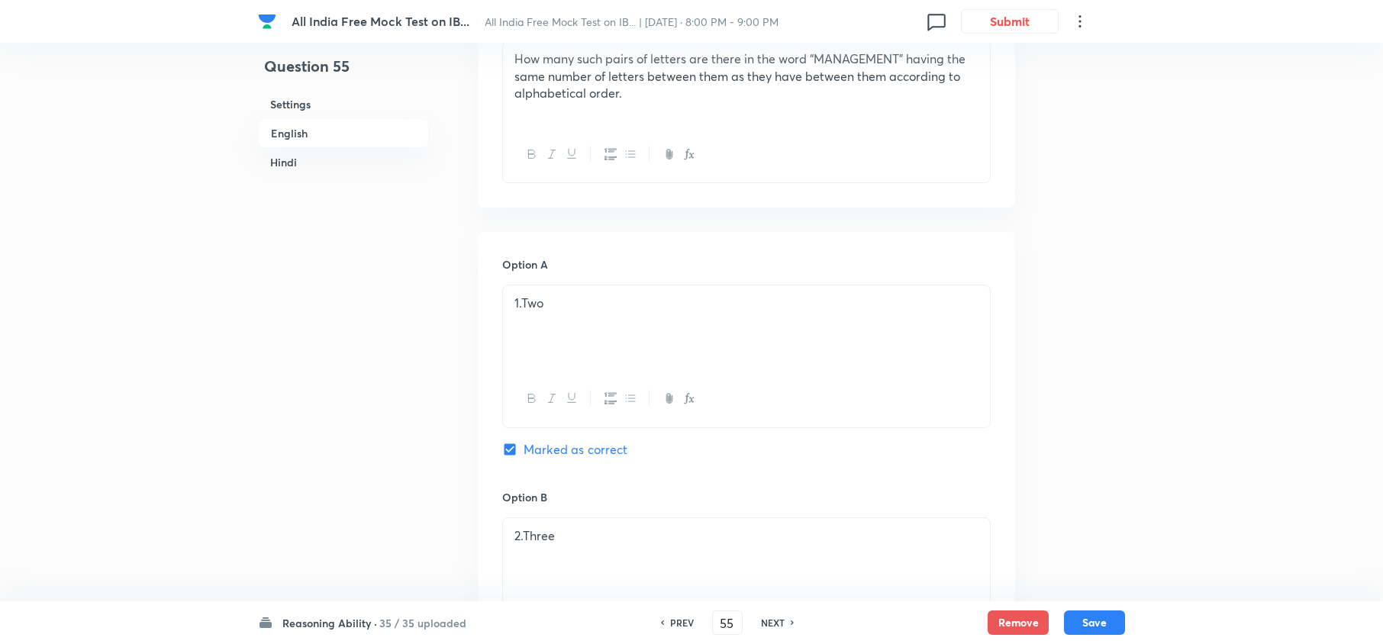
click at [679, 620] on h6 "PREV" at bounding box center [682, 623] width 24 height 14
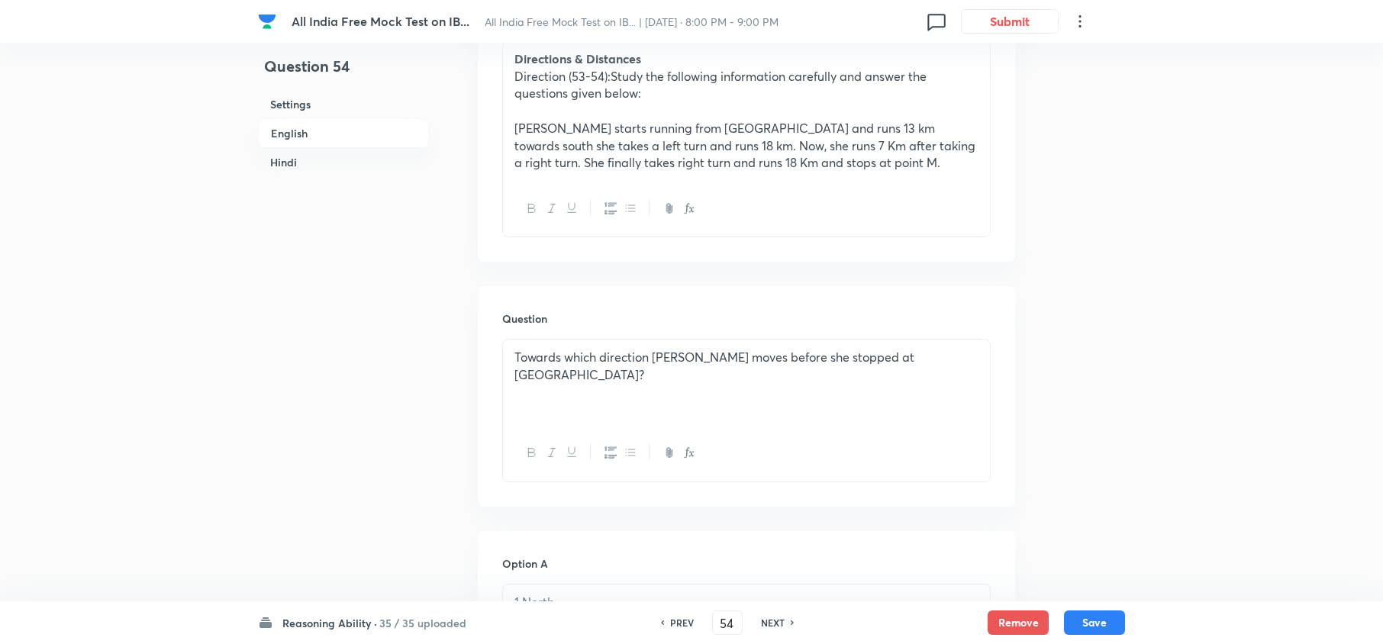
click at [679, 620] on h6 "PREV" at bounding box center [682, 623] width 24 height 14
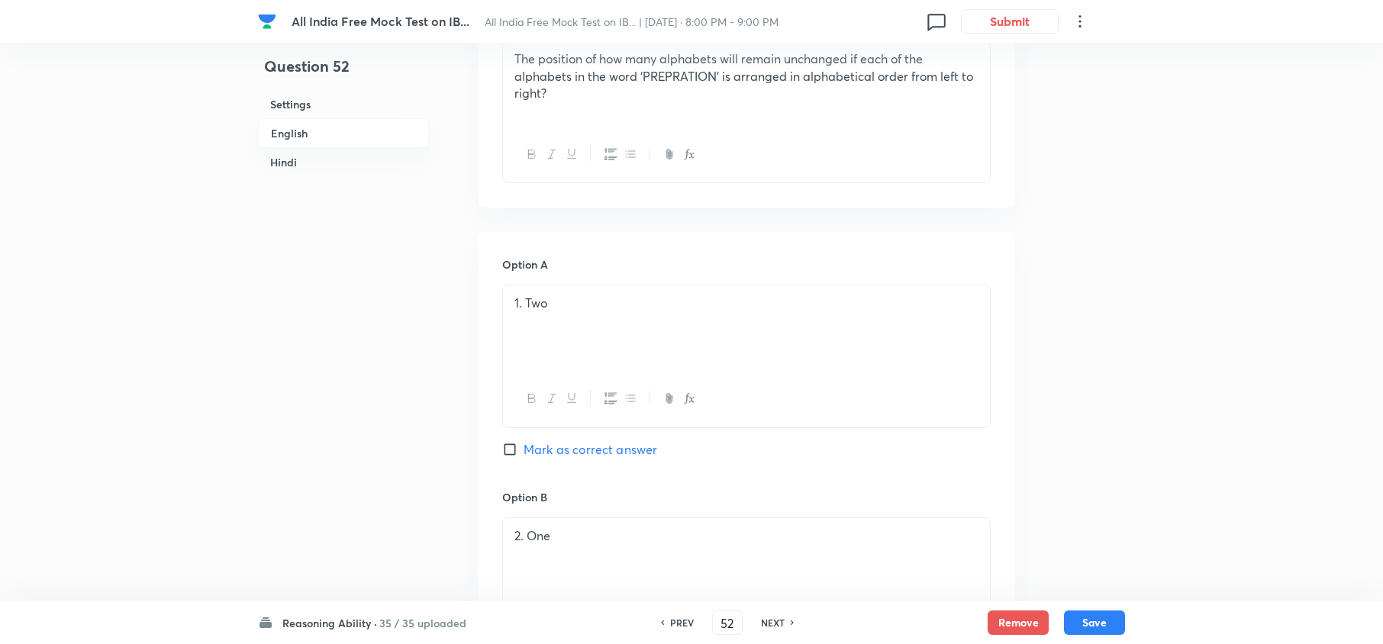
click at [679, 620] on h6 "PREV" at bounding box center [682, 623] width 24 height 14
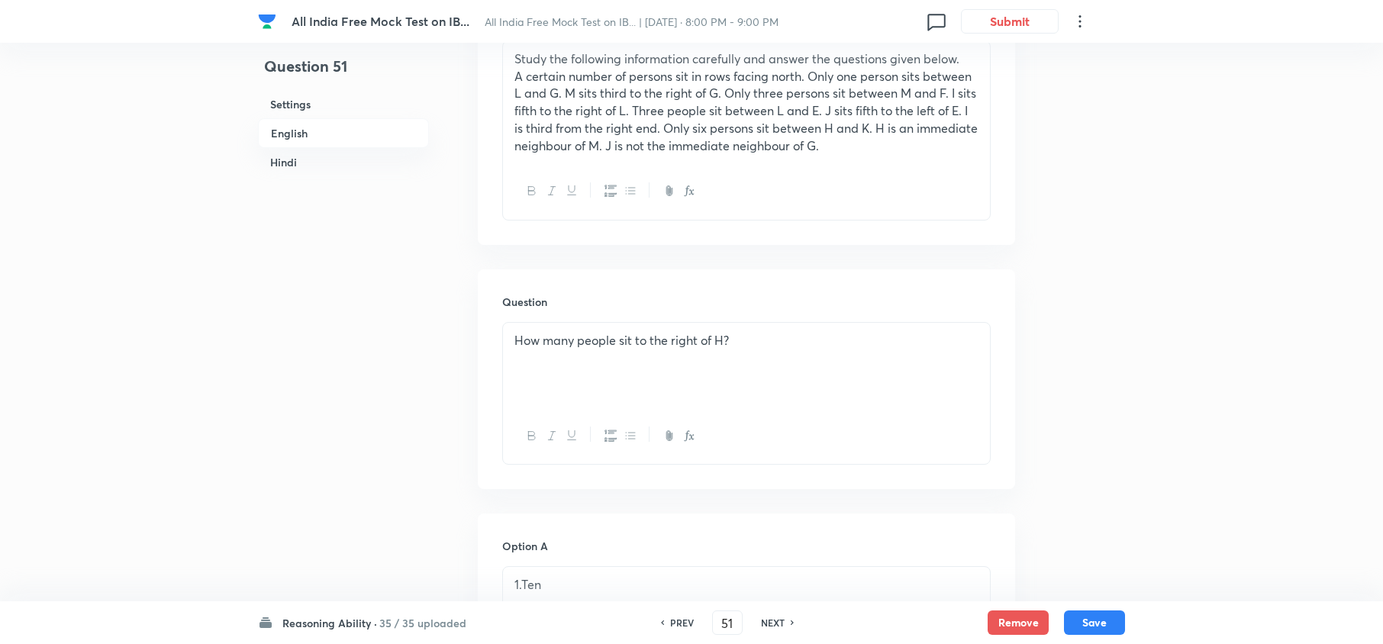
click at [679, 620] on h6 "PREV" at bounding box center [682, 623] width 24 height 14
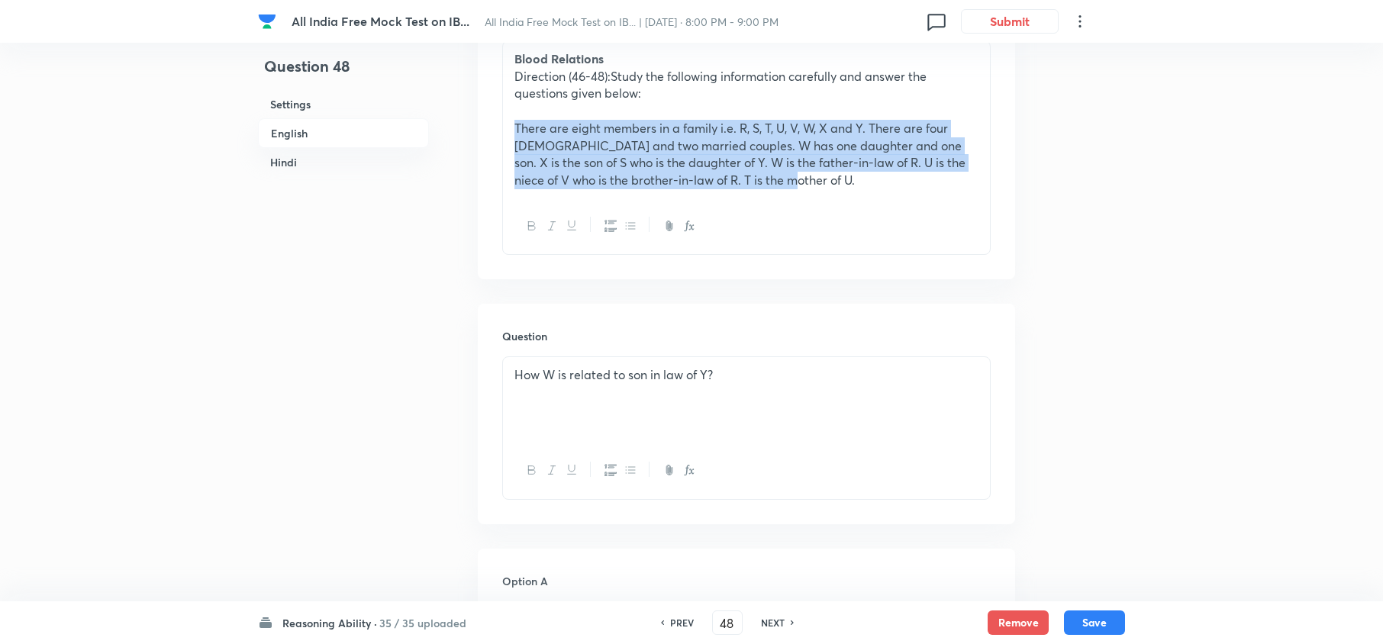
drag, startPoint x: 562, startPoint y: 146, endPoint x: 852, endPoint y: 183, distance: 292.2
click at [852, 183] on div "Blood Relations Direction (46-48):Study the following information carefully and…" at bounding box center [746, 119] width 487 height 157
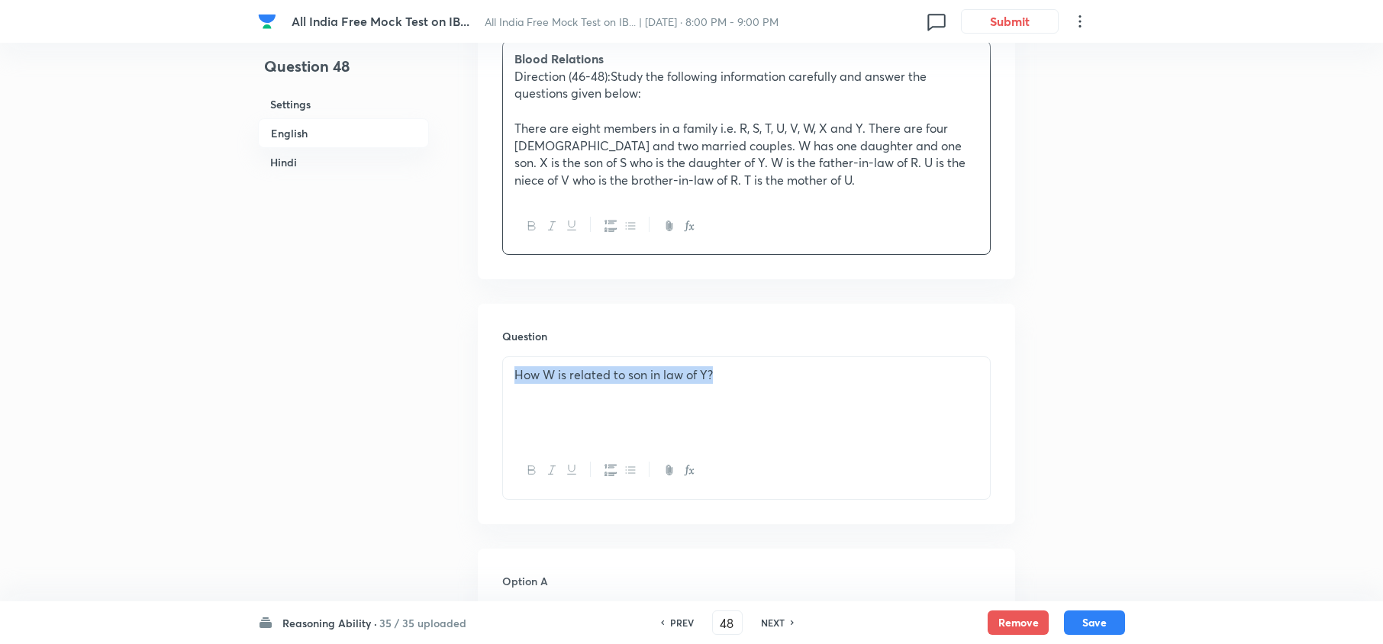
drag, startPoint x: 407, startPoint y: 368, endPoint x: 359, endPoint y: 365, distance: 48.9
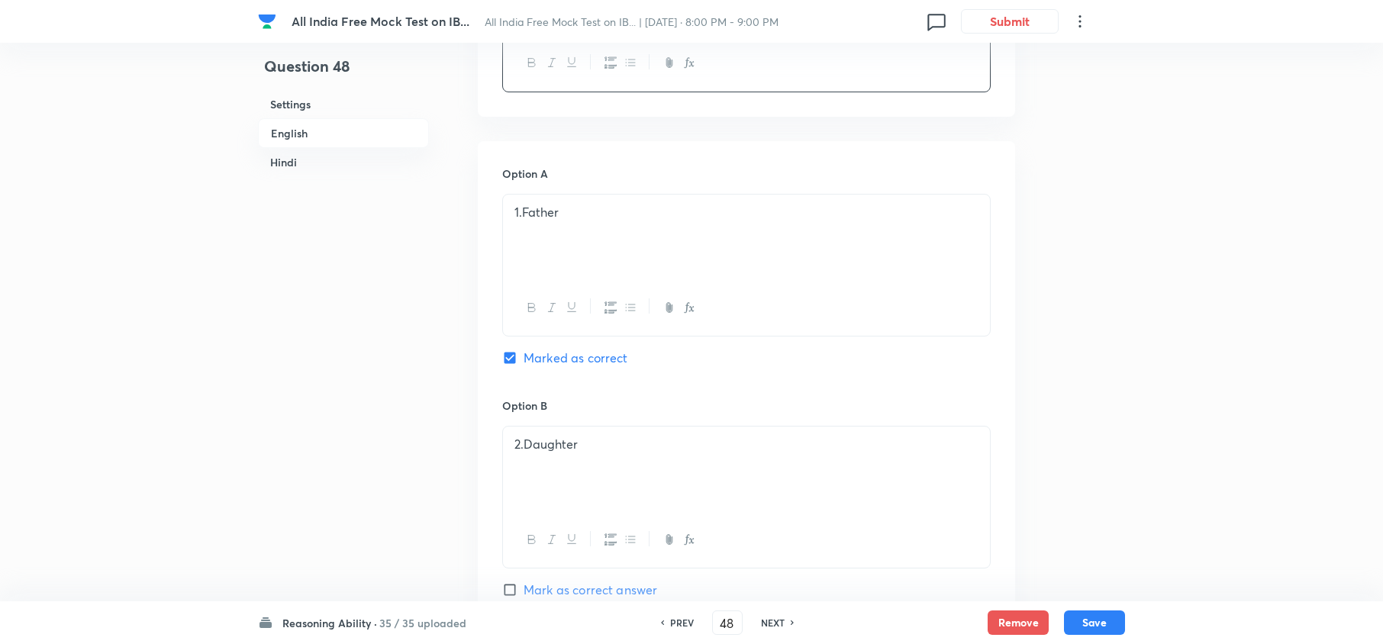
scroll to position [610, 0]
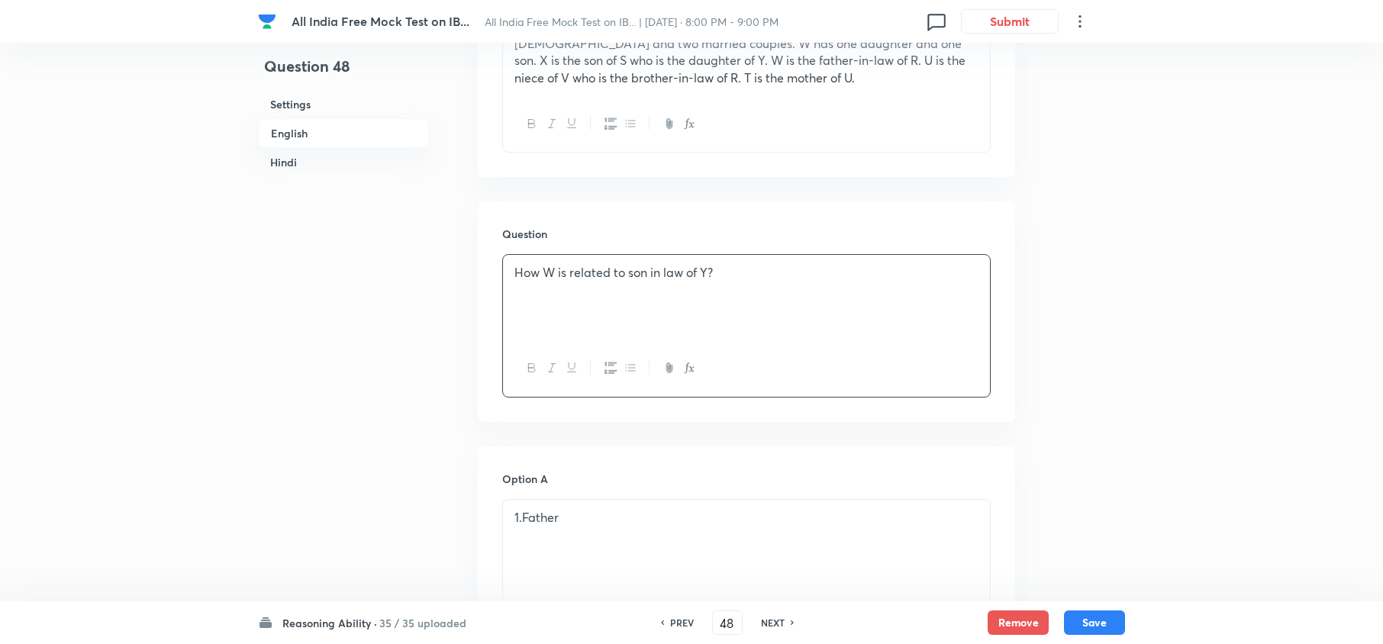
click at [763, 621] on h6 "NEXT" at bounding box center [773, 623] width 24 height 14
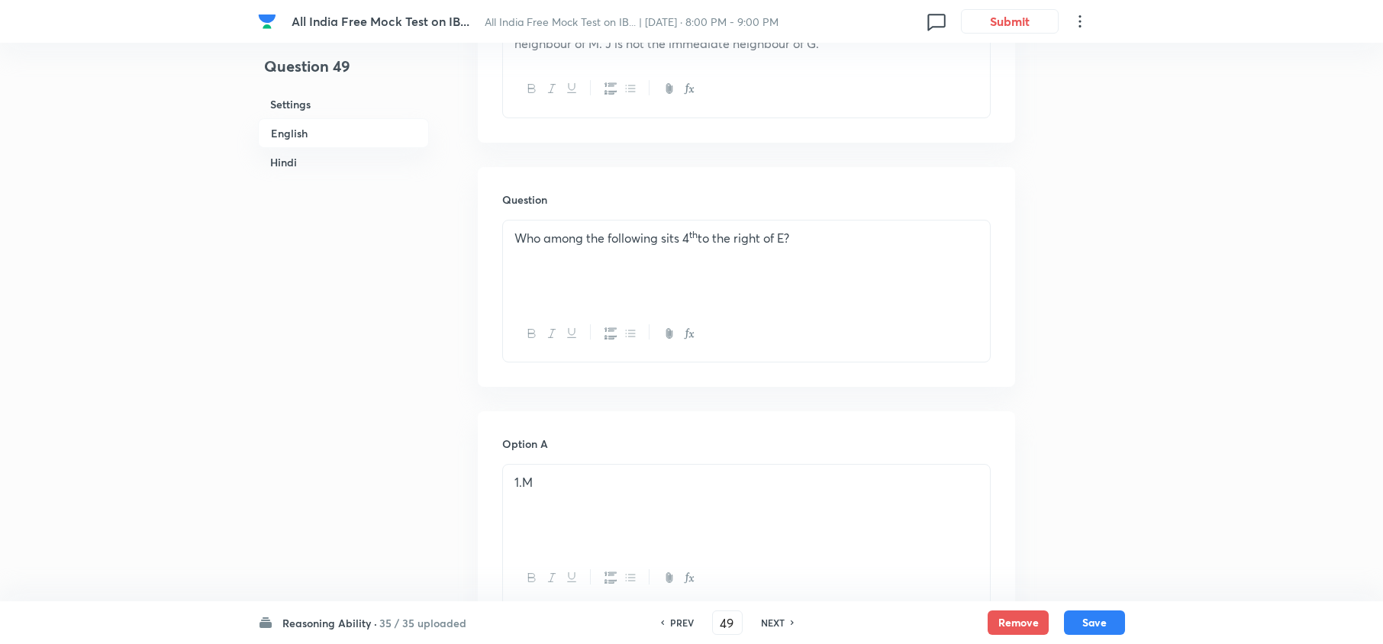
click at [688, 620] on h6 "PREV" at bounding box center [682, 623] width 24 height 14
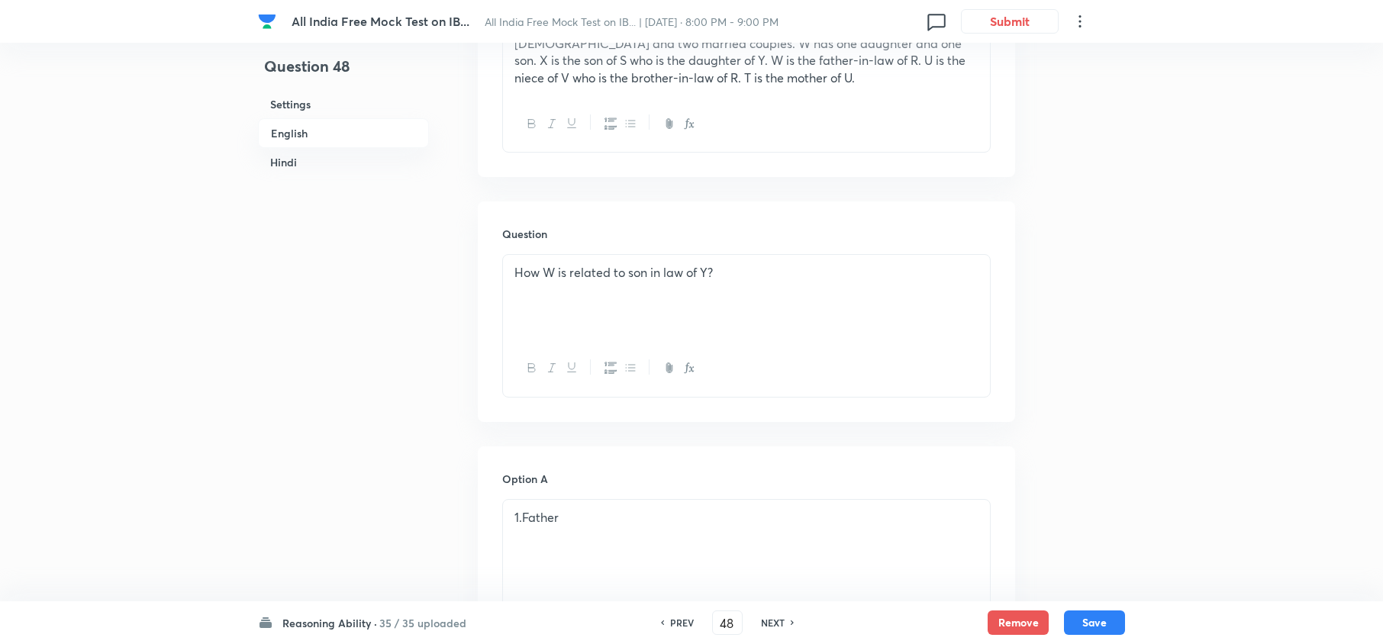
click at [688, 620] on h6 "PREV" at bounding box center [682, 623] width 24 height 14
drag, startPoint x: 840, startPoint y: 285, endPoint x: 502, endPoint y: 278, distance: 338.1
click at [503, 278] on div "Which of the following is not true about T?" at bounding box center [746, 297] width 487 height 85
click at [670, 620] on h6 "PREV" at bounding box center [682, 623] width 24 height 14
drag, startPoint x: 801, startPoint y: 282, endPoint x: 375, endPoint y: 230, distance: 429.0
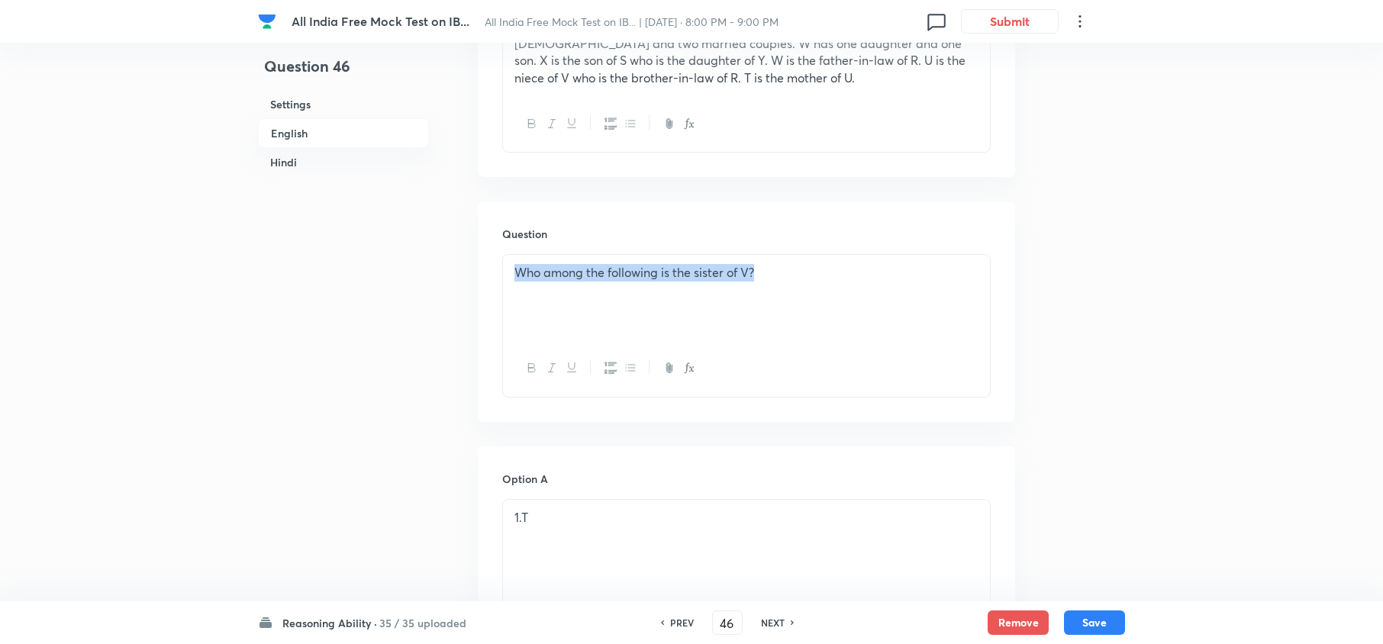
copy p "Who among the following is the sister of V?"
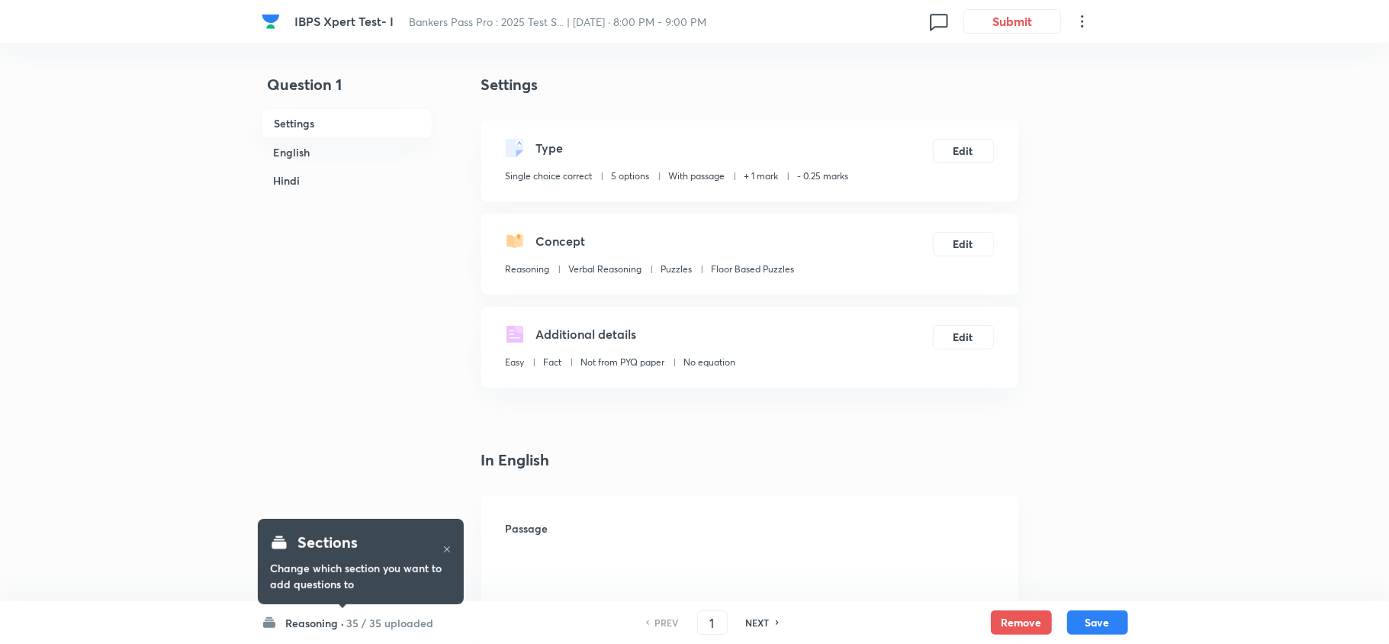
checkbox input "true"
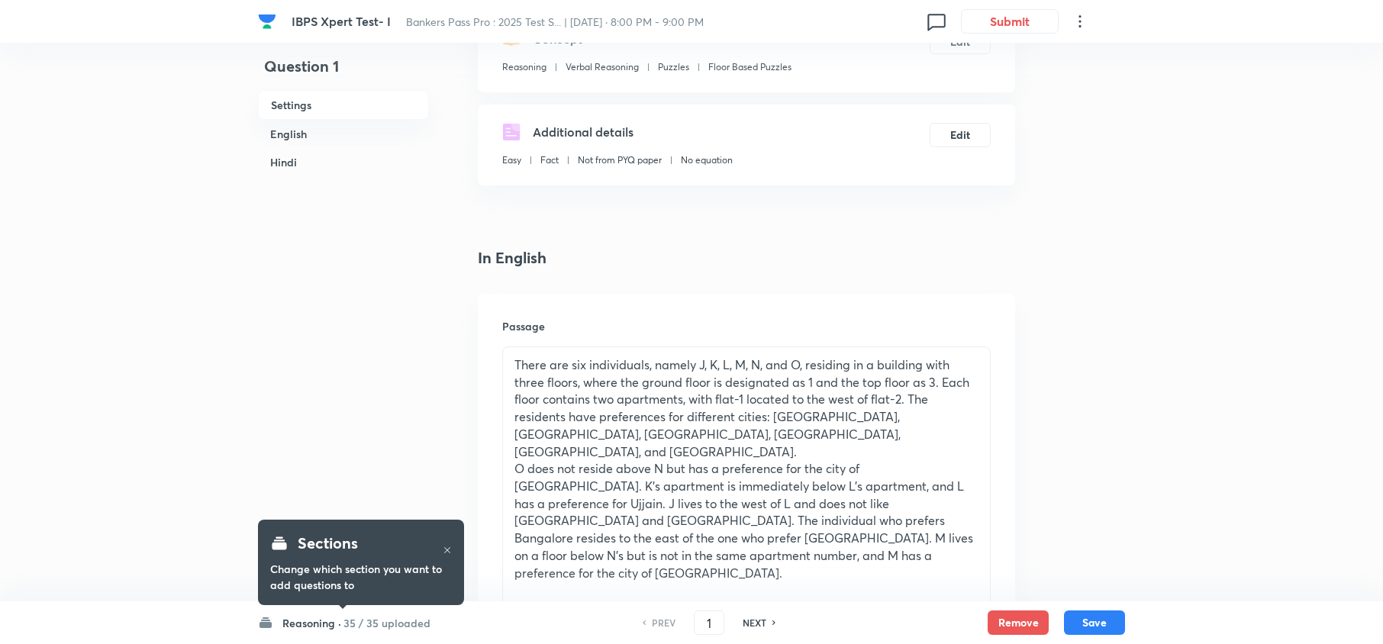
scroll to position [203, 0]
click at [742, 617] on h6 "NEXT" at bounding box center [754, 623] width 24 height 14
type input "2"
checkbox input "false"
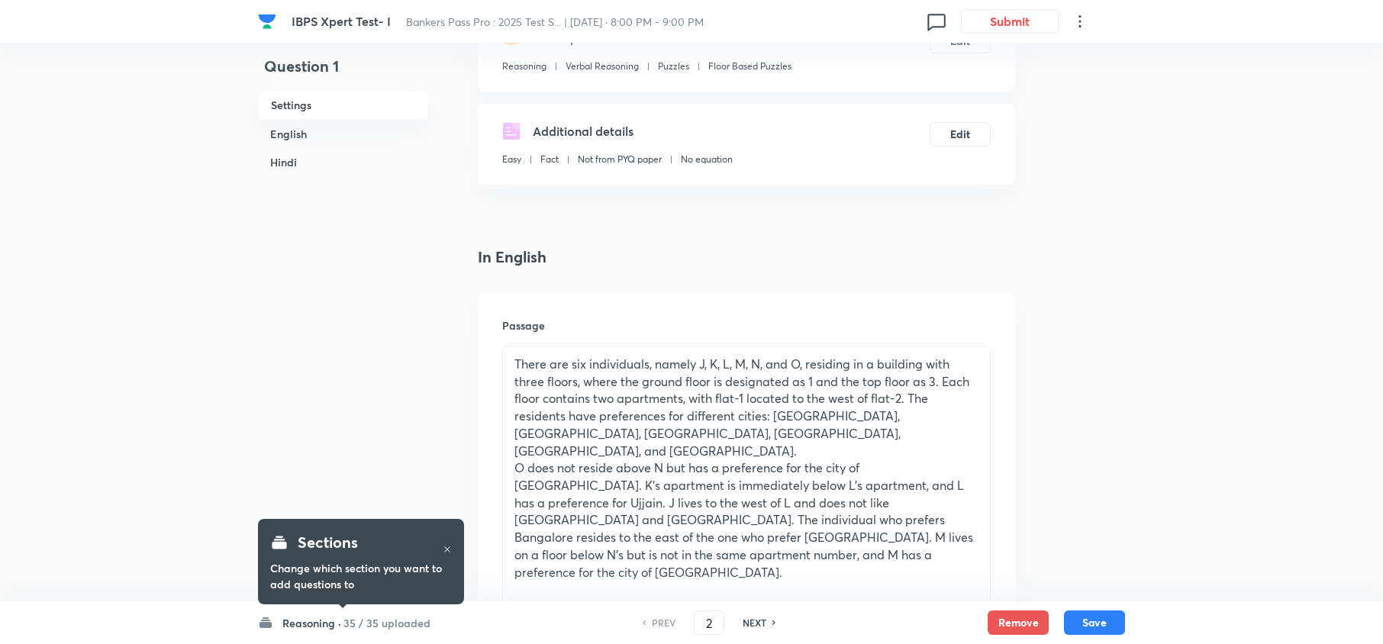
checkbox input "true"
click at [742, 617] on h6 "NEXT" at bounding box center [754, 623] width 24 height 14
type input "3"
checkbox input "false"
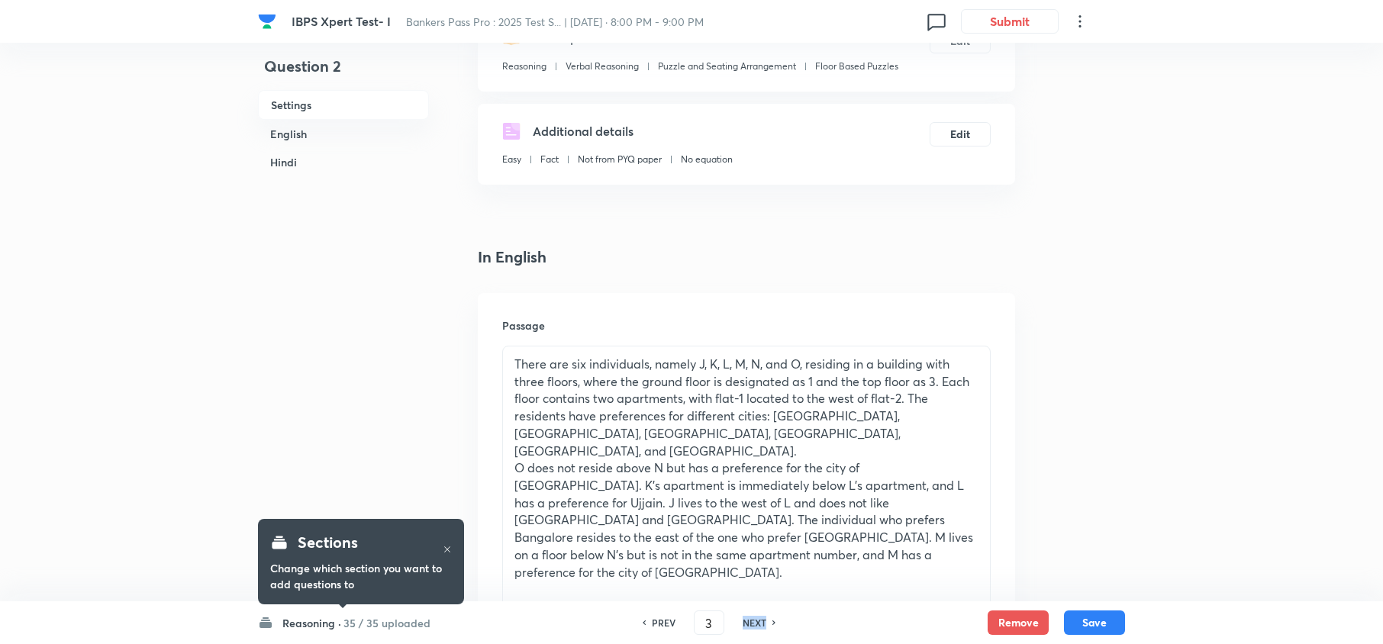
checkbox input "false"
checkbox input "true"
click at [742, 617] on h6 "NEXT" at bounding box center [754, 623] width 24 height 14
type input "4"
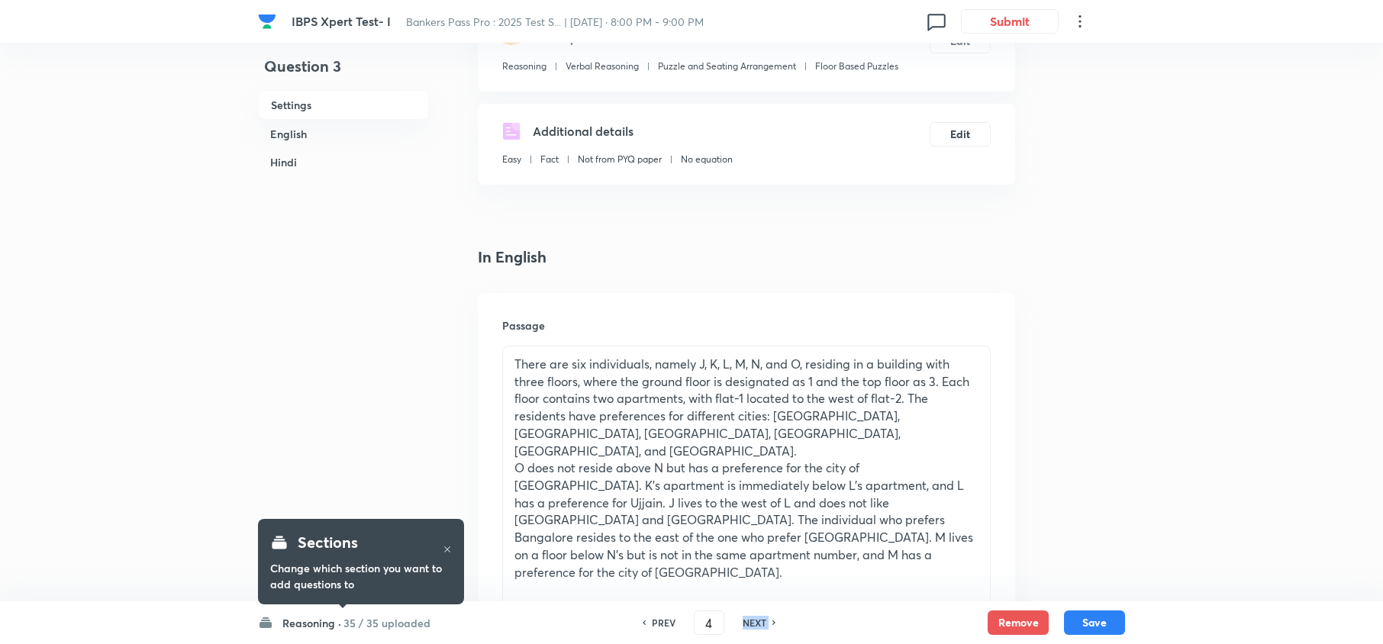
checkbox input "false"
checkbox input "true"
click at [742, 617] on h6 "NEXT" at bounding box center [754, 623] width 24 height 14
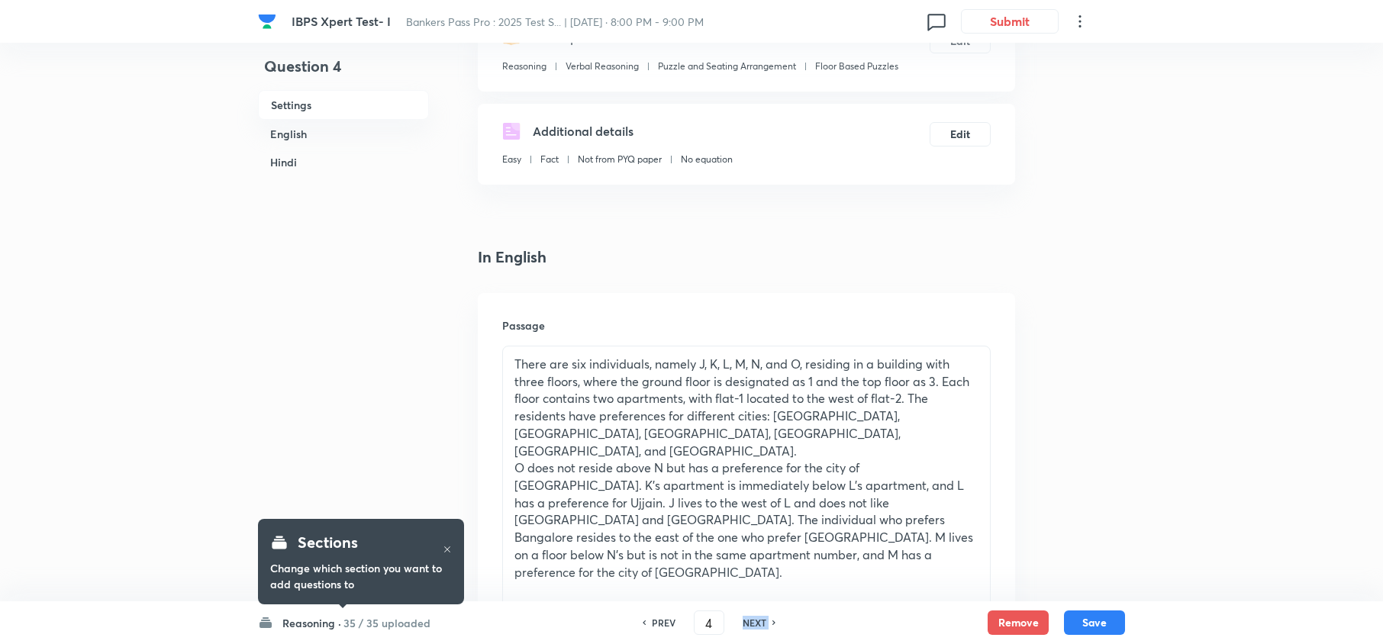
type input "5"
checkbox input "false"
checkbox input "true"
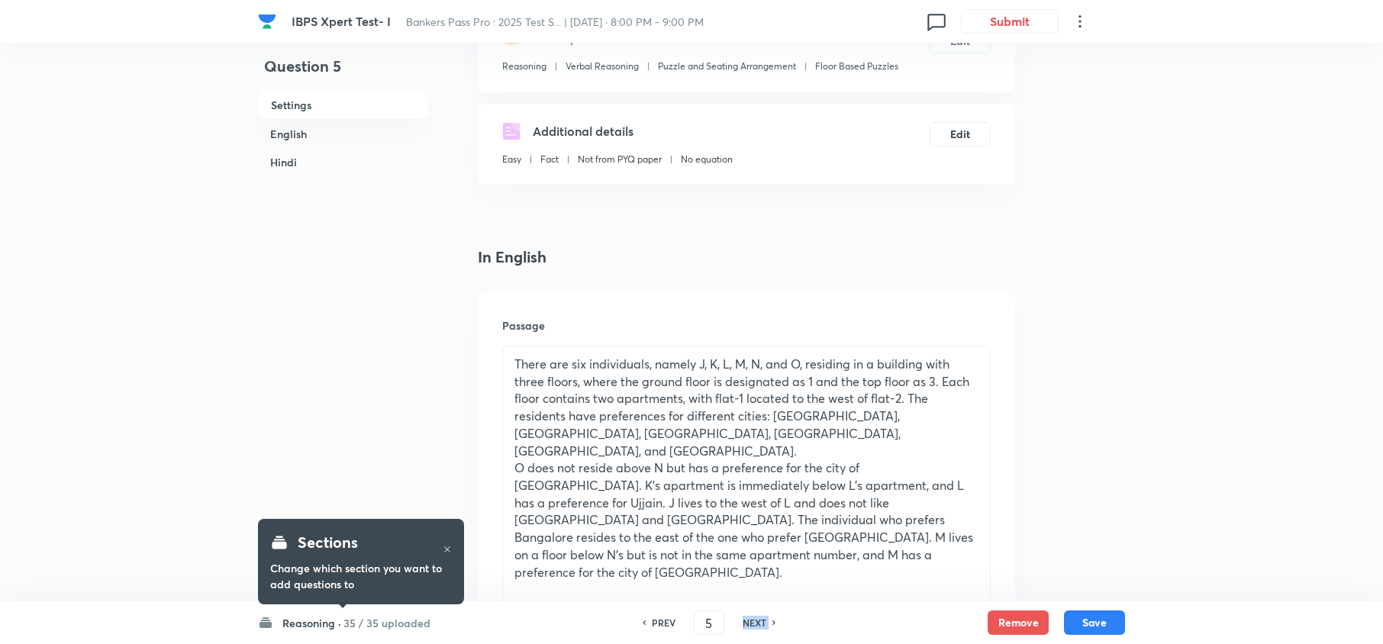
click at [742, 617] on h6 "NEXT" at bounding box center [754, 623] width 24 height 14
type input "6"
checkbox input "false"
checkbox input "true"
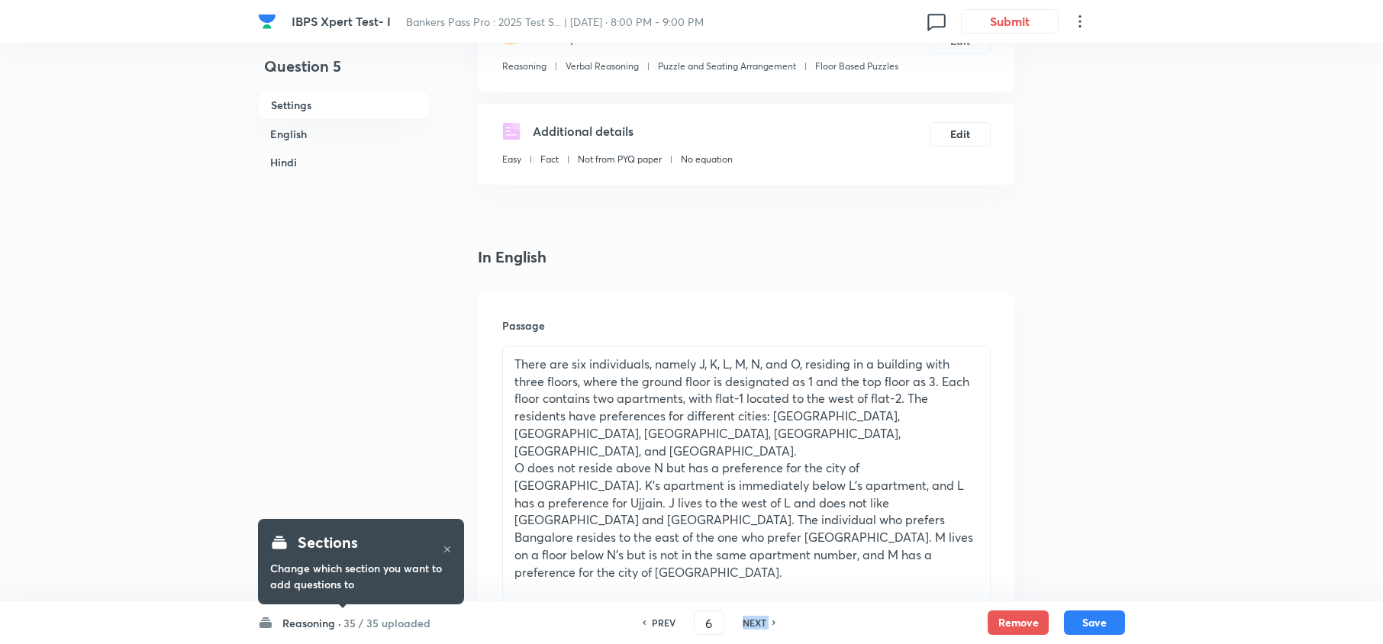
checkbox input "true"
click at [742, 617] on h6 "NEXT" at bounding box center [754, 623] width 24 height 14
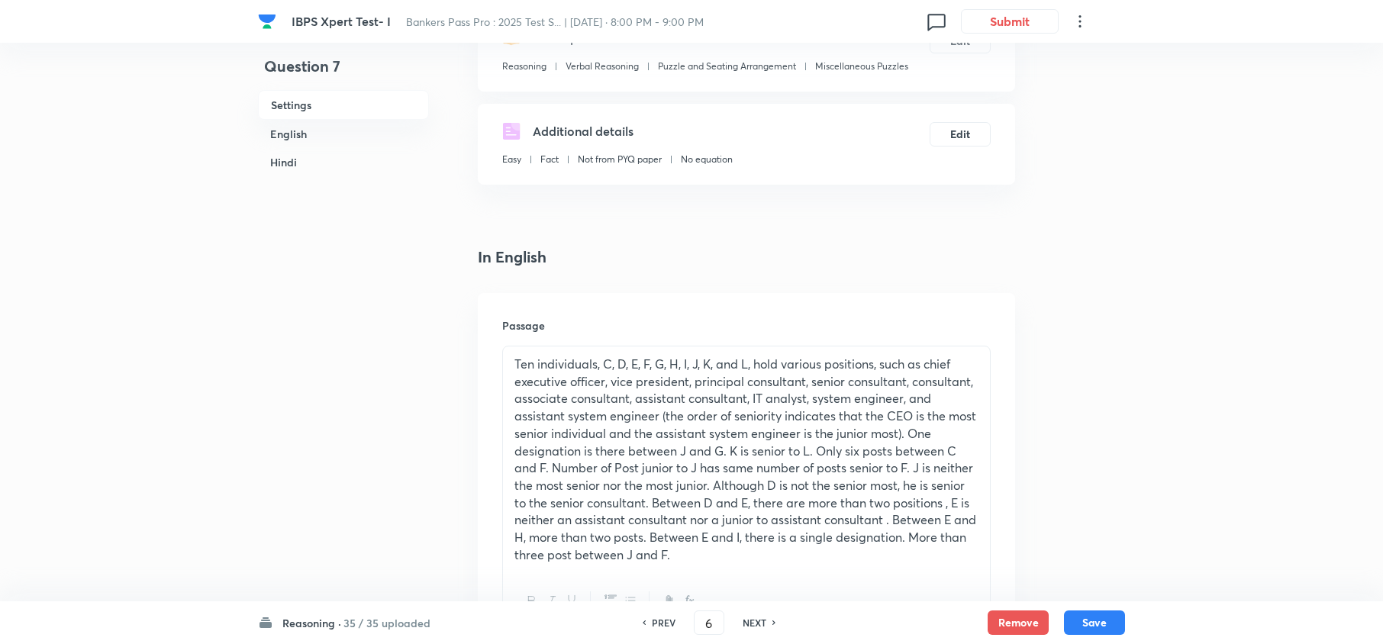
type input "7"
checkbox input "false"
checkbox input "true"
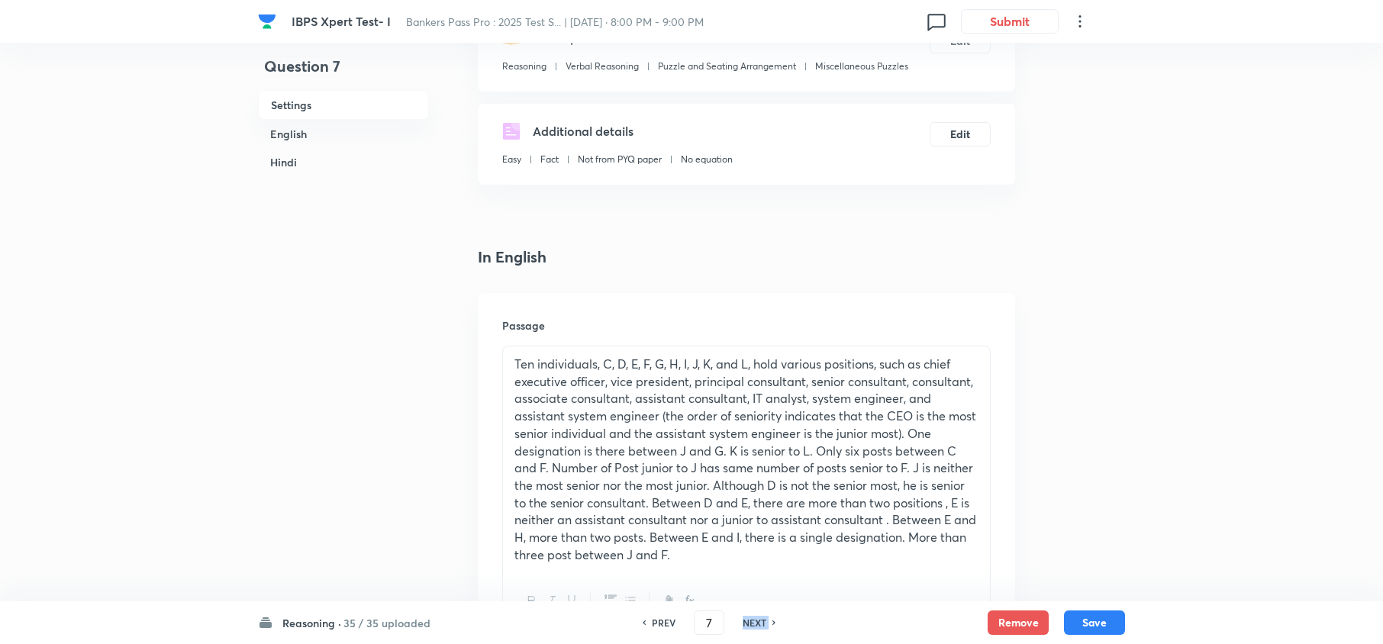
click at [742, 617] on h6 "NEXT" at bounding box center [754, 623] width 24 height 14
type input "8"
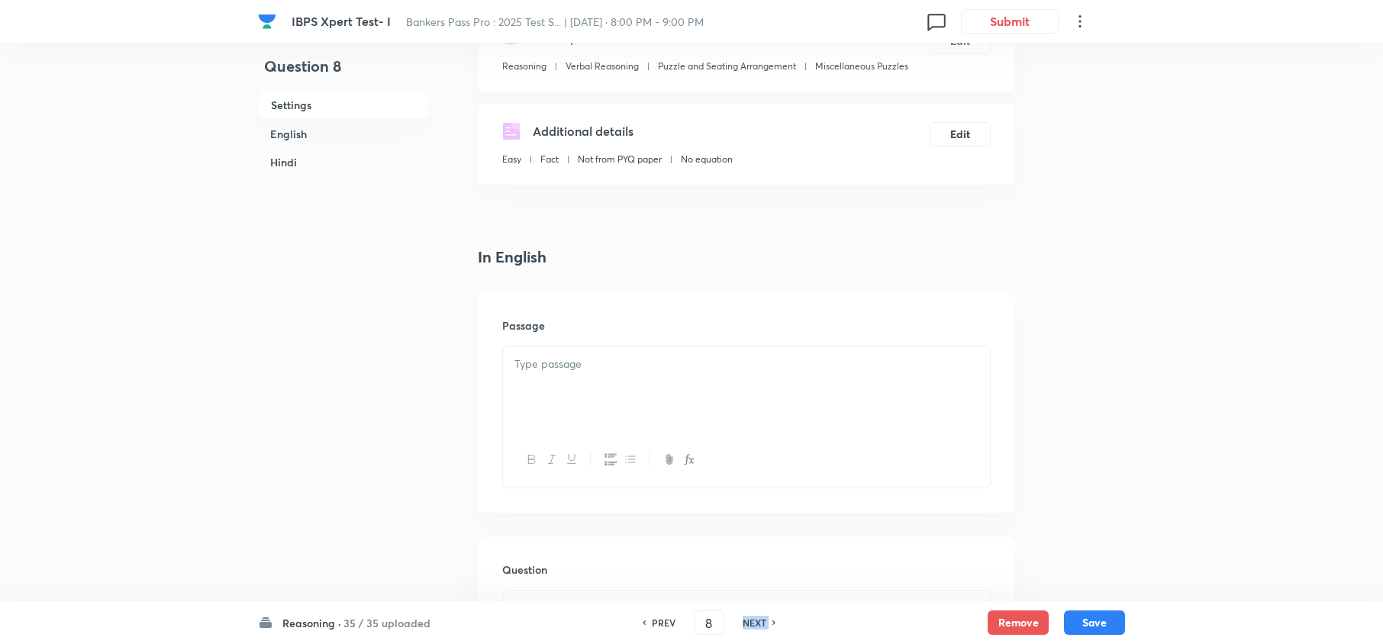
checkbox input "false"
click at [742, 617] on h6 "NEXT" at bounding box center [754, 623] width 24 height 14
checkbox input "true"
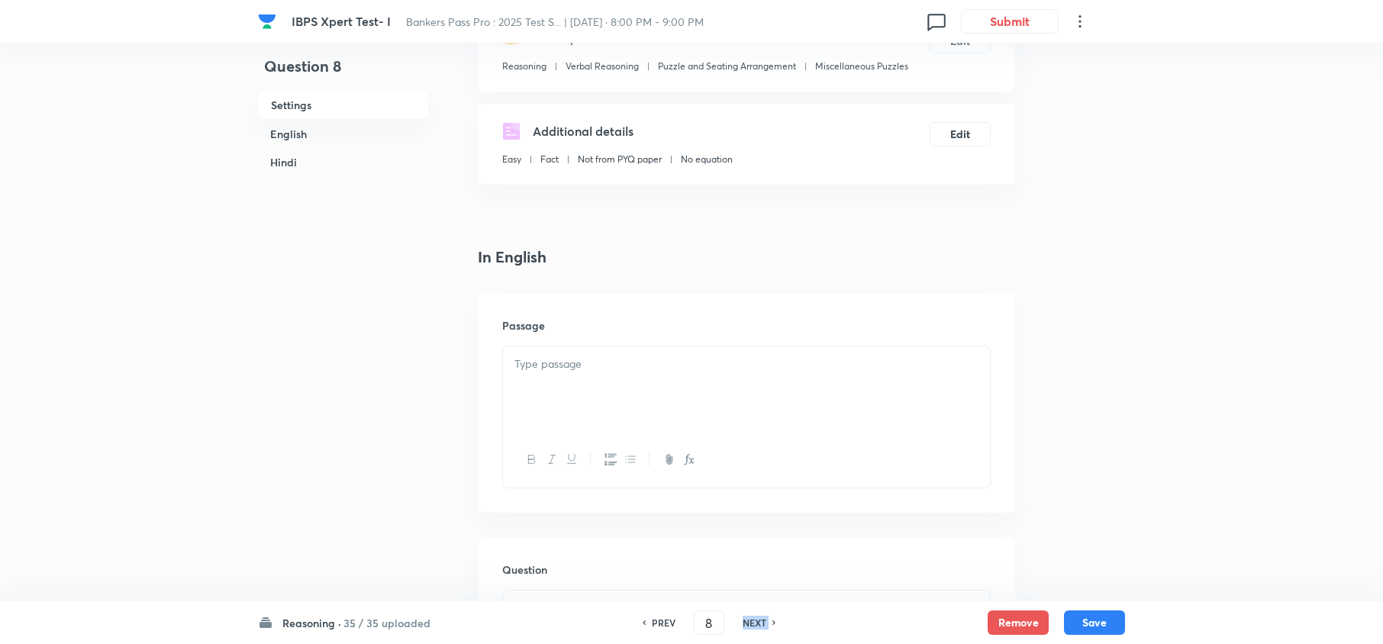
checkbox input "true"
type input "10"
checkbox input "false"
click at [742, 617] on h6 "NEXT" at bounding box center [754, 623] width 24 height 14
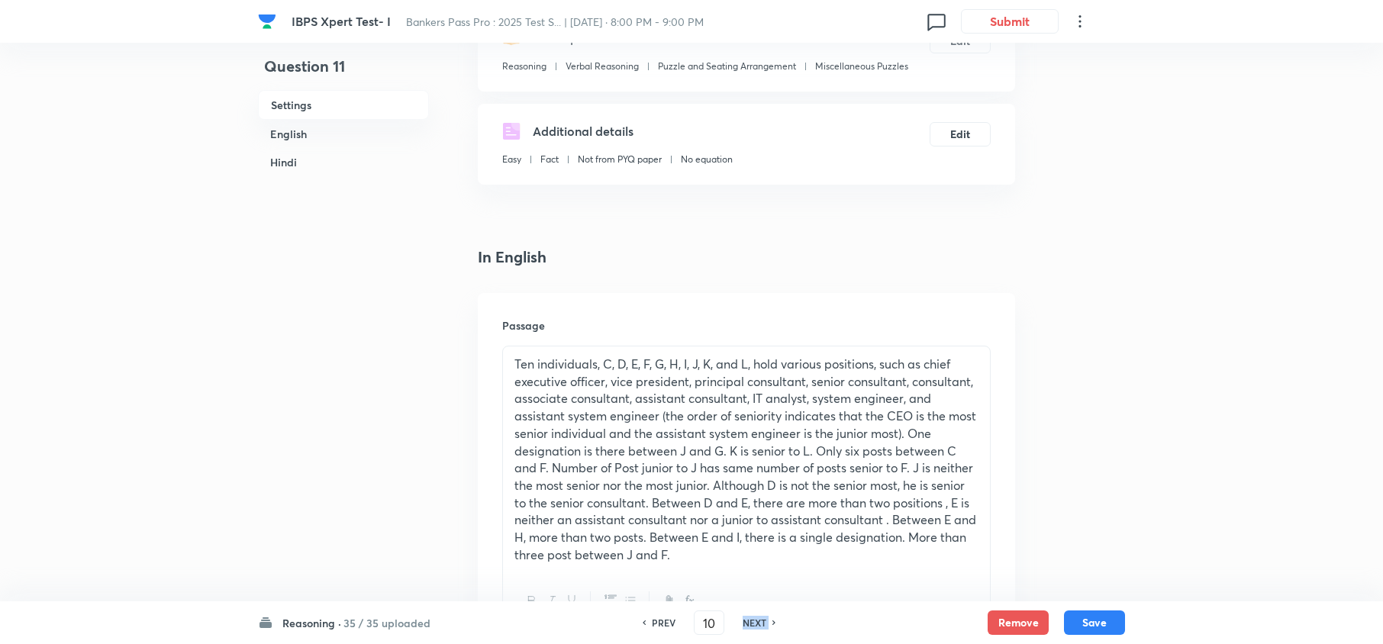
checkbox input "true"
type input "11"
checkbox input "false"
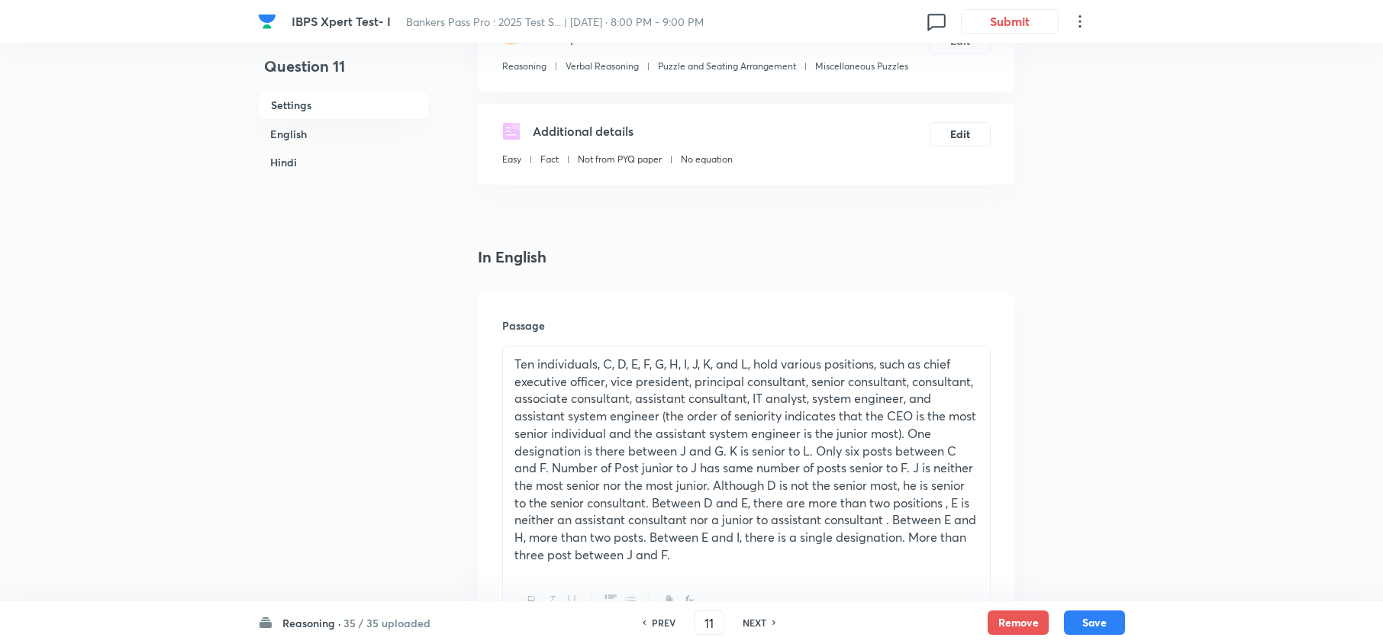
click at [742, 617] on h6 "NEXT" at bounding box center [754, 623] width 24 height 14
checkbox input "true"
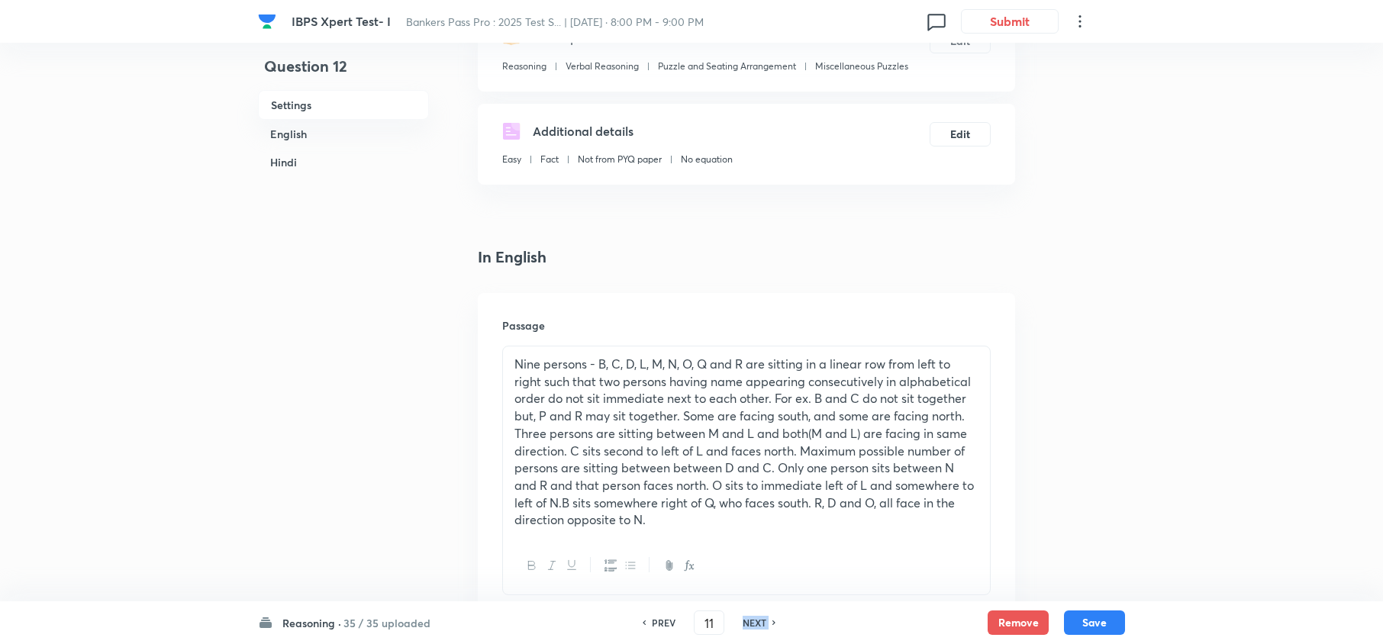
type input "12"
checkbox input "false"
checkbox input "true"
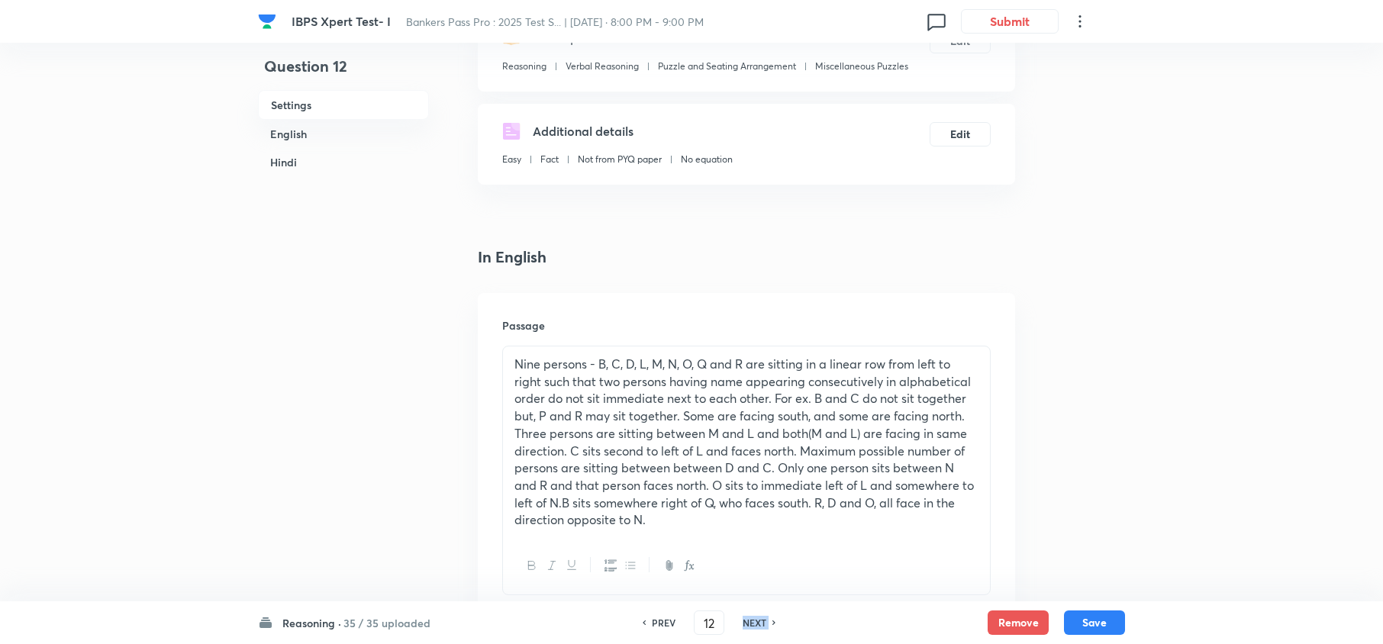
click at [742, 617] on h6 "NEXT" at bounding box center [754, 623] width 24 height 14
type input "13"
checkbox input "false"
checkbox input "true"
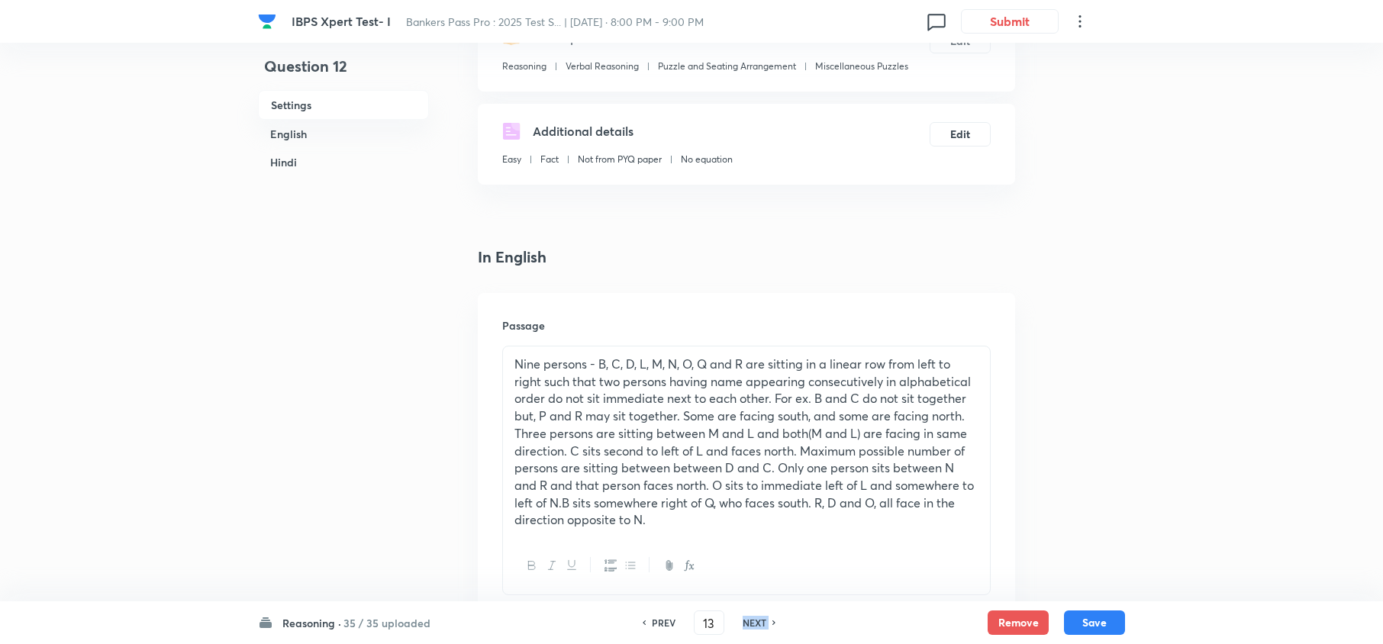
checkbox input "true"
click at [742, 617] on h6 "NEXT" at bounding box center [754, 623] width 24 height 14
type input "14"
checkbox input "false"
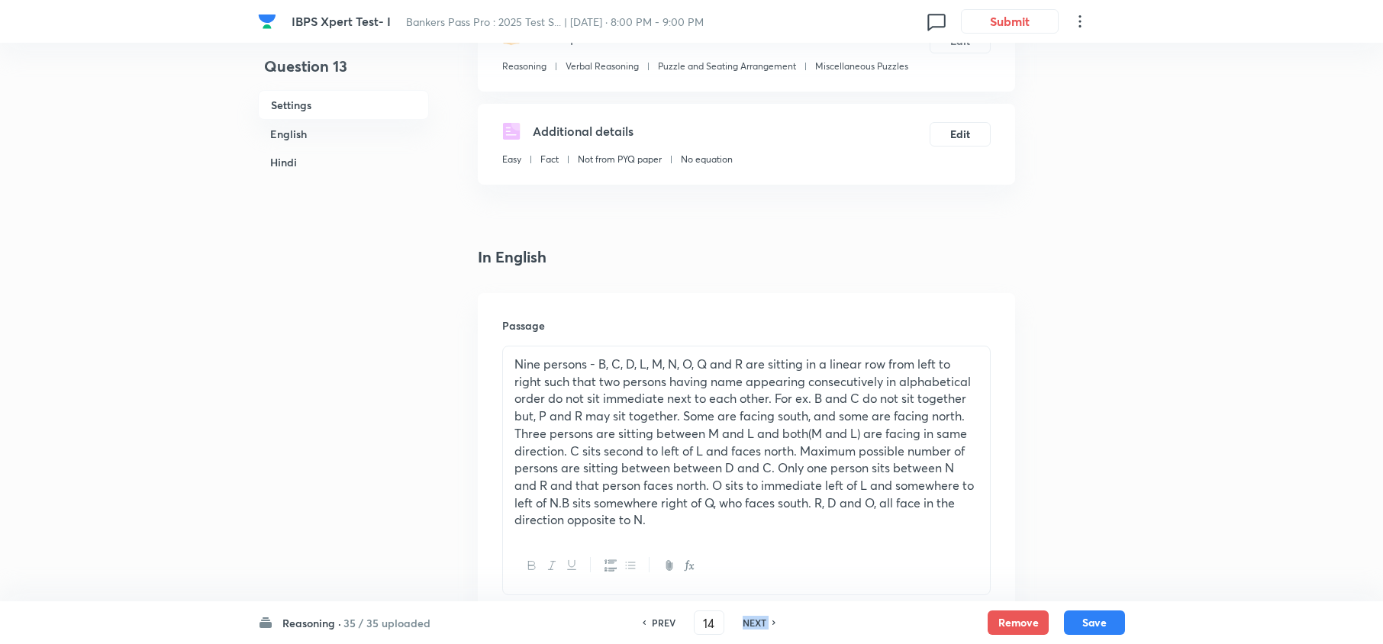
click at [742, 617] on h6 "NEXT" at bounding box center [754, 623] width 24 height 14
checkbox input "true"
type input "15"
click at [742, 617] on h6 "NEXT" at bounding box center [754, 623] width 24 height 14
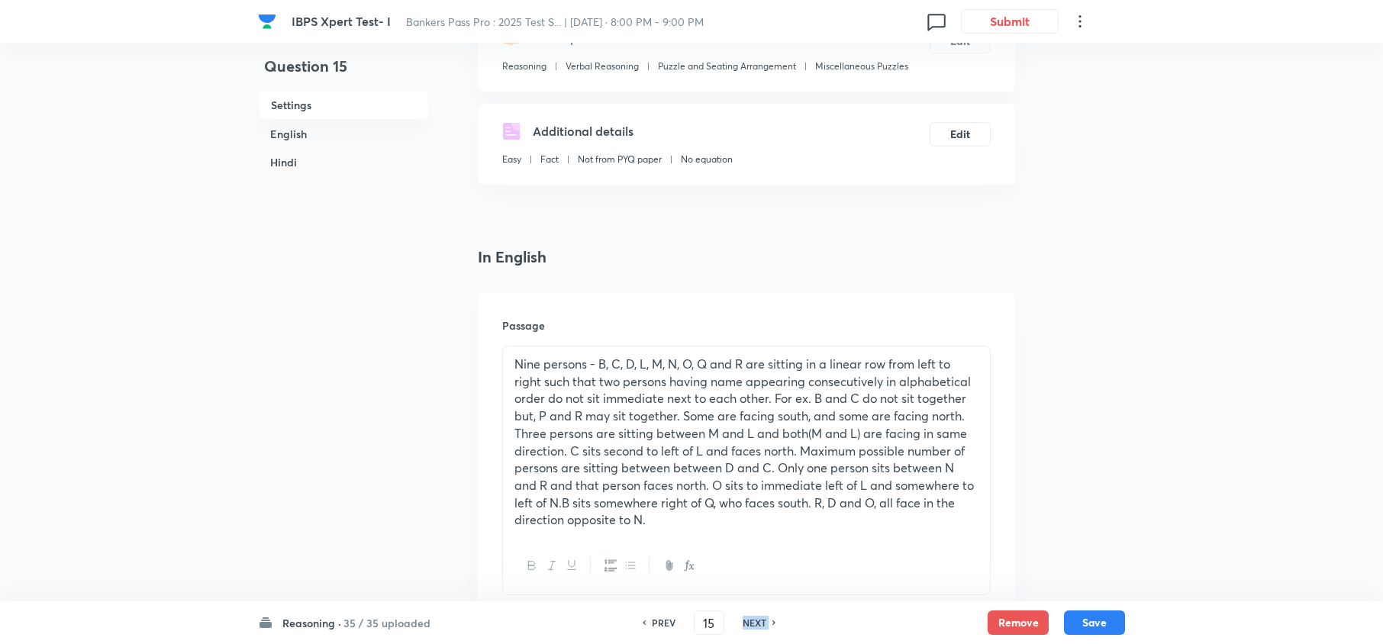
checkbox input "false"
checkbox input "true"
type input "16"
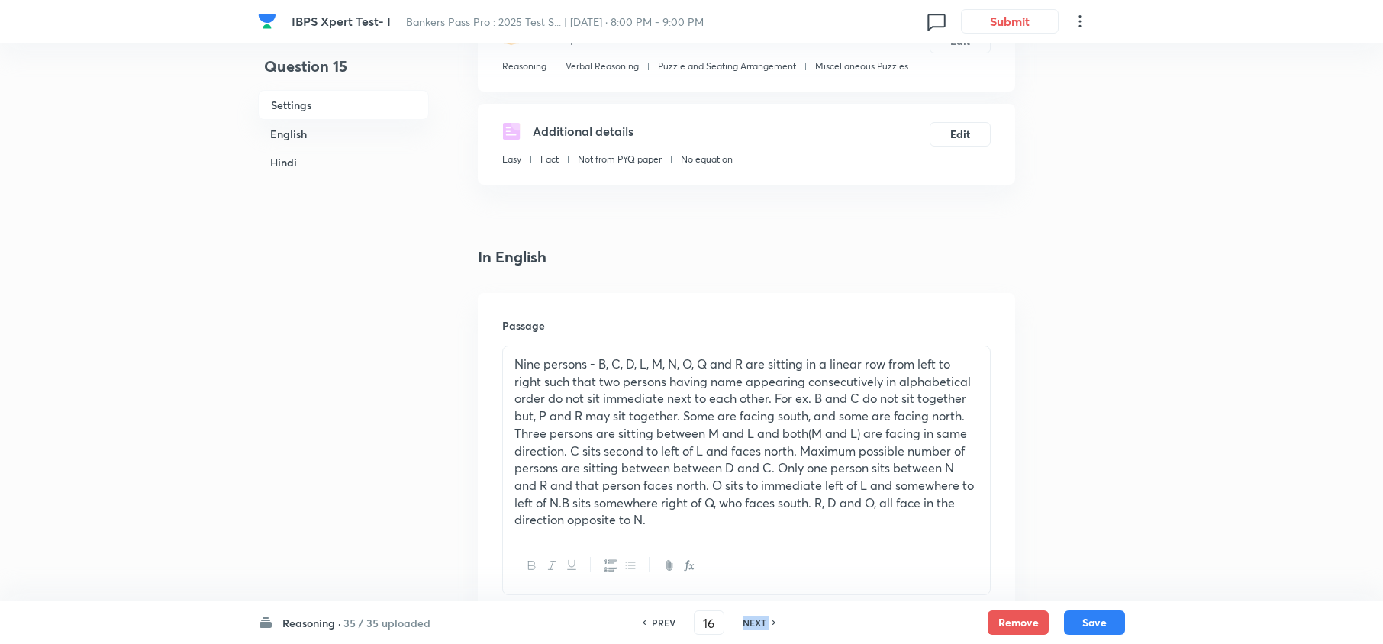
checkbox input "false"
checkbox input "true"
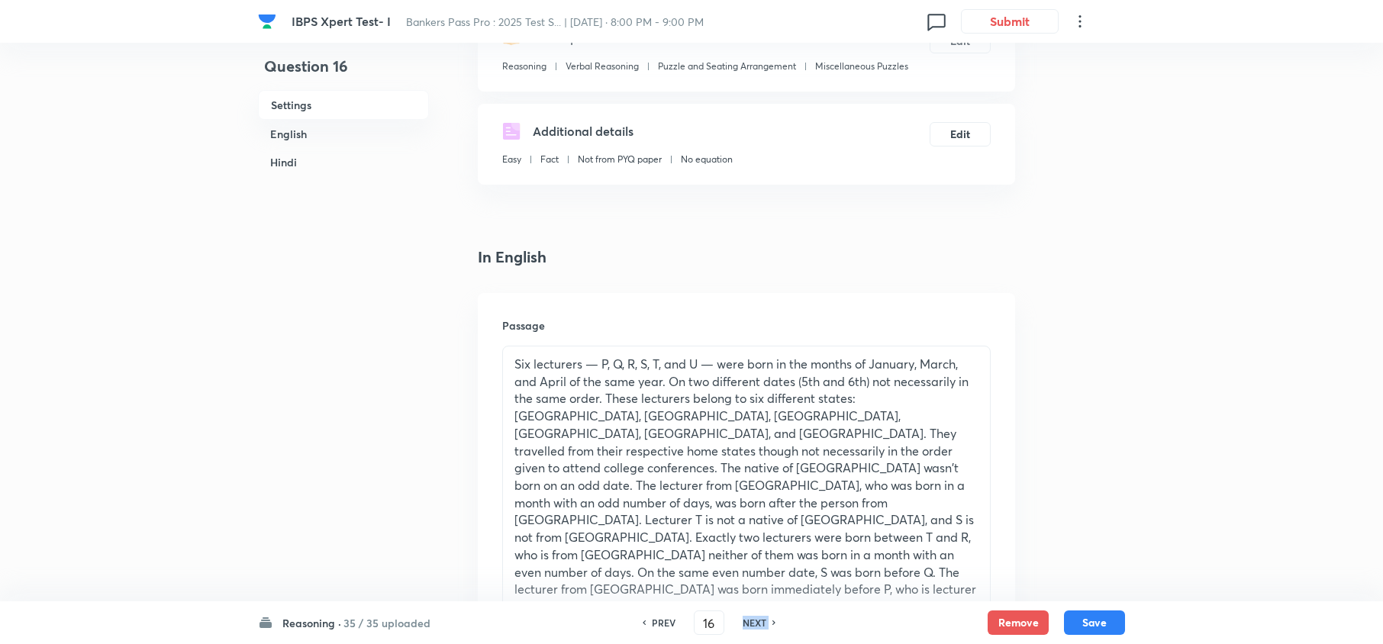
click at [742, 617] on h6 "NEXT" at bounding box center [754, 623] width 24 height 14
type input "17"
checkbox input "false"
checkbox input "true"
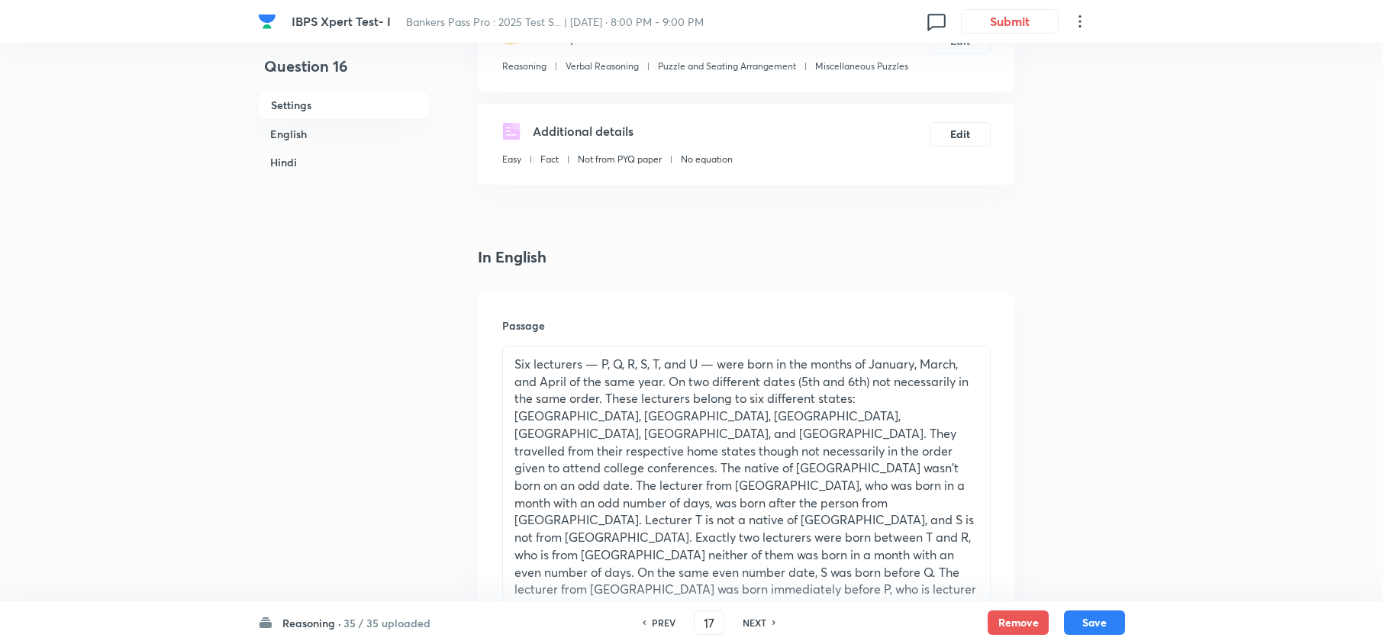
checkbox input "true"
click at [742, 617] on h6 "NEXT" at bounding box center [754, 623] width 24 height 14
type input "18"
checkbox input "false"
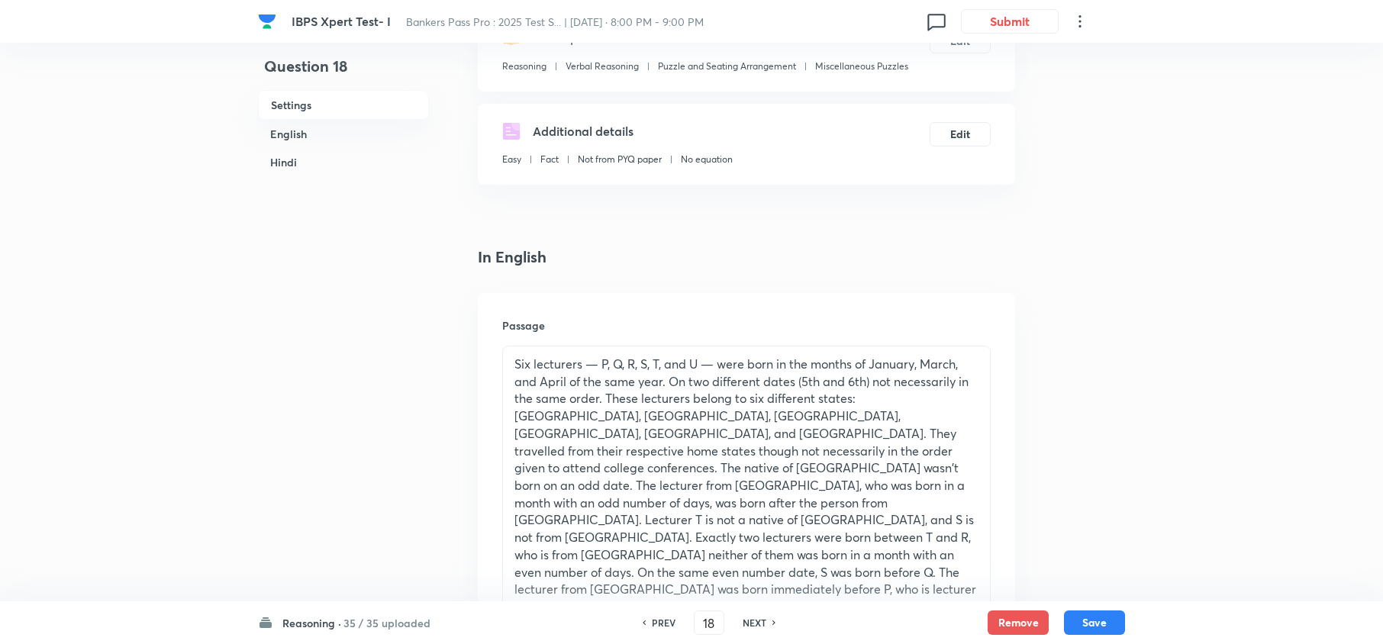
checkbox input "true"
click at [742, 617] on h6 "NEXT" at bounding box center [754, 623] width 24 height 14
type input "19"
checkbox input "false"
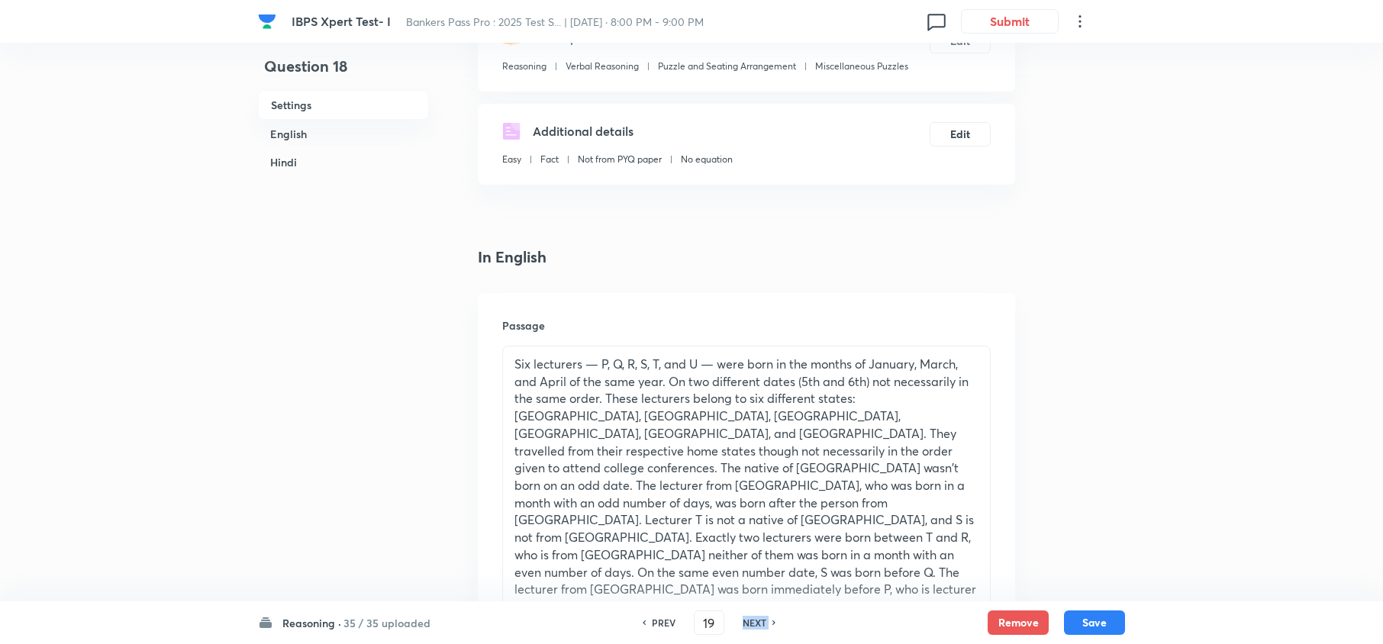
checkbox input "false"
checkbox input "true"
click at [742, 617] on h6 "NEXT" at bounding box center [754, 623] width 24 height 14
type input "20"
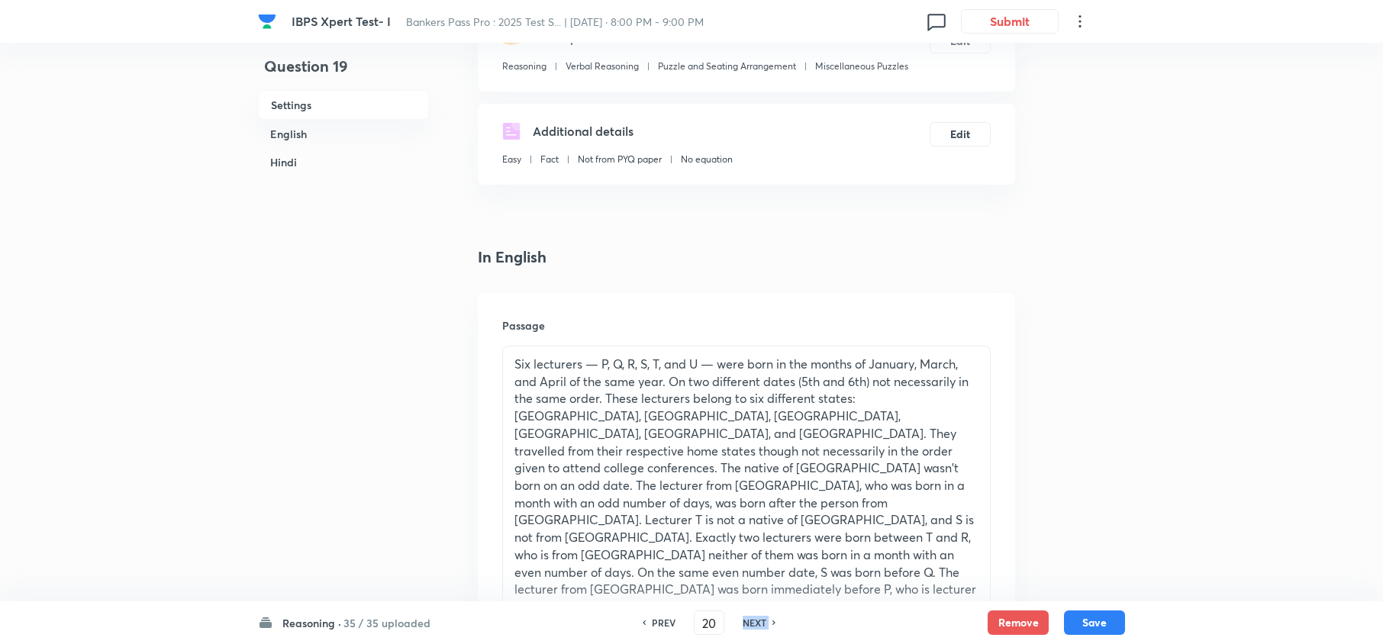
checkbox input "false"
checkbox input "true"
click at [742, 617] on h6 "NEXT" at bounding box center [754, 623] width 24 height 14
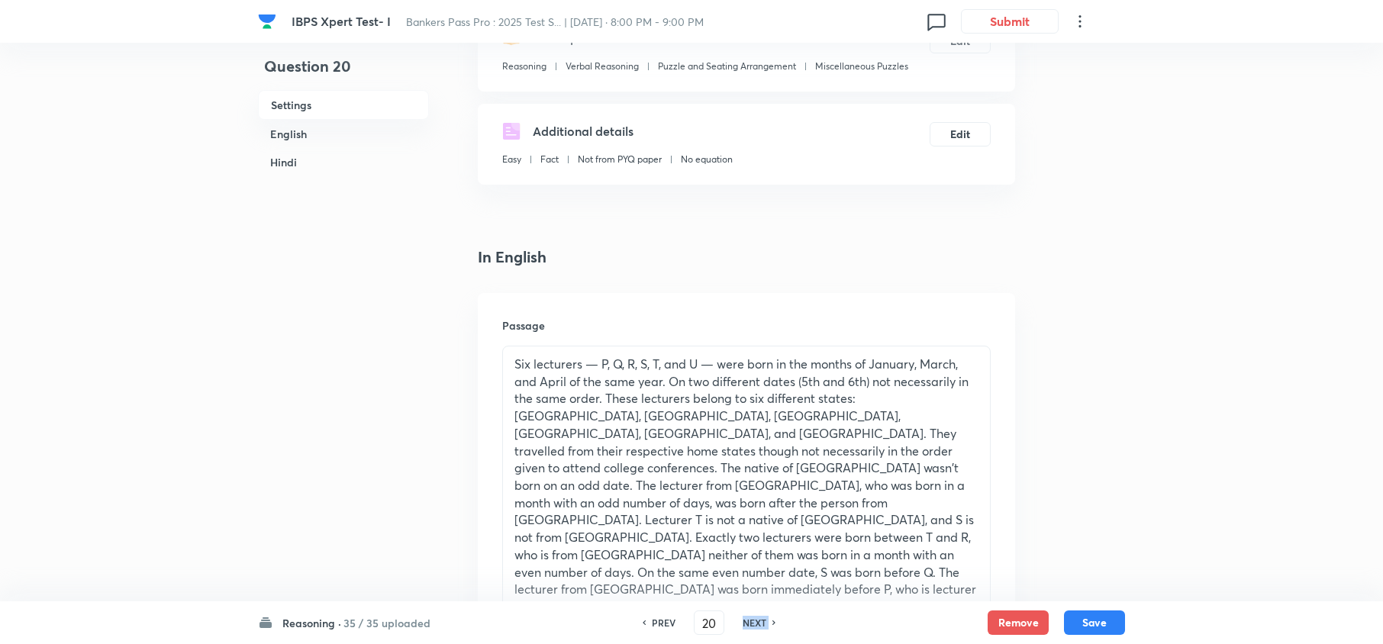
type input "21"
checkbox input "false"
checkbox input "true"
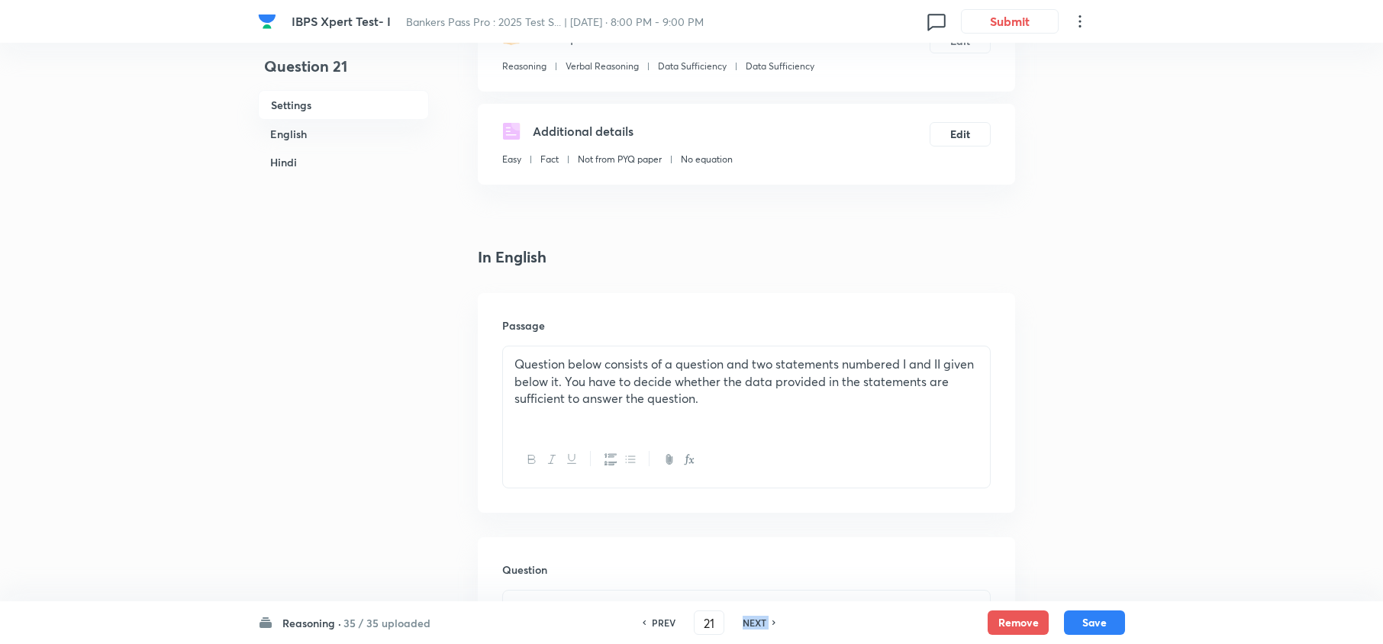
click at [742, 617] on h6 "NEXT" at bounding box center [754, 623] width 24 height 14
type input "22"
checkbox input "false"
checkbox input "true"
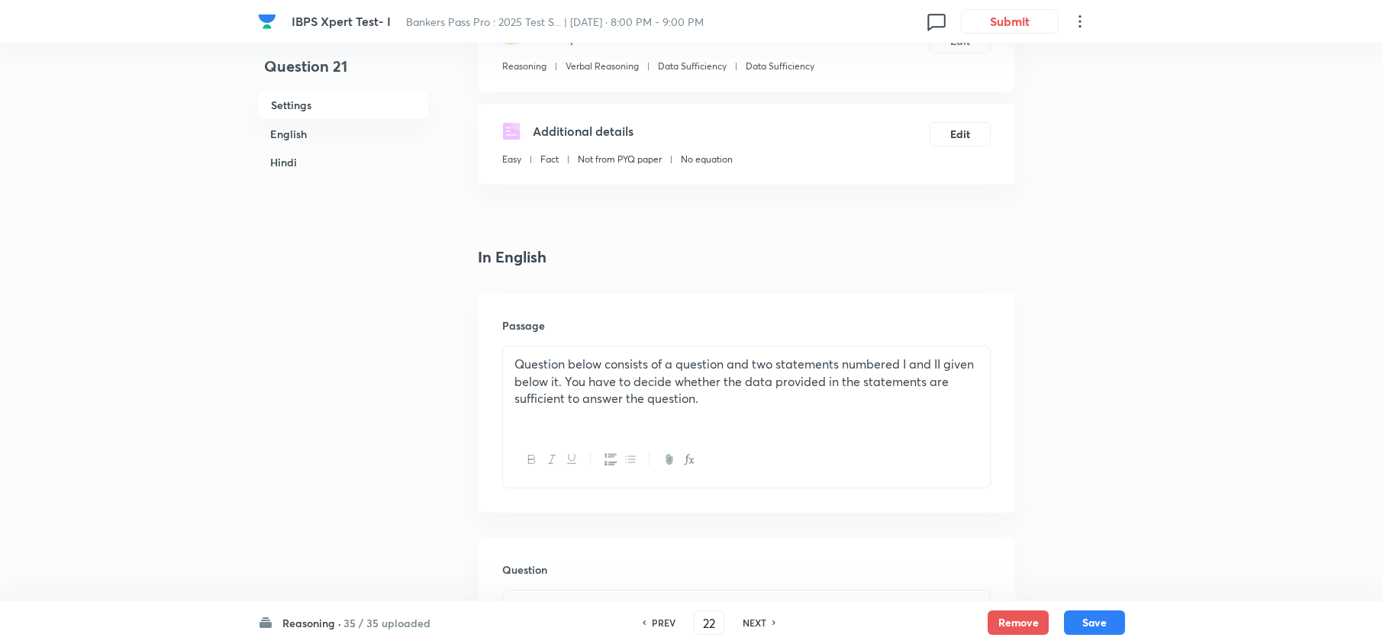
checkbox input "true"
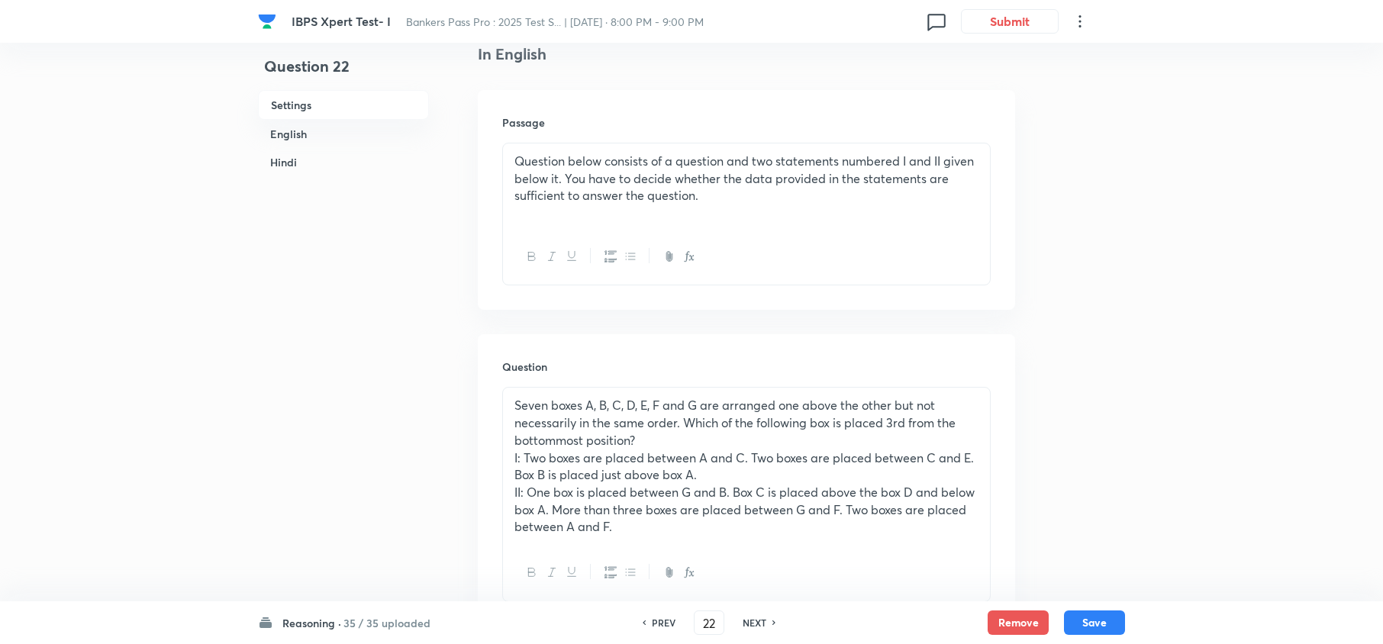
scroll to position [407, 0]
click at [742, 617] on h6 "NEXT" at bounding box center [754, 623] width 24 height 14
type input "23"
checkbox input "false"
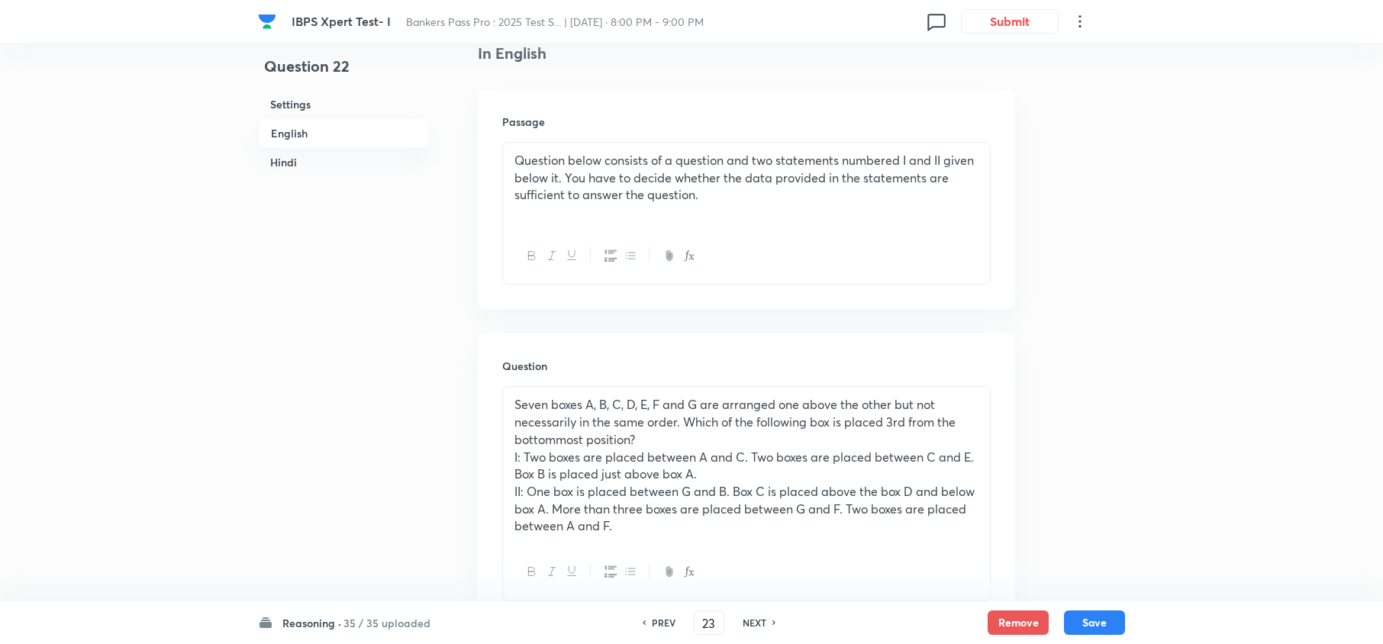
checkbox input "true"
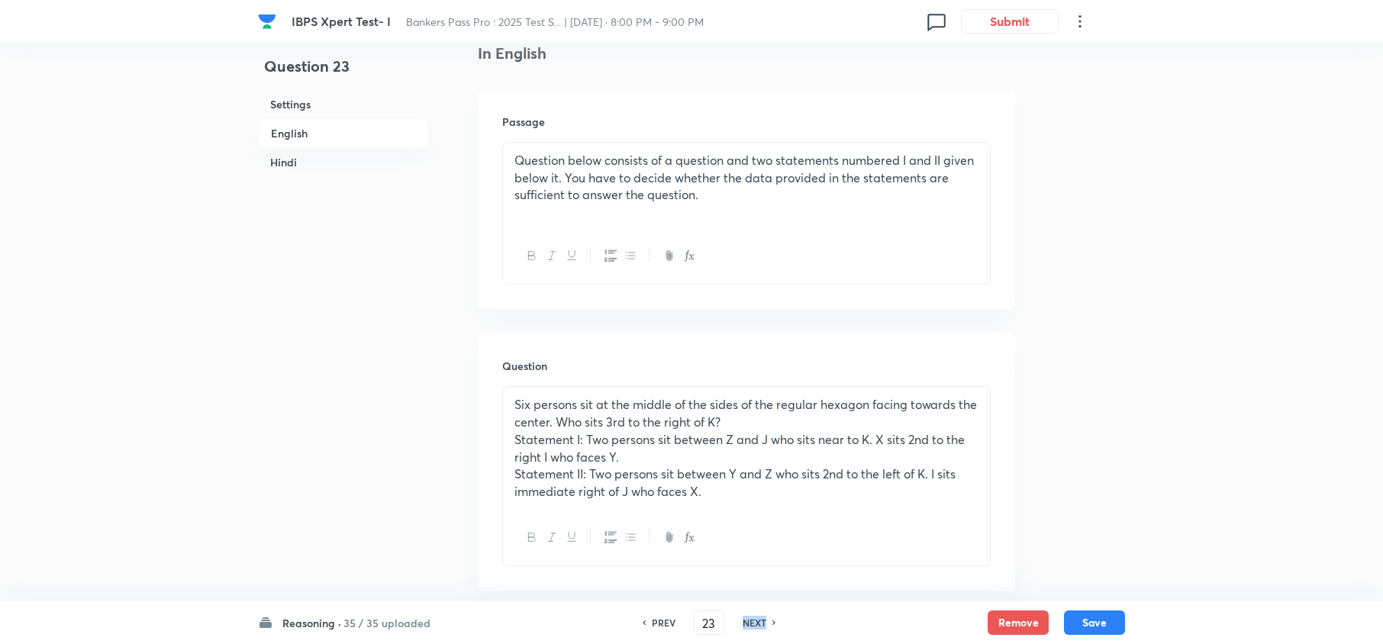
click at [742, 617] on h6 "NEXT" at bounding box center [754, 623] width 24 height 14
type input "24"
checkbox input "false"
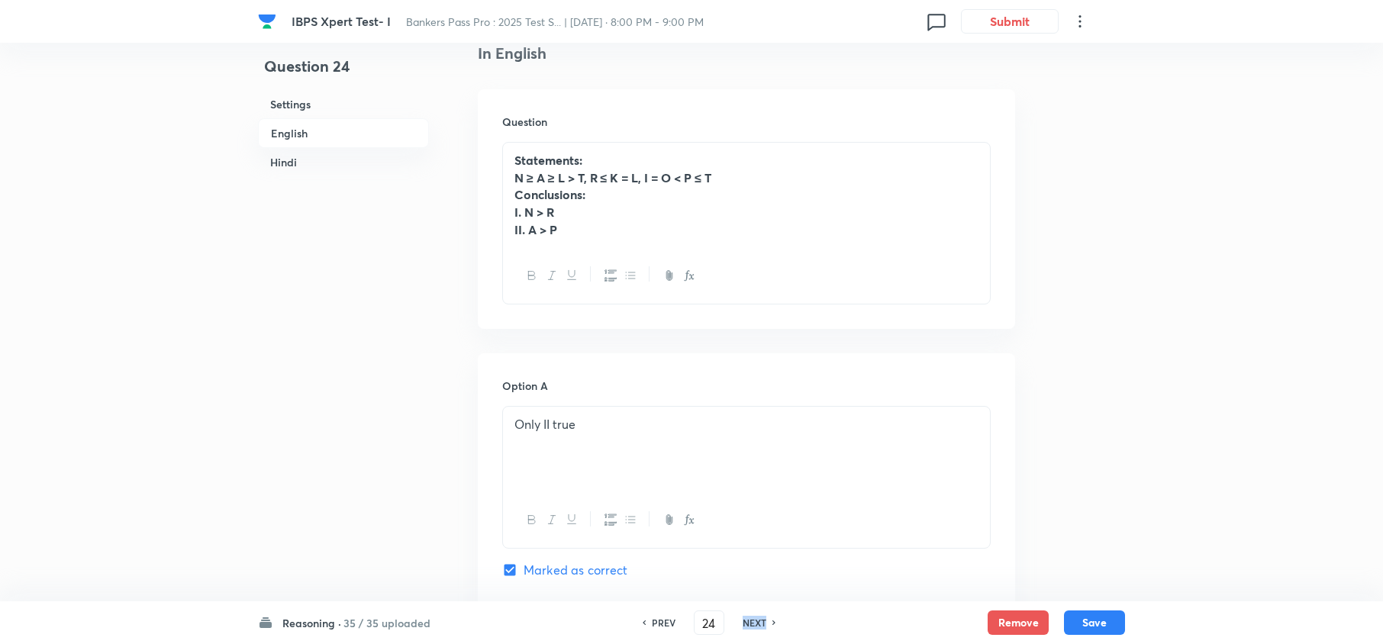
checkbox input "true"
click at [742, 617] on h6 "NEXT" at bounding box center [754, 623] width 24 height 14
type input "25"
checkbox input "false"
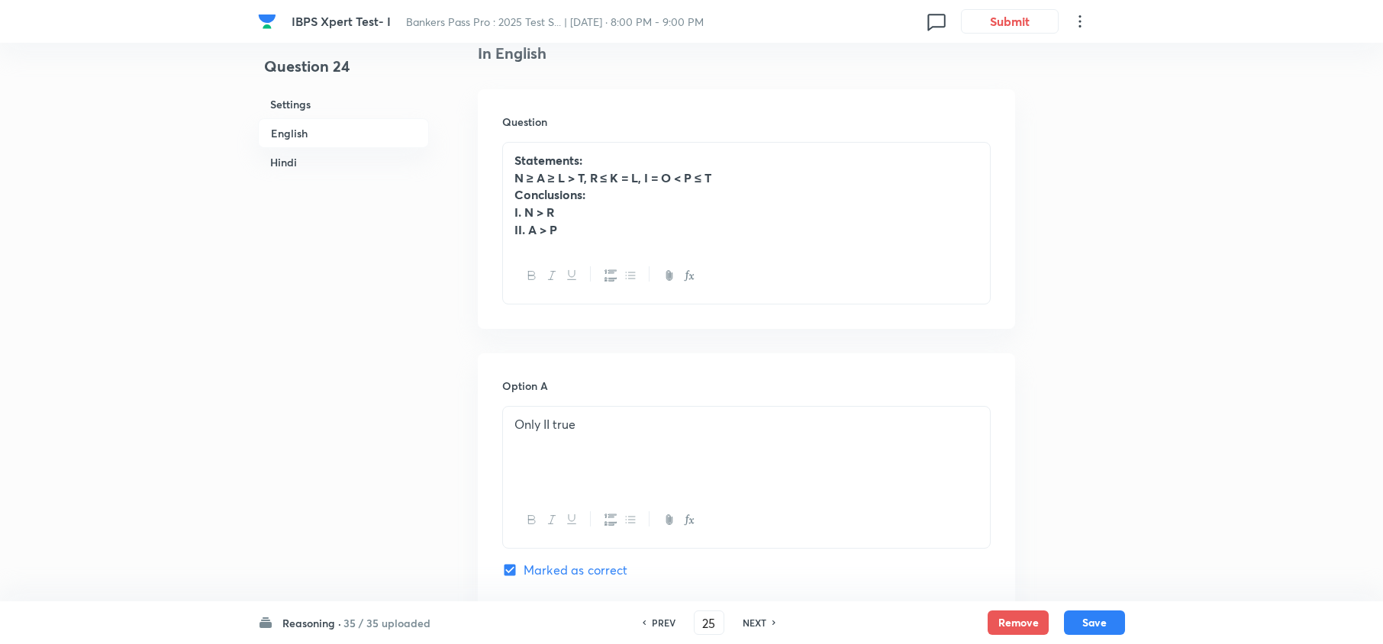
checkbox input "false"
checkbox input "true"
click at [742, 617] on h6 "NEXT" at bounding box center [754, 623] width 24 height 14
type input "26"
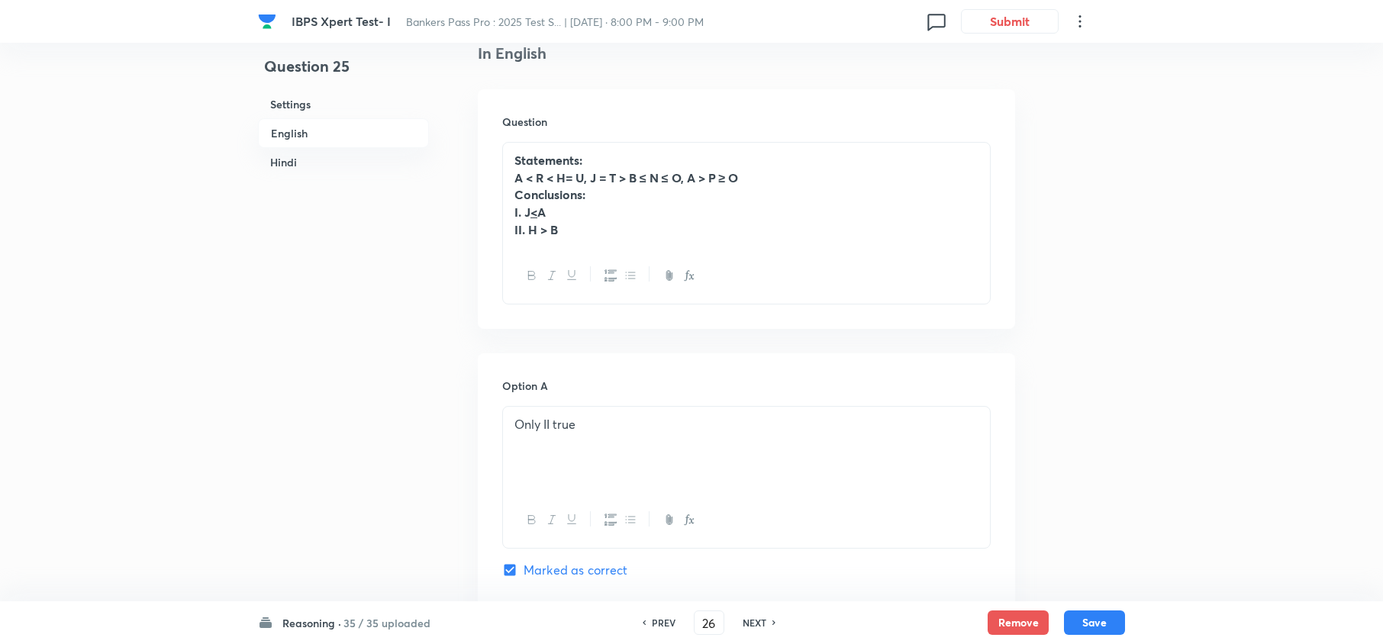
checkbox input "false"
checkbox input "true"
click at [742, 617] on h6 "NEXT" at bounding box center [754, 623] width 24 height 14
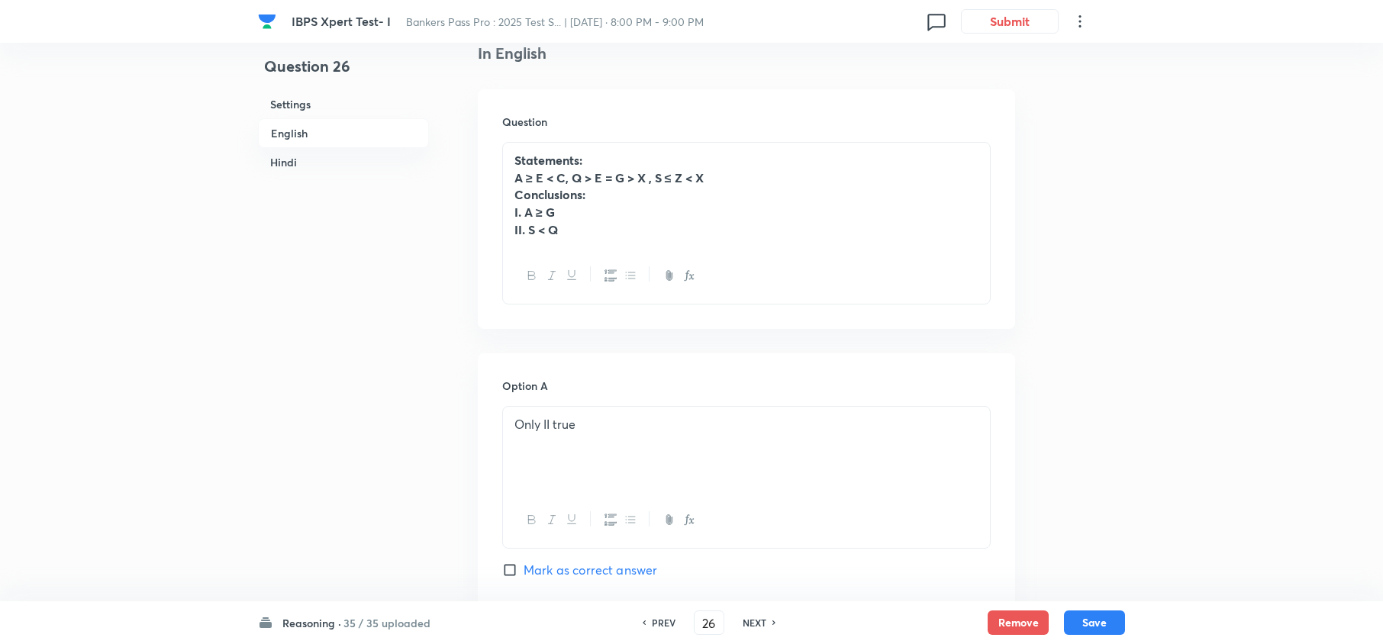
type input "27"
checkbox input "false"
checkbox input "true"
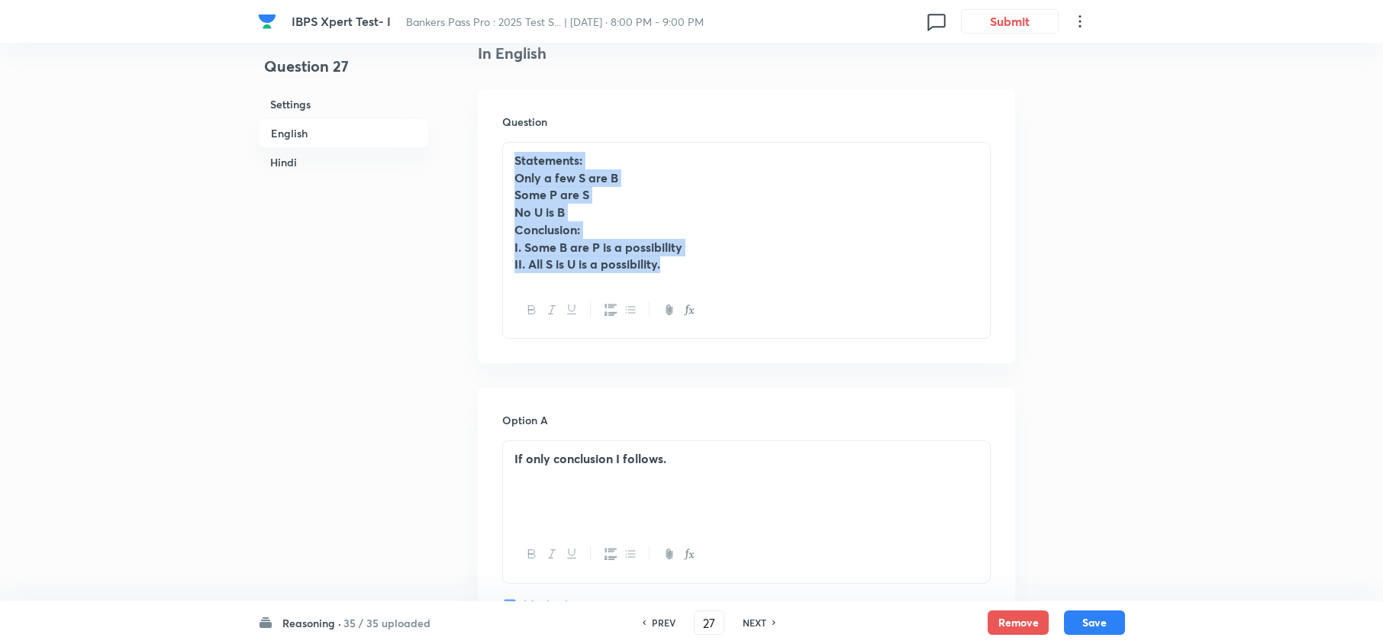
drag, startPoint x: 708, startPoint y: 275, endPoint x: 443, endPoint y: 98, distance: 318.5
copy div "Statements: Only a few S are B Some P are S No U is B Conclusion: I. Some B are…"
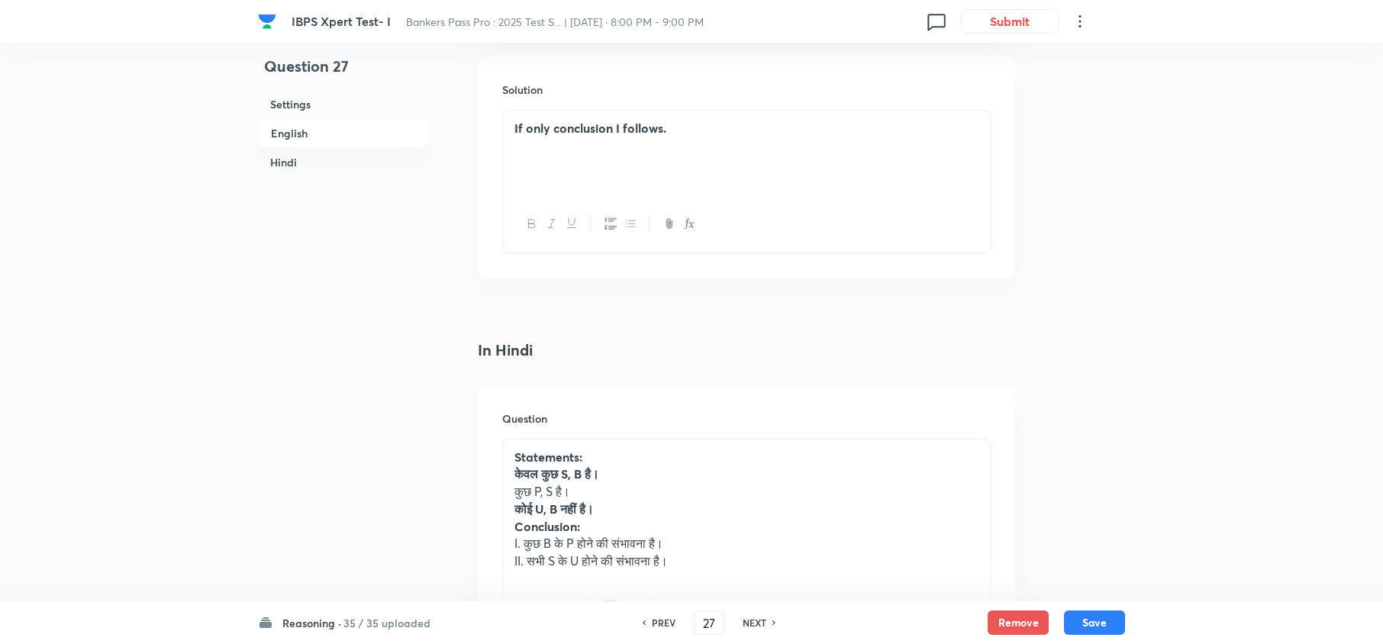
scroll to position [2136, 0]
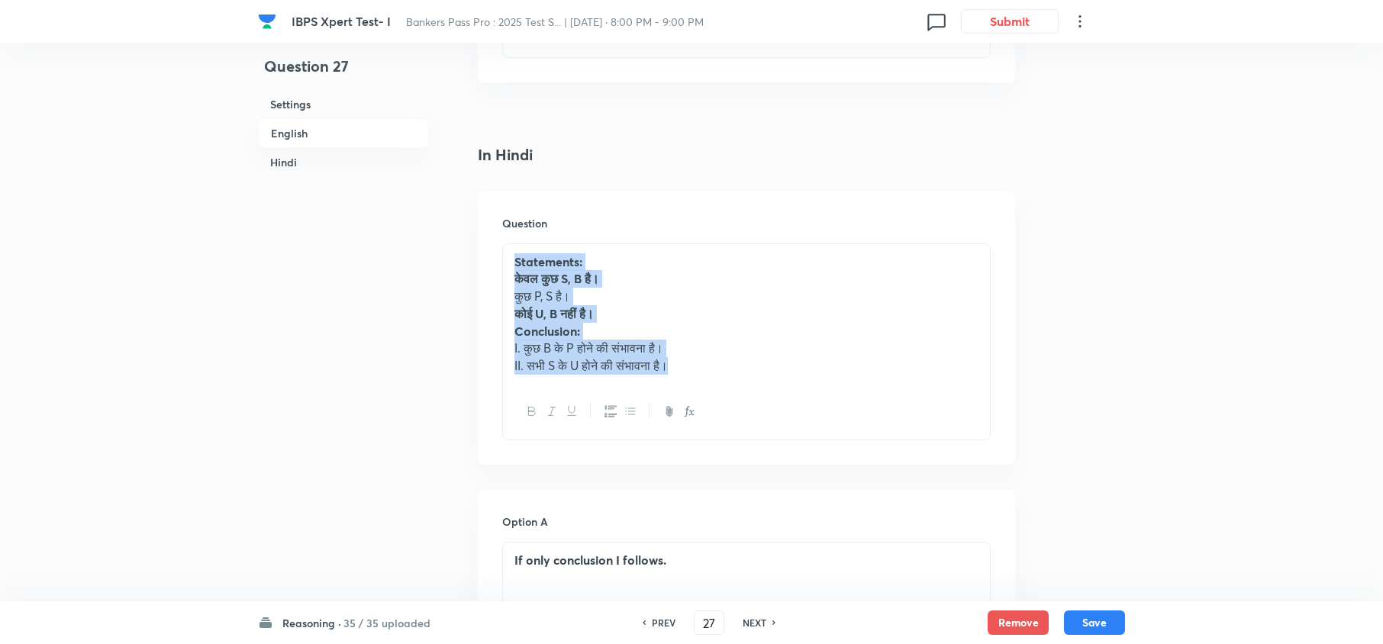
drag, startPoint x: 716, startPoint y: 383, endPoint x: 423, endPoint y: 249, distance: 322.3
copy div "Statements: केवल कुछ S, B है। कुछ P, S है। कोई U, B नहीं है। Conclusion: I. कुछ…"
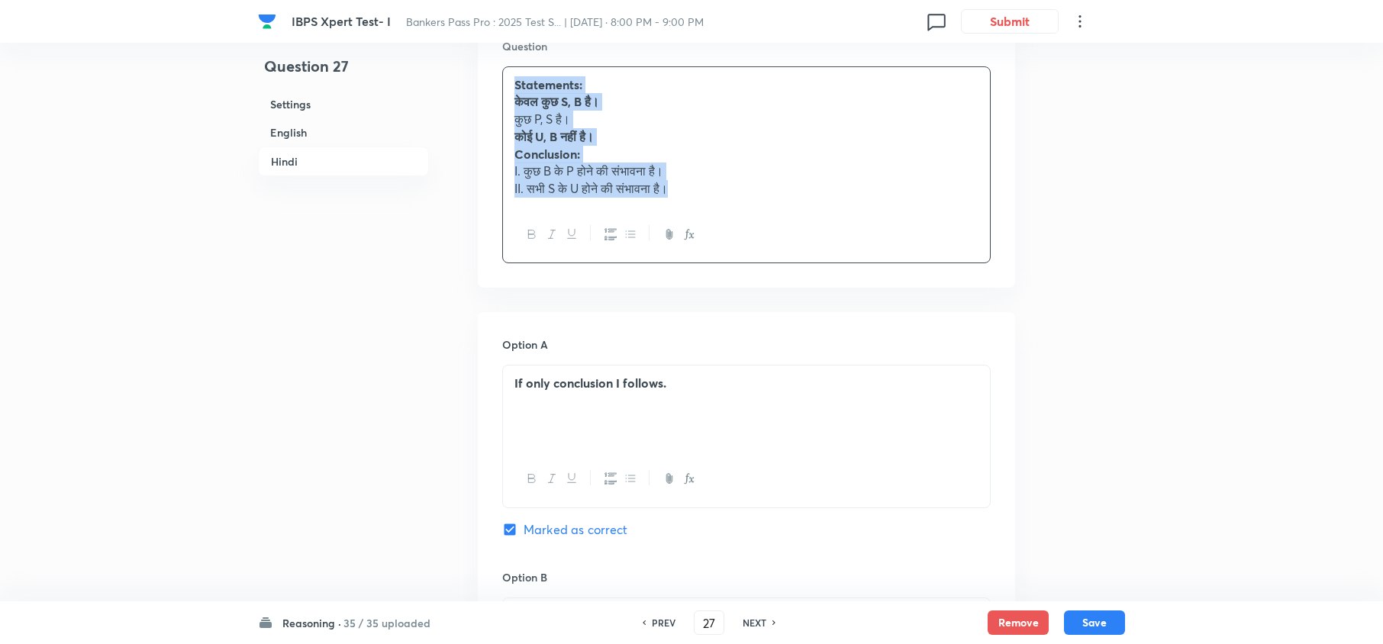
scroll to position [2442, 0]
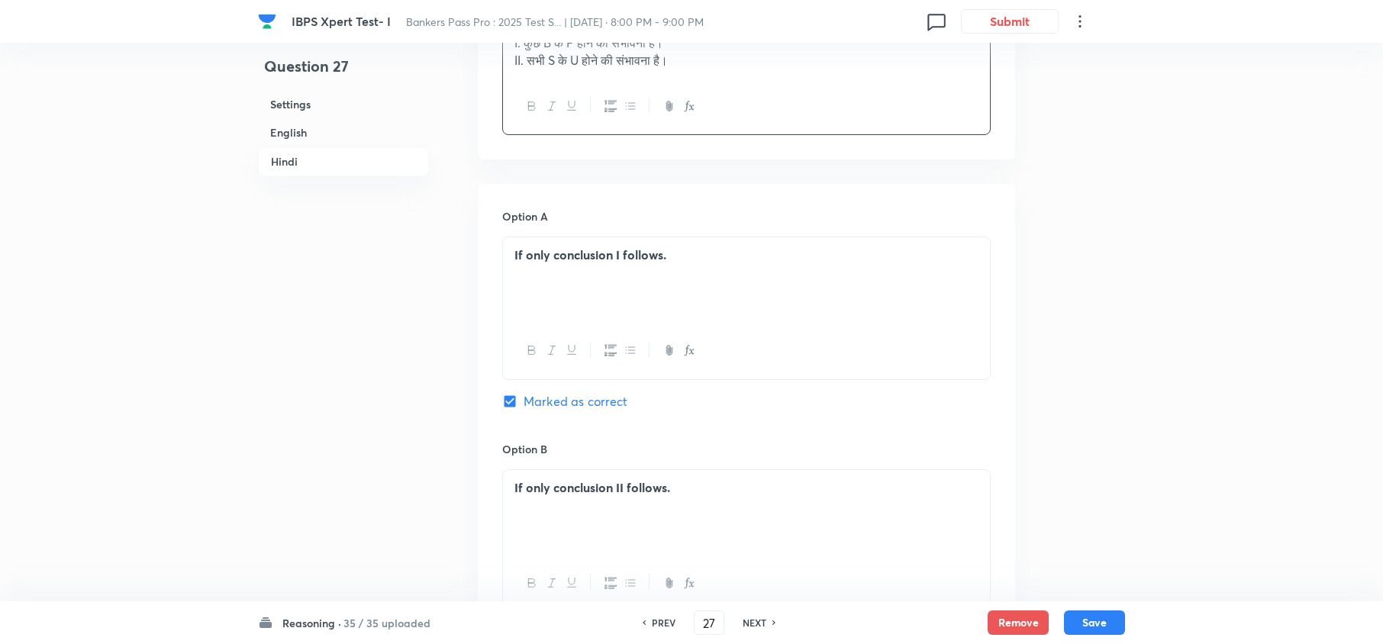
click at [758, 620] on h6 "NEXT" at bounding box center [754, 623] width 24 height 14
type input "28"
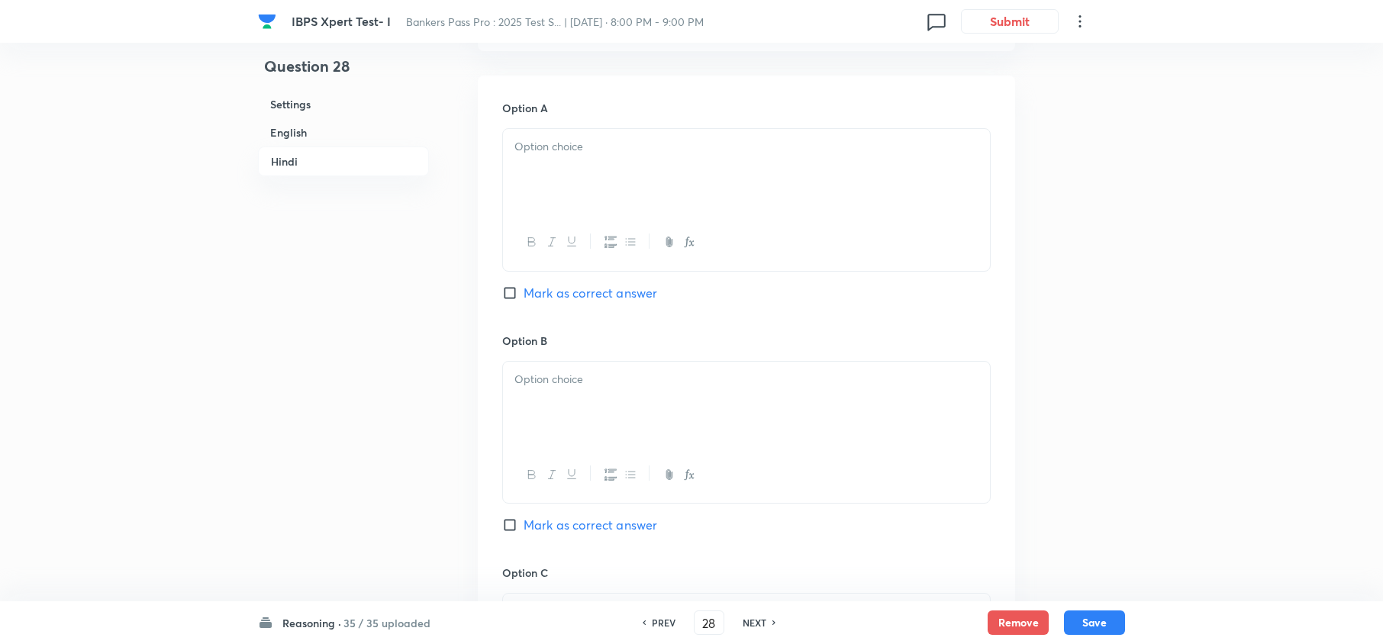
checkbox input "false"
checkbox input "true"
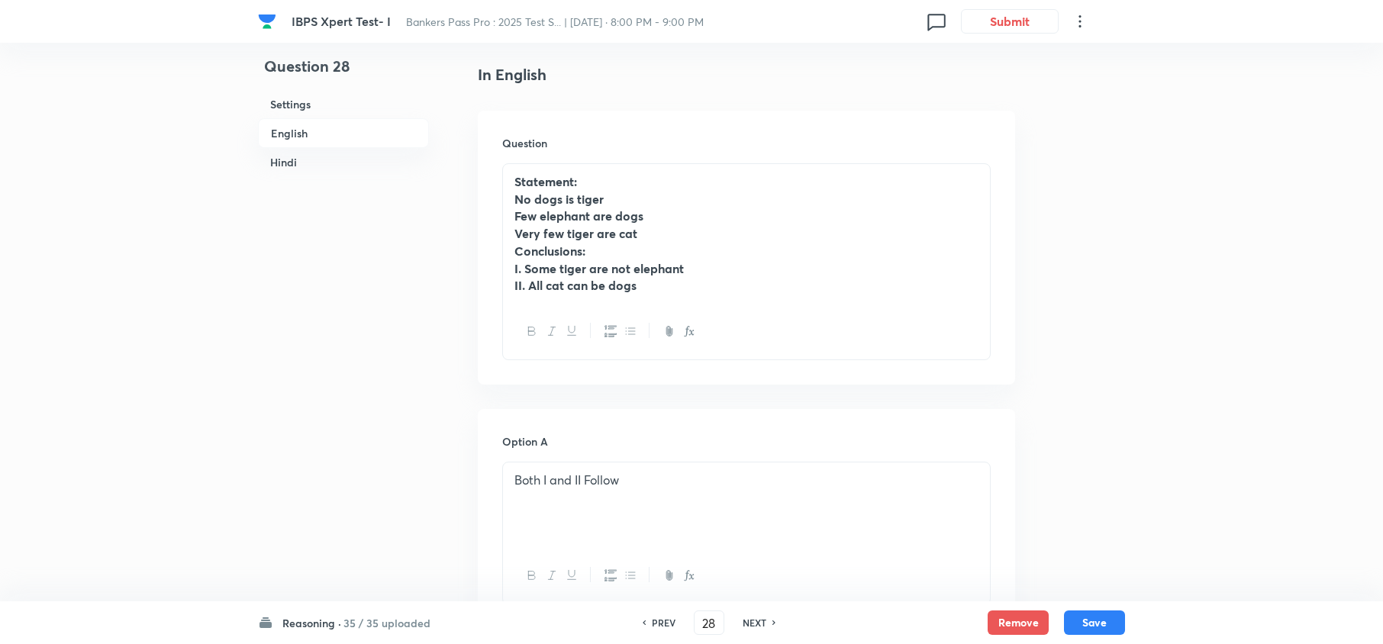
scroll to position [101, 0]
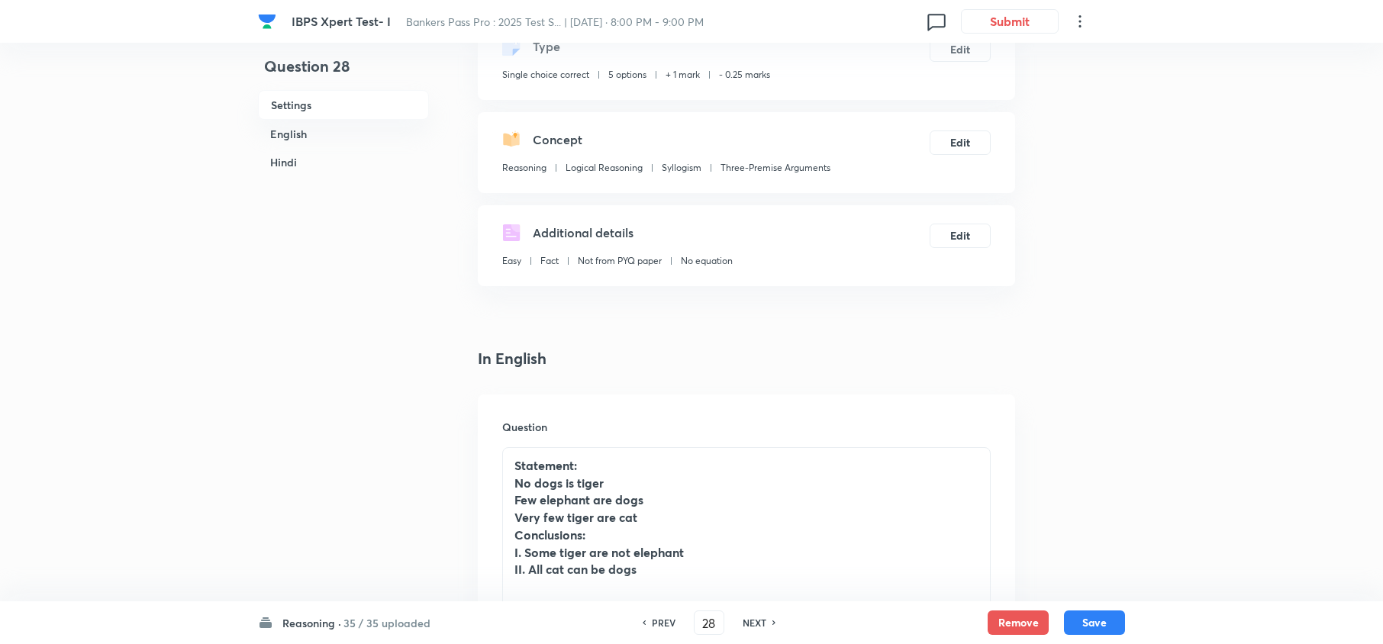
click at [752, 624] on h6 "NEXT" at bounding box center [754, 623] width 24 height 14
type input "29"
checkbox input "false"
checkbox input "true"
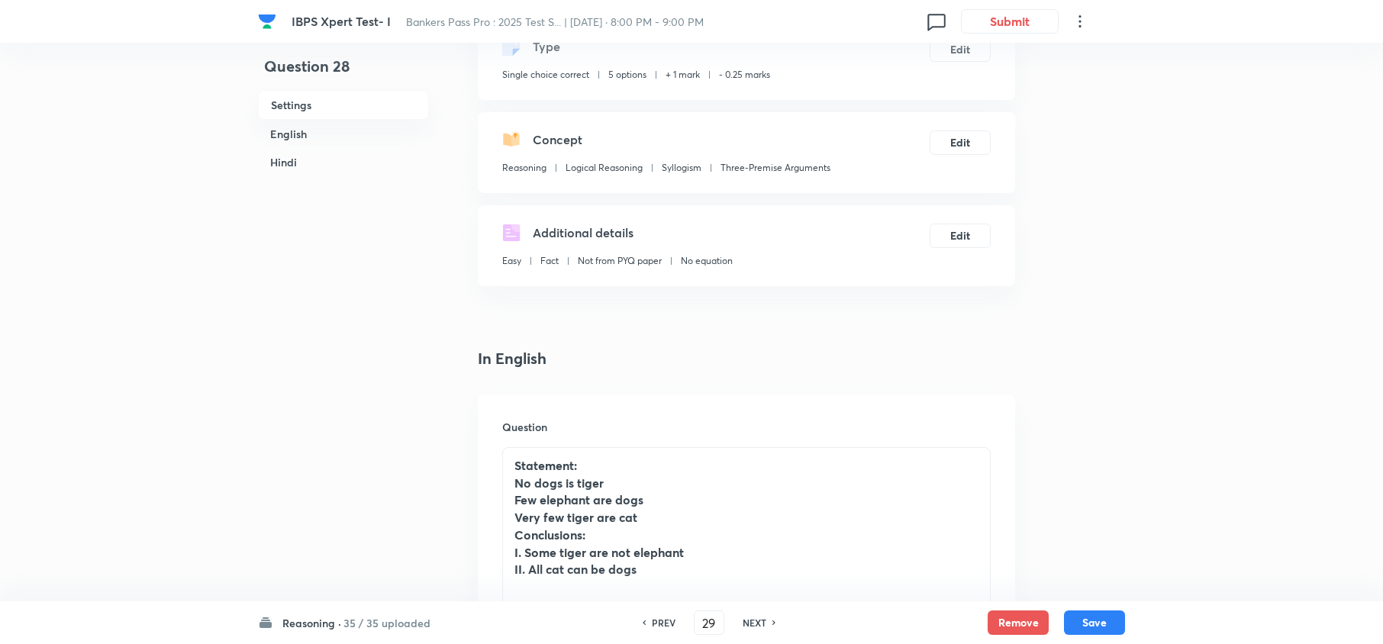
checkbox input "true"
click at [752, 624] on h6 "NEXT" at bounding box center [754, 623] width 24 height 14
type input "30"
checkbox input "false"
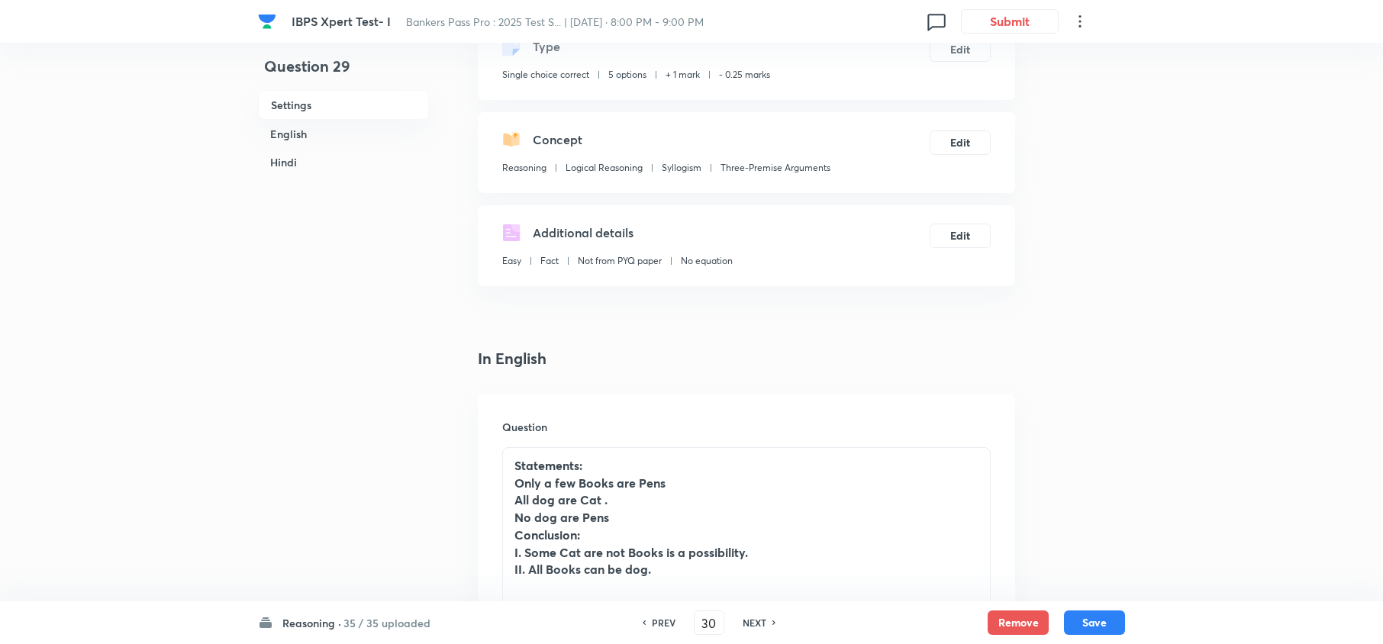
checkbox input "true"
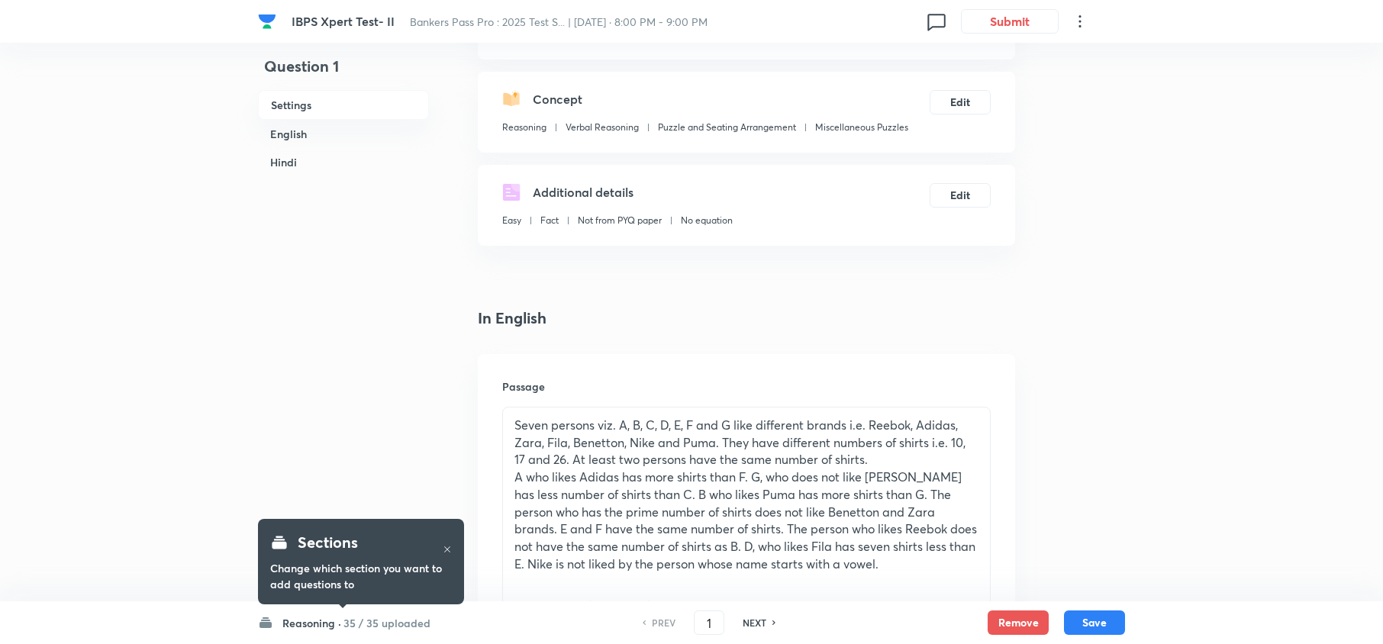
scroll to position [407, 0]
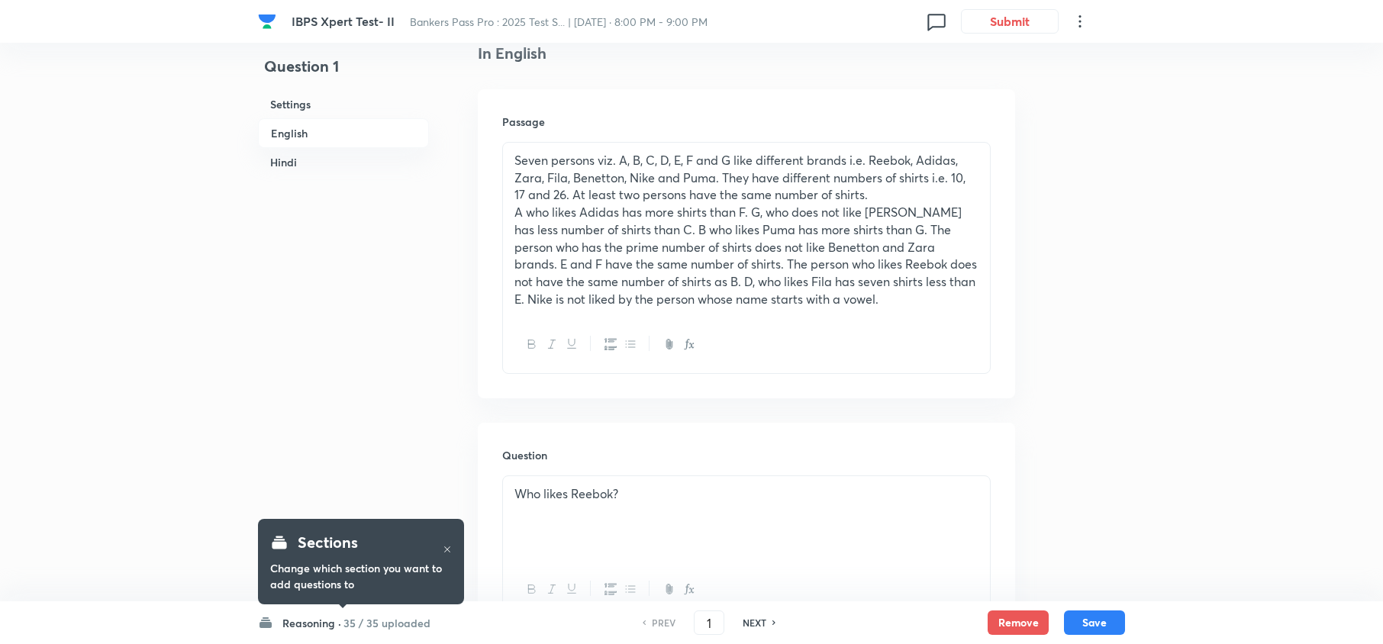
click at [758, 620] on h6 "NEXT" at bounding box center [754, 623] width 24 height 14
type input "2"
checkbox input "false"
checkbox input "true"
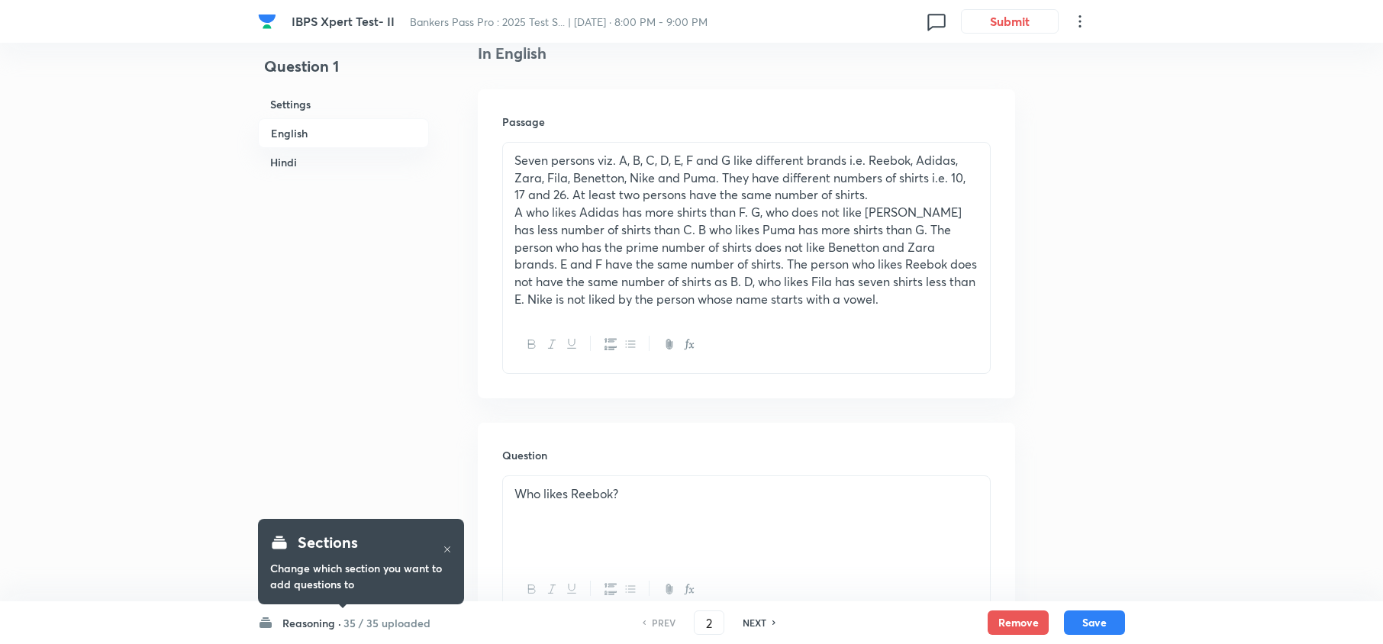
checkbox input "true"
click at [758, 620] on h6 "NEXT" at bounding box center [754, 623] width 24 height 14
type input "3"
checkbox input "false"
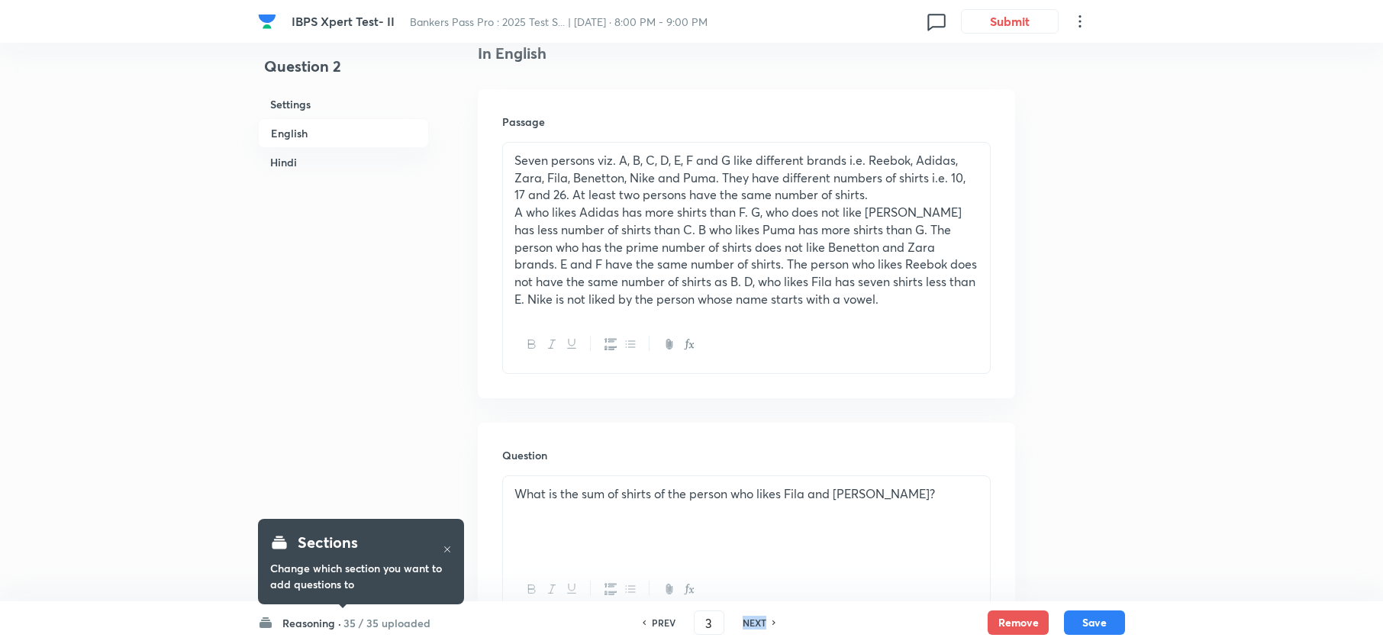
checkbox input "true"
click at [758, 620] on h6 "NEXT" at bounding box center [754, 623] width 24 height 14
type input "4"
checkbox input "false"
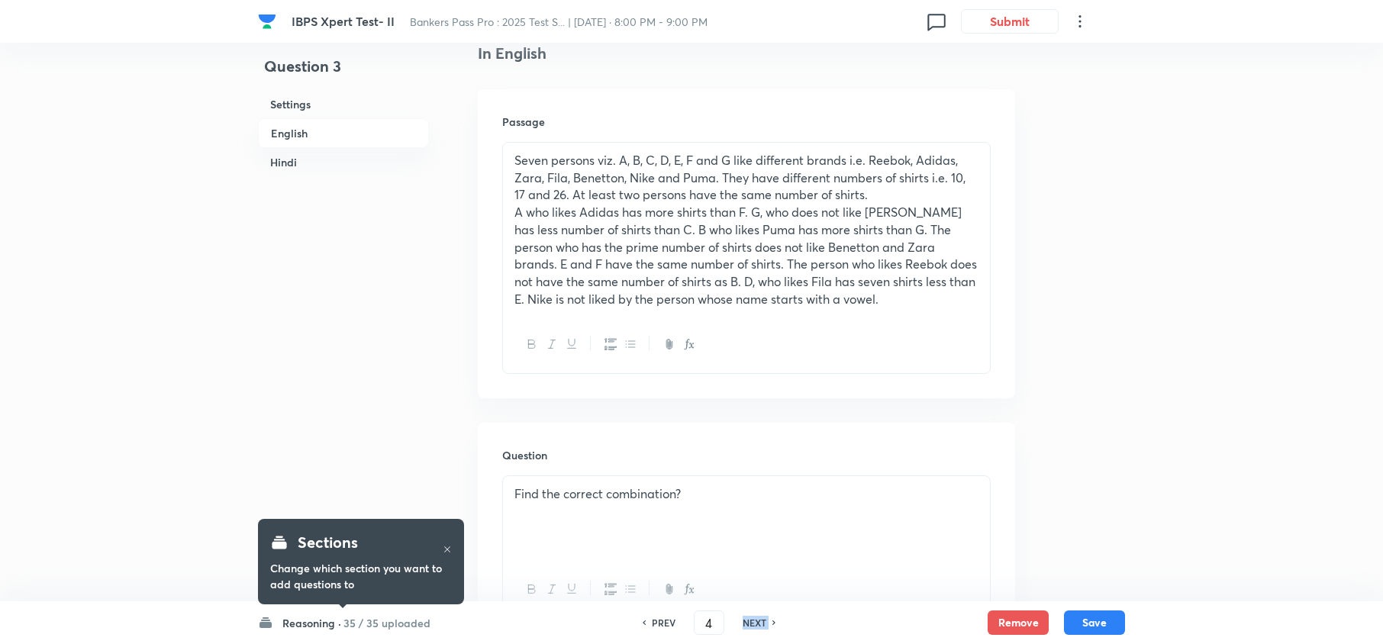
checkbox input "false"
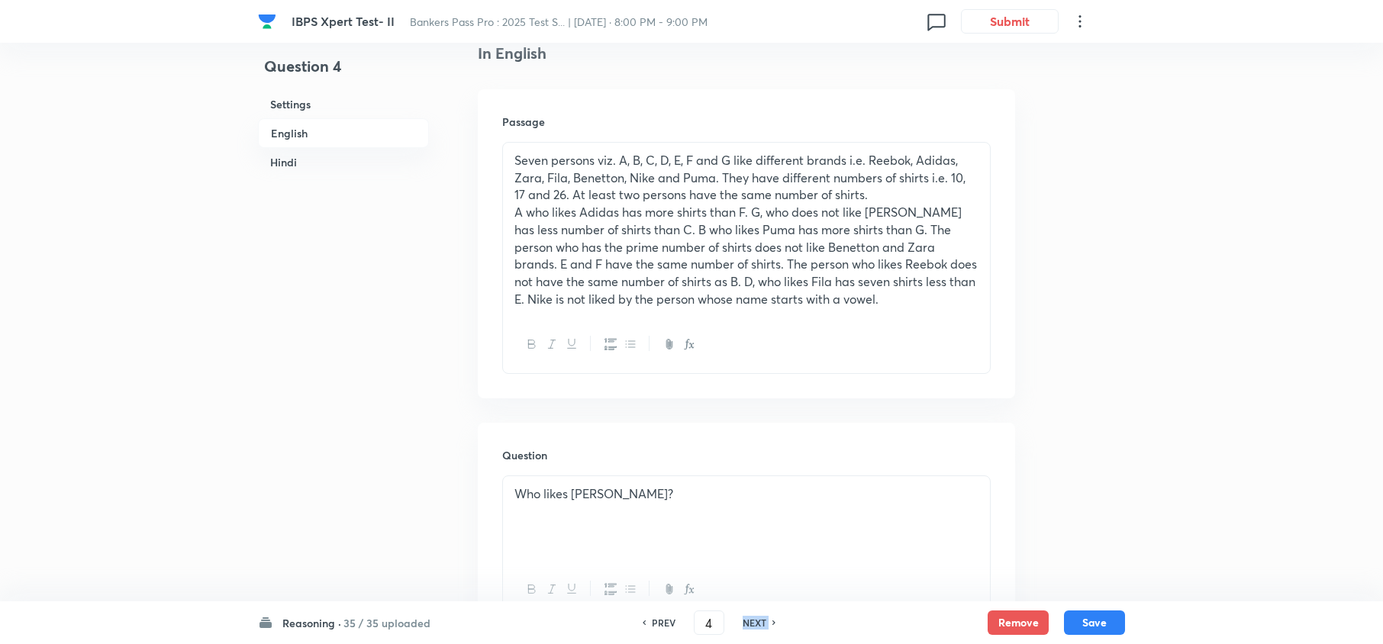
checkbox input "true"
click at [758, 620] on h6 "NEXT" at bounding box center [754, 623] width 24 height 14
type input "5"
checkbox input "false"
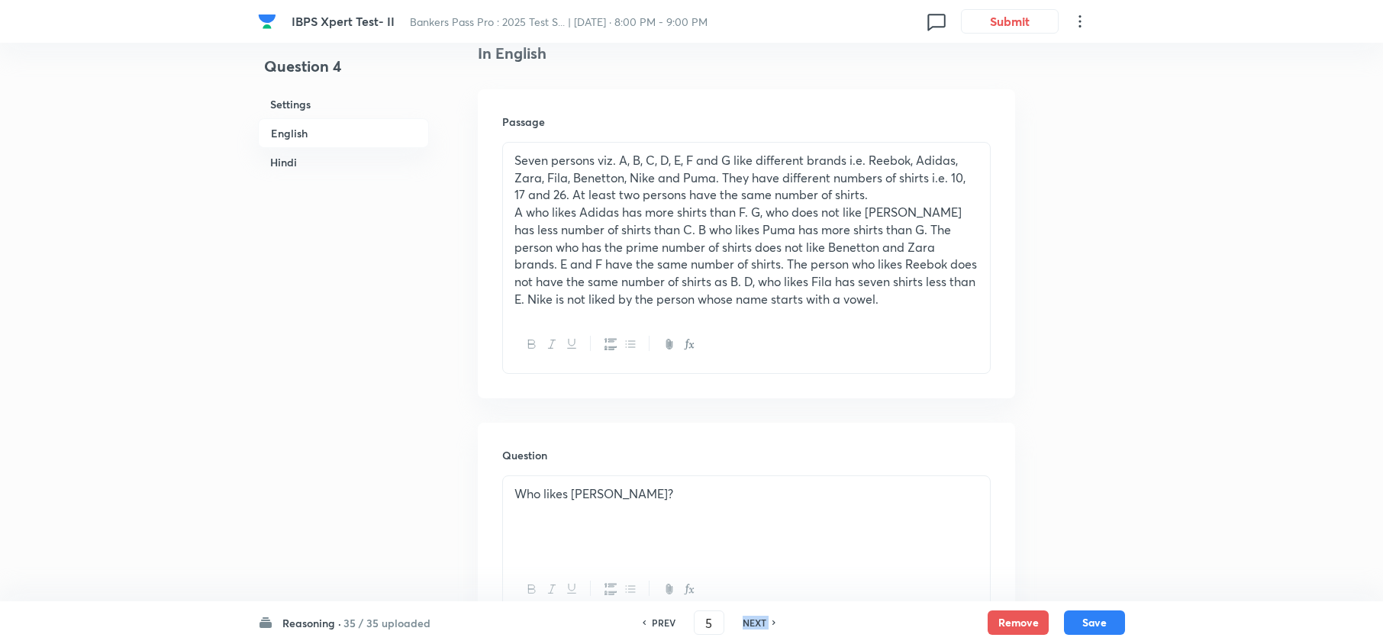
checkbox input "false"
click at [758, 620] on h6 "NEXT" at bounding box center [754, 623] width 24 height 14
checkbox input "true"
type input "6"
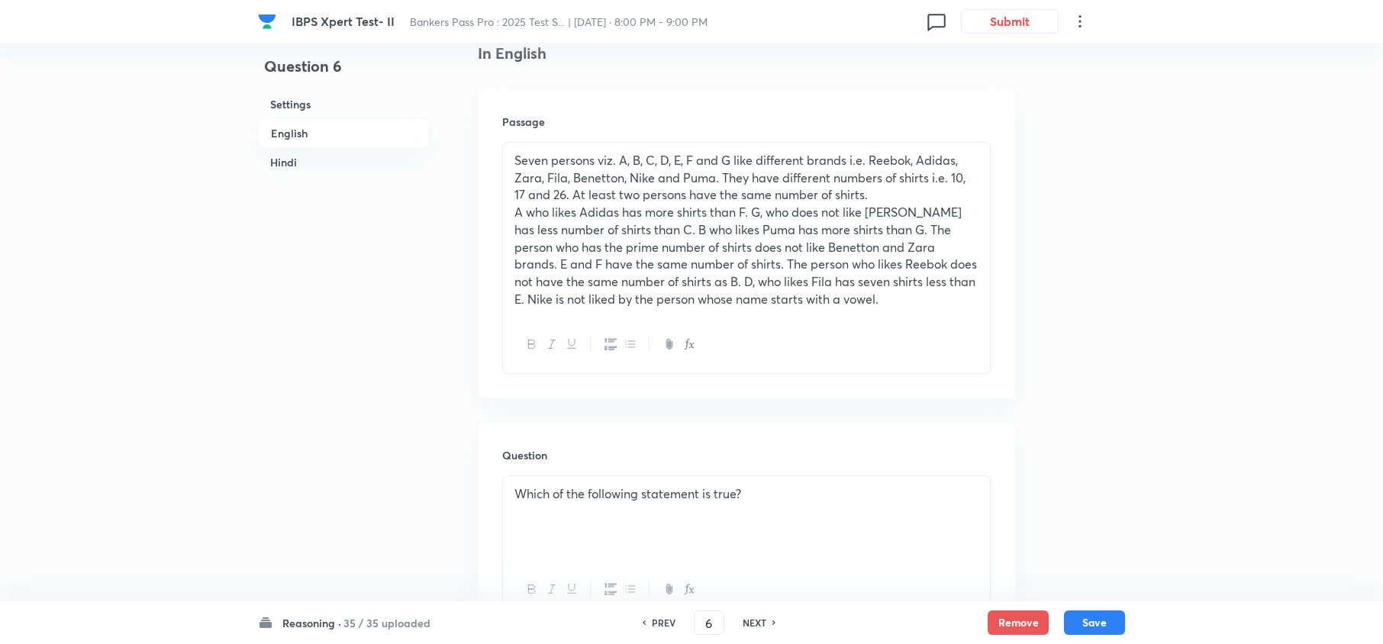
checkbox input "false"
checkbox input "true"
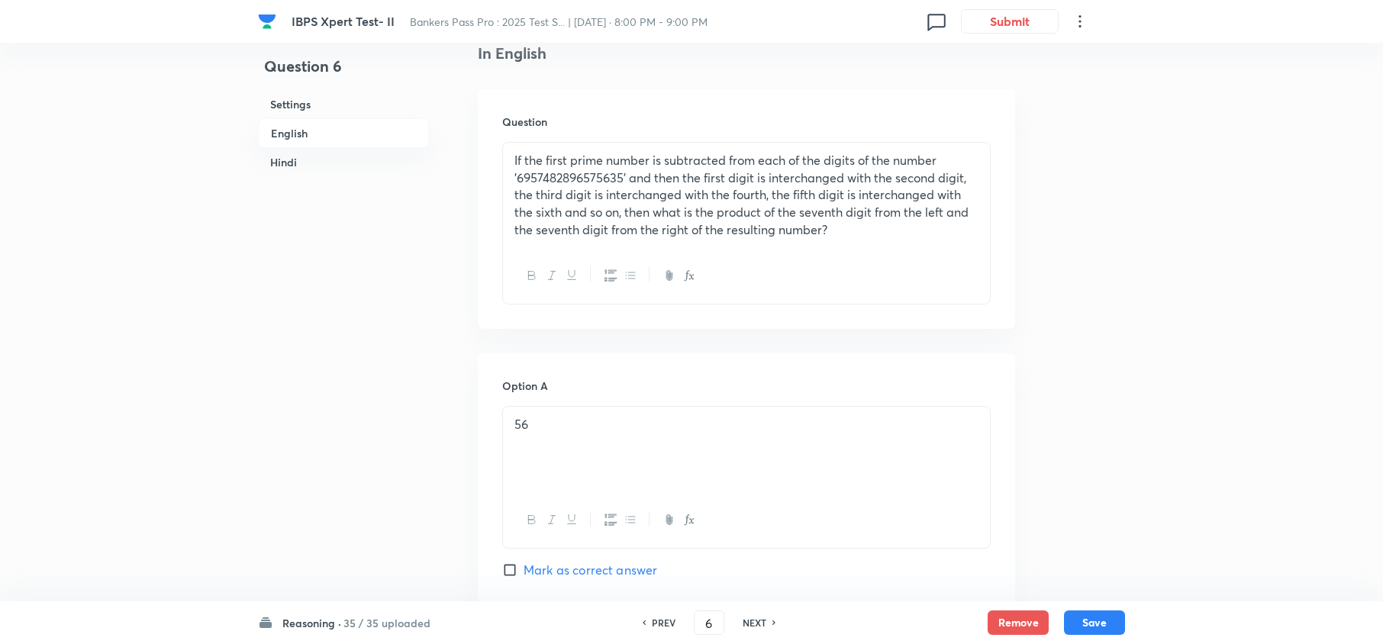
click at [758, 618] on h6 "NEXT" at bounding box center [754, 623] width 24 height 14
type input "7"
checkbox input "false"
checkbox input "true"
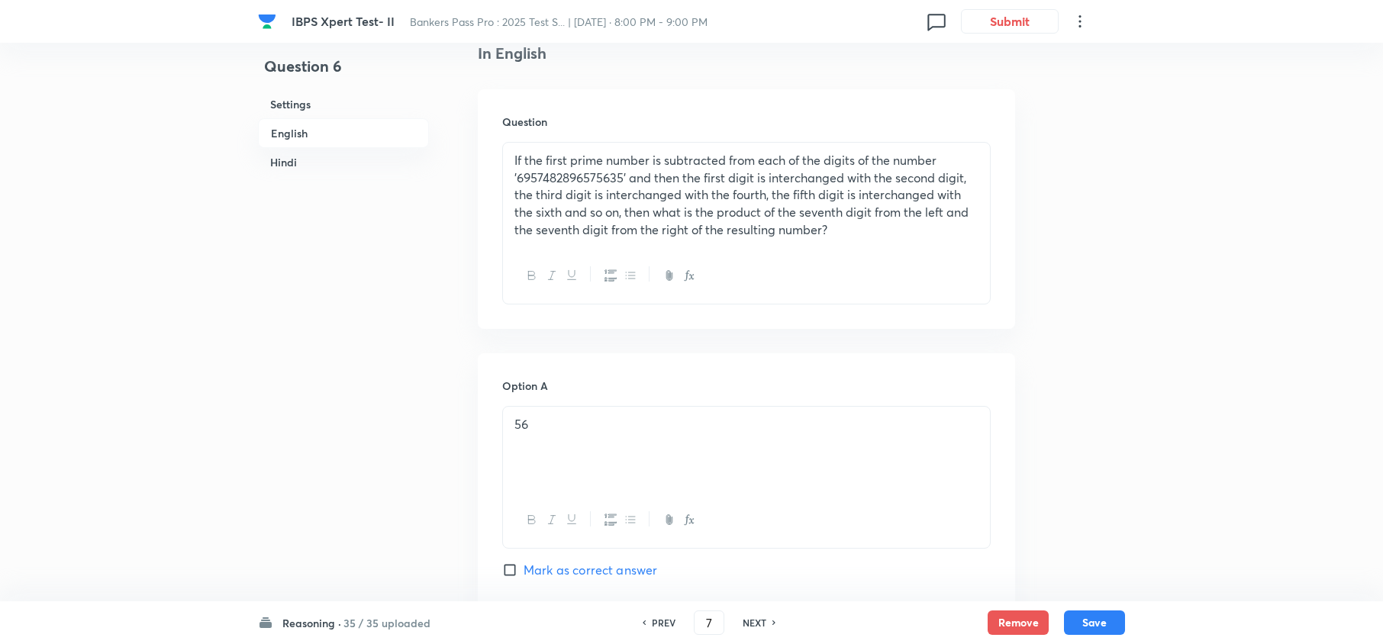
checkbox input "true"
click at [758, 618] on h6 "NEXT" at bounding box center [754, 623] width 24 height 14
type input "8"
checkbox input "false"
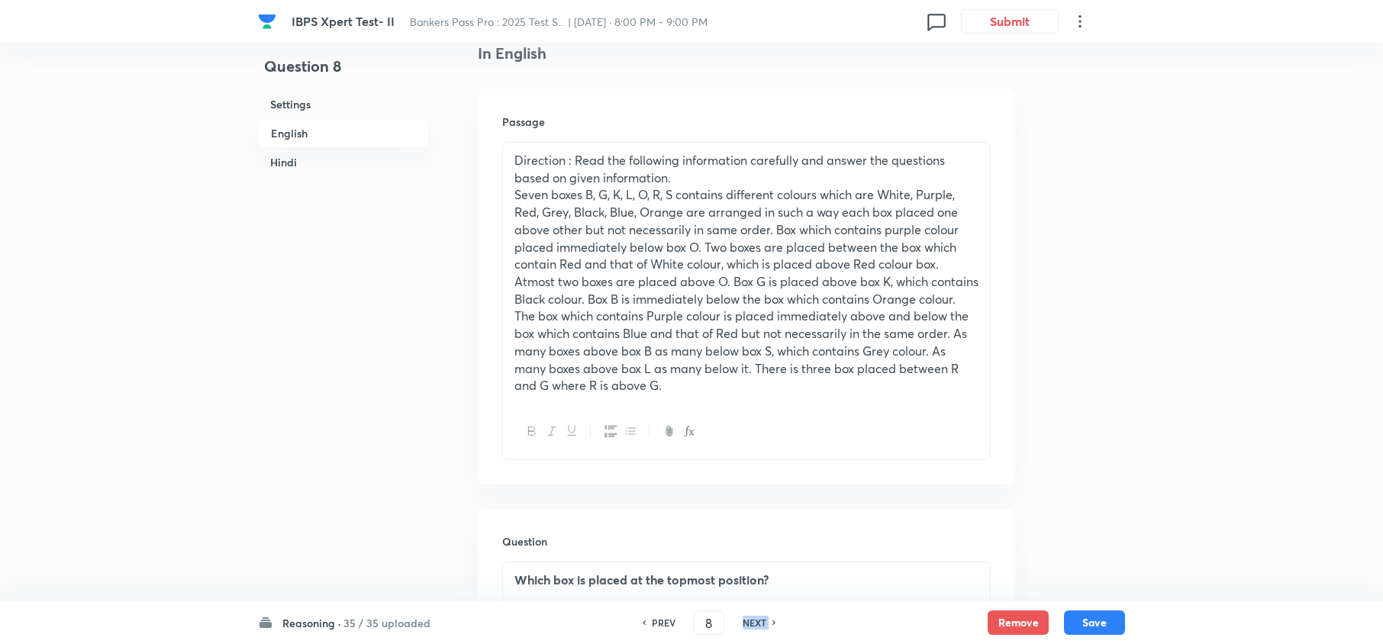
checkbox input "true"
click at [758, 618] on h6 "NEXT" at bounding box center [754, 623] width 24 height 14
type input "9"
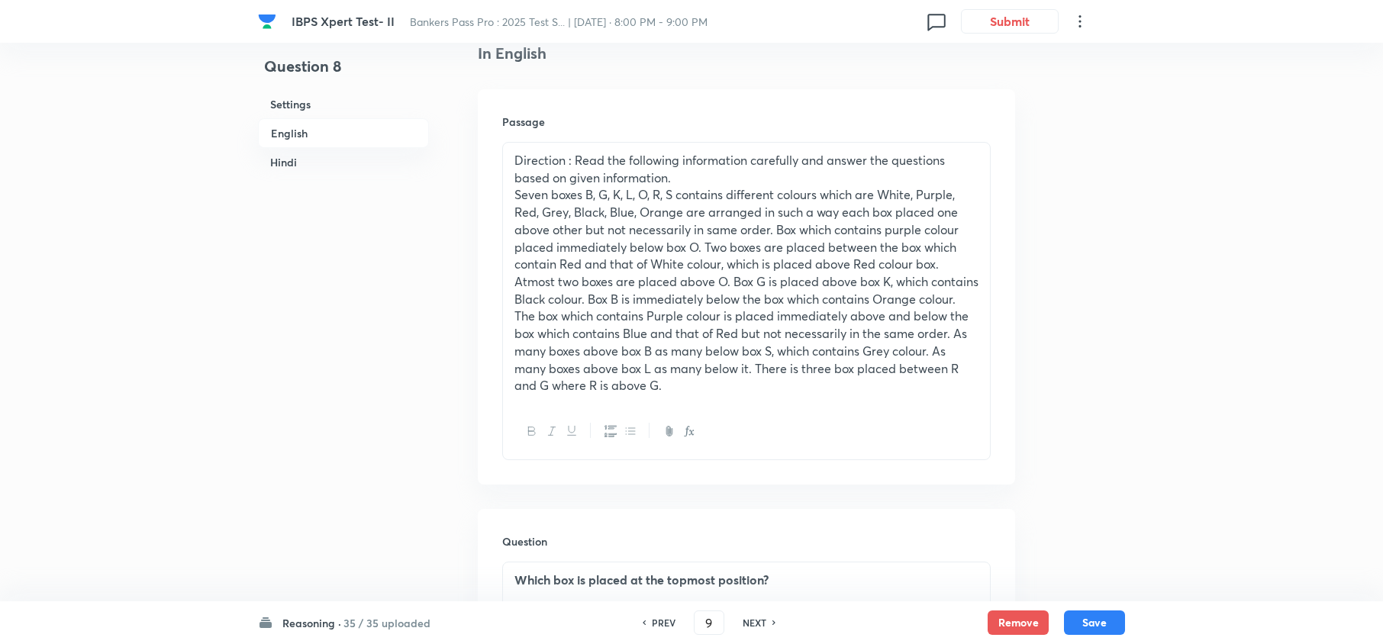
checkbox input "false"
type input "10"
checkbox input "true"
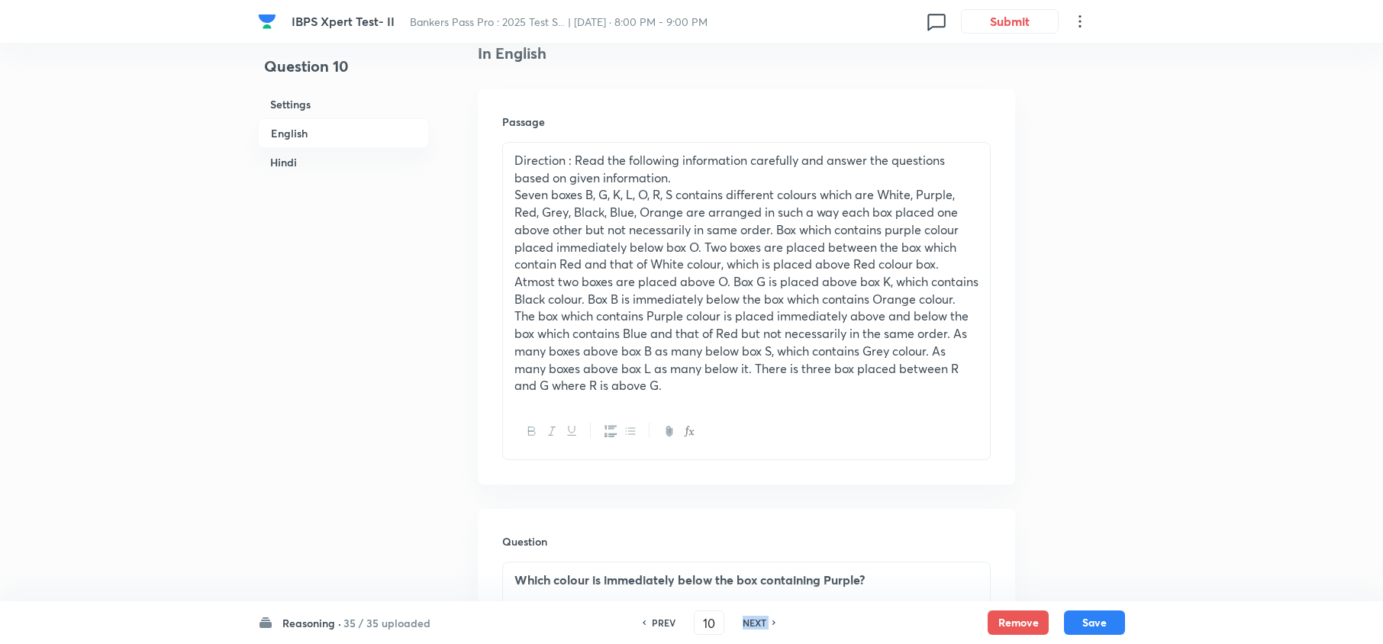
click at [760, 617] on h6 "NEXT" at bounding box center [754, 623] width 24 height 14
type input "11"
checkbox input "false"
checkbox input "true"
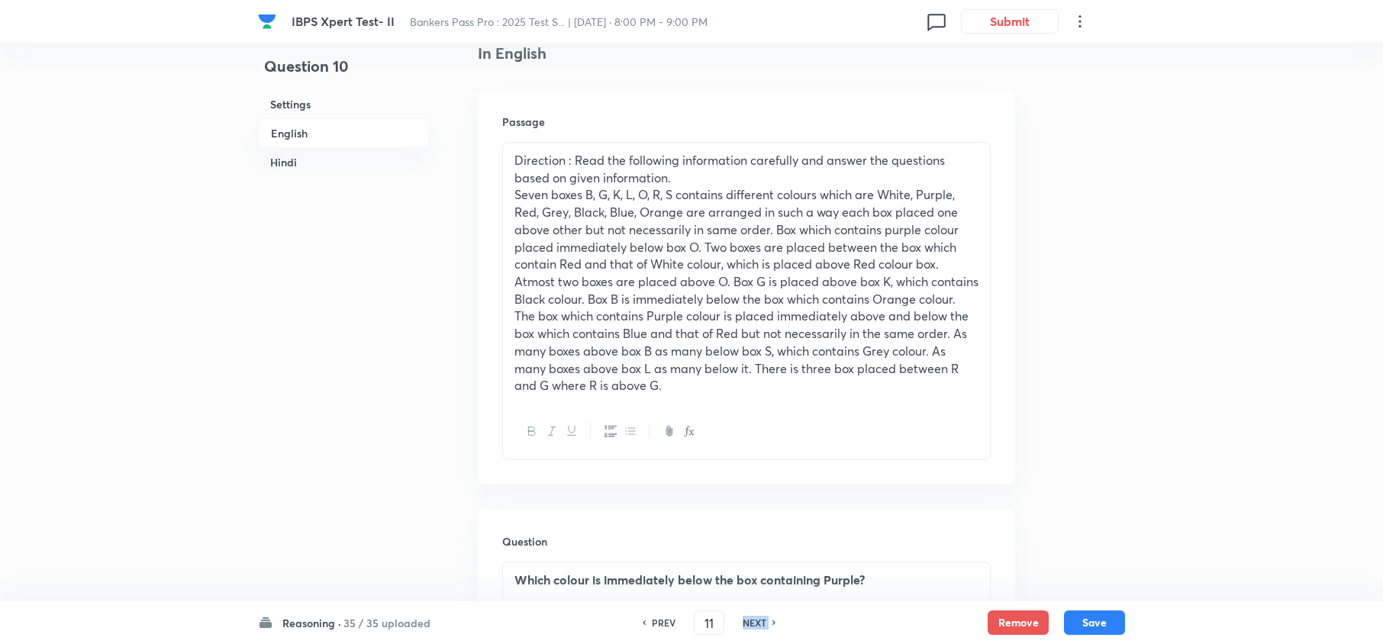
checkbox input "true"
click at [760, 617] on h6 "NEXT" at bounding box center [754, 623] width 24 height 14
type input "12"
checkbox input "false"
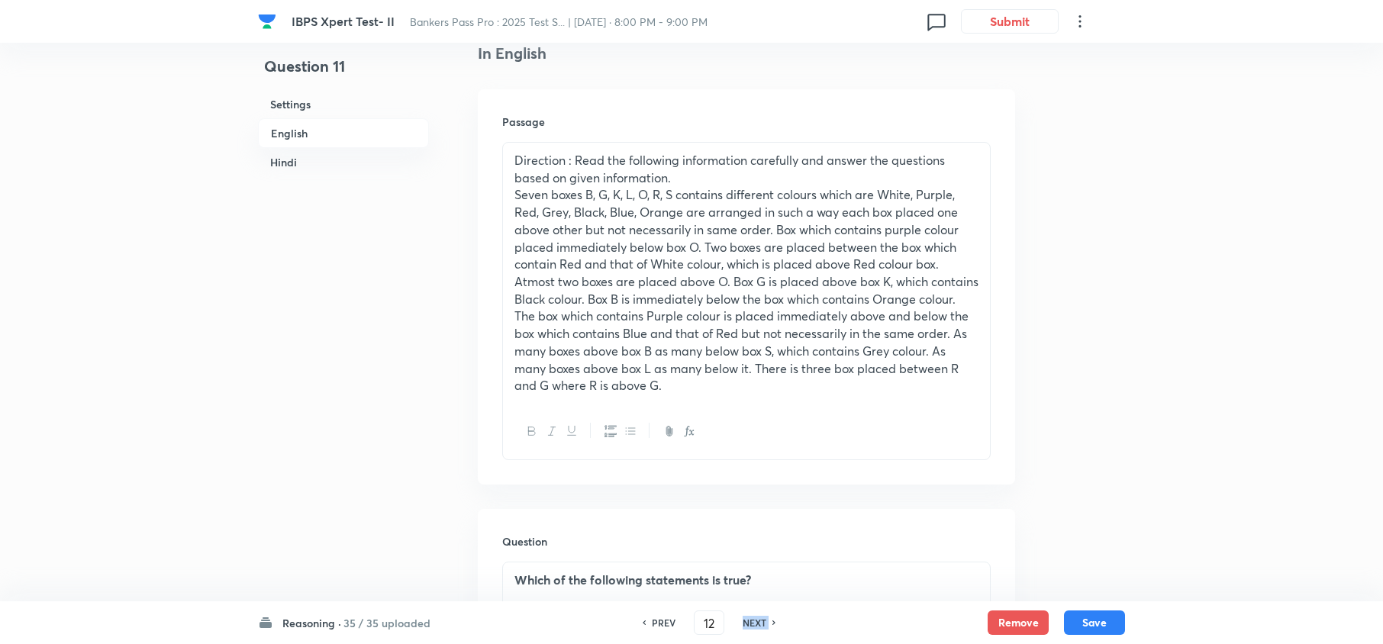
checkbox input "true"
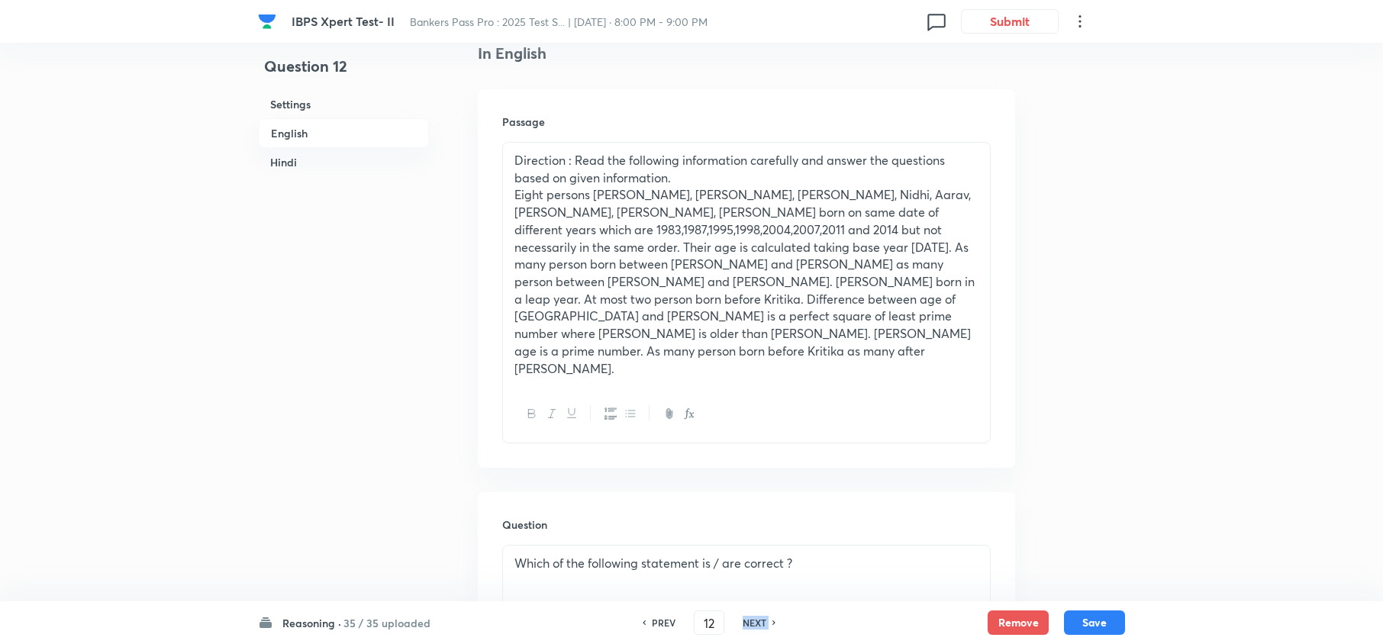
click at [760, 617] on h6 "NEXT" at bounding box center [754, 623] width 24 height 14
type input "13"
checkbox input "false"
checkbox input "true"
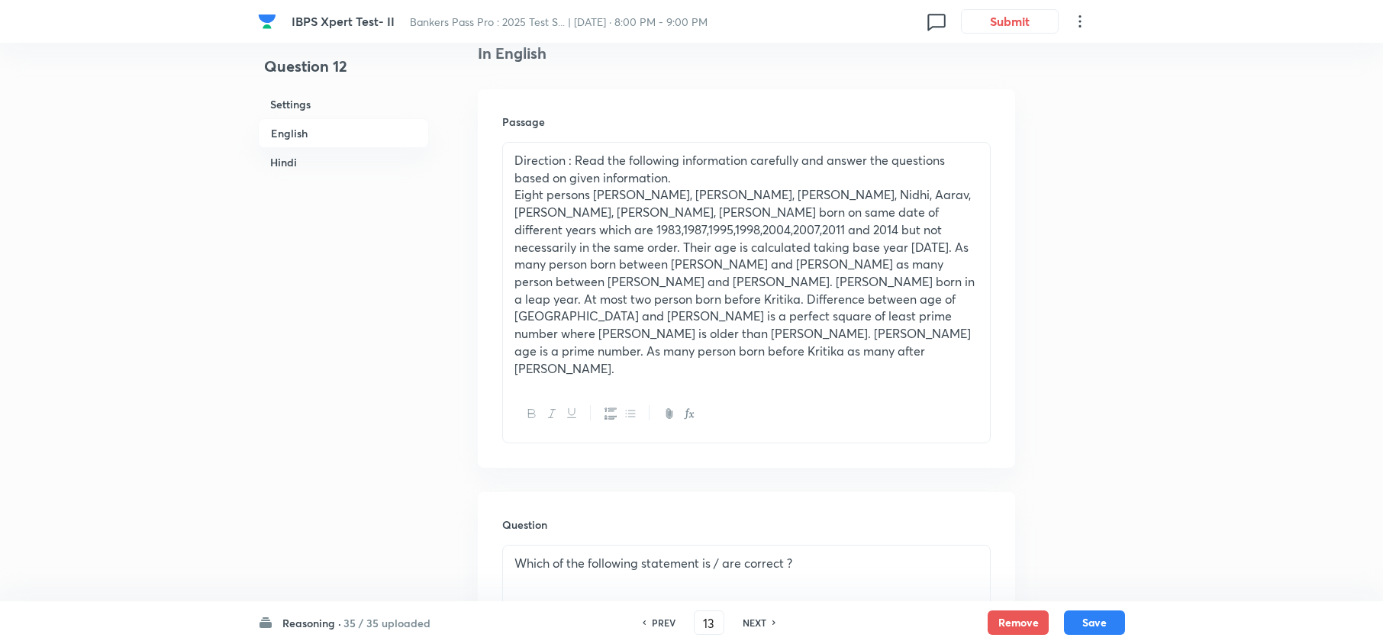
checkbox input "true"
click at [760, 617] on h6 "NEXT" at bounding box center [754, 623] width 24 height 14
type input "14"
checkbox input "false"
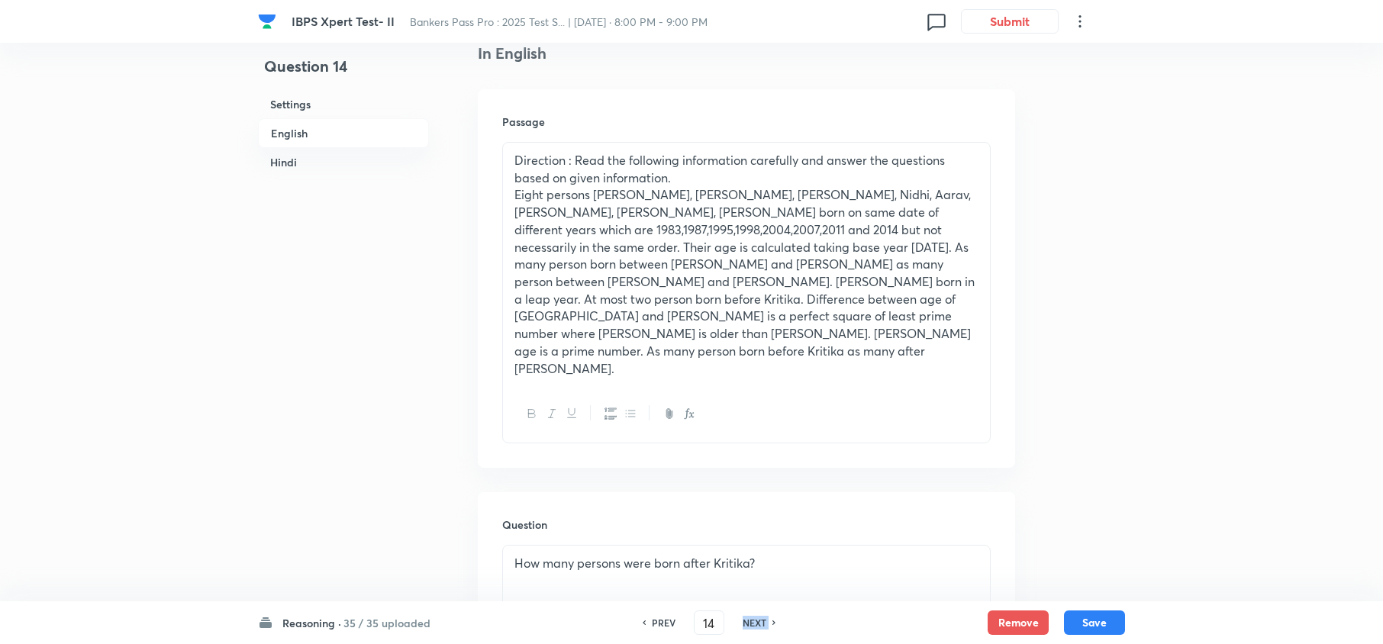
checkbox input "true"
click at [760, 616] on h6 "NEXT" at bounding box center [754, 623] width 24 height 14
type input "15"
checkbox input "false"
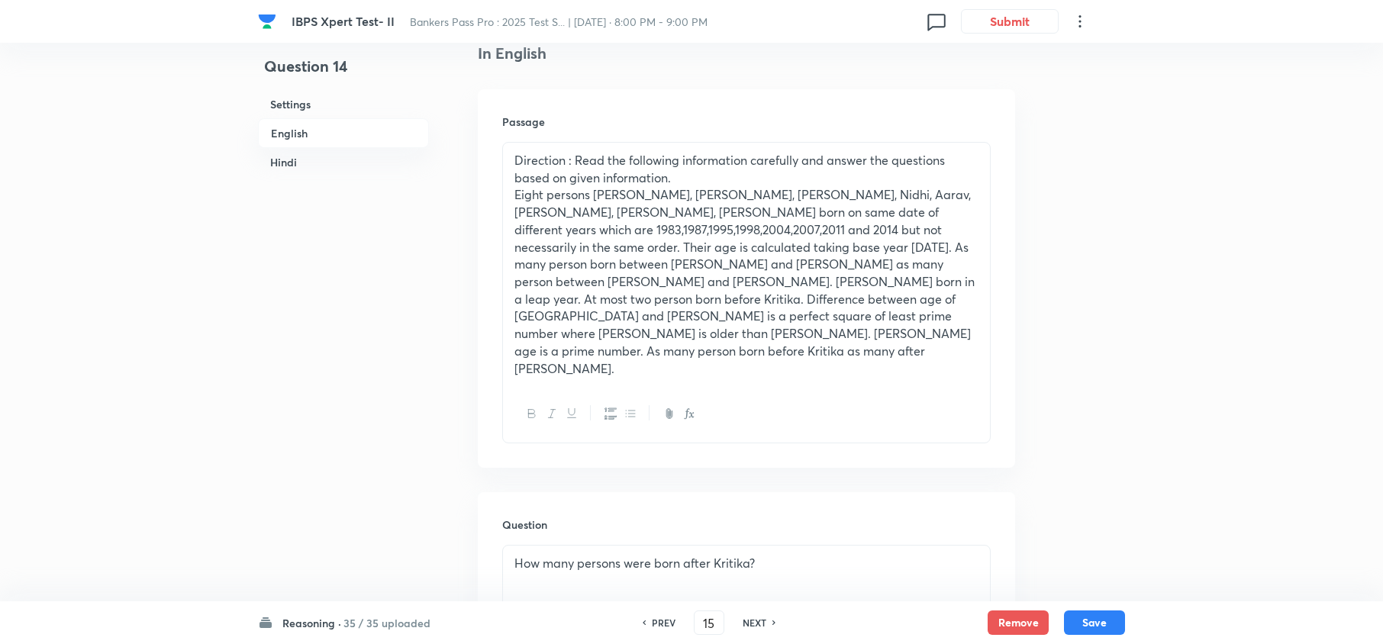
checkbox input "false"
checkbox input "true"
click at [760, 616] on h6 "NEXT" at bounding box center [754, 623] width 24 height 14
type input "16"
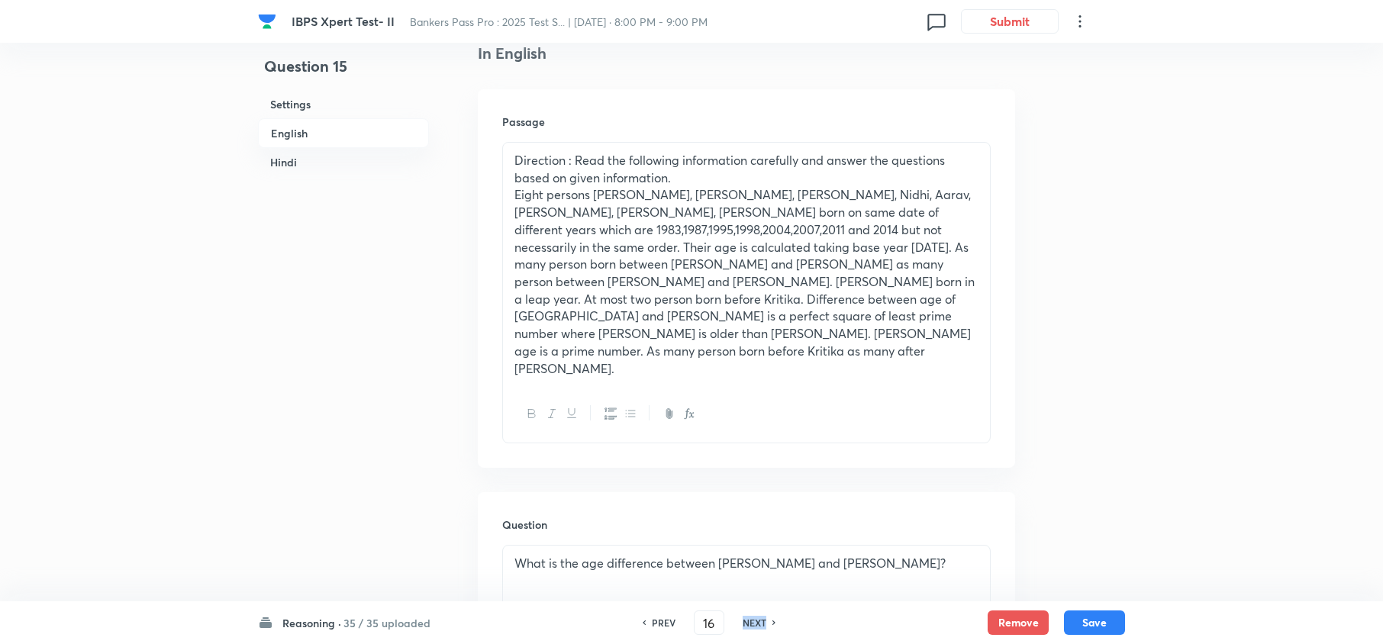
checkbox input "false"
checkbox input "true"
click at [760, 616] on h6 "NEXT" at bounding box center [754, 623] width 24 height 14
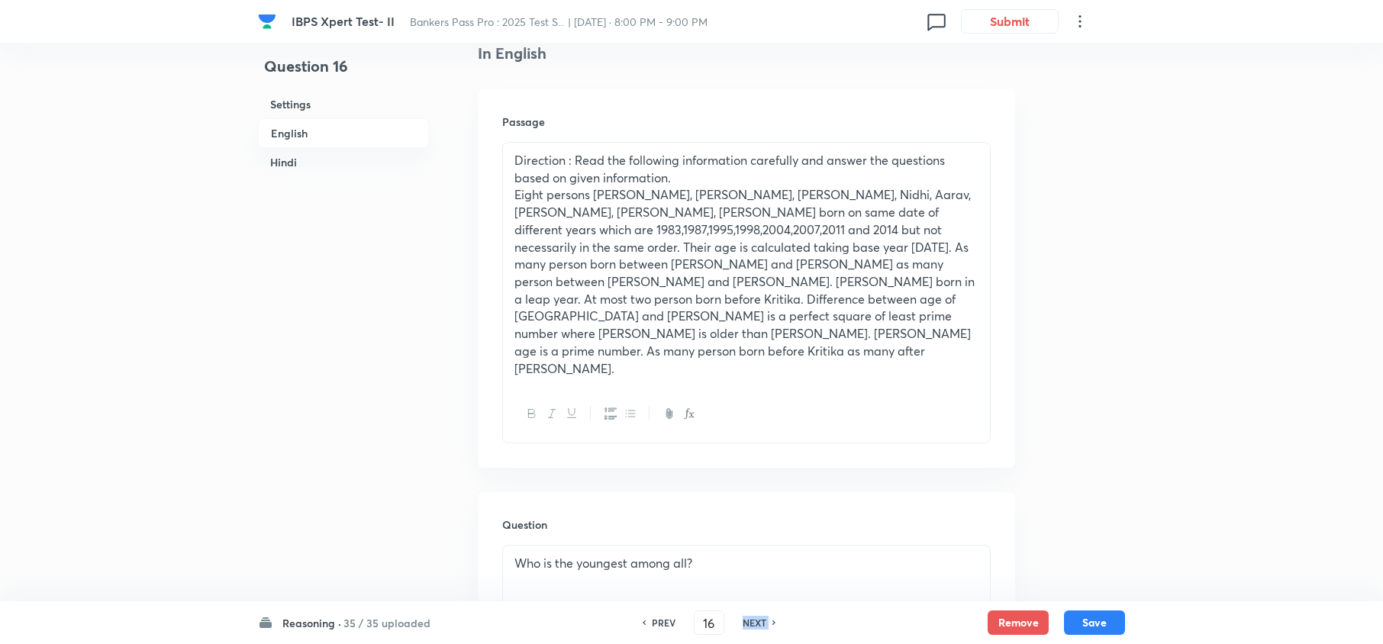
type input "17"
checkbox input "false"
checkbox input "true"
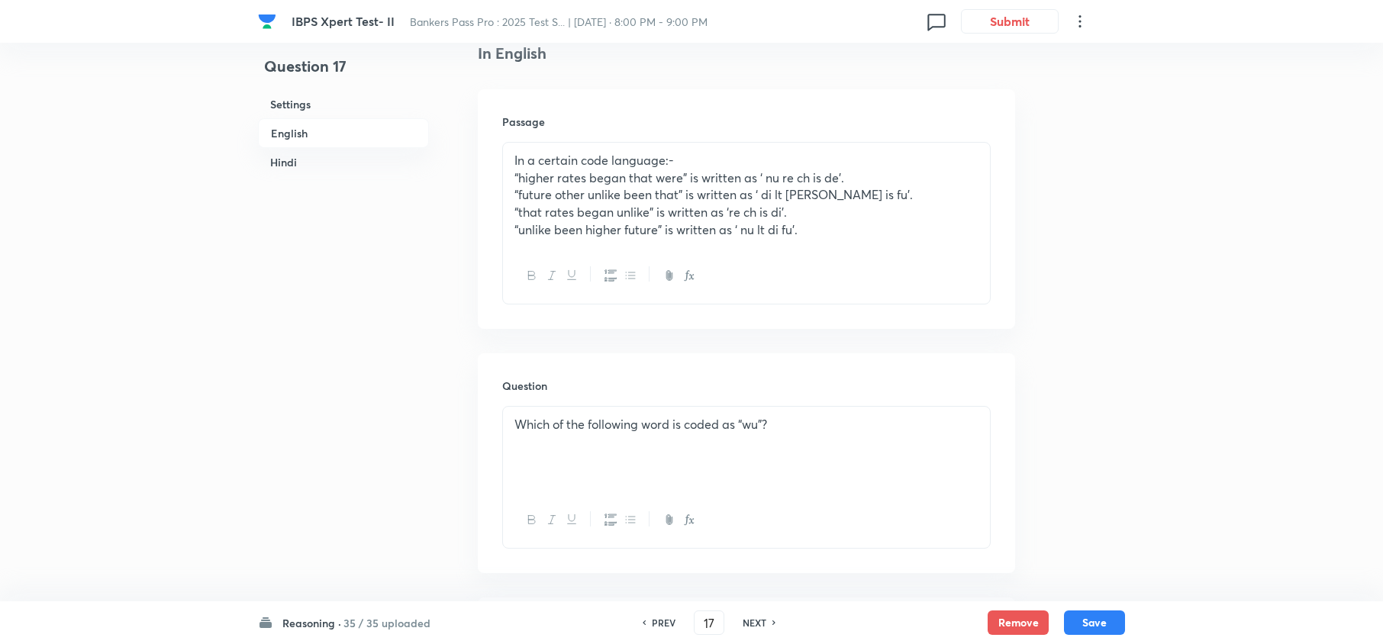
click at [760, 616] on h6 "NEXT" at bounding box center [754, 623] width 24 height 14
type input "18"
checkbox input "false"
checkbox input "true"
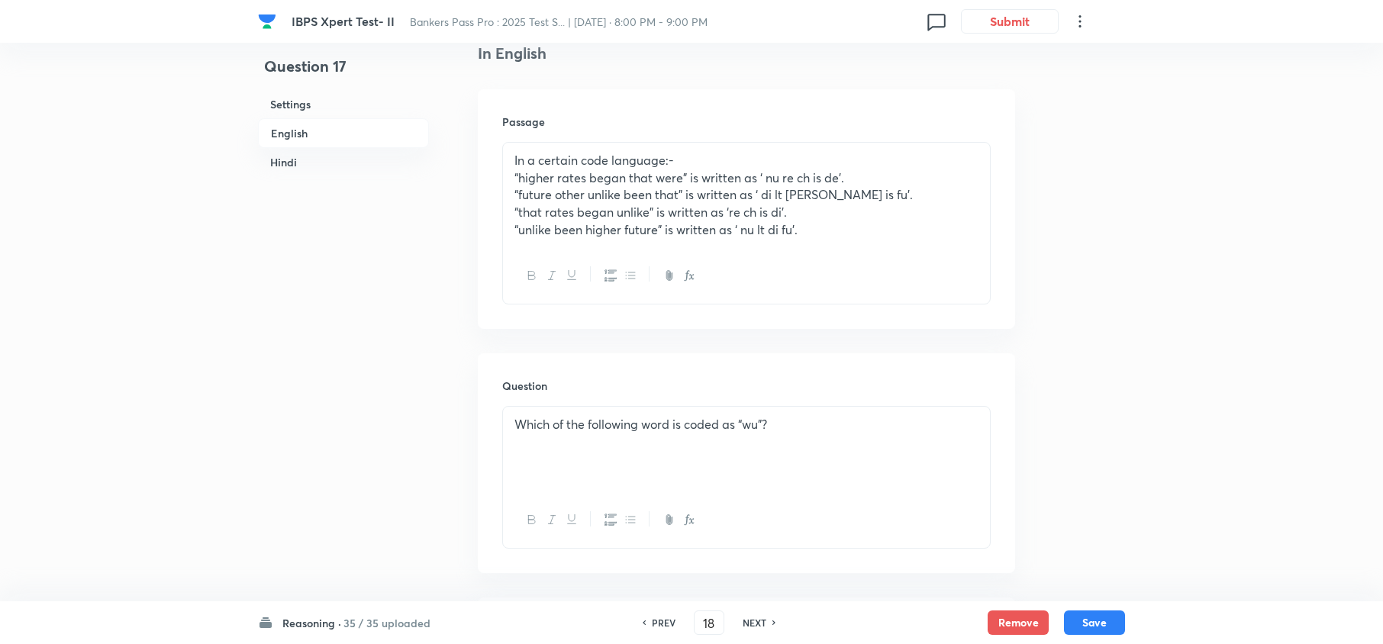
checkbox input "true"
click at [760, 616] on h6 "NEXT" at bounding box center [754, 623] width 24 height 14
type input "19"
checkbox input "false"
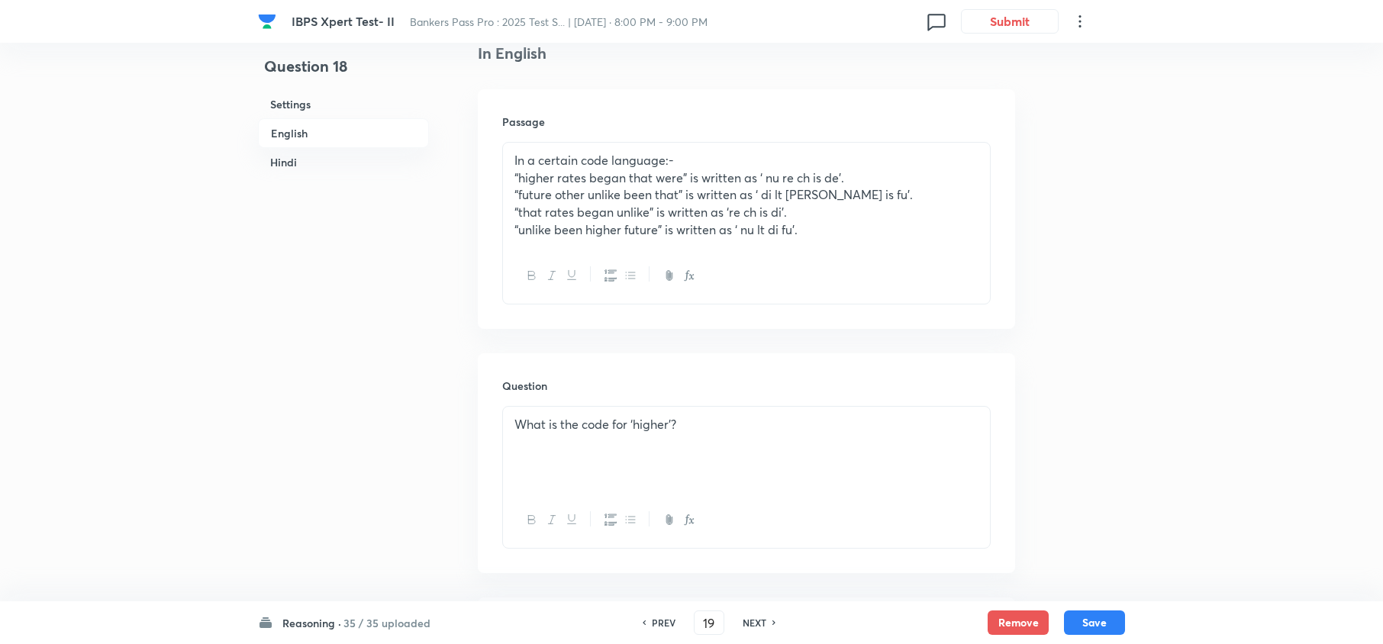
checkbox input "true"
click at [760, 616] on h6 "NEXT" at bounding box center [754, 623] width 24 height 14
type input "20"
checkbox input "false"
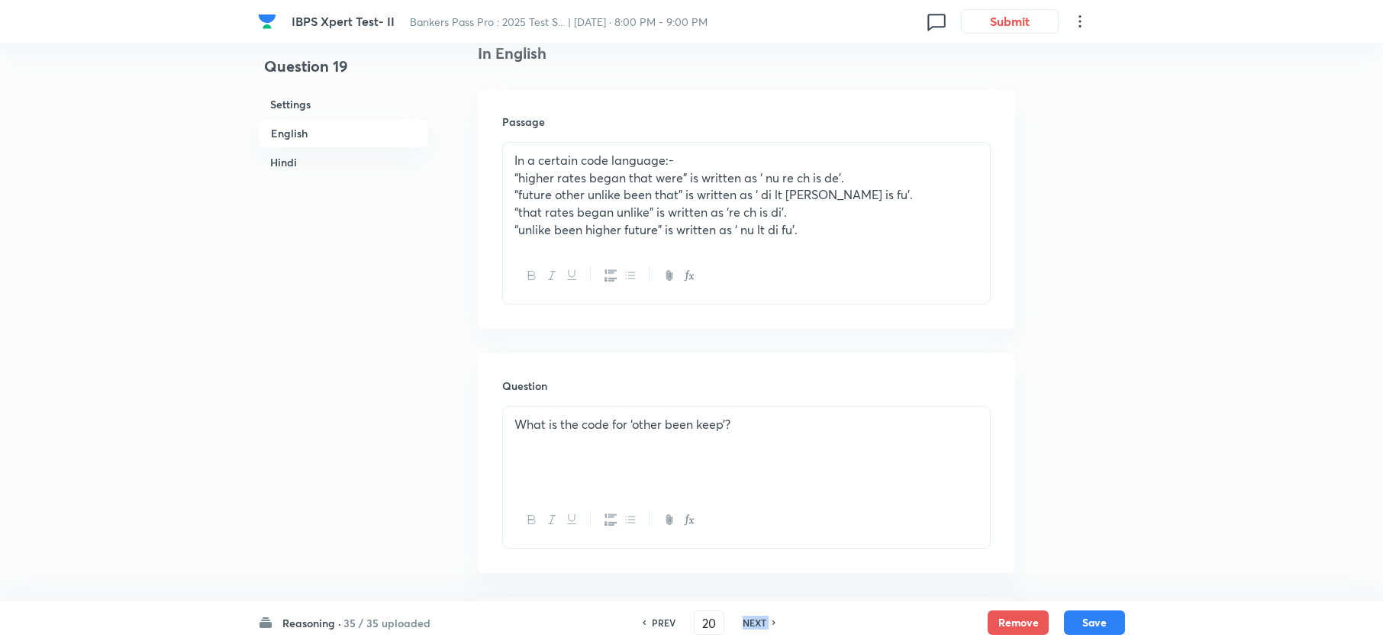
checkbox input "false"
checkbox input "true"
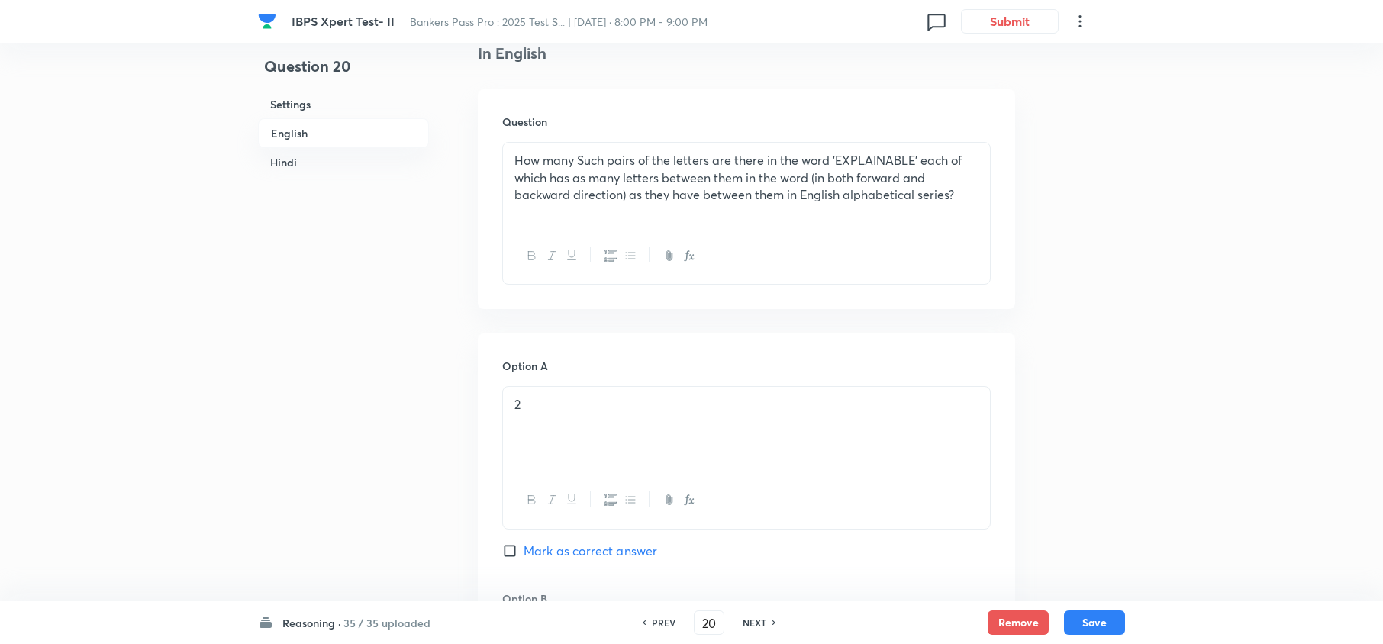
click at [760, 616] on h6 "NEXT" at bounding box center [754, 623] width 24 height 14
type input "21"
checkbox input "false"
checkbox input "true"
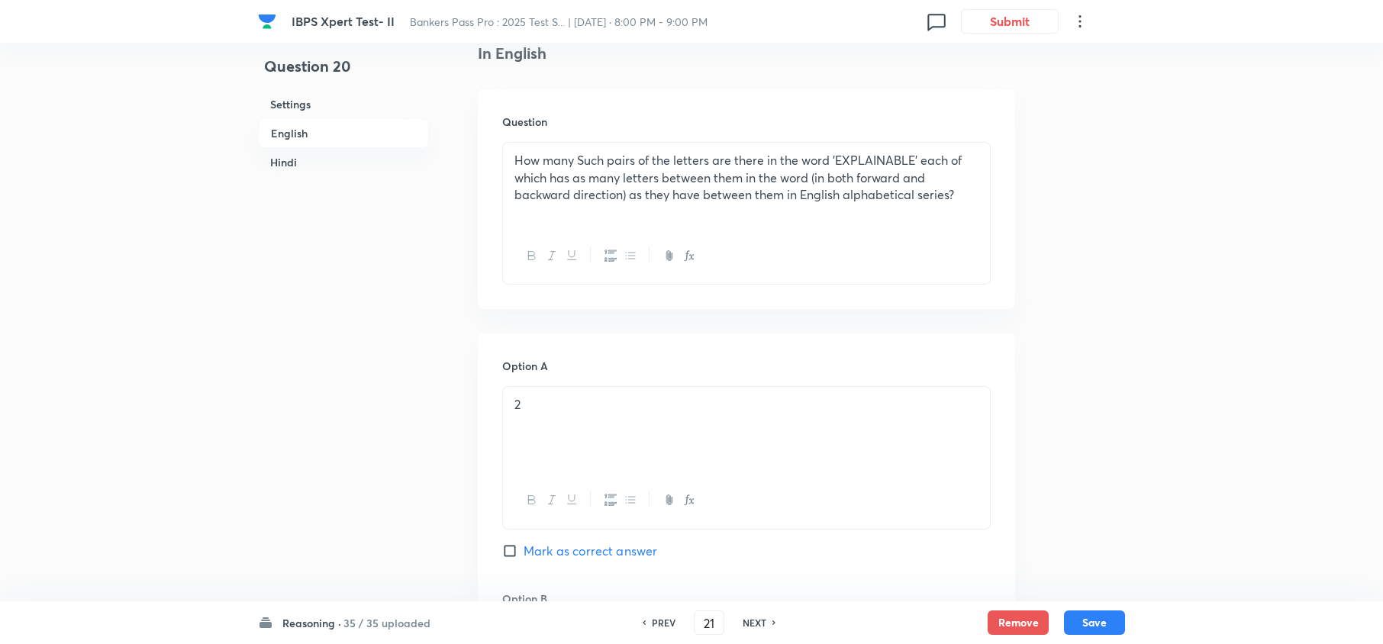
checkbox input "true"
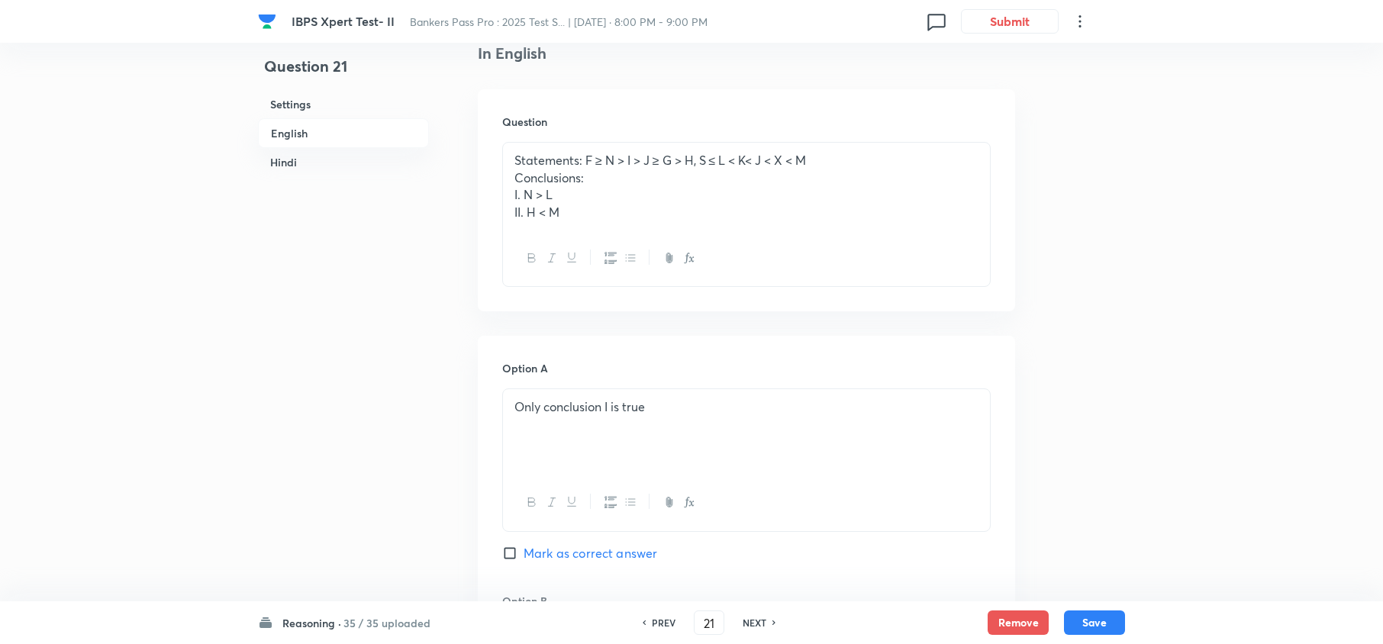
click at [760, 616] on h6 "NEXT" at bounding box center [754, 623] width 24 height 14
type input "22"
checkbox input "false"
checkbox input "true"
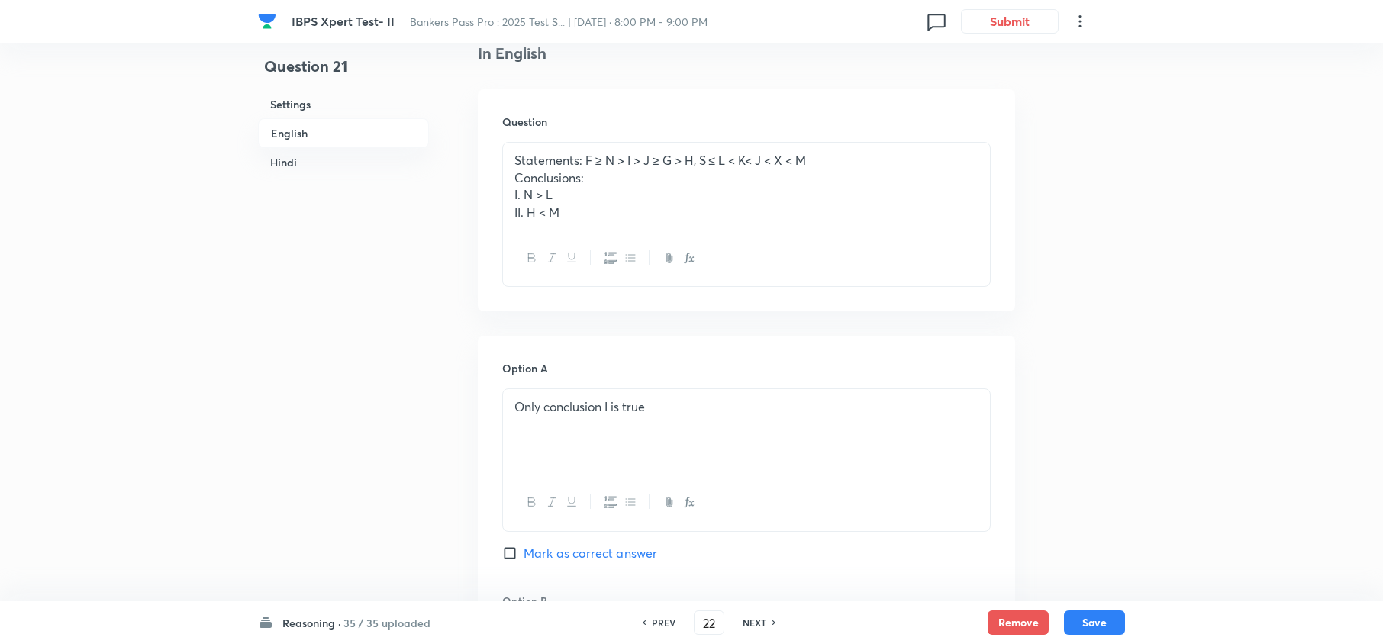
checkbox input "true"
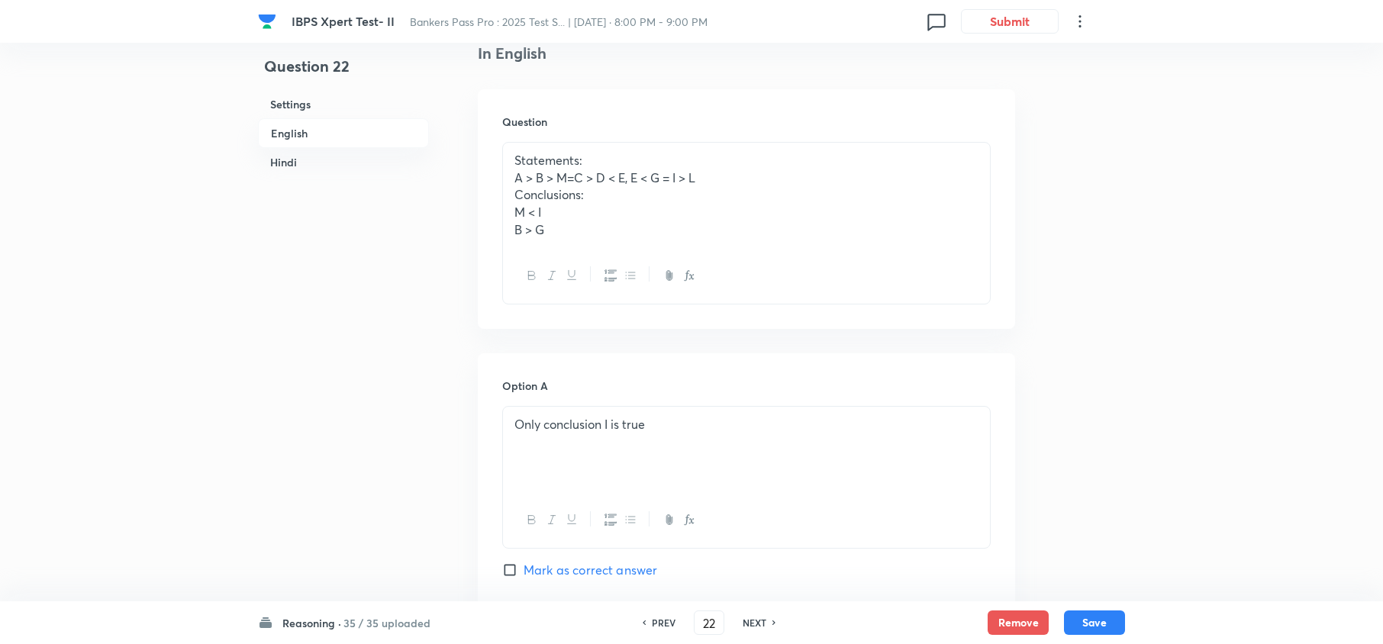
click at [760, 616] on h6 "NEXT" at bounding box center [754, 623] width 24 height 14
type input "23"
checkbox input "false"
checkbox input "true"
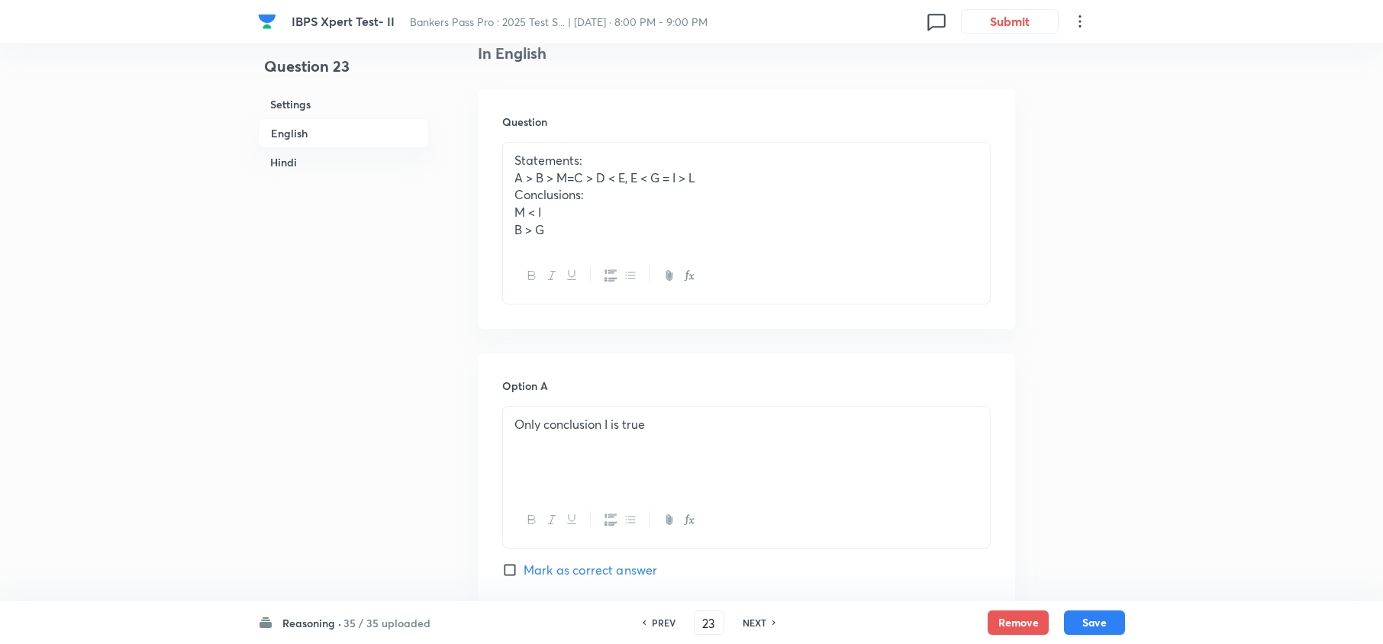
checkbox input "true"
click at [757, 616] on h6 "NEXT" at bounding box center [754, 623] width 24 height 14
type input "24"
checkbox input "false"
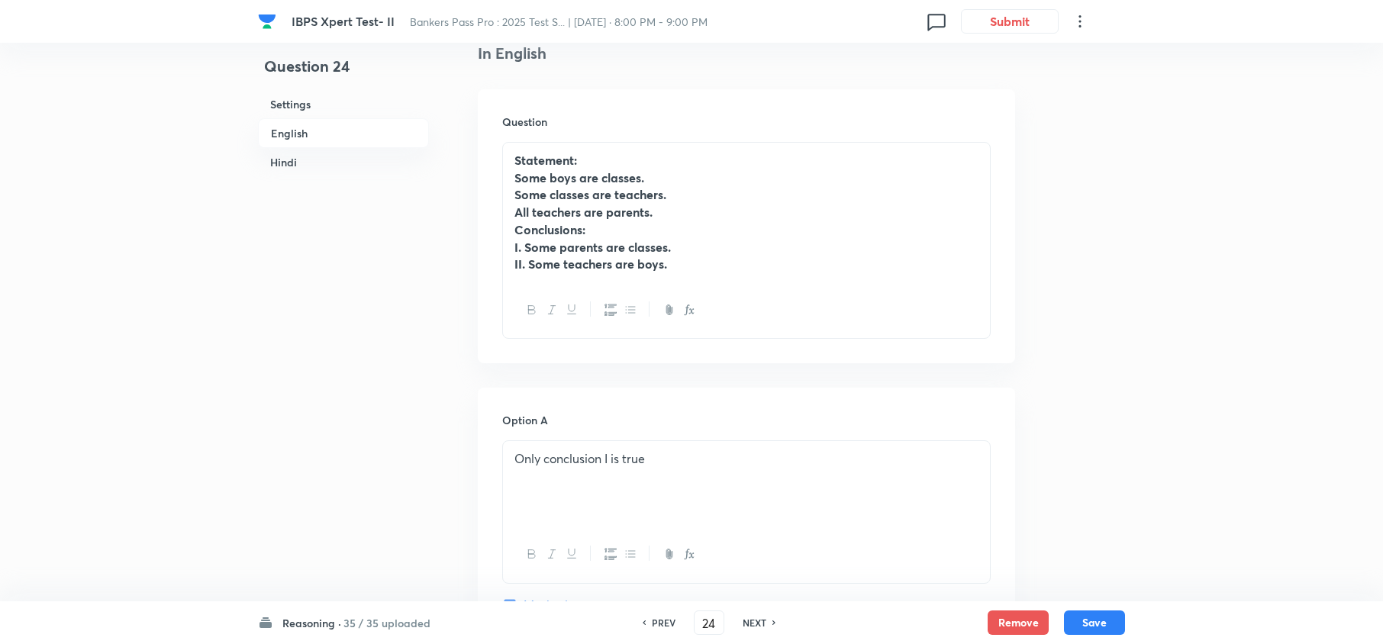
checkbox input "true"
click at [755, 623] on h6 "NEXT" at bounding box center [754, 623] width 24 height 14
type input "25"
checkbox input "false"
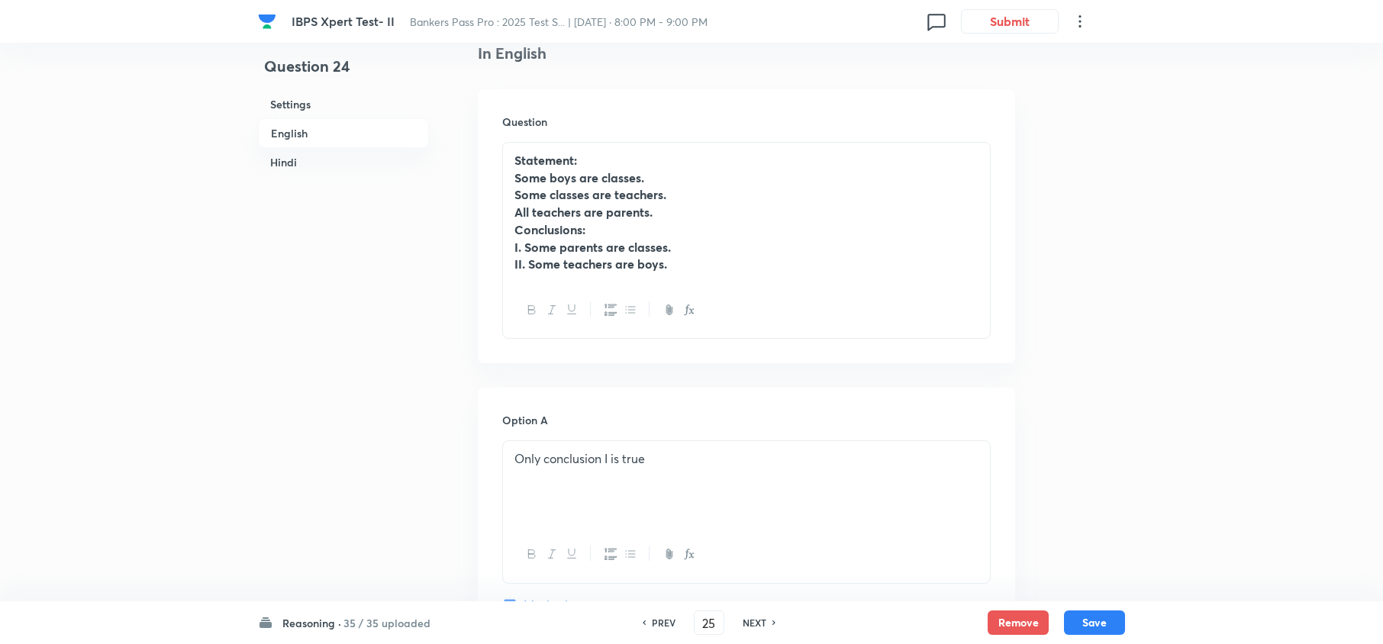
checkbox input "false"
checkbox input "true"
click at [755, 621] on h6 "NEXT" at bounding box center [754, 623] width 24 height 14
type input "26"
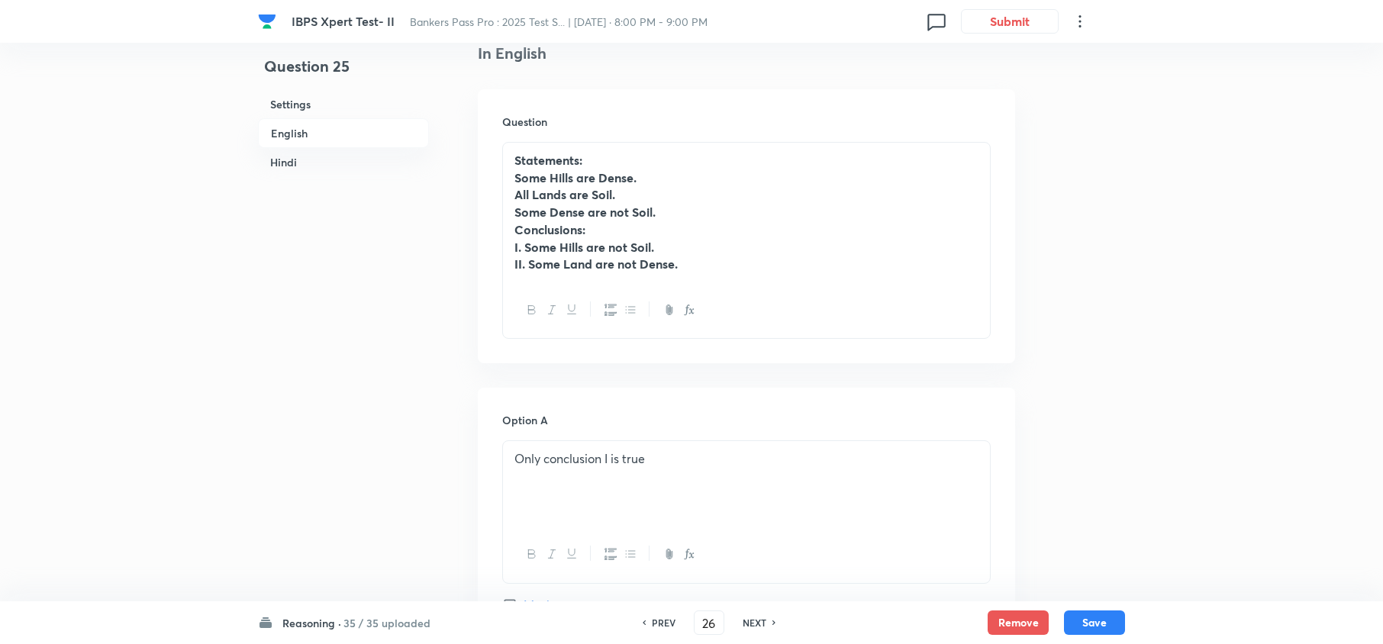
checkbox input "false"
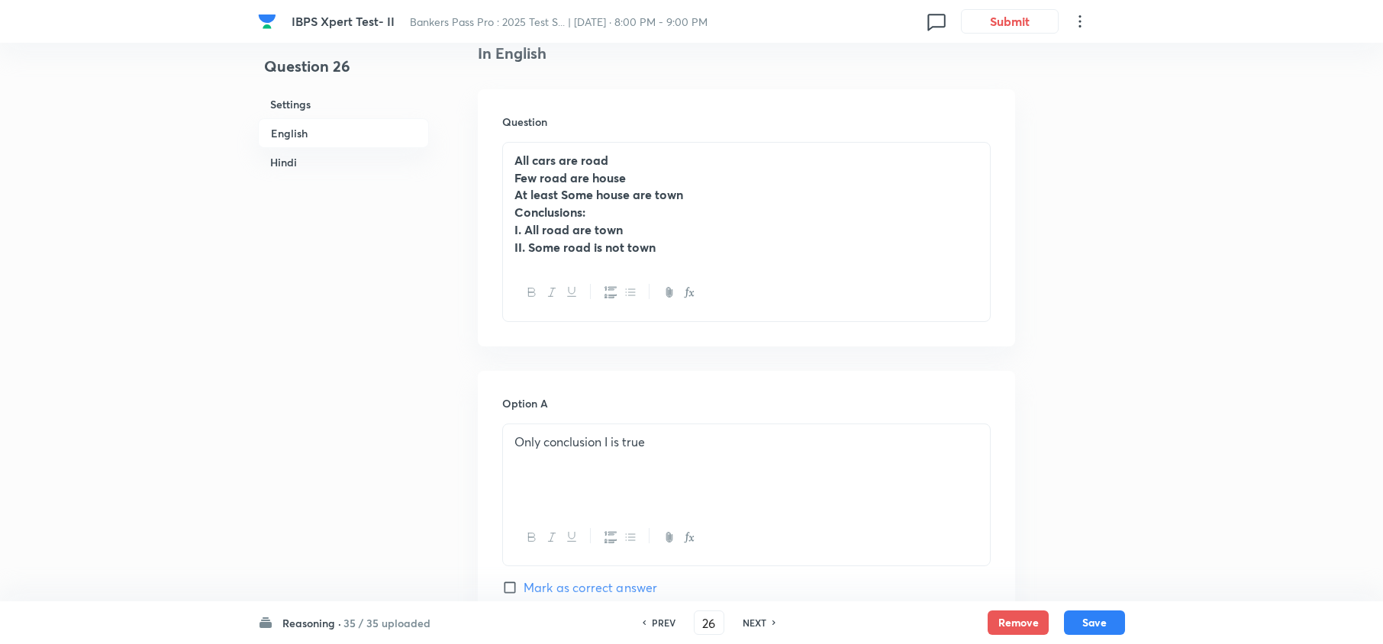
checkbox input "true"
click at [667, 620] on h6 "PREV" at bounding box center [664, 623] width 24 height 14
type input "25"
checkbox input "false"
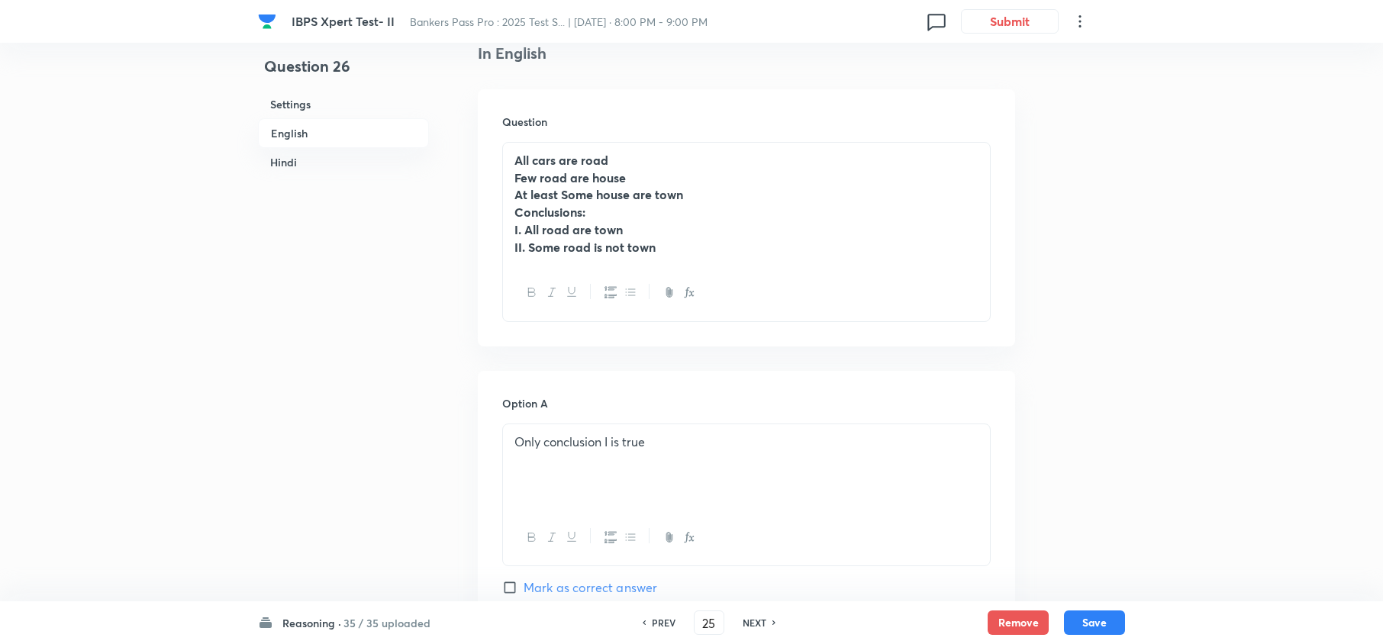
checkbox input "false"
checkbox input "true"
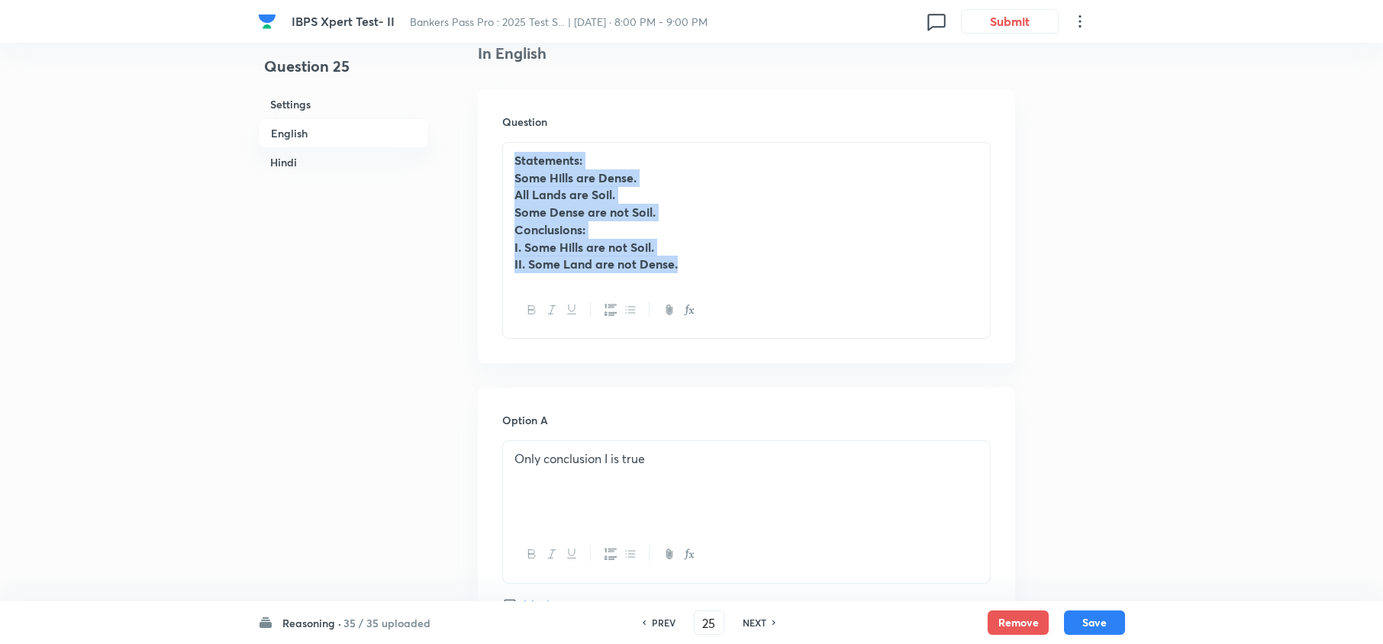
drag, startPoint x: 748, startPoint y: 266, endPoint x: 175, endPoint y: 66, distance: 606.9
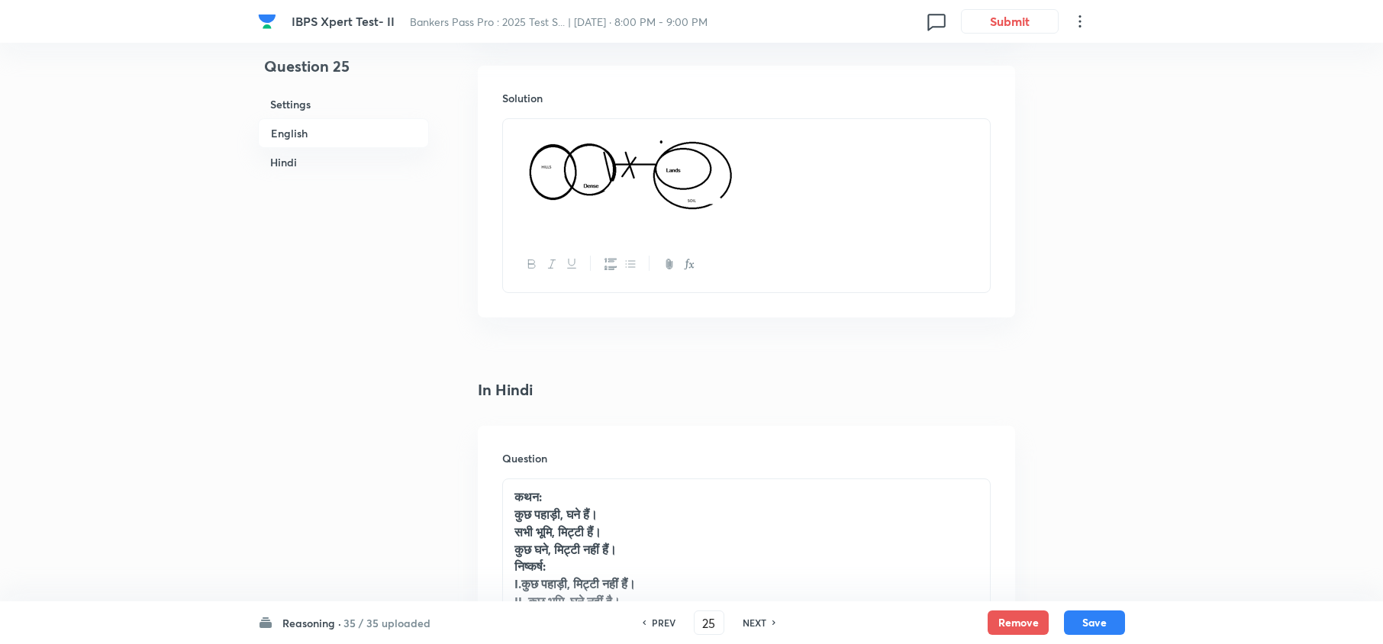
scroll to position [1424, 0]
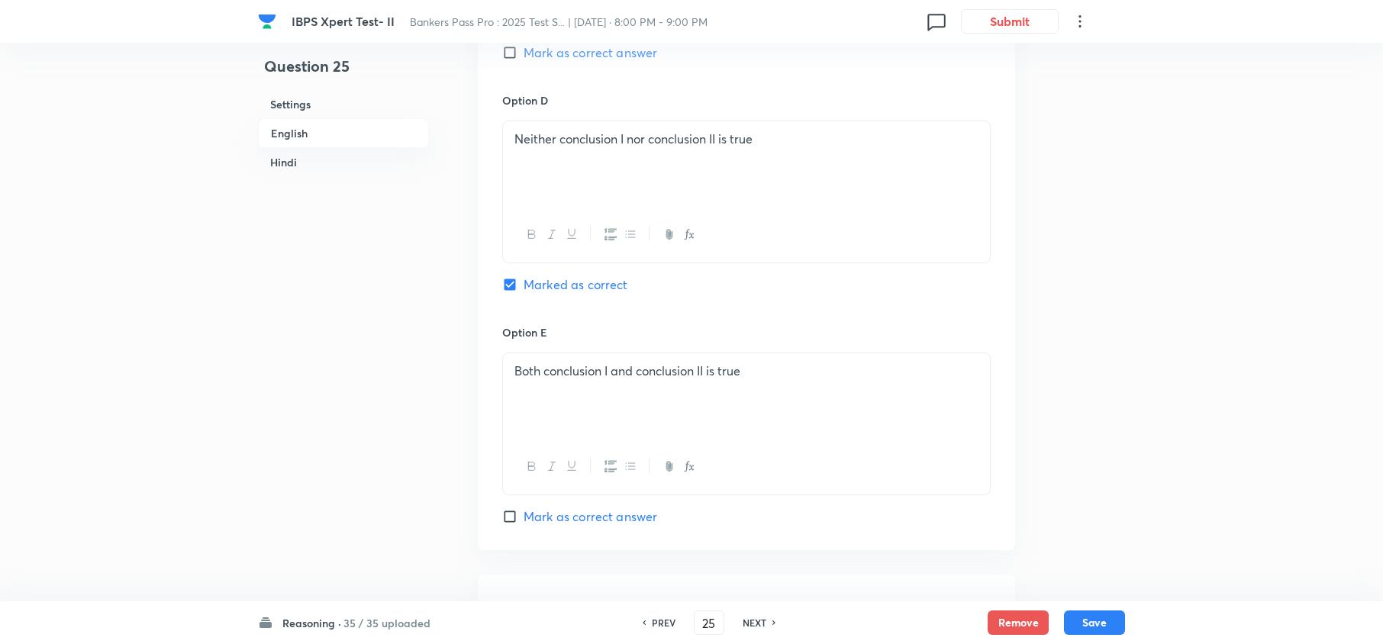
click at [660, 617] on h6 "PREV" at bounding box center [664, 623] width 24 height 14
type input "24"
checkbox input "false"
checkbox input "true"
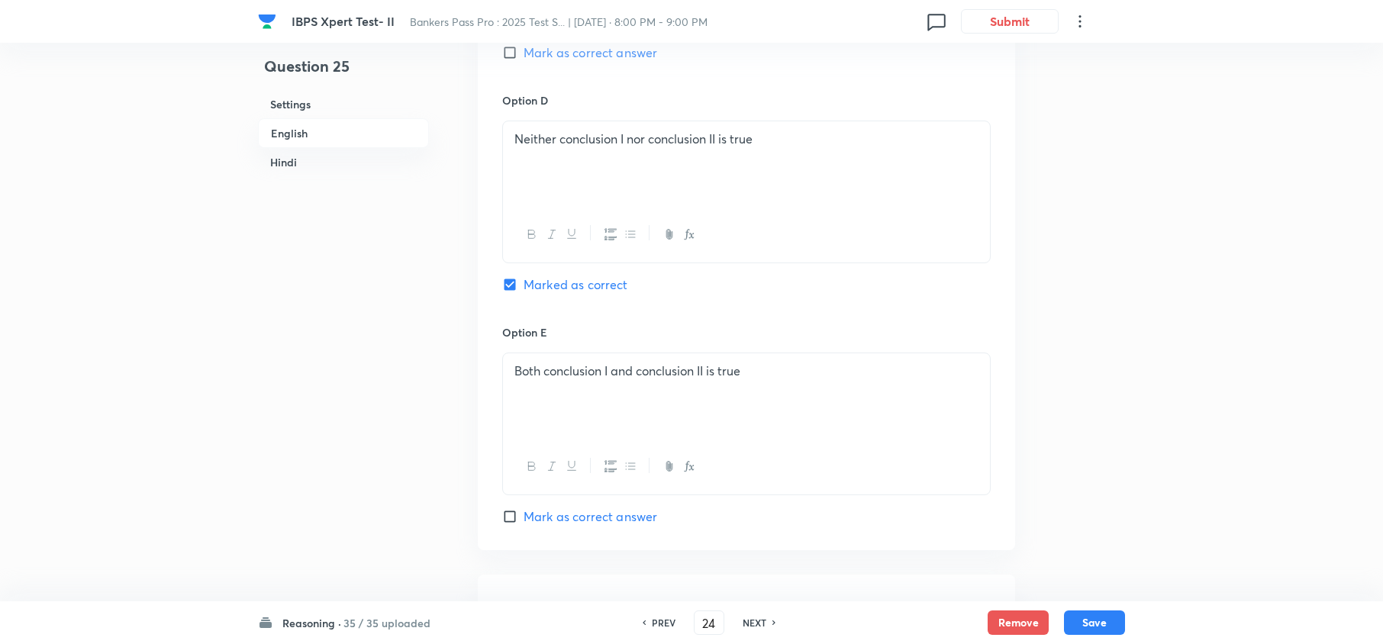
checkbox input "true"
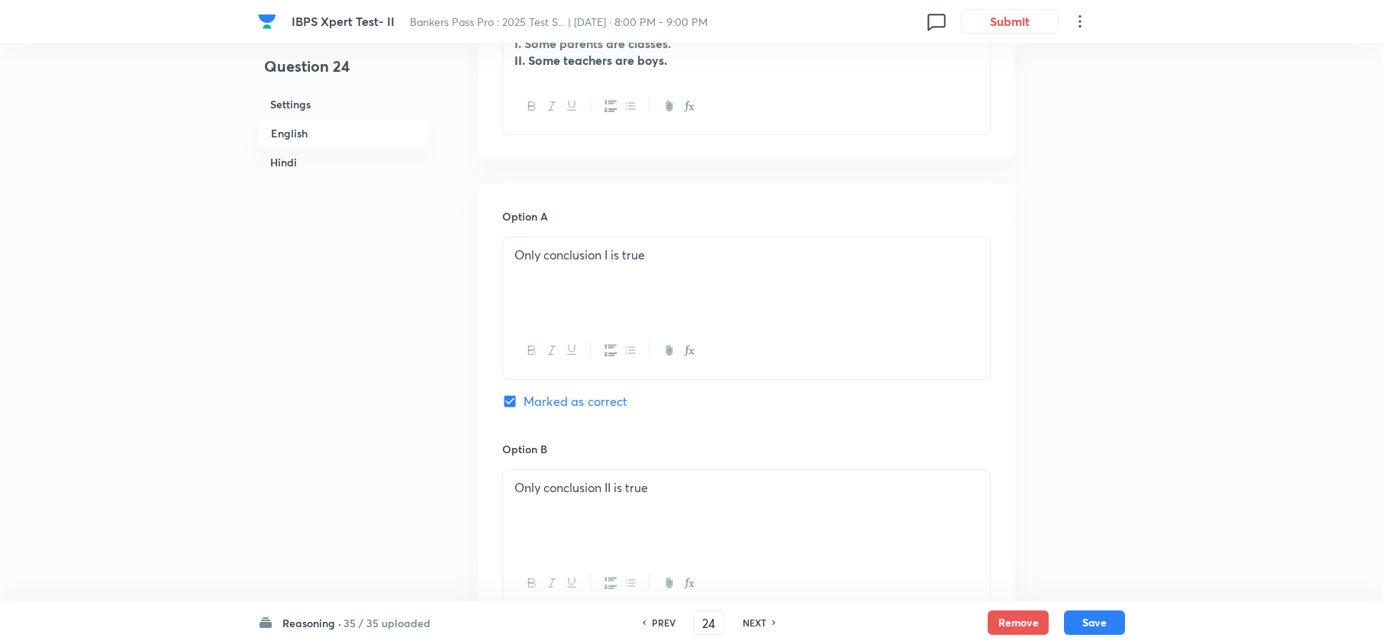
scroll to position [203, 0]
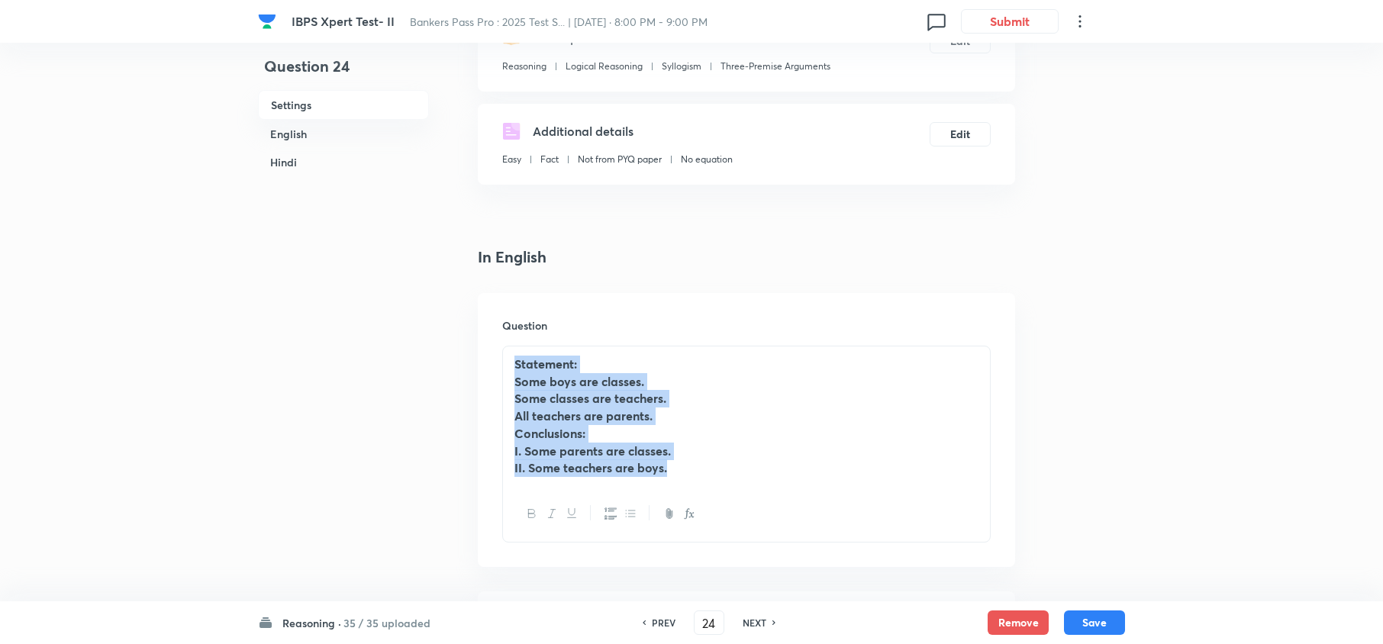
drag, startPoint x: 723, startPoint y: 468, endPoint x: 455, endPoint y: 337, distance: 298.9
copy div "Statement: Some boys are classes. Some classes are teachers. All teachers are p…"
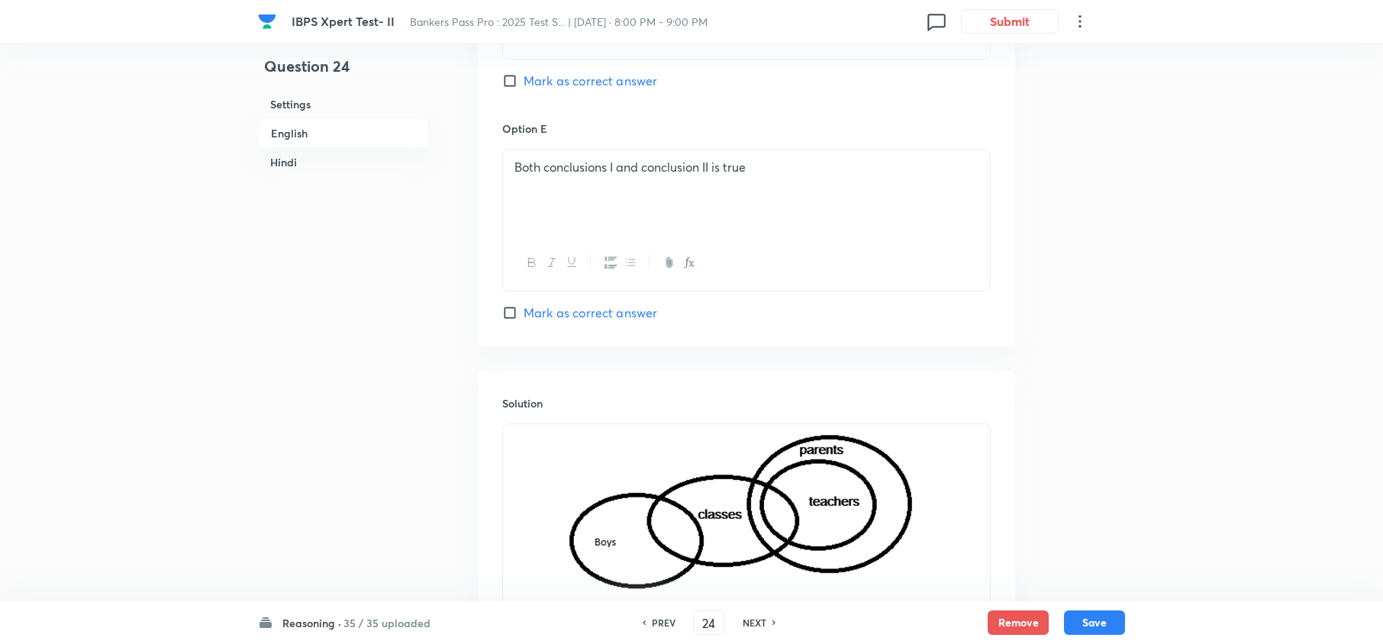
scroll to position [2136, 0]
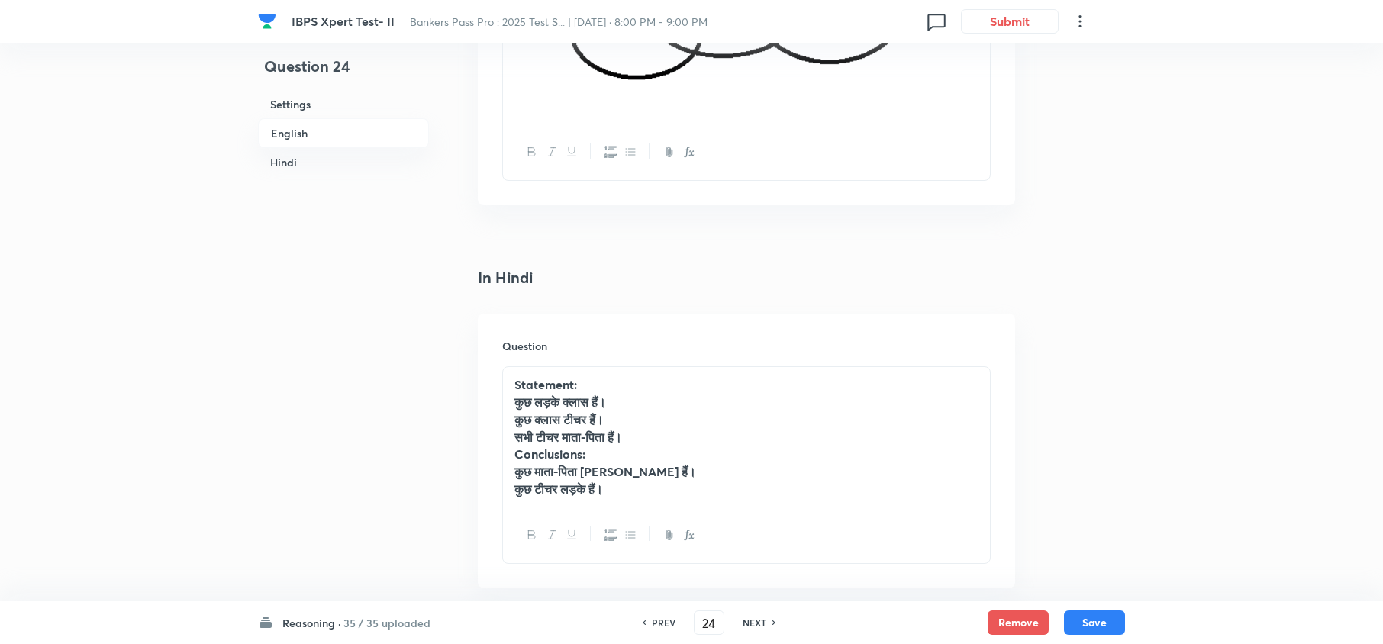
drag, startPoint x: 653, startPoint y: 510, endPoint x: 413, endPoint y: 397, distance: 265.5
click at [413, 397] on div "Question 24 Settings English Hindi Settings Type Single choice correct 5 option…" at bounding box center [691, 79] width 867 height 4284
copy div "Statement: कुछ लड़के क्लास हैं। कुछ क्लास टीचर हैं। सभी टीचर माता-पिता हैं। Con…"
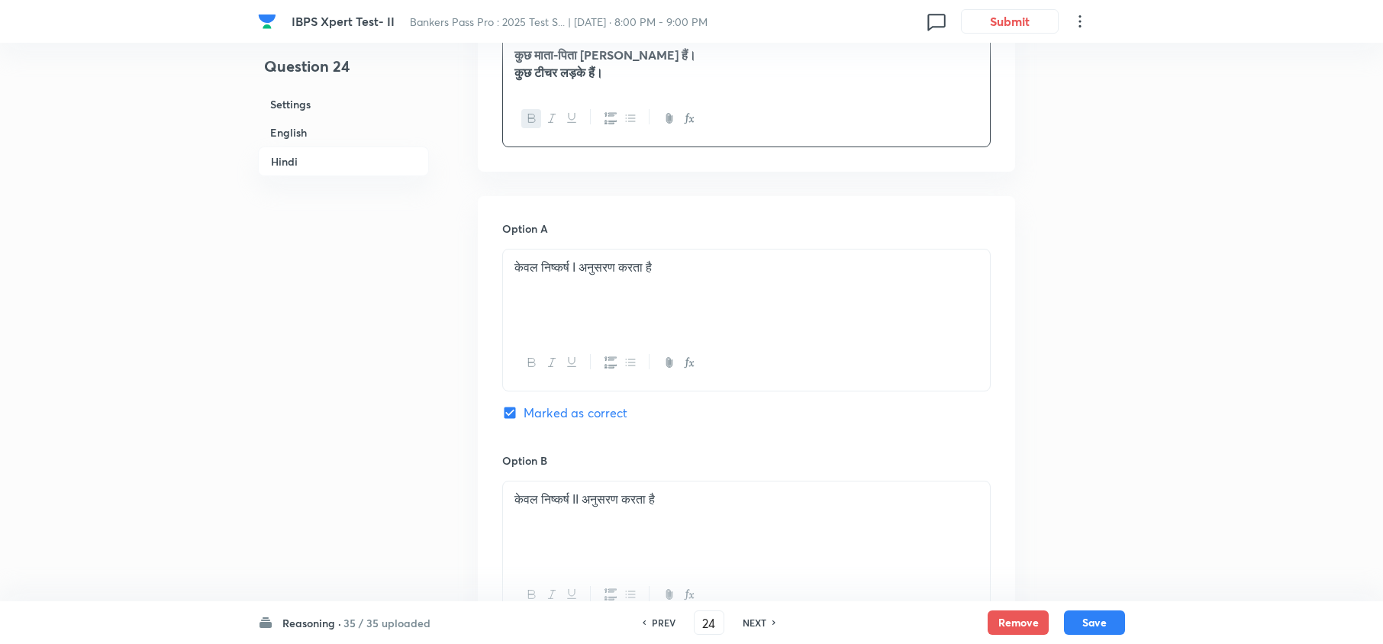
scroll to position [2271, 0]
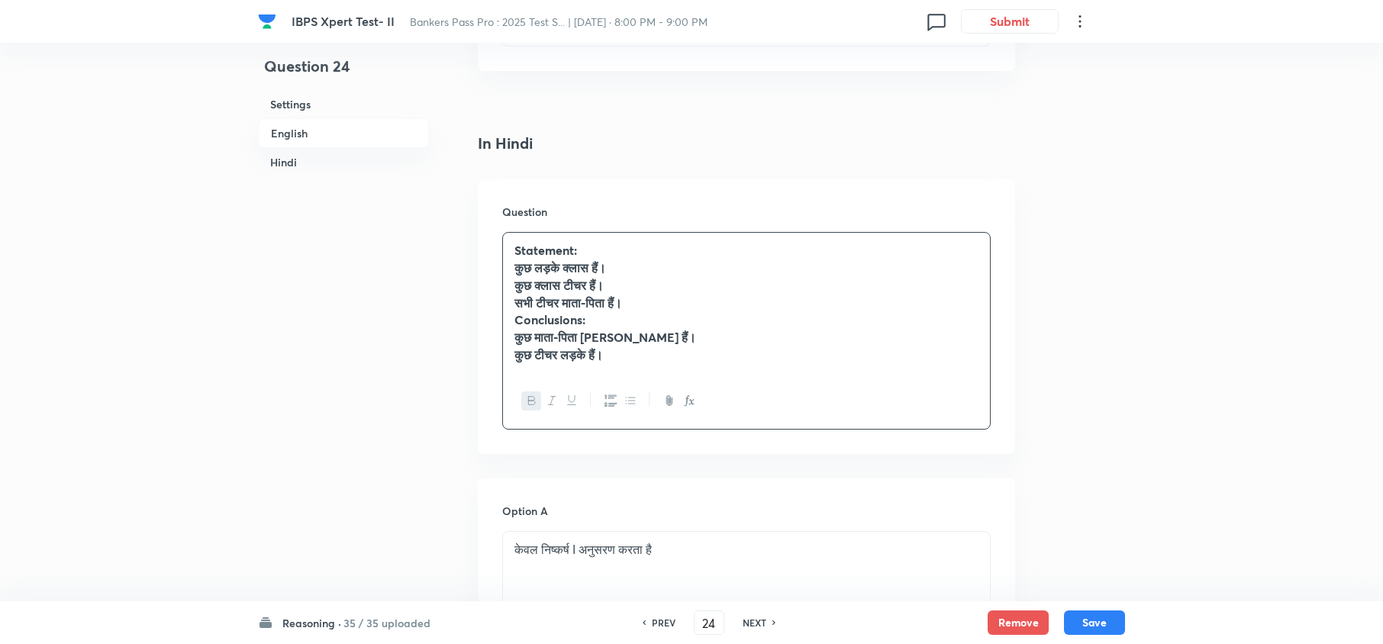
click at [754, 624] on h6 "NEXT" at bounding box center [754, 623] width 24 height 14
type input "25"
checkbox input "false"
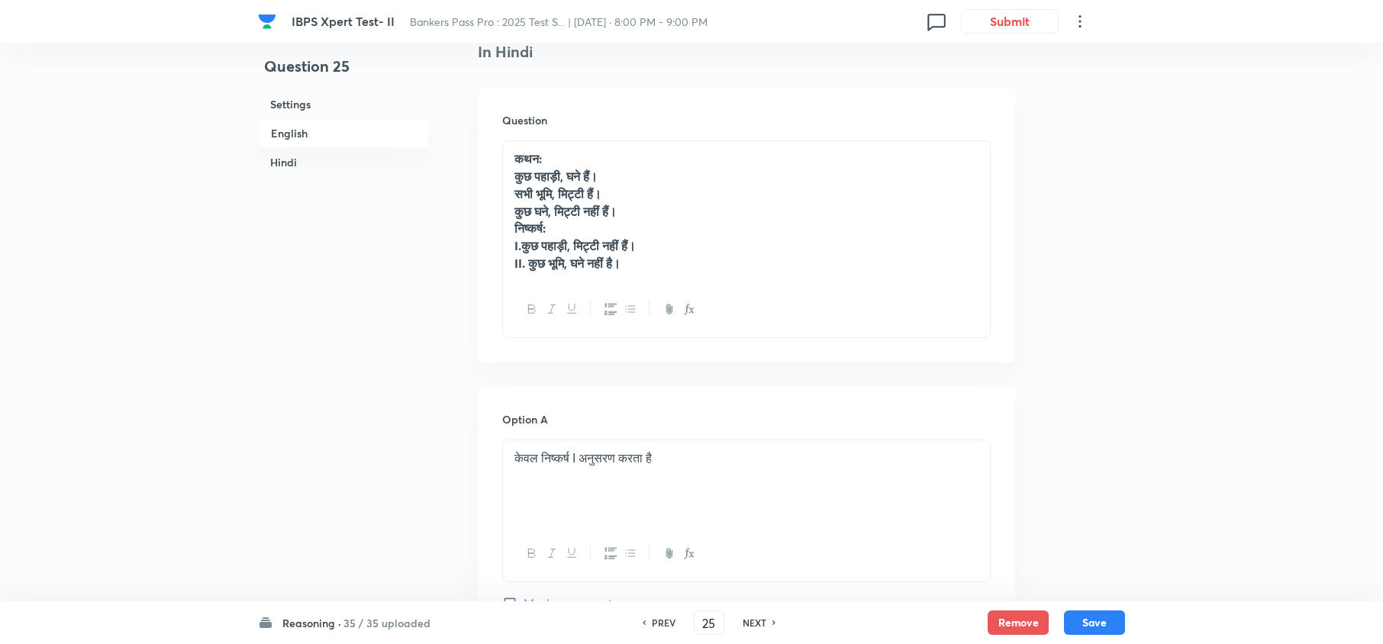
checkbox input "true"
drag, startPoint x: 685, startPoint y: 287, endPoint x: 441, endPoint y: 143, distance: 283.2
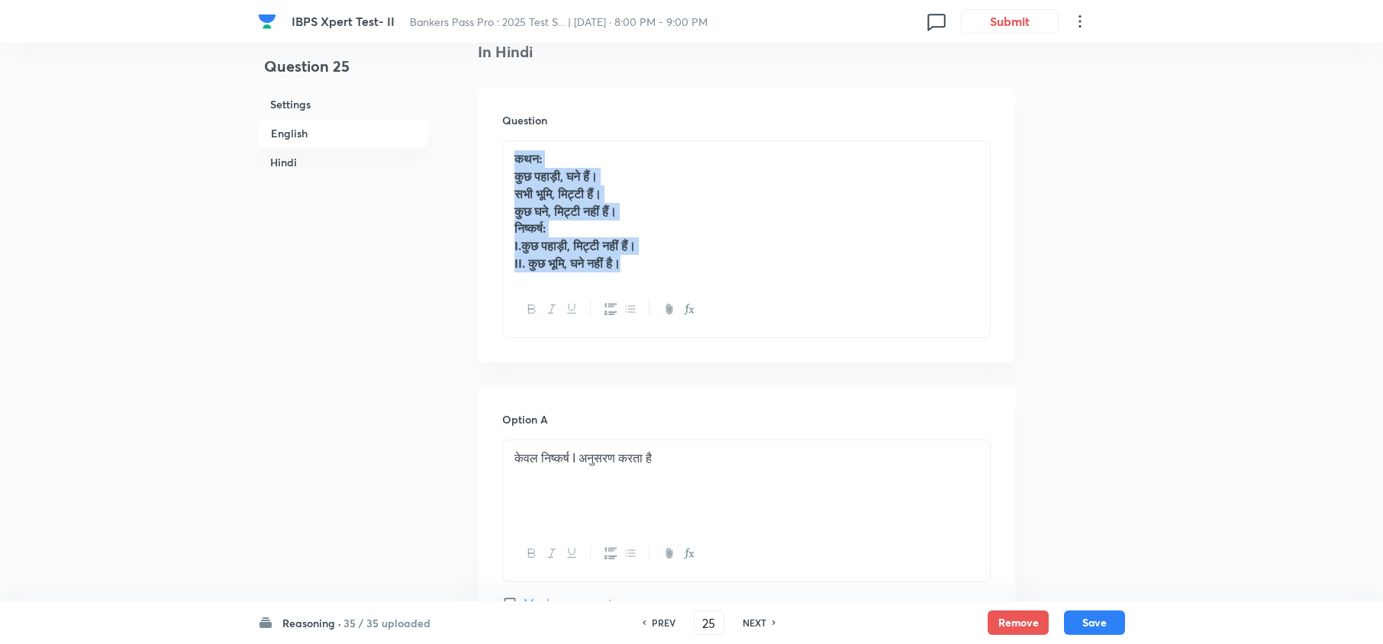
drag, startPoint x: 511, startPoint y: 154, endPoint x: 879, endPoint y: 287, distance: 391.0
click at [879, 290] on div "कथन: कुछ पहाड़ी, घने हैं। सभी भूमि, मिट्टी हैं। कुछ घने, मिट्टी नहीं हैं। निष्क…" at bounding box center [746, 238] width 488 height 197
copy div "कथन: कुछ पहाड़ी, घने हैं। सभी भूमि, मिट्टी हैं। कुछ घने, मिट्टी नहीं हैं। निष्क…"
